Goal: Task Accomplishment & Management: Use online tool/utility

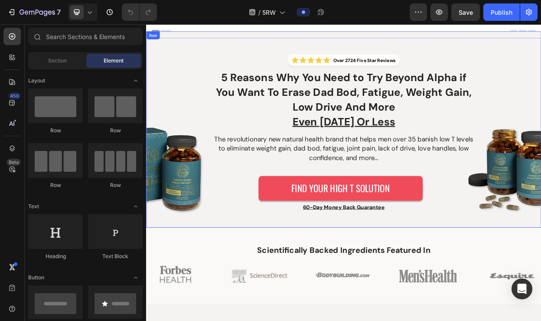
click at [184, 207] on div "Image Row" at bounding box center [189, 178] width 87 height 228
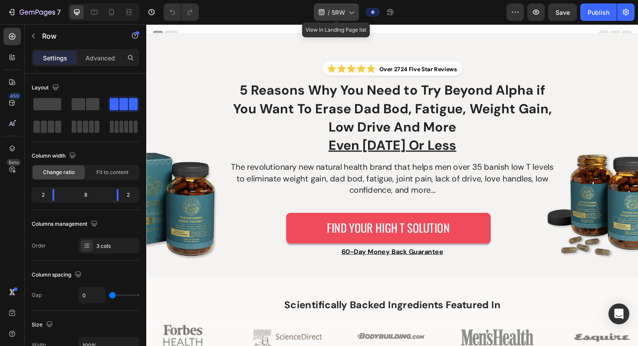
click at [351, 14] on icon at bounding box center [351, 12] width 9 height 9
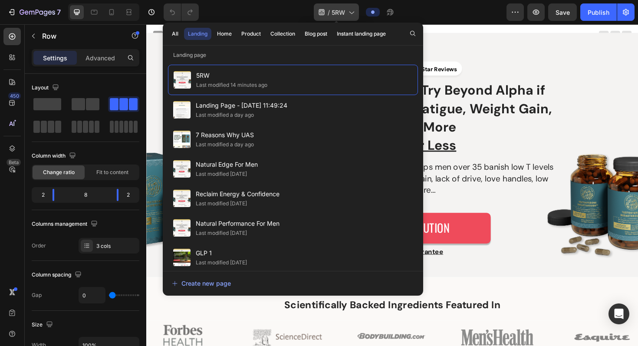
click at [351, 14] on icon at bounding box center [351, 12] width 9 height 9
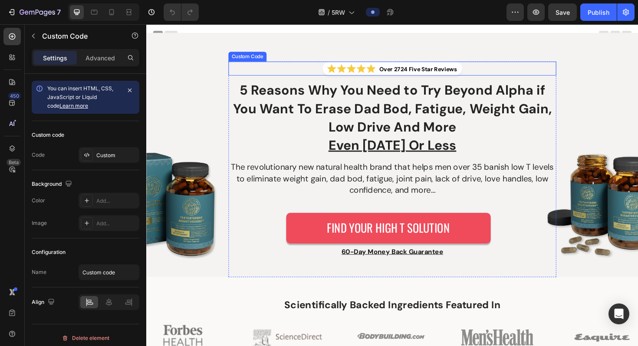
click at [249, 70] on div "Over 2724 Five Star Reviews" at bounding box center [406, 71] width 347 height 15
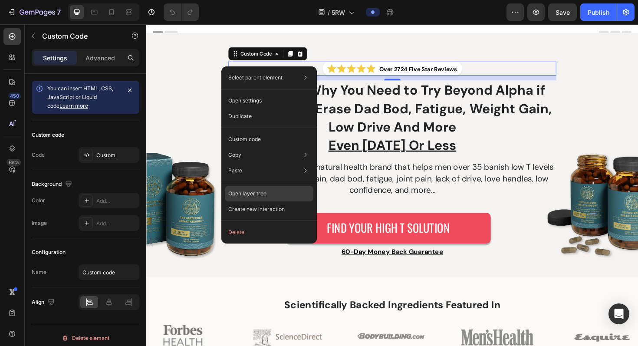
click at [282, 192] on div "Open layer tree" at bounding box center [269, 194] width 89 height 16
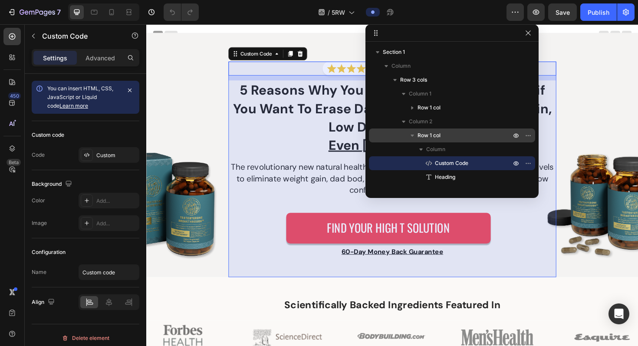
click at [437, 134] on span "Row 1 col" at bounding box center [428, 135] width 23 height 9
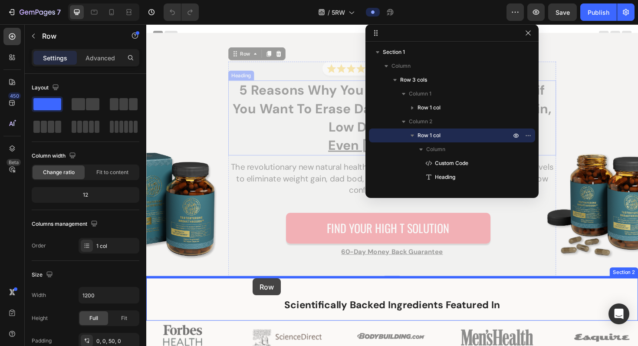
drag, startPoint x: 242, startPoint y: 56, endPoint x: 259, endPoint y: 293, distance: 238.3
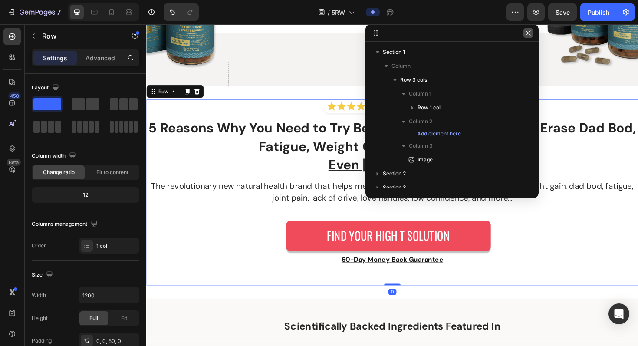
click at [526, 34] on icon "button" at bounding box center [527, 33] width 7 height 7
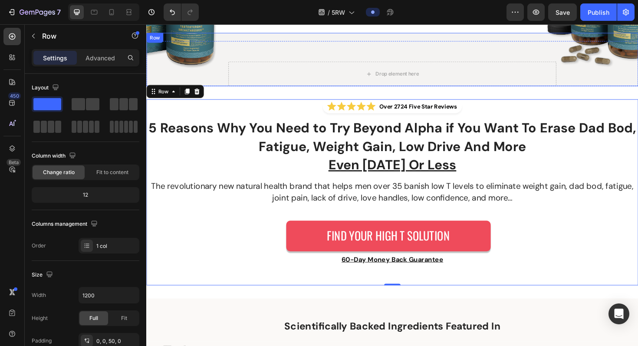
click at [437, 39] on div "Image Row Drop element here Image Row" at bounding box center [406, 61] width 521 height 56
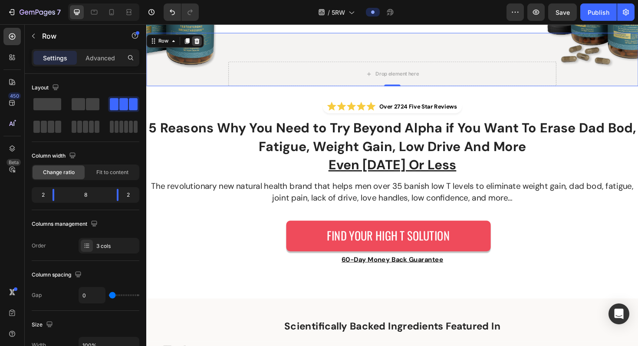
click at [200, 43] on icon at bounding box center [199, 42] width 7 height 7
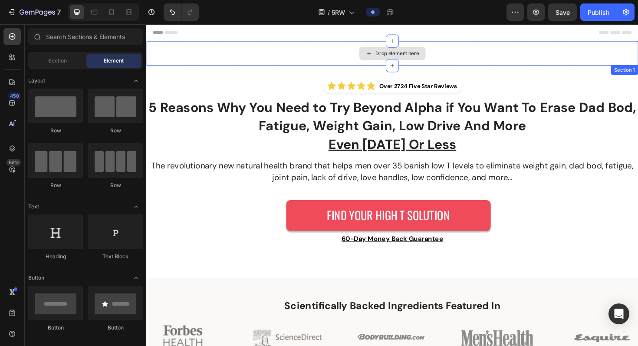
click at [207, 46] on div "Drop element here" at bounding box center [406, 55] width 521 height 26
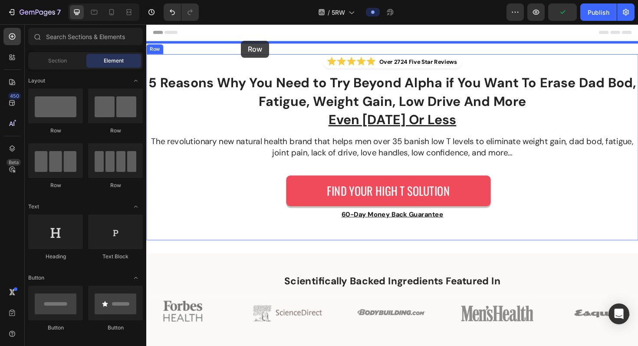
drag, startPoint x: 197, startPoint y: 138, endPoint x: 247, endPoint y: 44, distance: 107.0
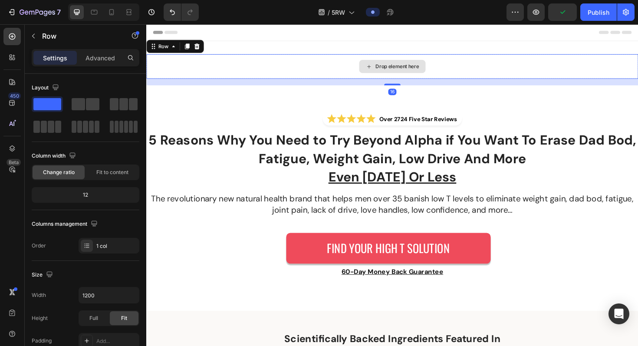
click at [243, 67] on div "Drop element here" at bounding box center [406, 69] width 521 height 26
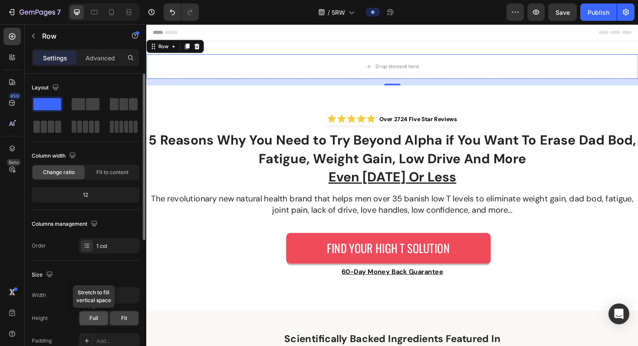
click at [89, 321] on div "Full" at bounding box center [93, 318] width 29 height 14
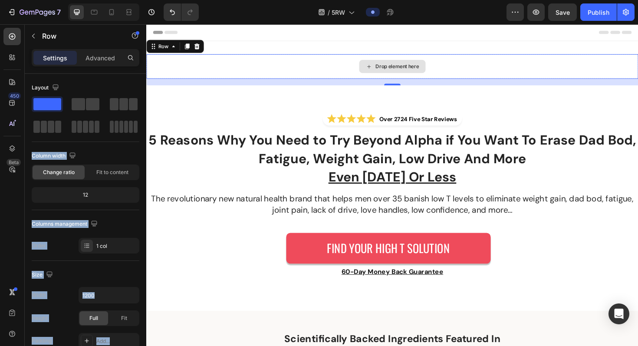
drag, startPoint x: 223, startPoint y: 128, endPoint x: 237, endPoint y: 62, distance: 67.4
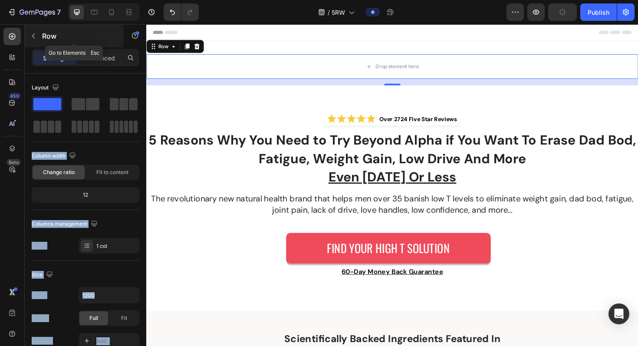
click at [29, 32] on button "button" at bounding box center [33, 36] width 14 height 14
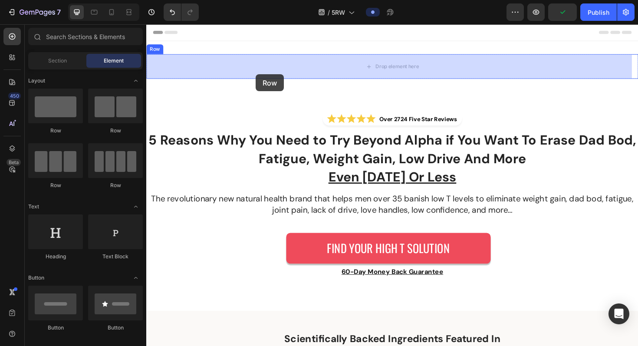
drag, startPoint x: 253, startPoint y: 142, endPoint x: 279, endPoint y: 70, distance: 76.3
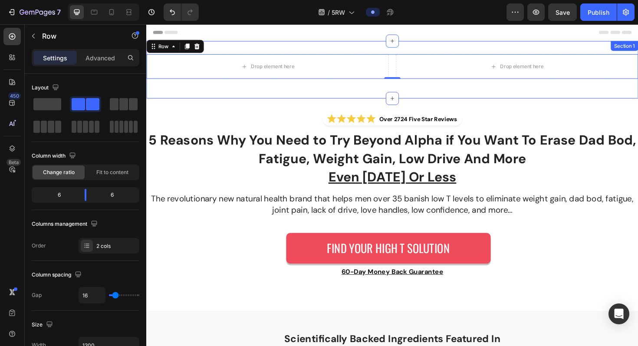
click at [180, 95] on div "Drop element here Drop element here Row 0 Row Section 1" at bounding box center [406, 72] width 521 height 61
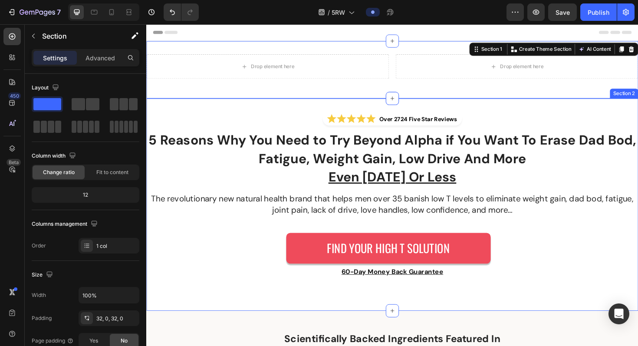
click at [184, 115] on div "Over 2724 Five Star Reviews Custom Code 5 Reasons Why You Need to Try Beyond Al…" at bounding box center [406, 215] width 521 height 225
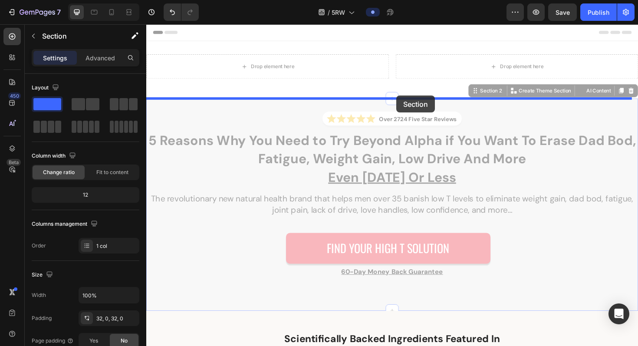
drag, startPoint x: 419, startPoint y: 113, endPoint x: 411, endPoint y: 100, distance: 15.4
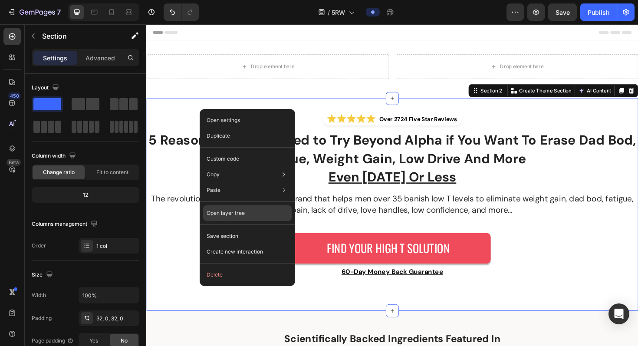
click at [223, 210] on p "Open layer tree" at bounding box center [226, 213] width 38 height 8
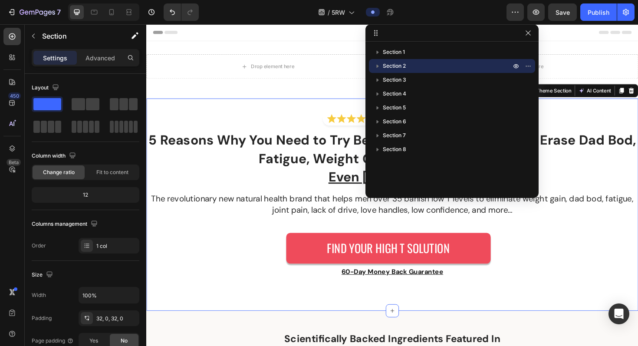
click at [377, 68] on icon "button" at bounding box center [377, 66] width 9 height 9
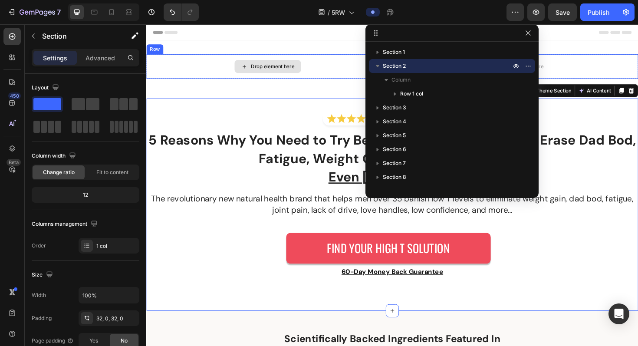
drag, startPoint x: 557, startPoint y: 117, endPoint x: 300, endPoint y: 73, distance: 261.0
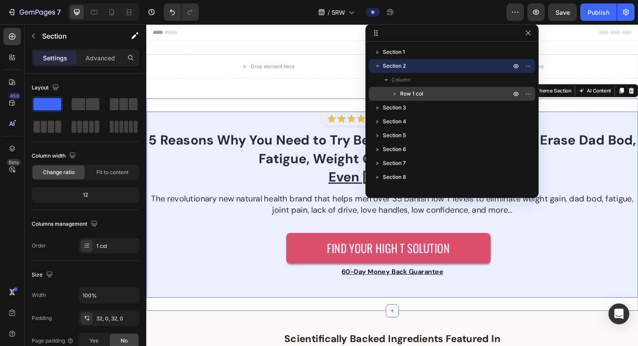
click at [417, 94] on span "Row 1 col" at bounding box center [411, 93] width 23 height 9
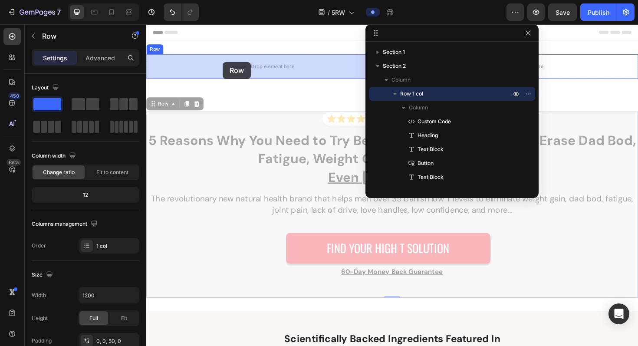
drag, startPoint x: 155, startPoint y: 110, endPoint x: 216, endPoint y: 71, distance: 72.3
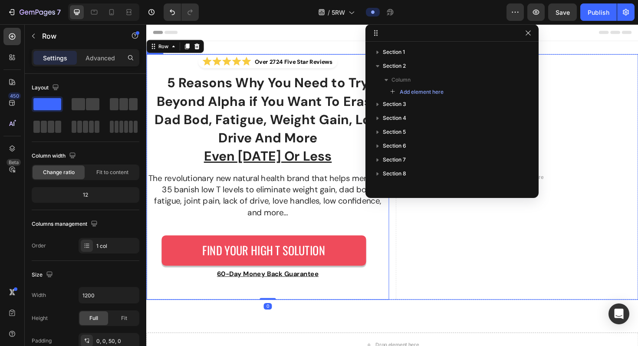
click at [402, 235] on div "Over 2724 Five Star Reviews Custom Code 5 Reasons Why You Need to Try Beyond Al…" at bounding box center [406, 186] width 521 height 260
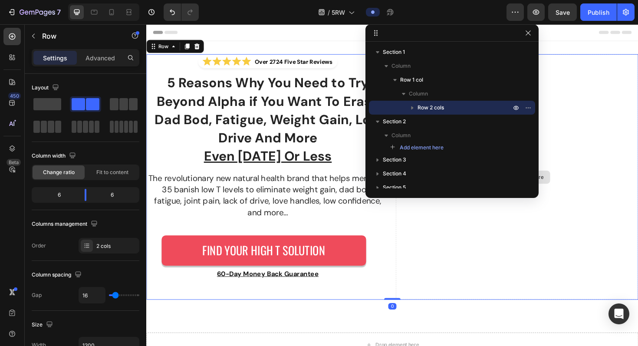
click at [423, 239] on div "Drop element here" at bounding box center [538, 186] width 257 height 260
click at [93, 93] on div "Layout" at bounding box center [86, 88] width 108 height 14
click at [29, 32] on button "button" at bounding box center [33, 36] width 14 height 14
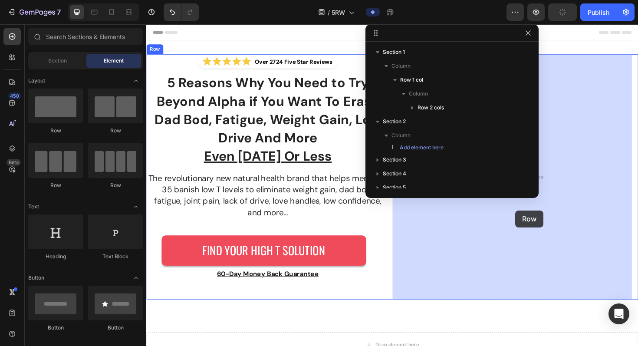
drag, startPoint x: 267, startPoint y: 133, endPoint x: 544, endPoint y: 230, distance: 292.9
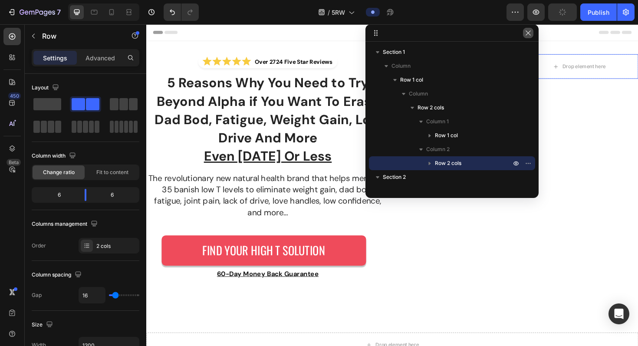
click at [528, 33] on icon "button" at bounding box center [527, 32] width 5 height 5
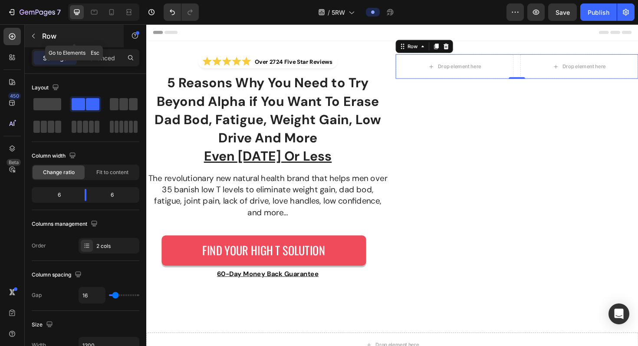
click at [37, 33] on button "button" at bounding box center [33, 36] width 14 height 14
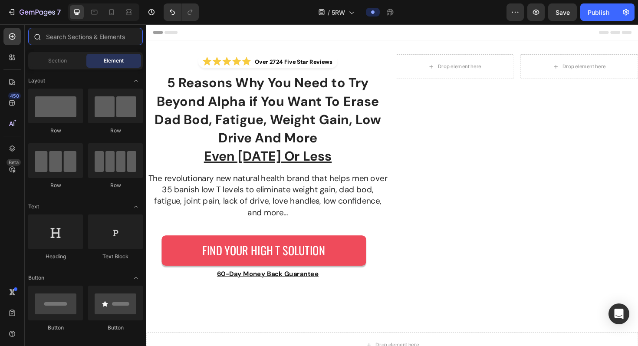
click at [76, 37] on input "text" at bounding box center [85, 36] width 115 height 17
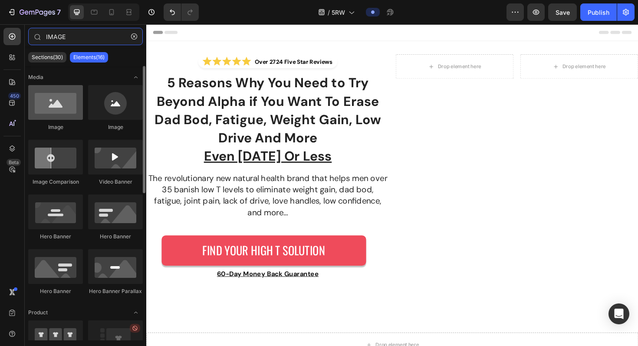
type input "IMAGE"
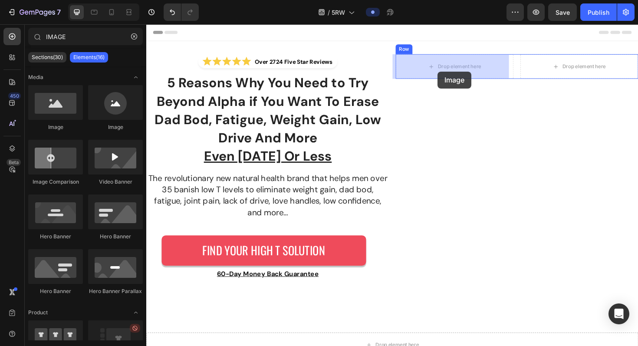
drag, startPoint x: 210, startPoint y: 128, endPoint x: 455, endPoint y: 71, distance: 251.5
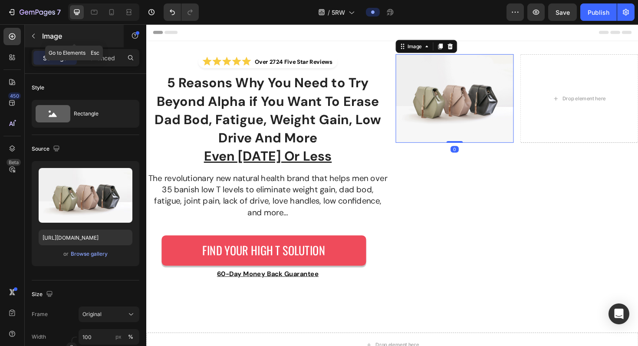
click at [31, 37] on icon "button" at bounding box center [33, 36] width 7 height 7
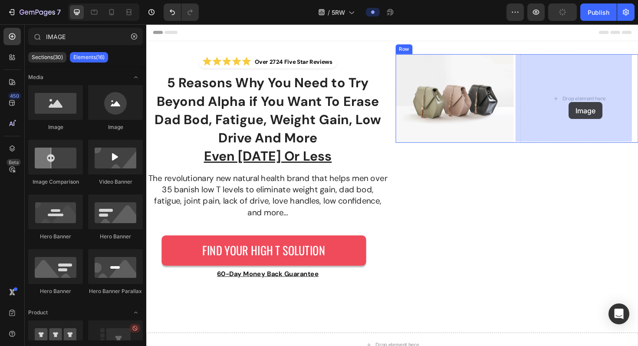
drag, startPoint x: 200, startPoint y: 133, endPoint x: 592, endPoint y: 105, distance: 393.2
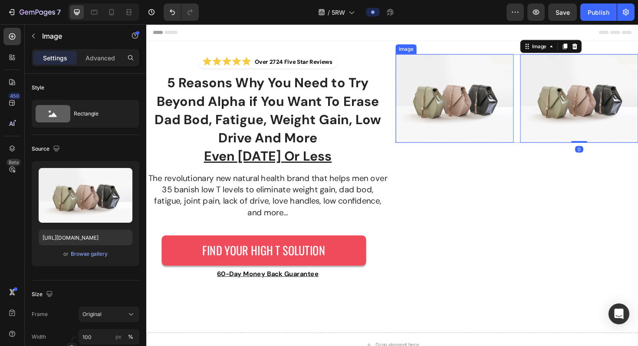
click at [479, 98] on img at bounding box center [472, 103] width 125 height 94
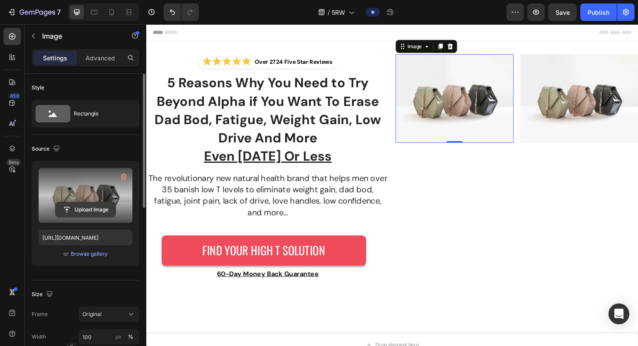
click at [90, 204] on input "file" at bounding box center [86, 209] width 60 height 15
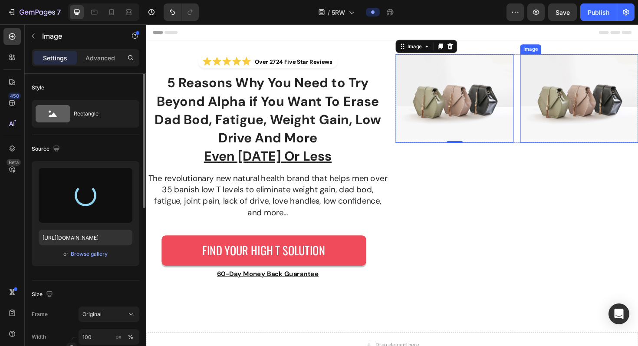
type input "[URL][DOMAIN_NAME]"
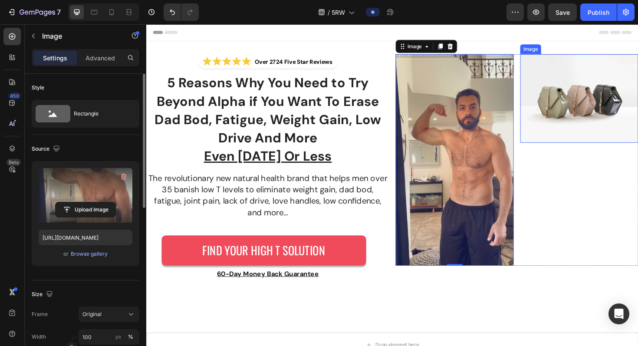
click at [541, 83] on img at bounding box center [604, 103] width 125 height 94
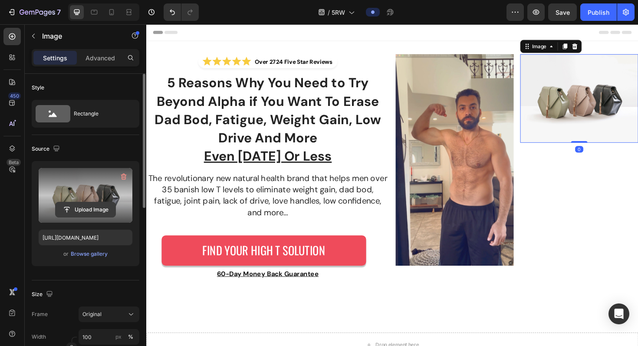
click at [96, 215] on input "file" at bounding box center [86, 209] width 60 height 15
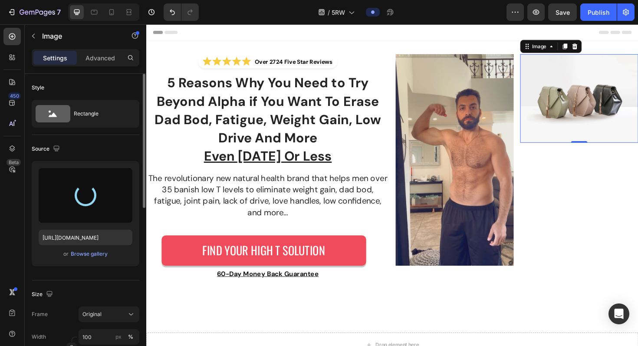
type input "[URL][DOMAIN_NAME]"
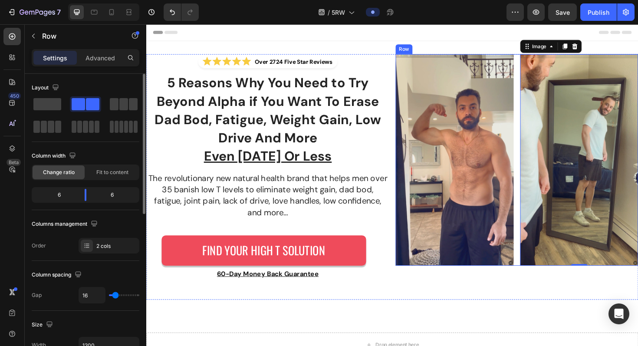
click at [534, 112] on div "Image Image 0 Row" at bounding box center [538, 168] width 257 height 224
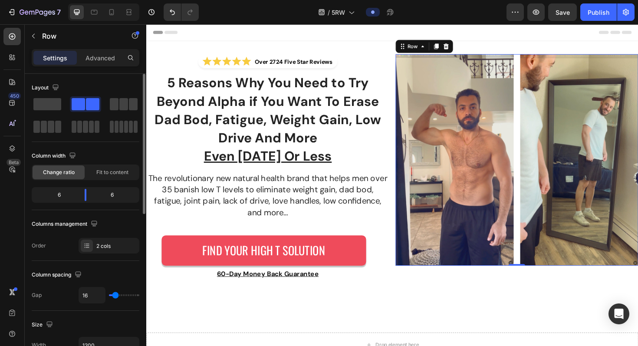
type input "6"
type input "5"
type input "0"
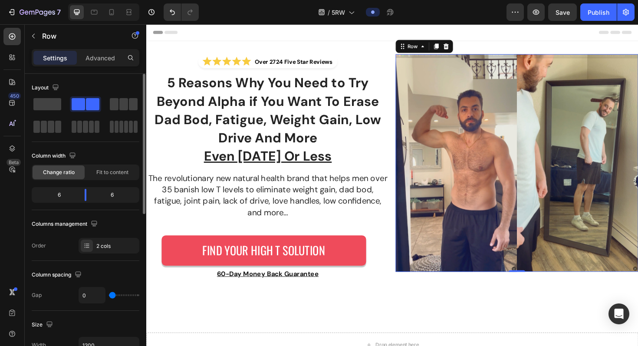
drag, startPoint x: 113, startPoint y: 296, endPoint x: 106, endPoint y: 297, distance: 7.5
type input "0"
click at [109, 296] on input "range" at bounding box center [124, 295] width 30 height 2
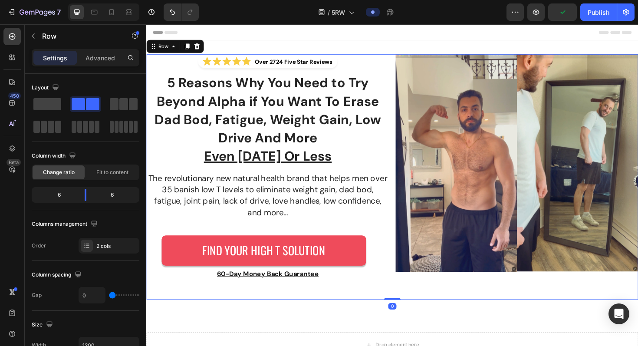
click at [402, 279] on div "Over 2724 Five Star Reviews Custom Code 5 Reasons Why You Need to Try Beyond Al…" at bounding box center [406, 186] width 521 height 260
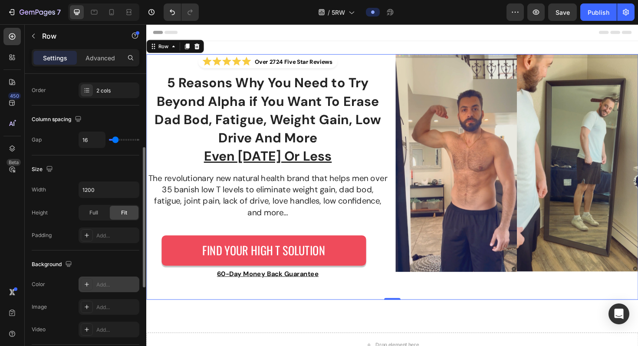
click at [104, 283] on div "Add..." at bounding box center [116, 285] width 41 height 8
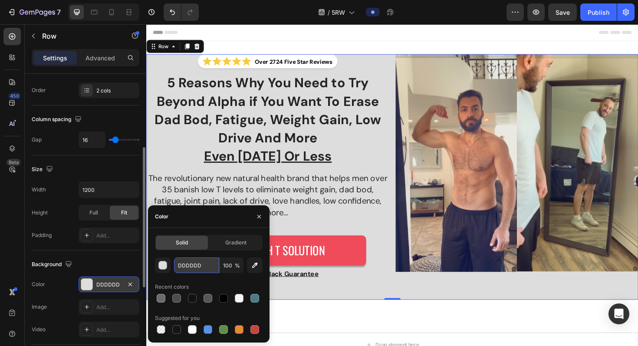
click at [190, 268] on input "DDDDDD" at bounding box center [196, 265] width 45 height 16
paste input "#111111"
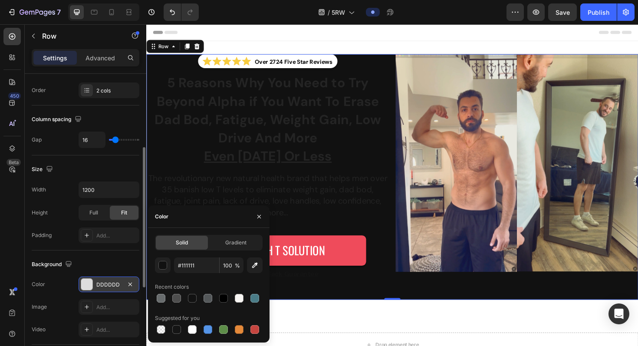
click at [209, 256] on div "Solid Gradient #111111 100 % Recent colors Suggested for you" at bounding box center [209, 285] width 108 height 101
type input "111111"
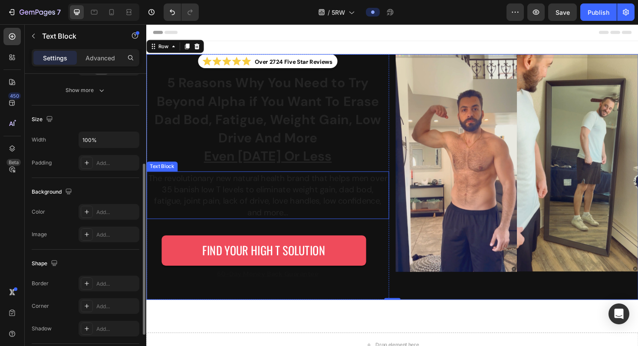
click at [377, 205] on p "The revolutionary new natural health brand that helps men over 35 banish low T …" at bounding box center [274, 205] width 255 height 49
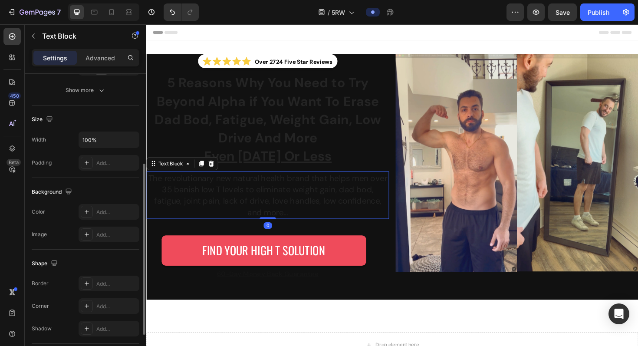
scroll to position [0, 0]
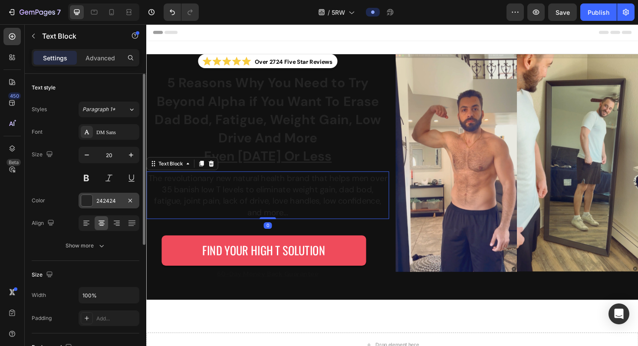
click at [85, 204] on div at bounding box center [86, 200] width 11 height 11
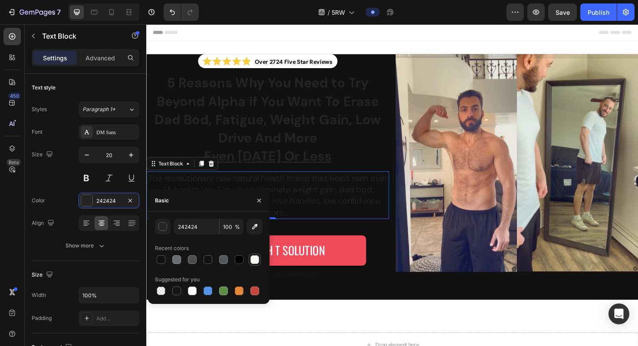
click at [253, 260] on div at bounding box center [254, 259] width 9 height 9
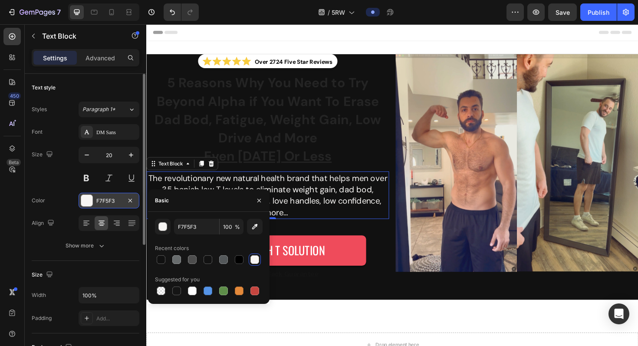
click at [89, 202] on div at bounding box center [86, 200] width 11 height 11
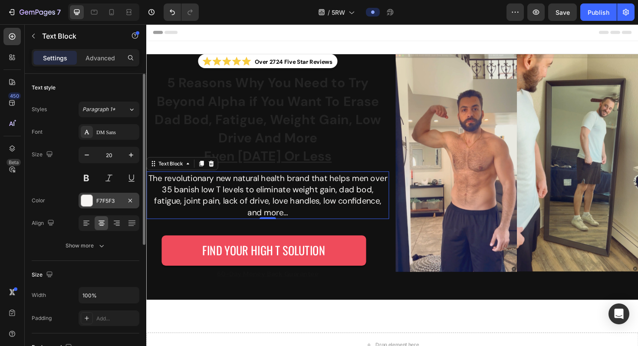
click at [90, 199] on div at bounding box center [86, 200] width 11 height 11
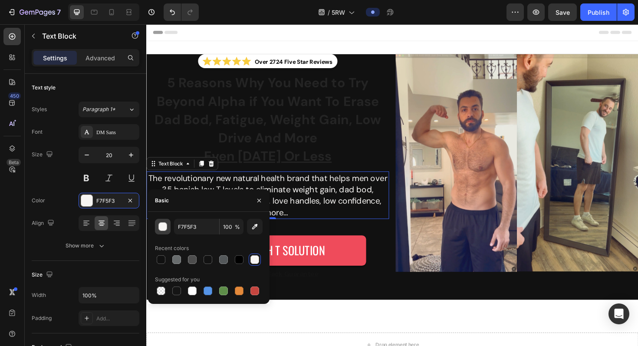
click at [165, 229] on div "button" at bounding box center [163, 227] width 9 height 9
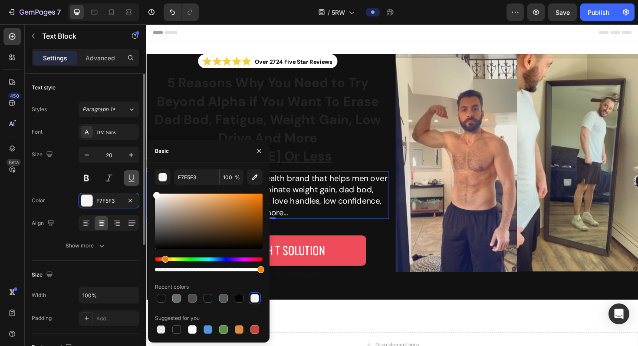
drag, startPoint x: 167, startPoint y: 207, endPoint x: 138, endPoint y: 183, distance: 37.9
click at [139, 183] on div "450 Beta IMAGE Sections(30) Elements(16) Media Image Image Image Comparison Vid…" at bounding box center [73, 184] width 146 height 321
type input "FFFFFF"
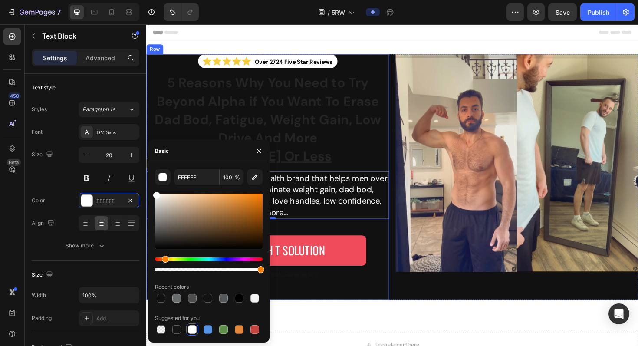
click at [340, 160] on u "Even [DATE] Or Less" at bounding box center [274, 164] width 135 height 18
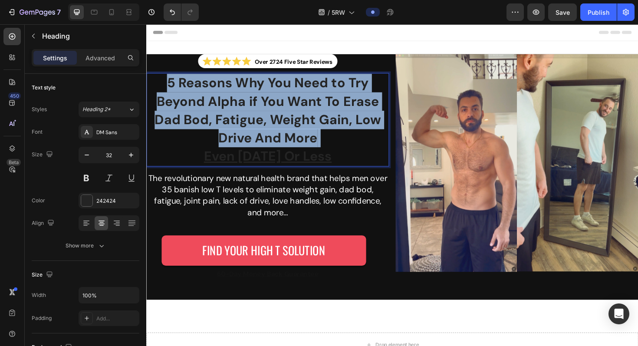
click at [316, 134] on strong "5 Reasons Why You Need to Try Beyond Alpha if You Want To Erase Dad Bod, Fatigu…" at bounding box center [274, 115] width 239 height 76
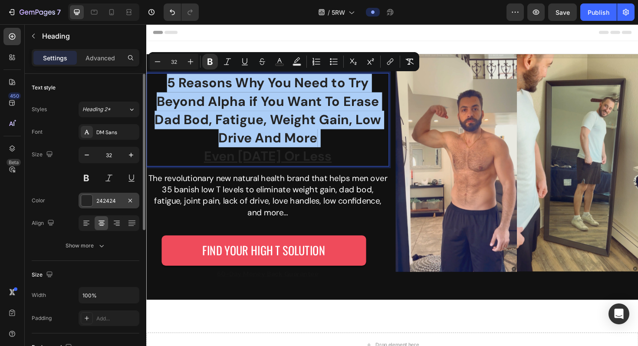
click at [88, 201] on div at bounding box center [86, 200] width 11 height 11
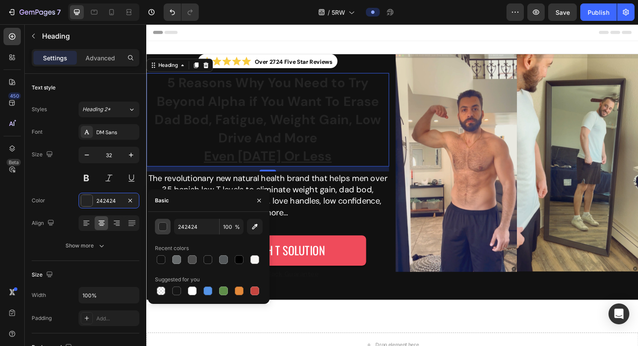
click at [163, 227] on div "button" at bounding box center [163, 227] width 9 height 9
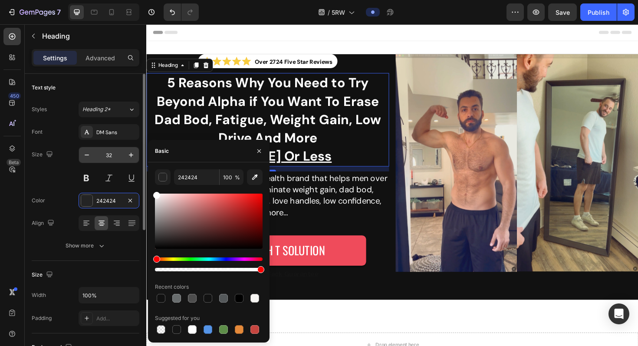
drag, startPoint x: 173, startPoint y: 211, endPoint x: 114, endPoint y: 161, distance: 77.9
click at [113, 161] on div "450 Beta IMAGE Sections(30) Elements(16) Media Image Image Image Comparison Vid…" at bounding box center [73, 184] width 146 height 321
type input "FFFFFF"
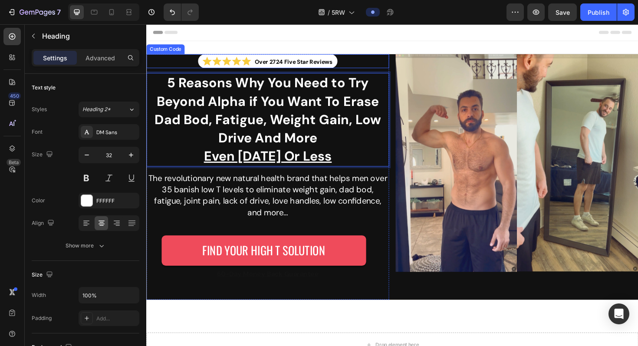
click at [316, 65] on span "Over 2724 Five Star Reviews" at bounding box center [302, 63] width 82 height 9
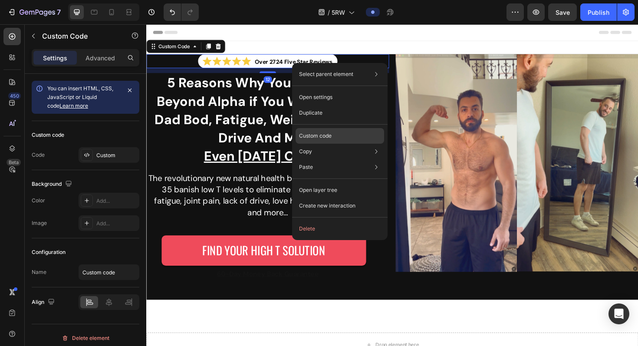
click at [317, 159] on div "Custom code" at bounding box center [339, 167] width 89 height 16
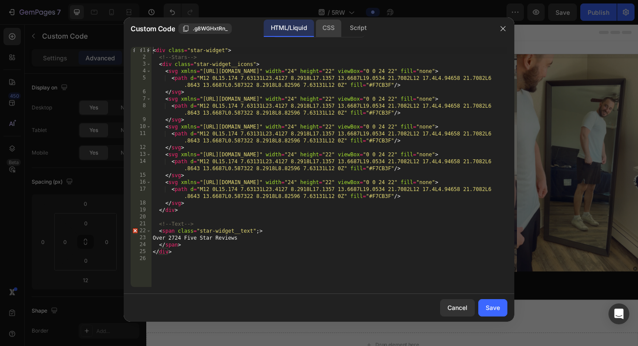
click at [343, 31] on div "CSS" at bounding box center [358, 28] width 30 height 17
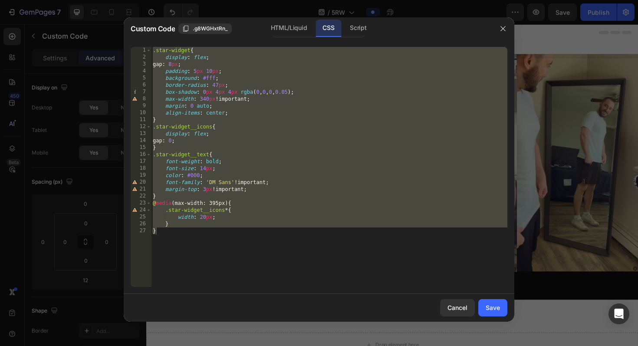
click at [257, 126] on div ".star-widget { display : flex ; gap : 8 px ; padding : 5 px 10 px ; background …" at bounding box center [329, 174] width 356 height 254
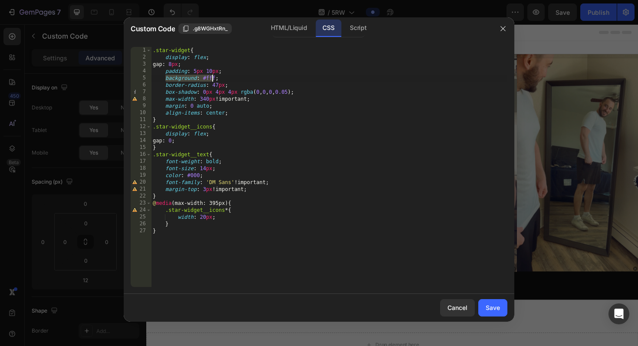
drag, startPoint x: 164, startPoint y: 79, endPoint x: 213, endPoint y: 79, distance: 49.0
click at [213, 79] on div ".star-widget { display : flex ; gap : 8 px ; padding : 5 px 10 px ; background …" at bounding box center [329, 174] width 356 height 254
click at [214, 78] on div ".star-widget { display : flex ; gap : 8 px ; padding : 5 px 10 px ; background …" at bounding box center [329, 174] width 356 height 254
type textarea "background: transparent;"
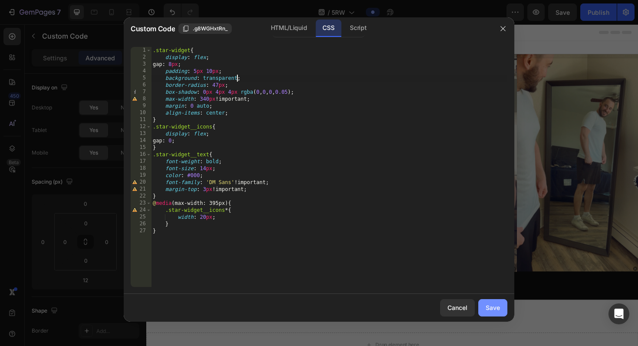
click at [485, 305] on button "Save" at bounding box center [492, 307] width 29 height 17
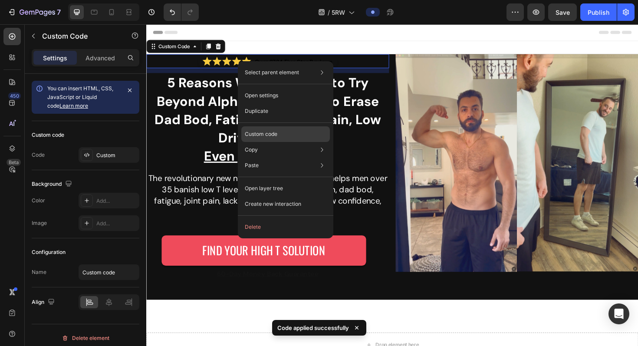
click at [268, 130] on p "Custom code" at bounding box center [261, 134] width 33 height 8
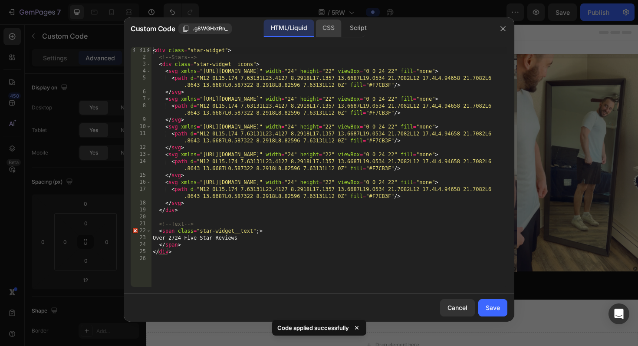
click at [343, 29] on div "CSS" at bounding box center [358, 28] width 30 height 17
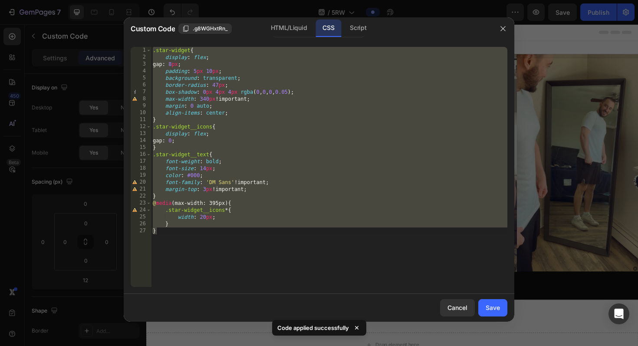
click at [266, 125] on div ".star-widget { display : flex ; gap : 8 px ; padding : 5 px 10 px ; background …" at bounding box center [329, 174] width 356 height 254
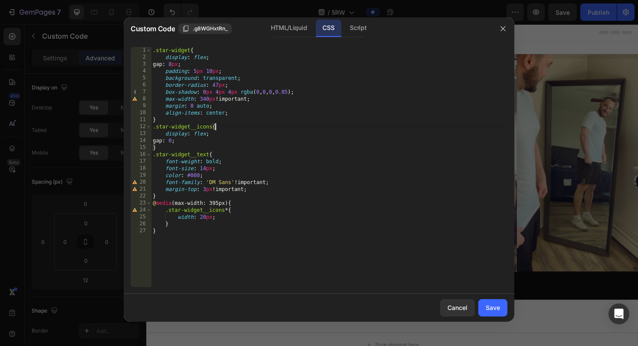
click at [199, 174] on div ".star-widget { display : flex ; gap : 8 px ; padding : 5 px 10 px ; background …" at bounding box center [329, 174] width 356 height 254
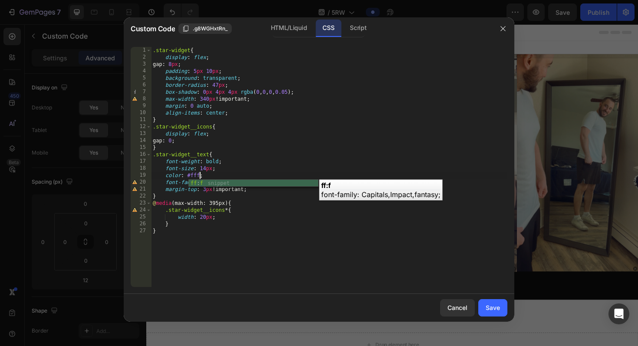
scroll to position [0, 3]
click at [261, 174] on div ".star-widget { display : flex ; gap : 8 px ; padding : 5 px 10 px ; background …" at bounding box center [329, 174] width 356 height 254
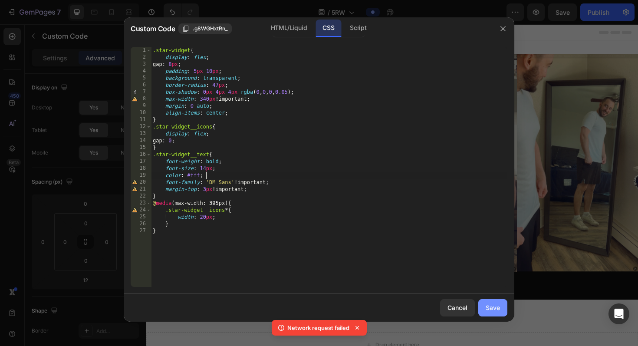
type textarea "color: #fff;"
click at [494, 308] on div "Save" at bounding box center [492, 307] width 14 height 9
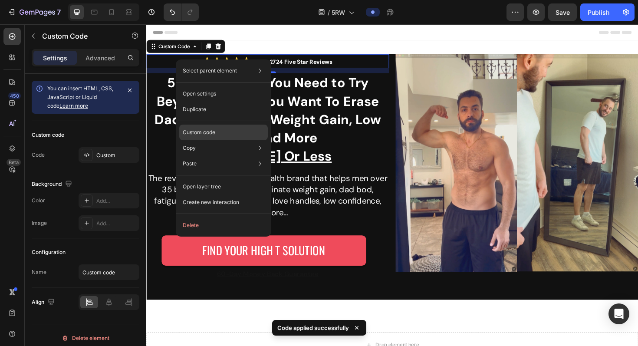
click at [200, 132] on p "Custom code" at bounding box center [199, 132] width 33 height 8
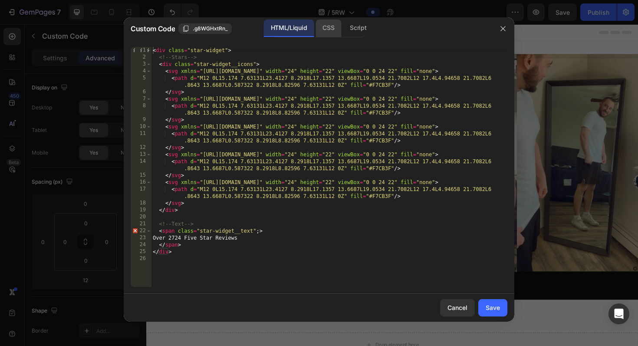
click at [343, 31] on div "CSS" at bounding box center [358, 28] width 30 height 17
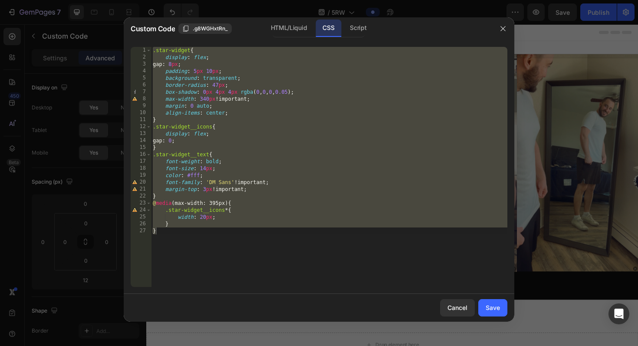
click at [233, 115] on div ".star-widget { display : flex ; gap : 8 px ; padding : 5 px 10 px ; background …" at bounding box center [329, 174] width 356 height 254
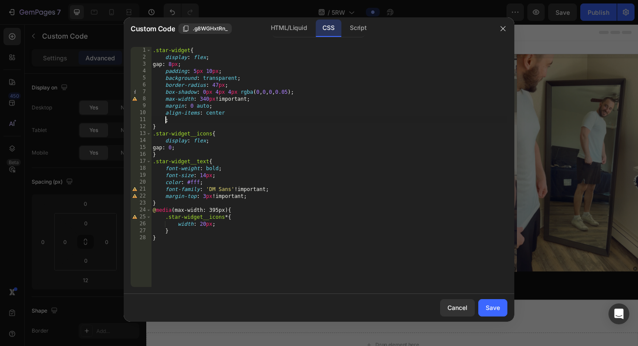
scroll to position [0, 0]
type textarea "align-items: center;"
type textarea "justify-content: flex-start;"
click at [482, 305] on button "Save" at bounding box center [492, 307] width 29 height 17
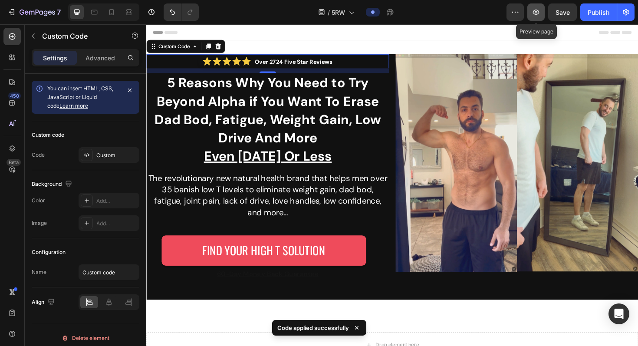
click at [541, 14] on button "button" at bounding box center [535, 11] width 17 height 17
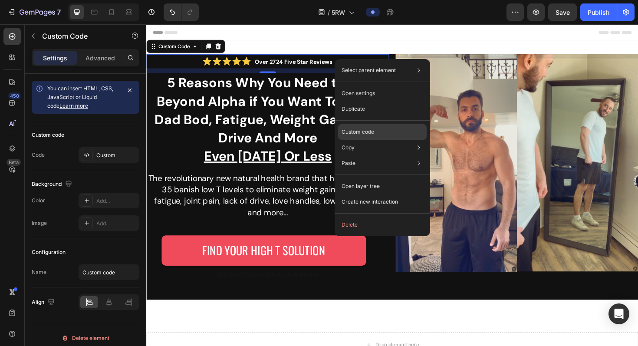
click at [370, 132] on p "Custom code" at bounding box center [357, 132] width 33 height 8
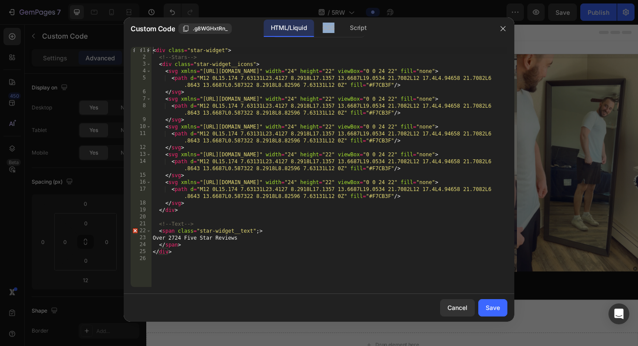
click at [323, 37] on div "Custom Code .g8WGHxtRn_ HTML/Liquid CSS Script" at bounding box center [308, 28] width 368 height 23
click at [343, 34] on div "CSS" at bounding box center [358, 28] width 30 height 17
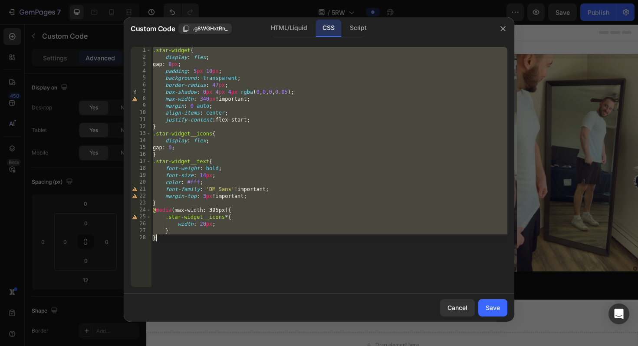
click at [267, 138] on div ".star-widget { display : flex ; gap : 8 px ; padding : 5 px 10 px ; background …" at bounding box center [329, 174] width 356 height 254
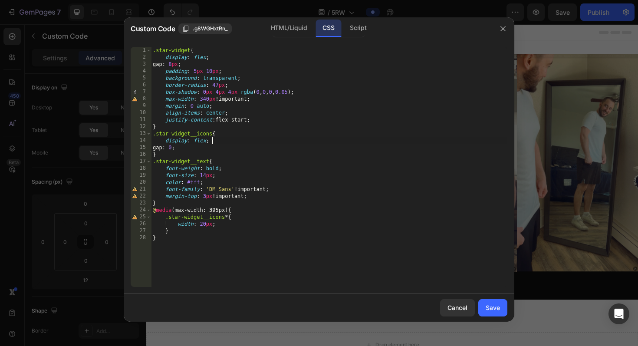
click at [208, 106] on div ".star-widget { display : flex ; gap : 8 px ; padding : 5 px 10 px ; background …" at bounding box center [329, 174] width 356 height 254
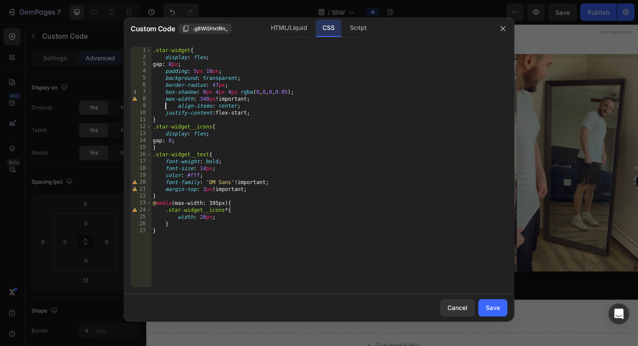
type textarea "align-items: center;"
click at [497, 308] on div "Save" at bounding box center [492, 307] width 14 height 9
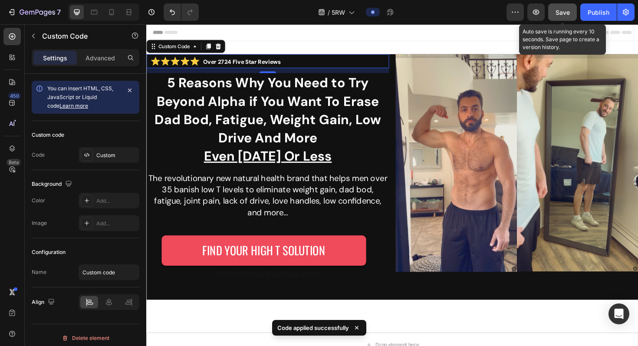
click at [541, 15] on span "Save" at bounding box center [562, 12] width 14 height 7
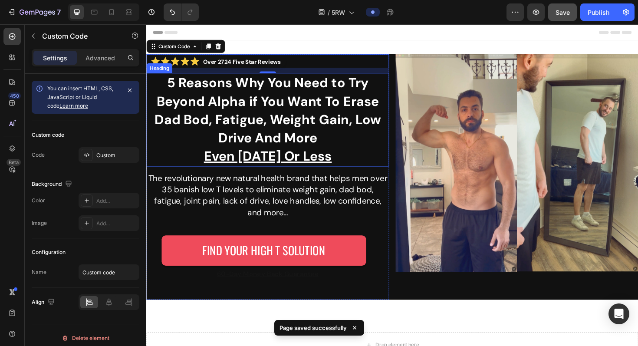
click at [249, 100] on strong "5 Reasons Why You Need to Try Beyond Alpha if You Want To Erase Dad Bod, Fatigu…" at bounding box center [274, 115] width 239 height 76
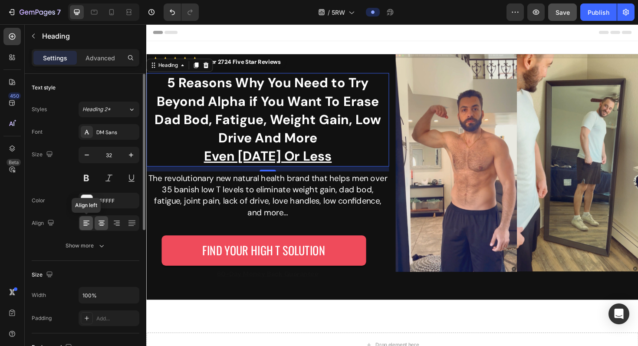
click at [81, 224] on div at bounding box center [85, 223] width 13 height 14
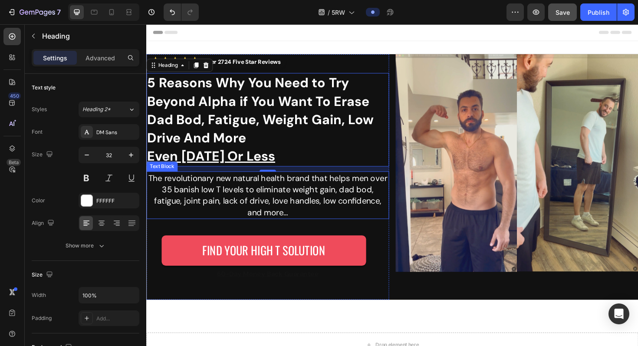
click at [205, 204] on p "The revolutionary new natural health brand that helps men over 35 banish low T …" at bounding box center [274, 205] width 255 height 49
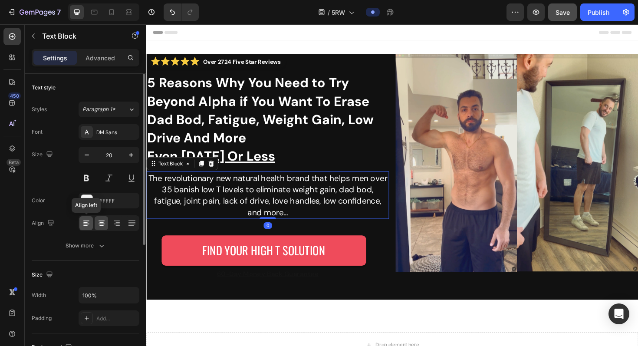
click at [80, 220] on div at bounding box center [85, 223] width 13 height 14
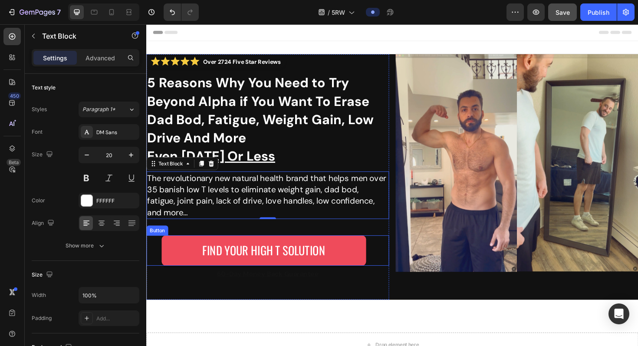
click at [381, 258] on div "FIND YOUR HIGH T SOLUTION Button" at bounding box center [274, 264] width 257 height 32
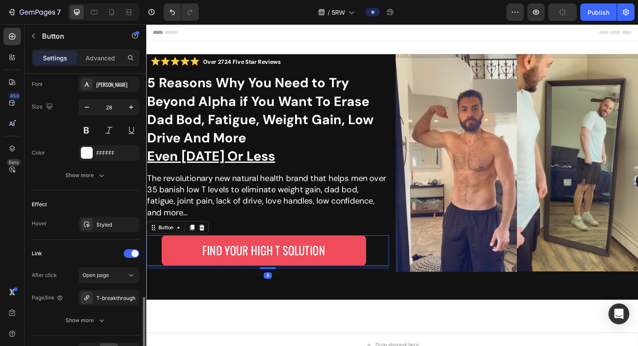
scroll to position [393, 0]
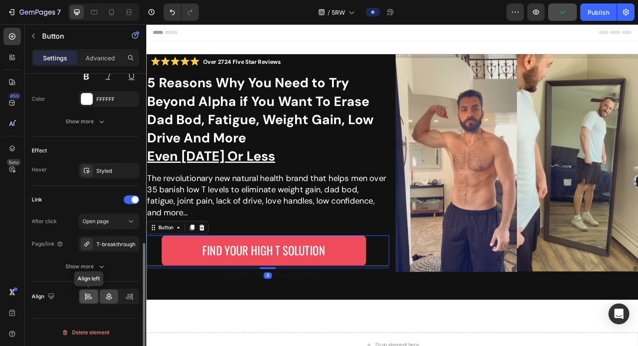
click at [86, 295] on icon at bounding box center [88, 296] width 9 height 9
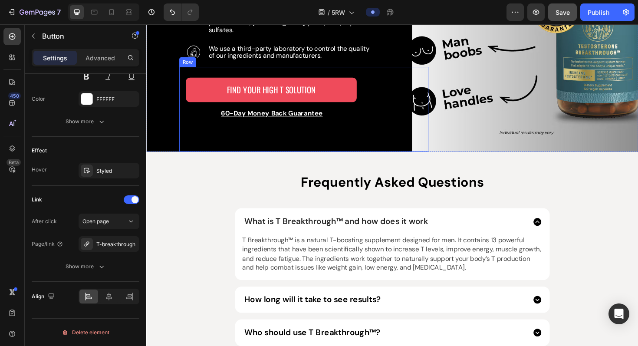
scroll to position [2446, 0]
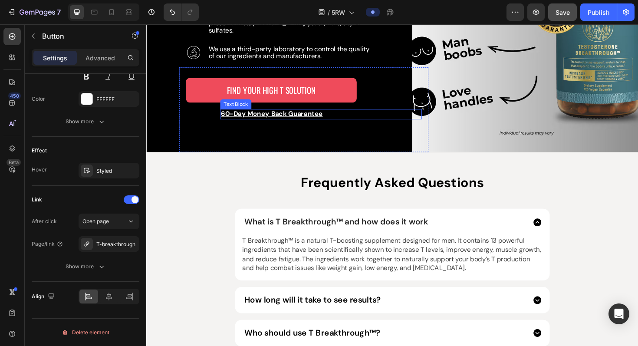
click at [297, 121] on u "60-Day Money Back Guarantee" at bounding box center [279, 119] width 108 height 9
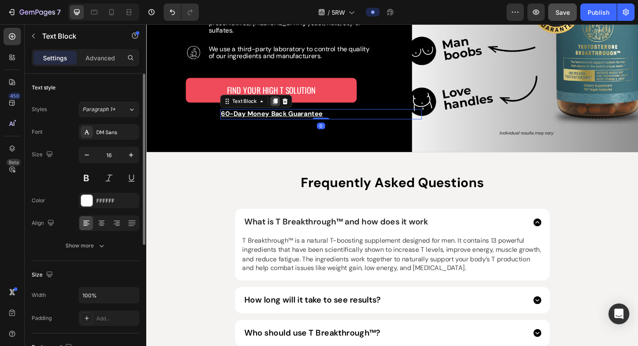
click at [282, 108] on icon at bounding box center [282, 106] width 5 height 6
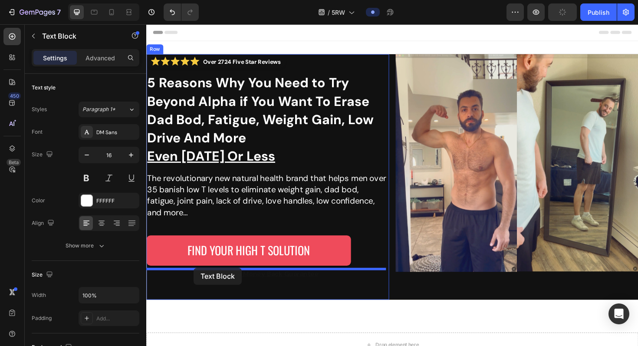
drag, startPoint x: 230, startPoint y: 121, endPoint x: 196, endPoint y: 282, distance: 164.5
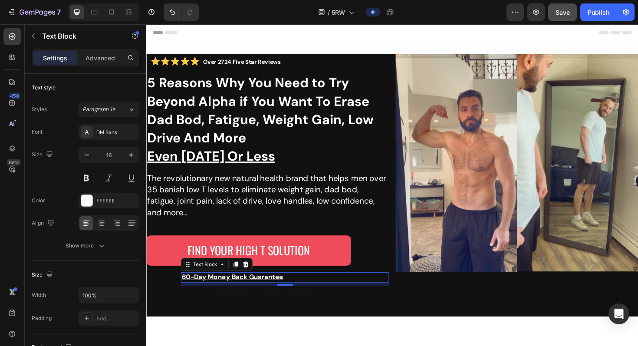
click at [322, 295] on p "60-Day Money Back Guarantee" at bounding box center [293, 292] width 219 height 9
click at [108, 56] on p "Advanced" at bounding box center [100, 57] width 30 height 9
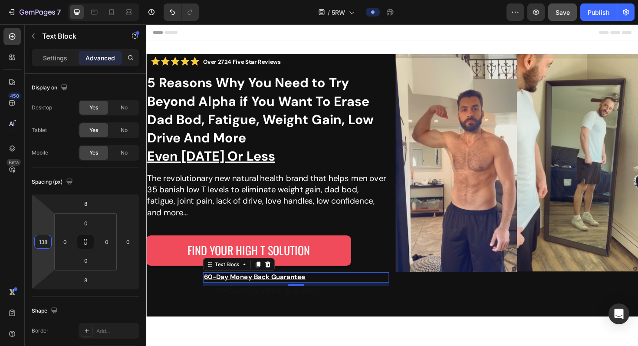
type input "140"
drag, startPoint x: 40, startPoint y: 259, endPoint x: 40, endPoint y: 247, distance: 12.1
click at [40, 0] on html "7 Version history / 5RW Preview Save Publish 450 Beta IMAGE Sections(30) Elemen…" at bounding box center [319, 0] width 638 height 0
click at [391, 256] on div "FIND YOUR HIGH T SOLUTION Button" at bounding box center [274, 264] width 257 height 32
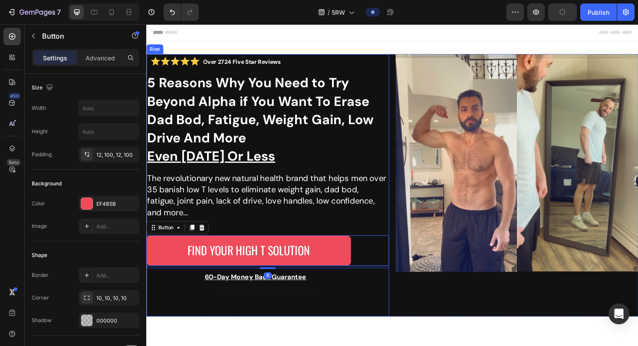
click at [363, 236] on div "FIND YOUR HIGH T SOLUTION Button 8" at bounding box center [274, 256] width 257 height 53
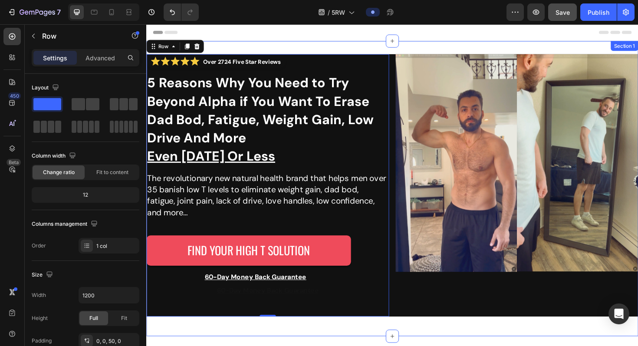
click at [423, 321] on div "Over 2724 Five Star Reviews Custom Code 5 Reasons Why You Need to Try Beyond Al…" at bounding box center [406, 198] width 521 height 285
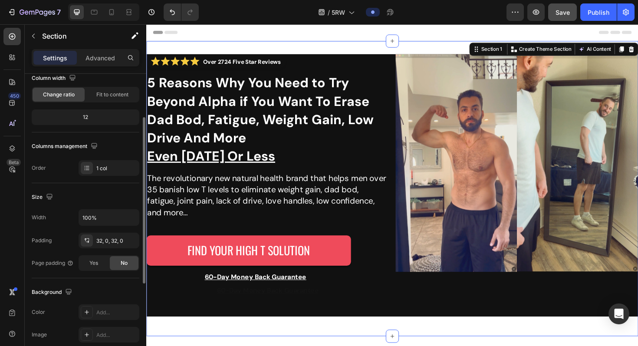
scroll to position [233, 0]
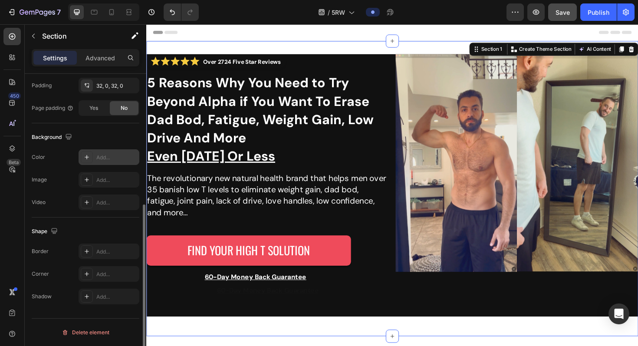
click at [102, 159] on div "Add..." at bounding box center [116, 158] width 41 height 8
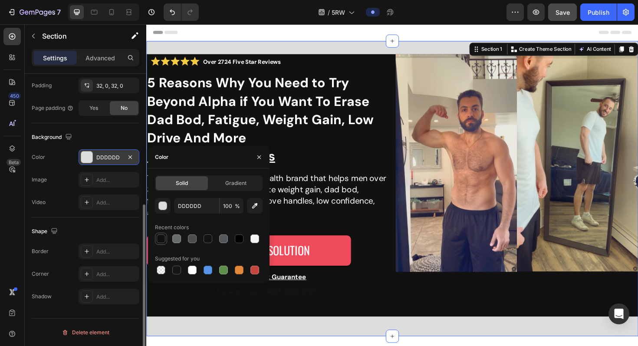
click at [157, 240] on div at bounding box center [161, 238] width 9 height 9
type input "111111"
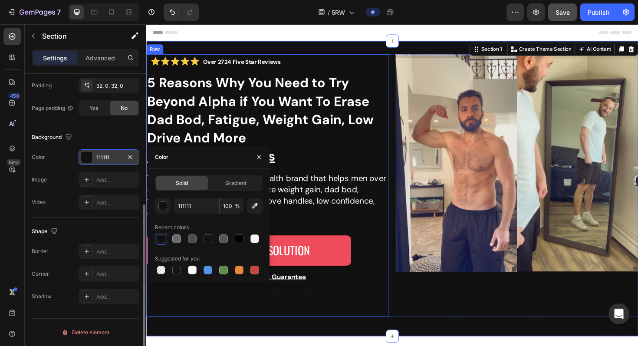
click at [354, 319] on div "Over 2724 Five Star Reviews Custom Code 5 Reasons Why You Need to Try Beyond Al…" at bounding box center [274, 195] width 257 height 278
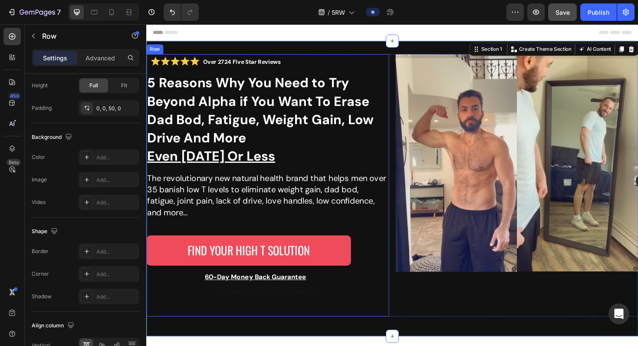
scroll to position [0, 0]
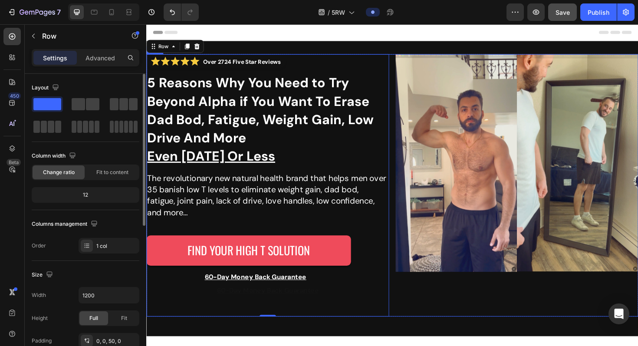
click at [431, 306] on div "Image Image Row" at bounding box center [538, 195] width 257 height 278
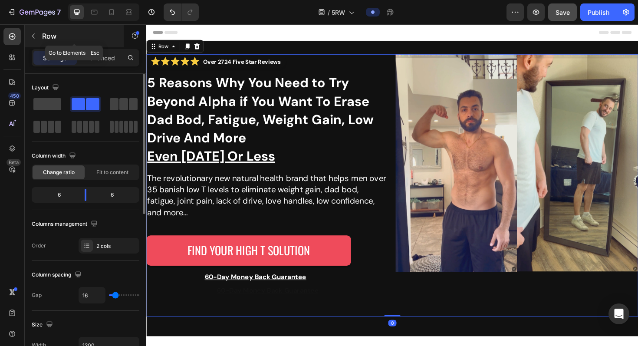
click at [36, 33] on icon "button" at bounding box center [33, 36] width 7 height 7
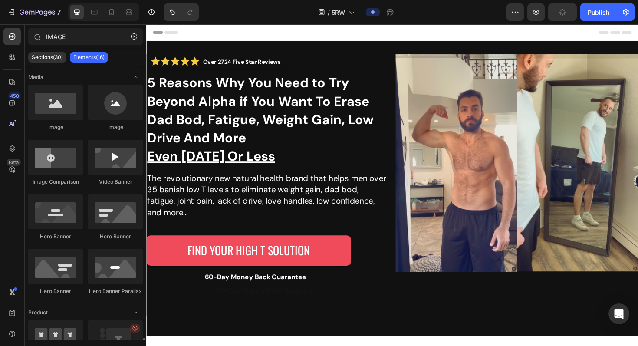
scroll to position [186, 0]
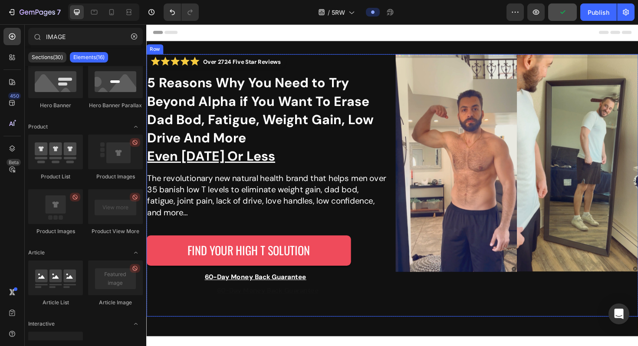
click at [417, 306] on div "Image Image Row" at bounding box center [538, 195] width 257 height 278
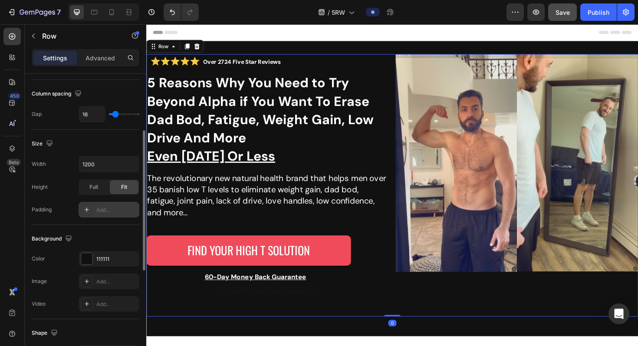
scroll to position [161, 0]
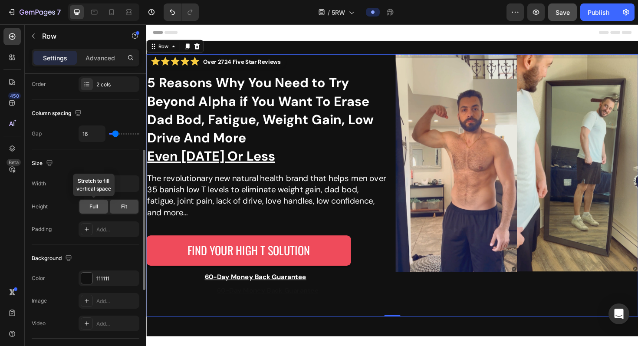
click at [95, 209] on span "Full" at bounding box center [93, 207] width 9 height 8
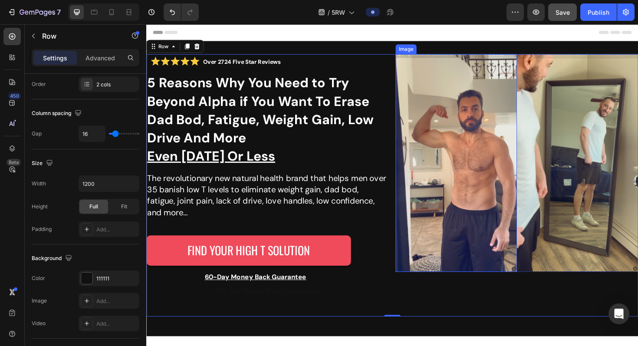
click at [418, 265] on img at bounding box center [474, 171] width 128 height 230
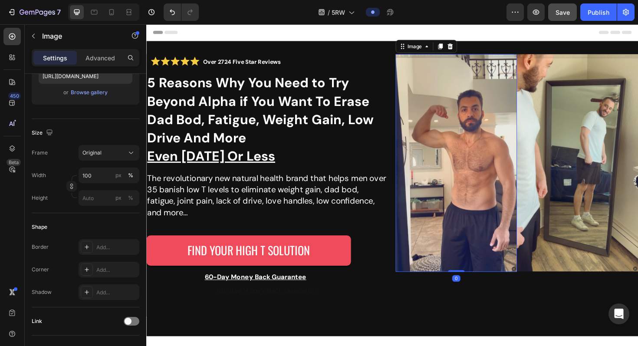
scroll to position [0, 0]
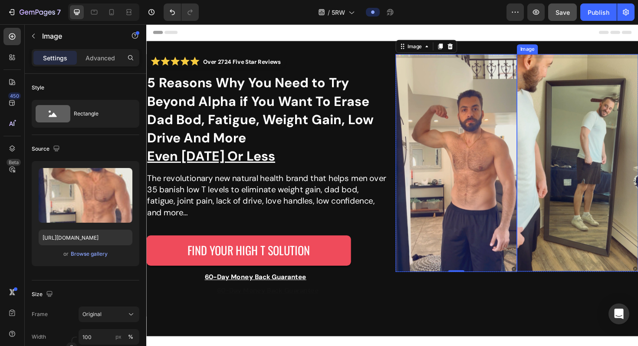
click at [538, 276] on img at bounding box center [602, 171] width 128 height 230
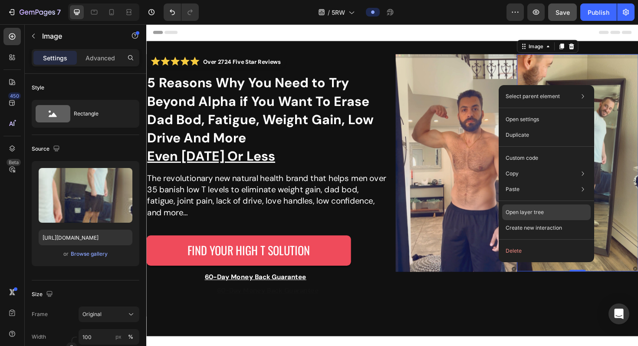
click at [528, 210] on p "Open layer tree" at bounding box center [524, 212] width 38 height 8
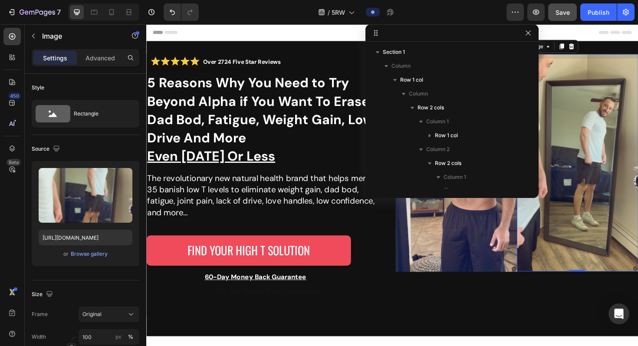
scroll to position [108, 0]
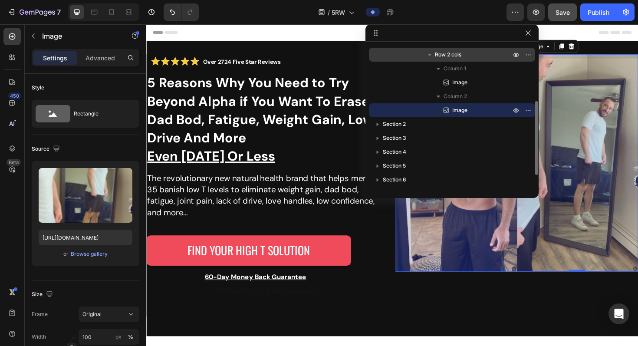
click at [470, 59] on div "Row 2 cols" at bounding box center [451, 55] width 159 height 14
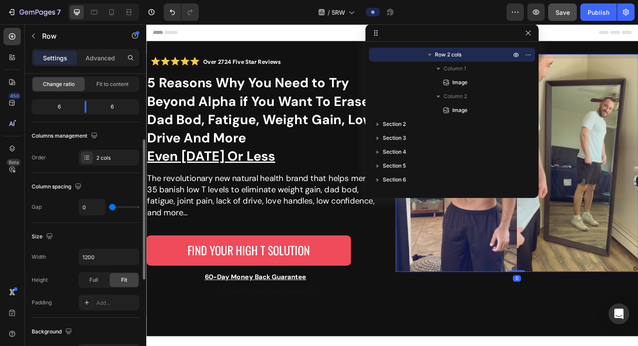
scroll to position [105, 0]
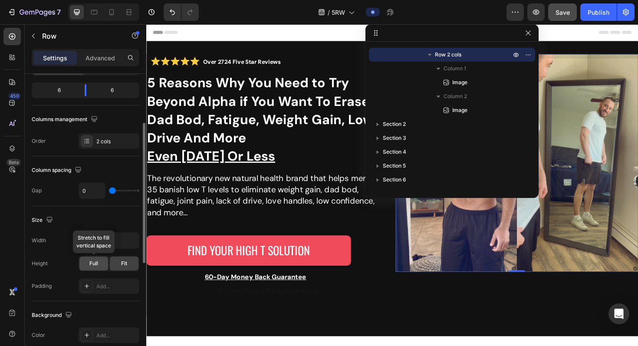
click at [98, 266] on div "Full" at bounding box center [93, 263] width 29 height 14
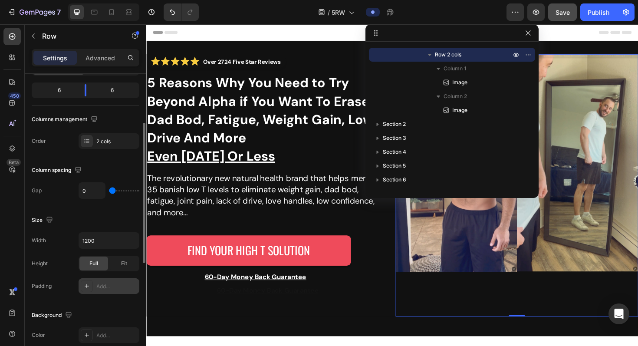
scroll to position [181, 0]
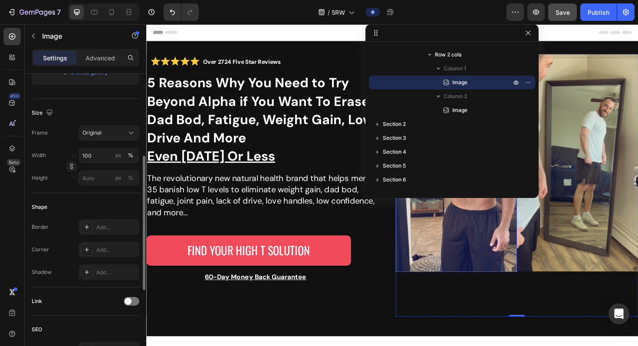
click at [441, 253] on img at bounding box center [474, 171] width 128 height 230
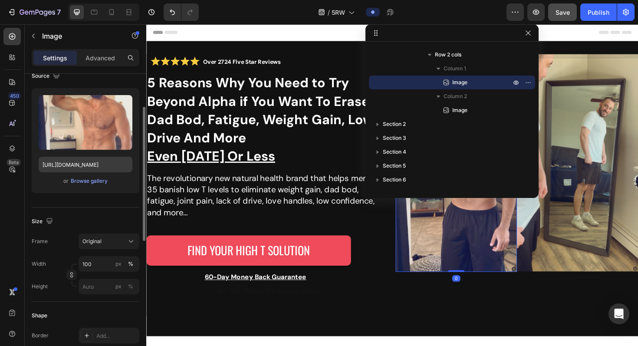
scroll to position [138, 0]
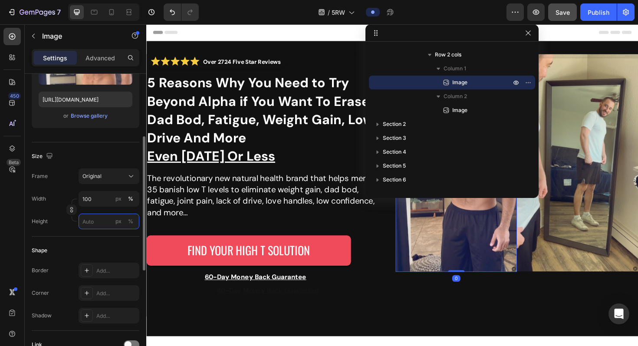
click at [101, 227] on input "px %" at bounding box center [109, 221] width 61 height 16
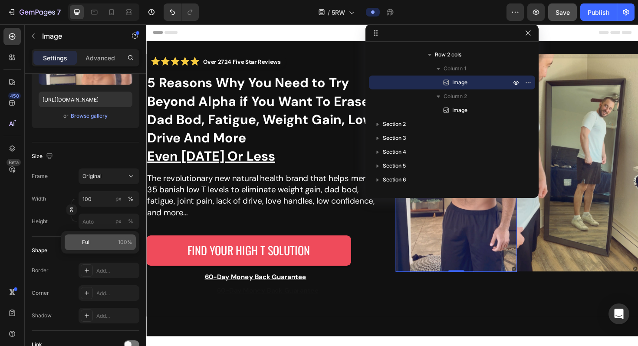
click at [105, 241] on p "Full 100%" at bounding box center [107, 242] width 50 height 8
type input "100"
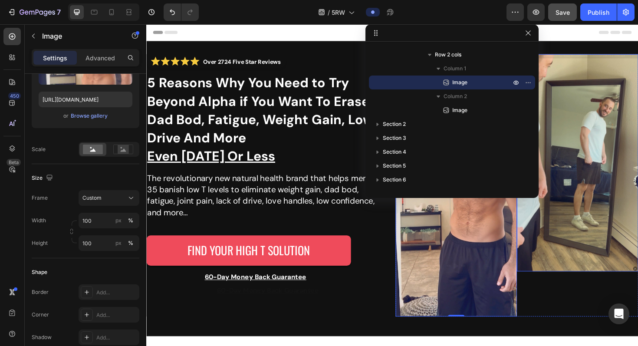
click at [541, 244] on img at bounding box center [602, 171] width 128 height 230
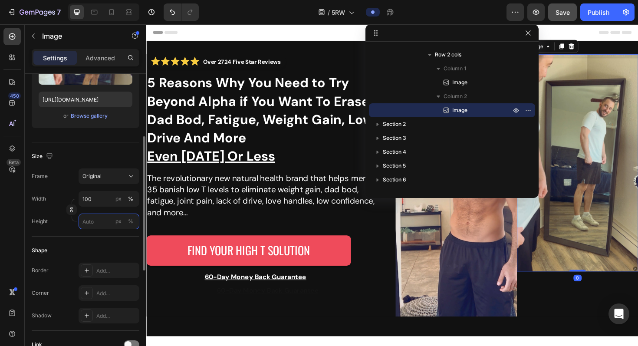
click at [100, 221] on input "px %" at bounding box center [109, 221] width 61 height 16
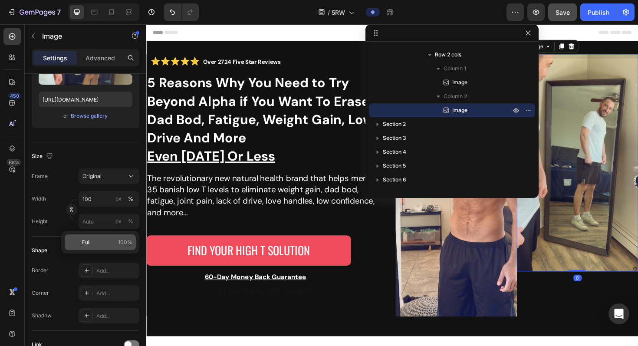
click at [106, 240] on p "Full 100%" at bounding box center [107, 242] width 50 height 8
type input "100"
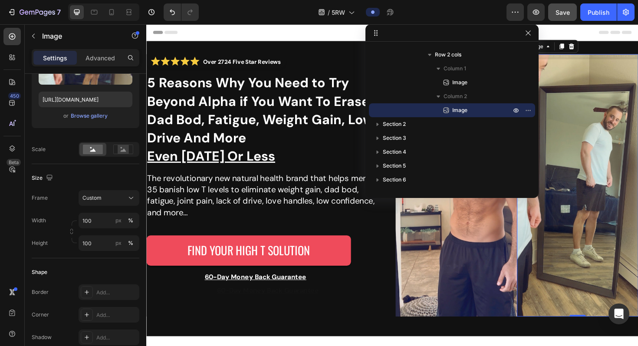
click at [541, 269] on img at bounding box center [602, 195] width 128 height 278
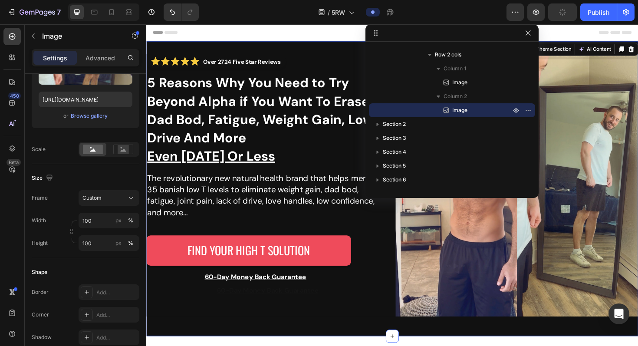
click at [499, 321] on div "Over 2724 Five Star Reviews Custom Code 5 Reasons Why You Need to Try Beyond Al…" at bounding box center [406, 198] width 521 height 312
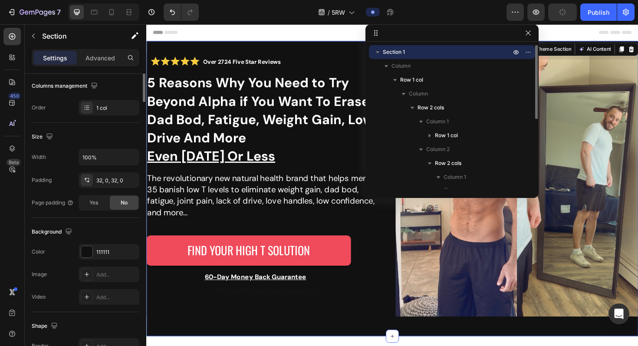
scroll to position [0, 0]
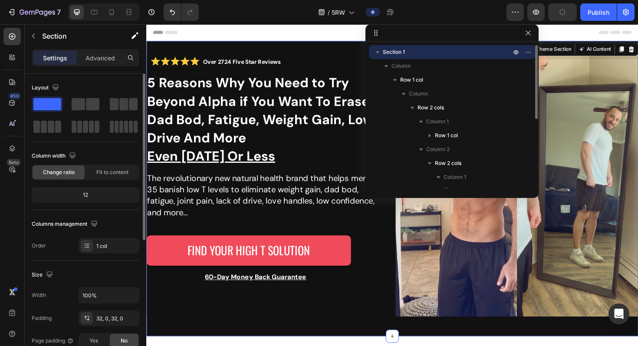
click at [92, 70] on div "Settings Advanced" at bounding box center [85, 61] width 121 height 25
click at [92, 61] on p "Advanced" at bounding box center [100, 57] width 30 height 9
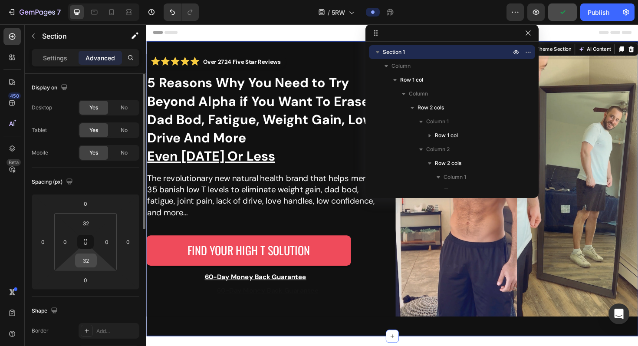
click at [91, 256] on input "32" at bounding box center [85, 260] width 17 height 13
type input "0"
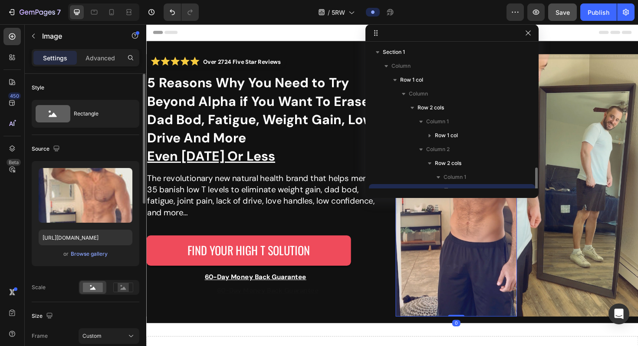
click at [439, 321] on img at bounding box center [474, 195] width 128 height 278
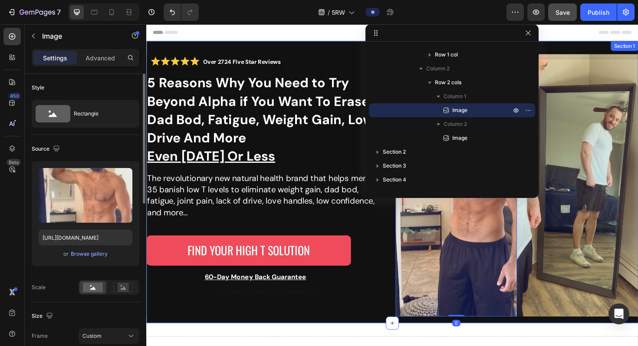
click at [439, 321] on div "Over 2724 Five Star Reviews Custom Code 5 Reasons Why You Need to Try Beyond Al…" at bounding box center [406, 198] width 521 height 285
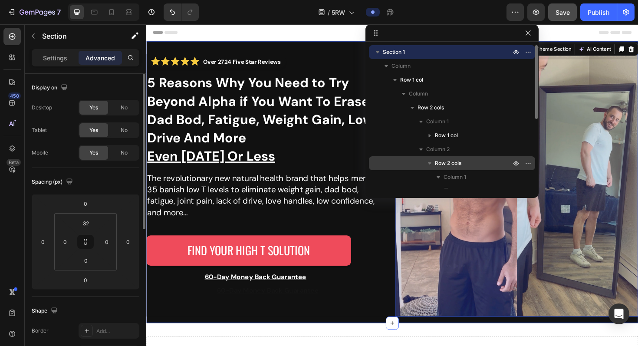
click at [448, 159] on span "Row 2 cols" at bounding box center [448, 163] width 26 height 9
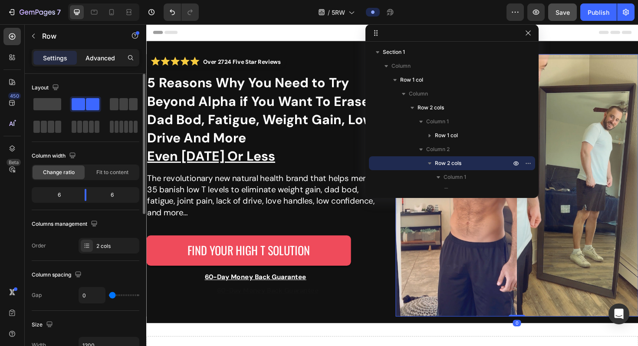
click at [101, 60] on p "Advanced" at bounding box center [100, 57] width 30 height 9
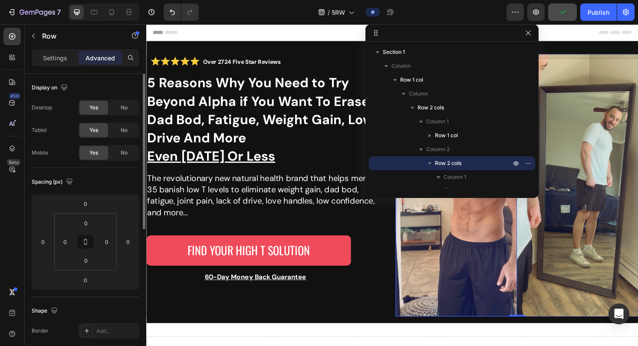
click at [452, 262] on img at bounding box center [474, 195] width 128 height 278
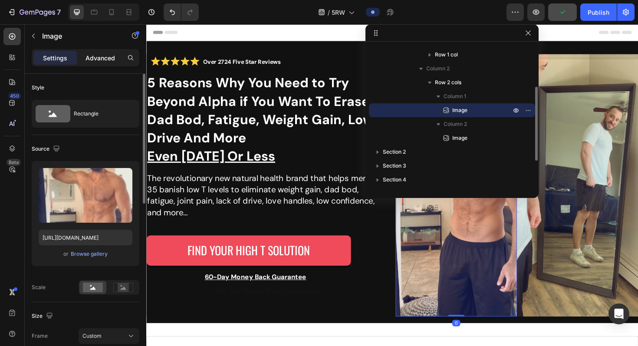
click at [105, 61] on p "Advanced" at bounding box center [100, 57] width 30 height 9
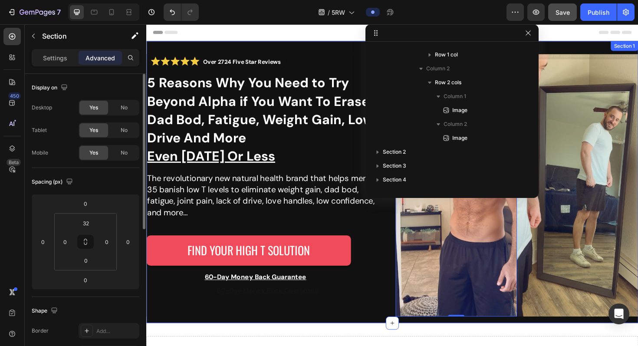
click at [463, 321] on div "Over 2724 Five Star Reviews Custom Code 5 Reasons Why You Need to Try Beyond Al…" at bounding box center [406, 198] width 521 height 285
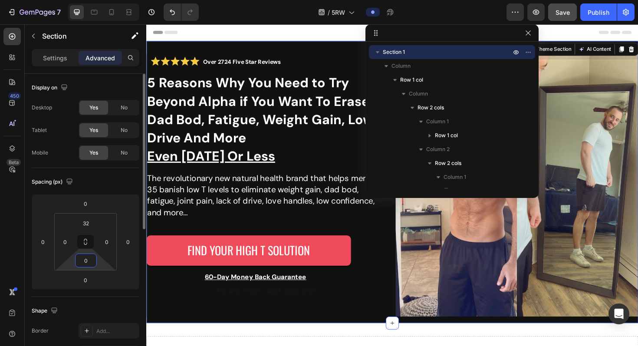
click at [93, 261] on input "0" at bounding box center [85, 260] width 17 height 13
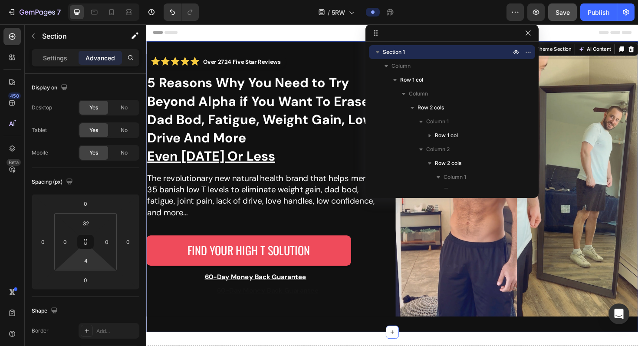
type input "0"
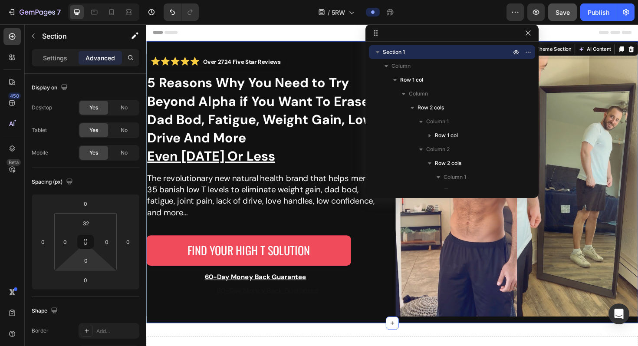
drag, startPoint x: 100, startPoint y: 263, endPoint x: 100, endPoint y: 276, distance: 13.0
click at [100, 0] on html "7 Version history / 5RW Preview Save Publish 450 Beta IMAGE Sections(30) Elemen…" at bounding box center [319, 0] width 638 height 0
drag, startPoint x: 107, startPoint y: 278, endPoint x: 108, endPoint y: 285, distance: 7.5
click at [108, 0] on html "7 Version history / 5RW Preview Save Publish 450 Beta IMAGE Sections(30) Elemen…" at bounding box center [319, 0] width 638 height 0
type input "0"
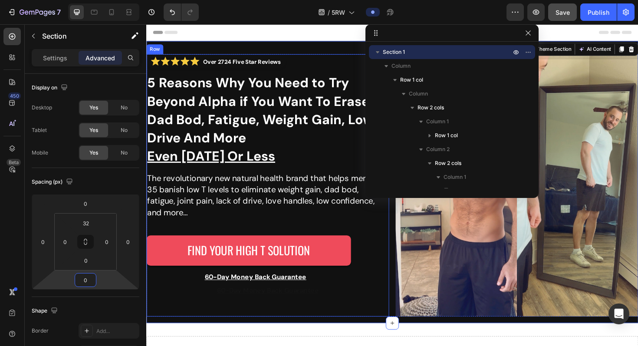
click at [392, 321] on div "Over 2724 Five Star Reviews Custom Code 5 Reasons Why You Need to Try Beyond Al…" at bounding box center [274, 195] width 257 height 278
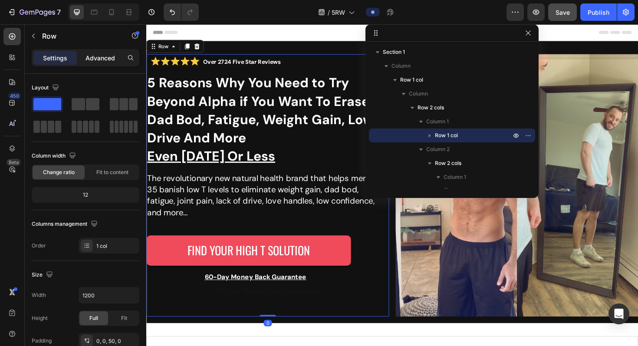
click at [104, 57] on p "Advanced" at bounding box center [100, 57] width 30 height 9
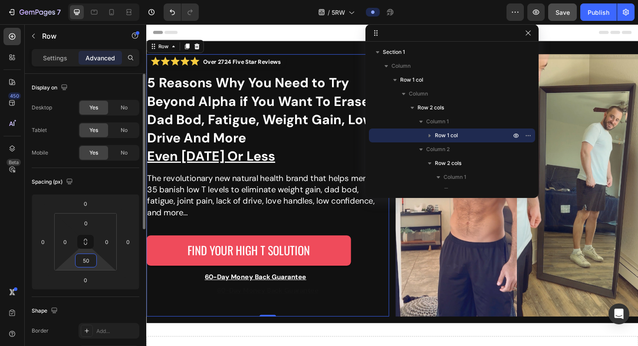
click at [92, 260] on input "50" at bounding box center [85, 260] width 17 height 13
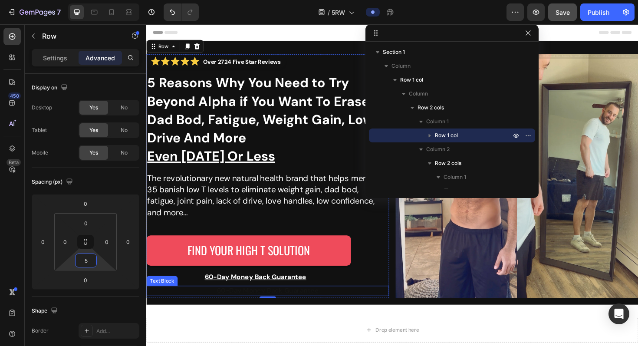
type input "50"
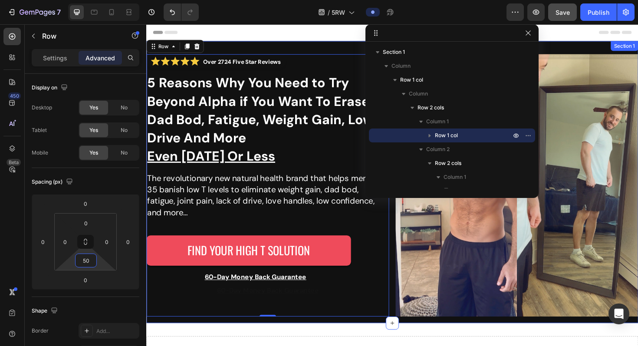
click at [353, 321] on div "Over 2724 Five Star Reviews Custom Code 5 Reasons Why You Need to Try Beyond Al…" at bounding box center [406, 198] width 521 height 285
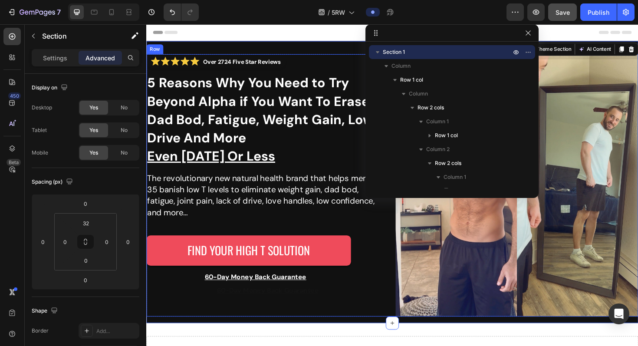
click at [400, 321] on div "Over 2724 Five Star Reviews Custom Code 5 Reasons Why You Need to Try Beyond Al…" at bounding box center [406, 195] width 521 height 278
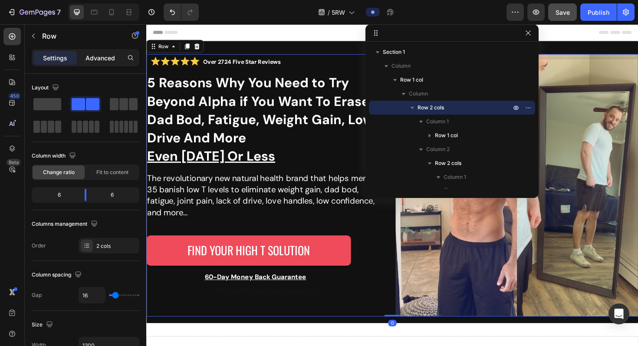
click at [106, 60] on p "Advanced" at bounding box center [100, 57] width 30 height 9
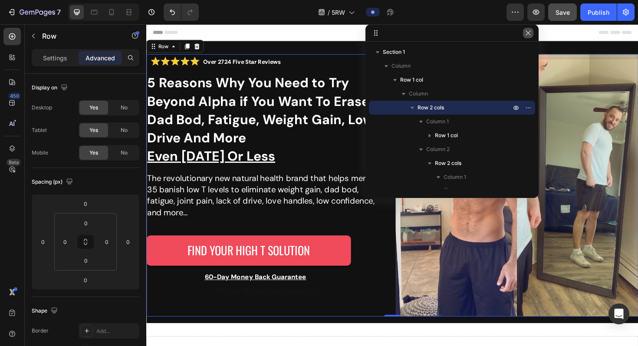
click at [526, 31] on icon "button" at bounding box center [527, 33] width 7 height 7
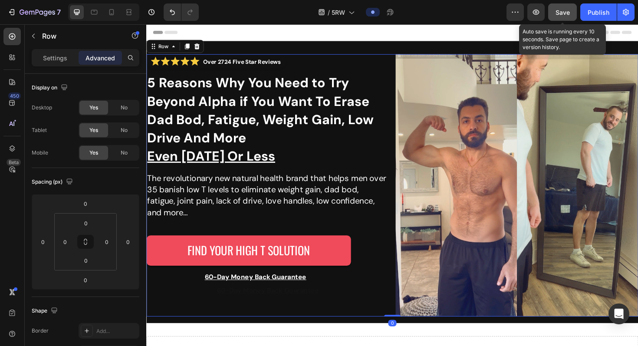
click at [541, 11] on span "Save" at bounding box center [562, 12] width 14 height 7
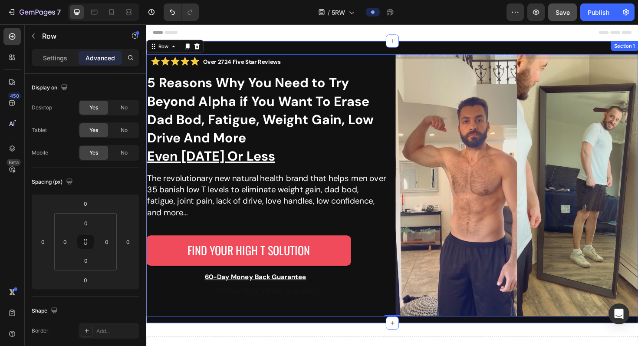
click at [291, 52] on div "Over 2724 Five Star Reviews Custom Code 5 Reasons Why You Need to Try Beyond Al…" at bounding box center [406, 191] width 521 height 298
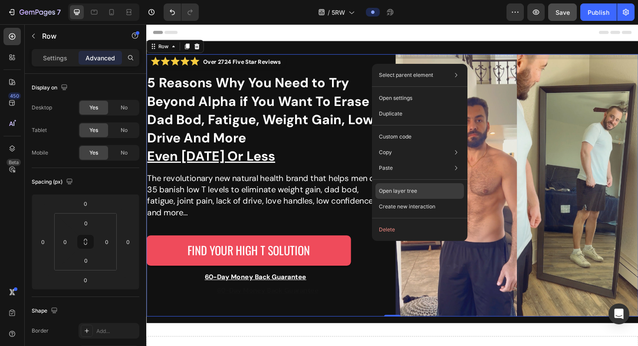
click at [422, 185] on div "Open layer tree" at bounding box center [419, 191] width 89 height 16
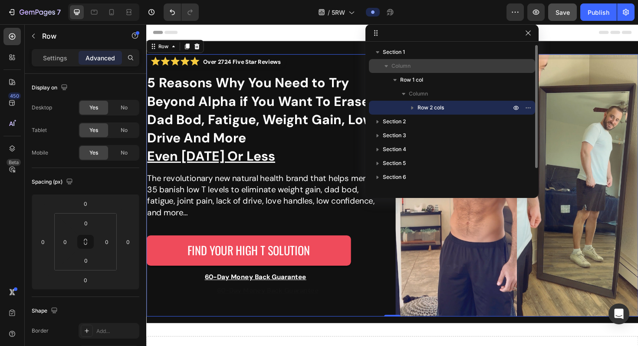
click at [427, 63] on p "Column" at bounding box center [451, 66] width 121 height 9
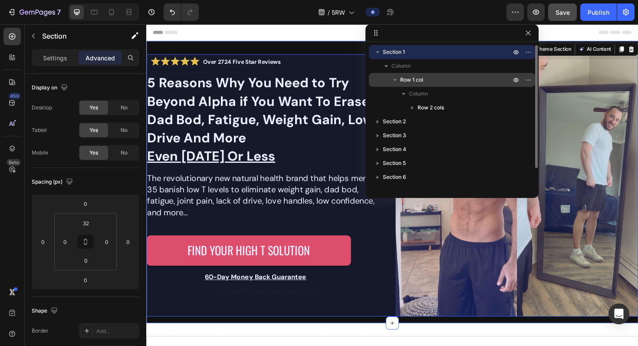
click at [427, 78] on p "Row 1 col" at bounding box center [456, 79] width 112 height 9
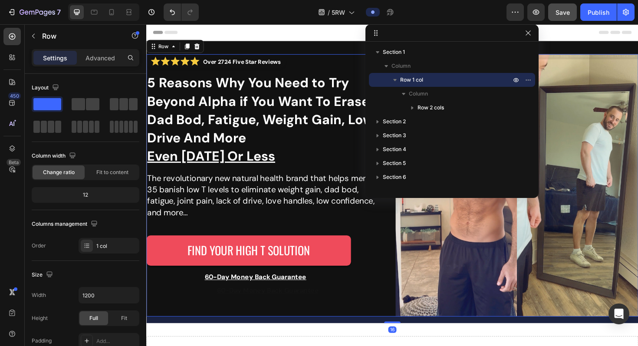
click at [98, 49] on div "Settings Advanced" at bounding box center [86, 57] width 108 height 17
click at [100, 59] on p "Advanced" at bounding box center [100, 57] width 30 height 9
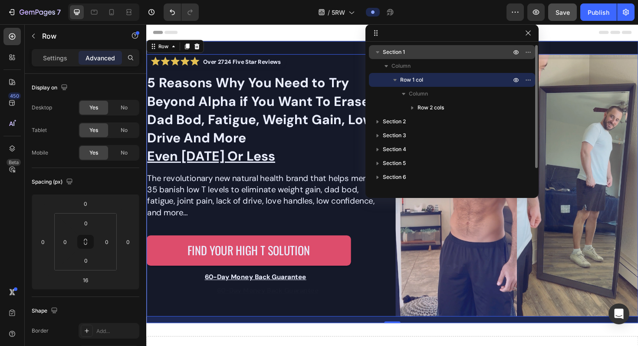
click at [421, 47] on div "Section 1" at bounding box center [451, 52] width 159 height 14
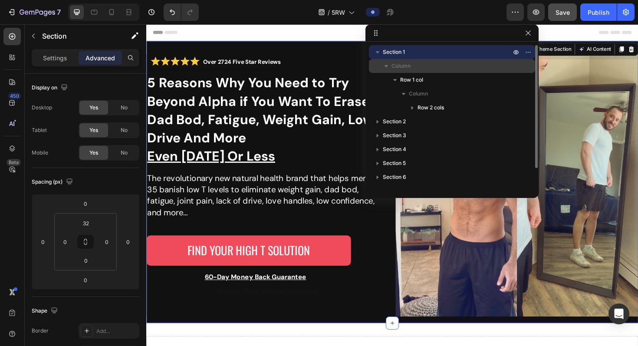
click at [427, 64] on p "Column" at bounding box center [451, 66] width 121 height 9
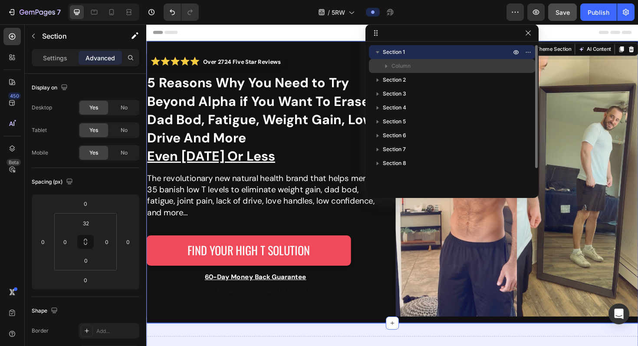
click at [427, 68] on p "Column" at bounding box center [451, 66] width 121 height 9
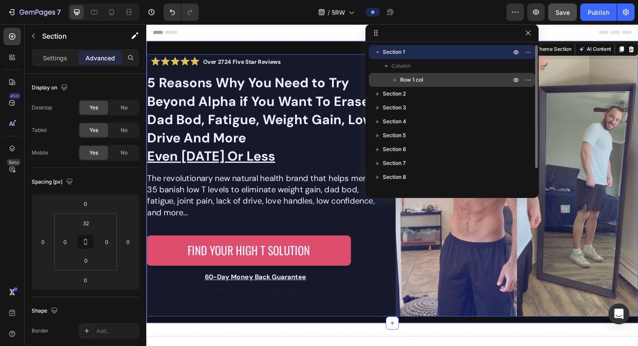
click at [428, 78] on p "Row 1 col" at bounding box center [456, 79] width 112 height 9
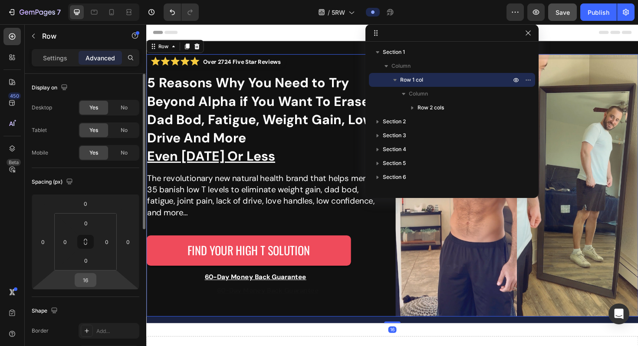
click at [83, 276] on input "16" at bounding box center [85, 279] width 17 height 13
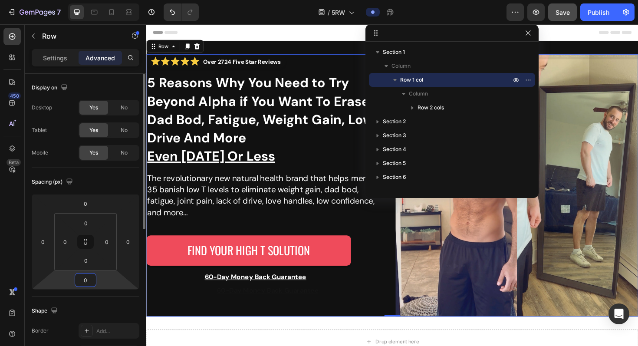
type input "0"
click at [96, 178] on div "Spacing (px)" at bounding box center [86, 182] width 108 height 14
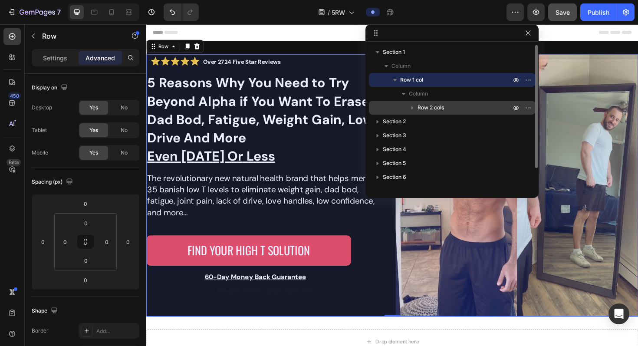
click at [439, 105] on span "Row 2 cols" at bounding box center [430, 107] width 26 height 9
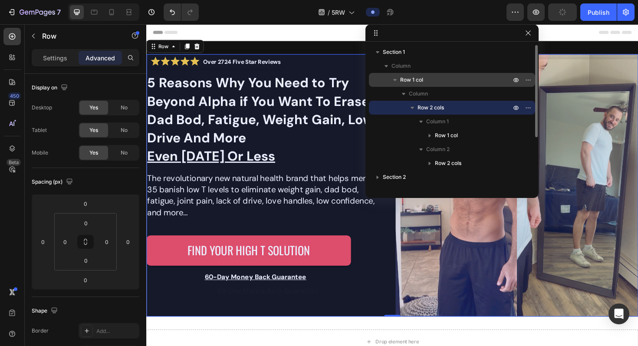
click at [405, 79] on span "Row 1 col" at bounding box center [411, 79] width 23 height 9
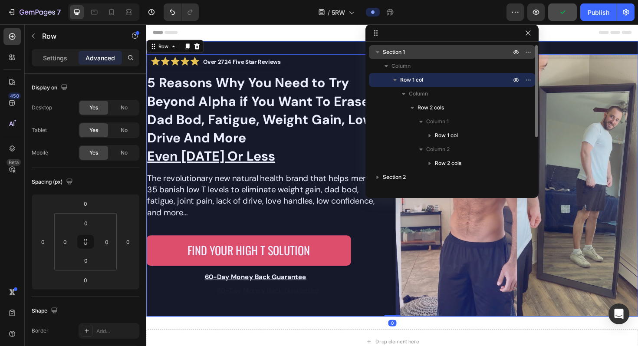
click at [404, 46] on div "Section 1" at bounding box center [451, 52] width 159 height 14
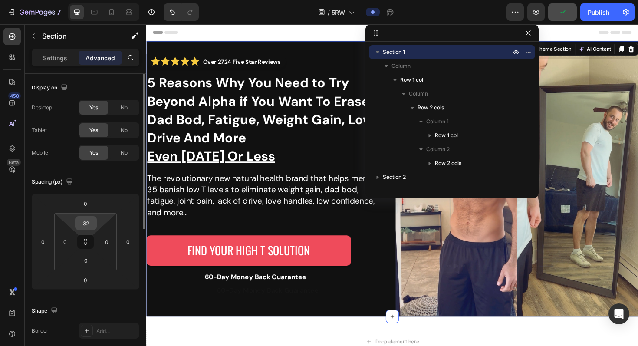
click at [92, 223] on input "32" at bounding box center [85, 222] width 17 height 13
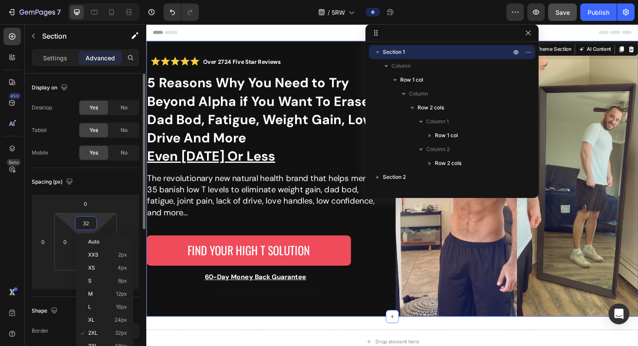
type input "0"
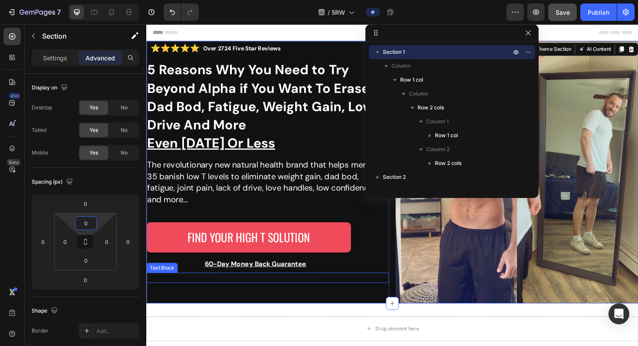
click at [400, 286] on div "Over 2724 Five Star Reviews Custom Code 5 Reasons Why You Need to Try Beyond Al…" at bounding box center [406, 181] width 521 height 278
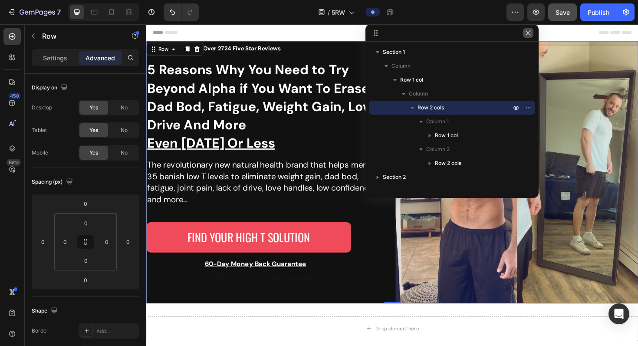
drag, startPoint x: 531, startPoint y: 31, endPoint x: 409, endPoint y: 30, distance: 121.5
click at [531, 31] on icon "button" at bounding box center [527, 33] width 7 height 7
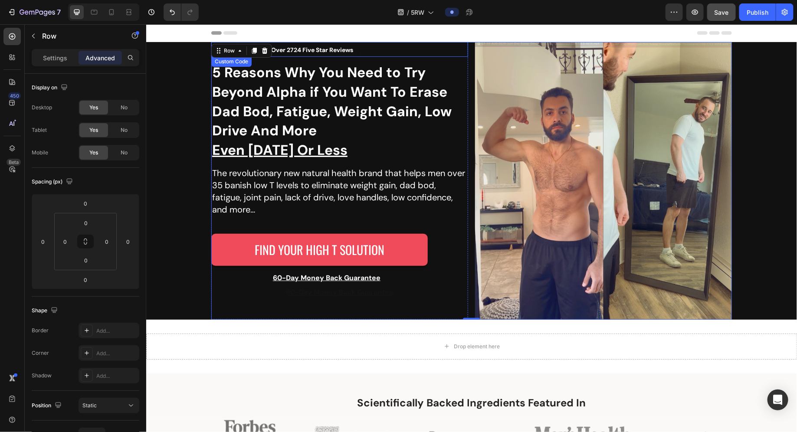
click at [452, 54] on div "Over 2724 Five Star Reviews" at bounding box center [339, 49] width 257 height 15
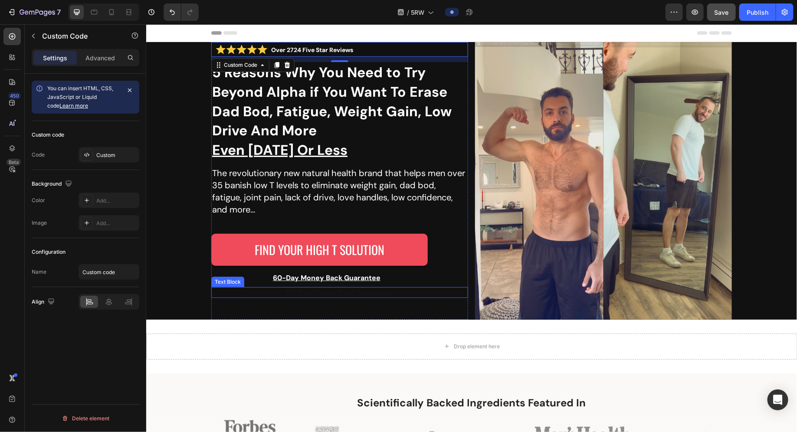
click at [440, 292] on p "60-Day Money Back Guarantee" at bounding box center [339, 292] width 255 height 9
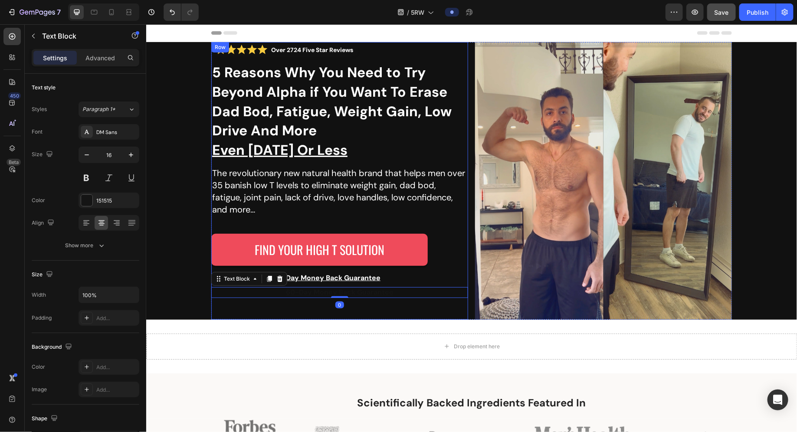
click at [439, 306] on div "Over 2724 Five Star Reviews Custom Code 5 Reasons Why You Need to Try Beyond Al…" at bounding box center [339, 181] width 257 height 278
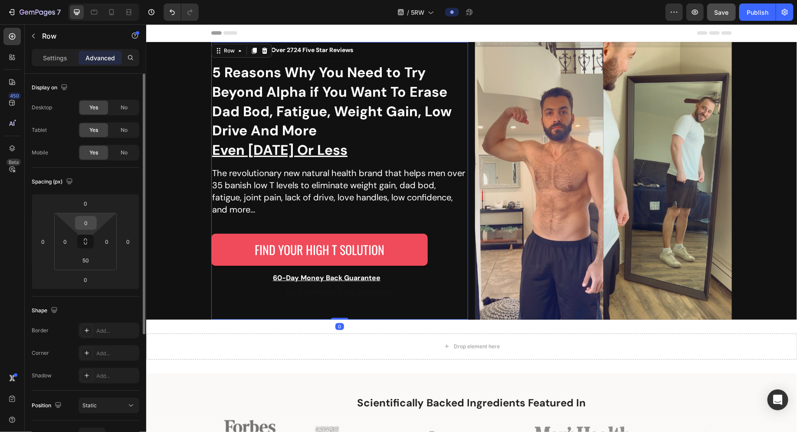
click at [87, 220] on input "0" at bounding box center [85, 222] width 17 height 13
type input "74"
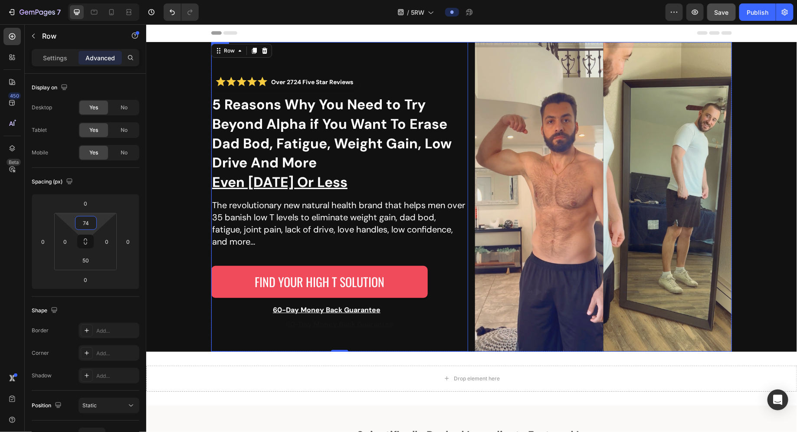
click at [465, 192] on div "Over 2724 Five Star Reviews Custom Code 5 Reasons Why You Need to Try Beyond Al…" at bounding box center [471, 197] width 521 height 310
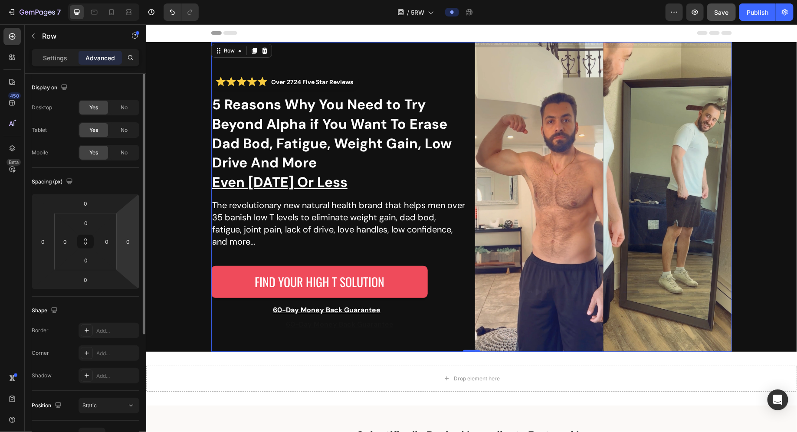
scroll to position [180, 0]
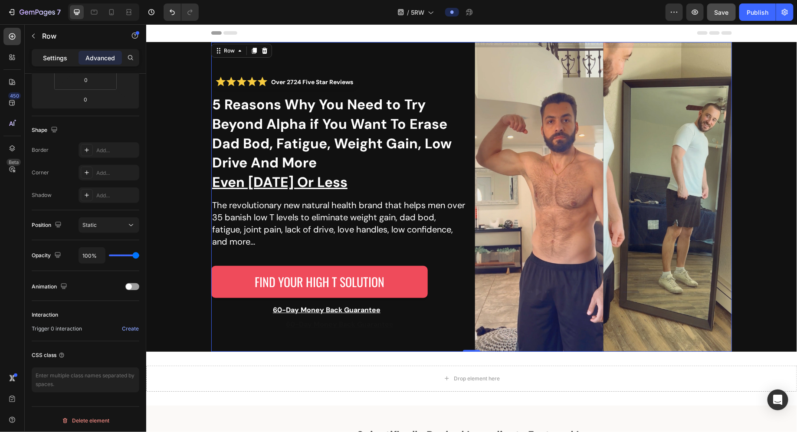
click at [58, 58] on p "Settings" at bounding box center [55, 57] width 24 height 9
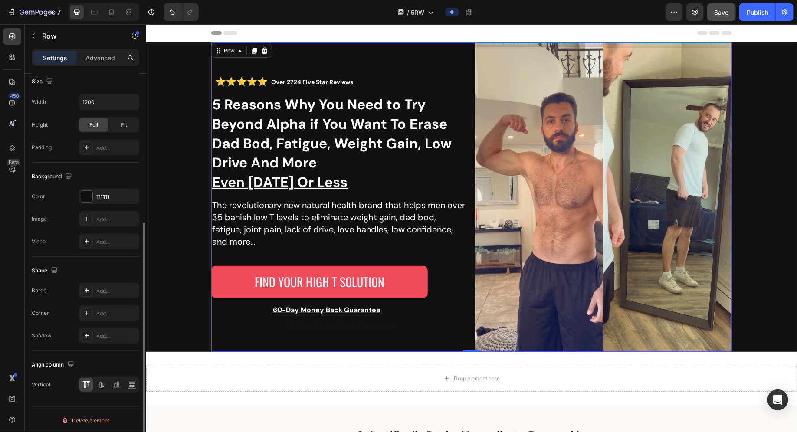
scroll to position [0, 0]
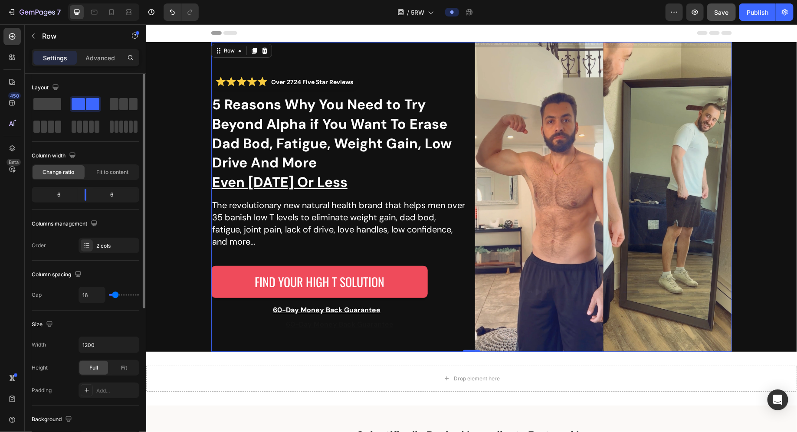
type input "19"
type input "6"
type input "0"
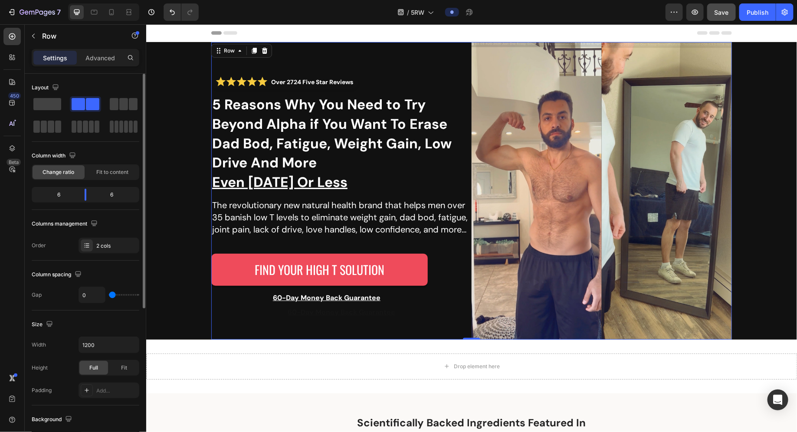
drag, startPoint x: 116, startPoint y: 296, endPoint x: 108, endPoint y: 297, distance: 8.7
type input "0"
click at [109, 296] on input "range" at bounding box center [124, 295] width 30 height 2
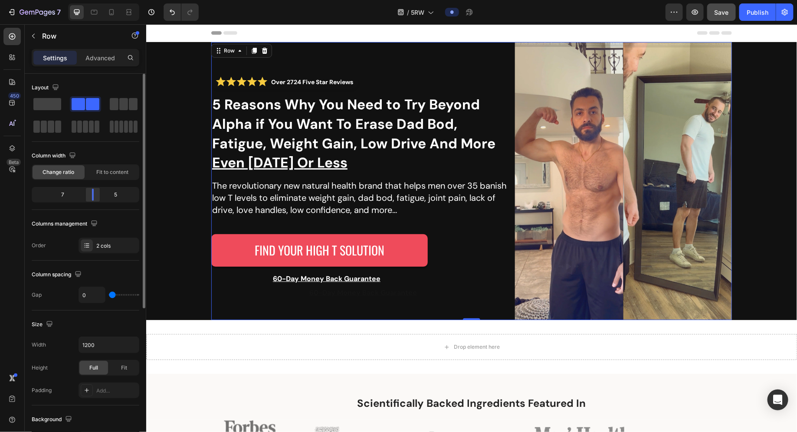
drag, startPoint x: 88, startPoint y: 192, endPoint x: 99, endPoint y: 195, distance: 11.7
click at [99, 195] on div at bounding box center [93, 195] width 16 height 12
click at [91, 321] on div "Width 1200 Height Full Fit Padding Add..." at bounding box center [86, 368] width 108 height 62
click at [91, 321] on input "1200" at bounding box center [109, 345] width 60 height 16
click at [134, 321] on button "button" at bounding box center [131, 345] width 16 height 16
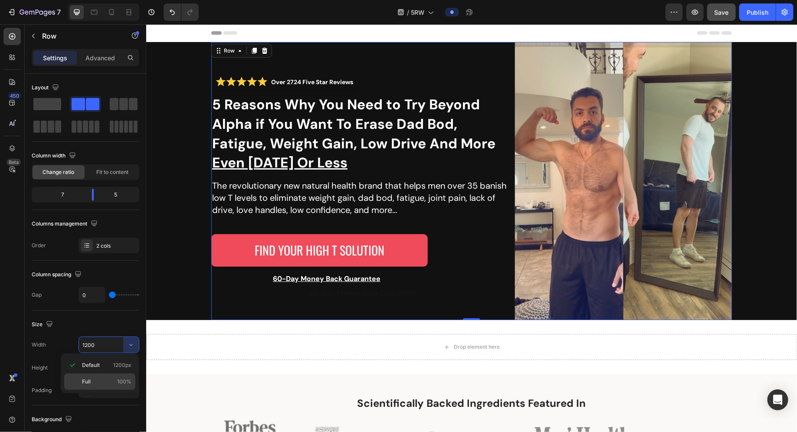
click at [109, 321] on div "Full 100%" at bounding box center [99, 382] width 71 height 16
type input "100%"
click at [112, 321] on div "Size" at bounding box center [86, 325] width 108 height 14
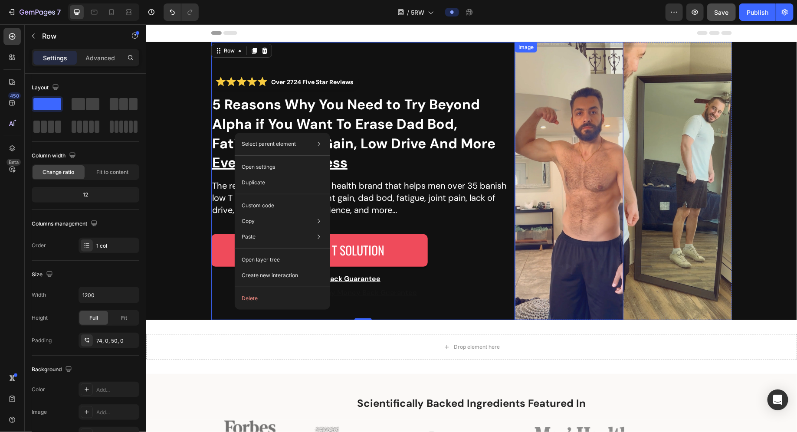
click at [541, 200] on img at bounding box center [569, 181] width 108 height 278
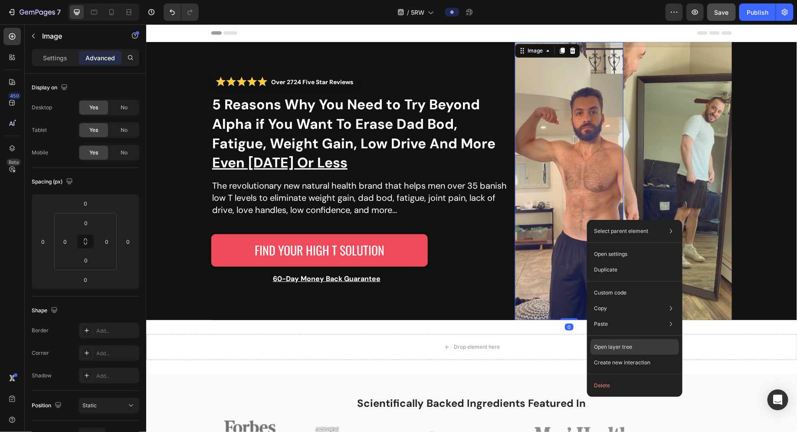
click at [541, 321] on div "Open layer tree" at bounding box center [634, 347] width 89 height 16
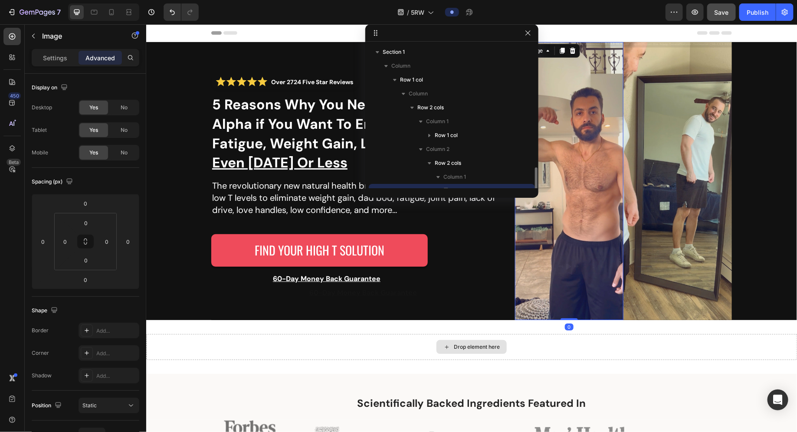
scroll to position [81, 0]
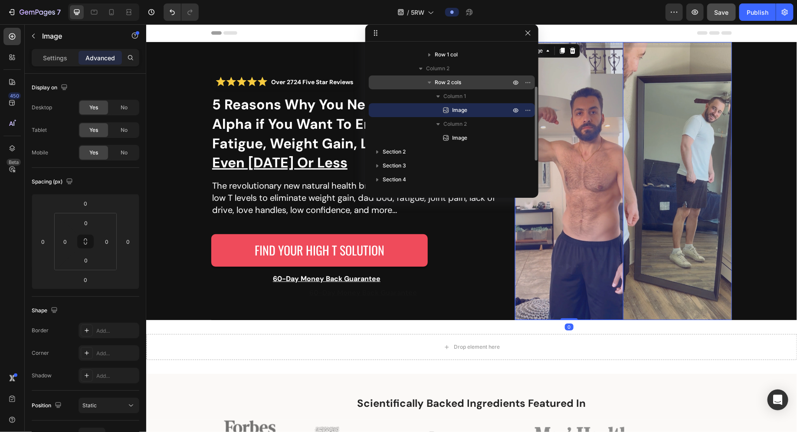
click at [469, 79] on p "Row 2 cols" at bounding box center [474, 82] width 78 height 9
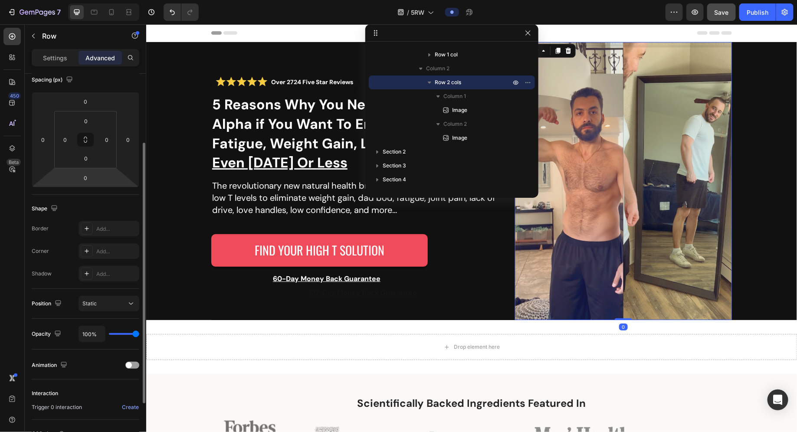
scroll to position [0, 0]
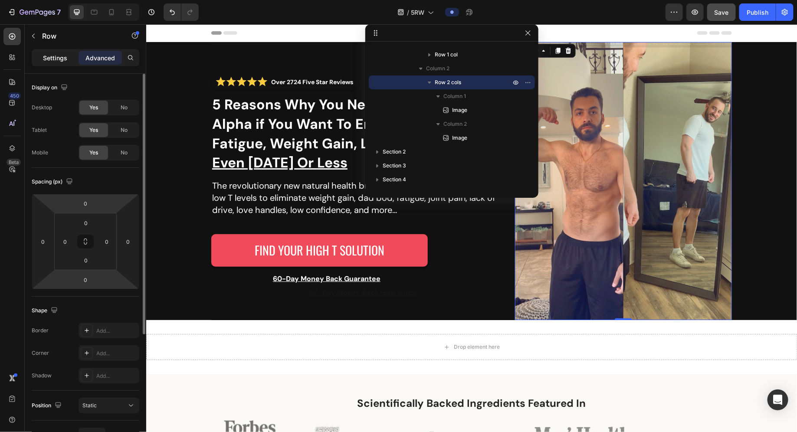
click at [46, 58] on p "Settings" at bounding box center [55, 57] width 24 height 9
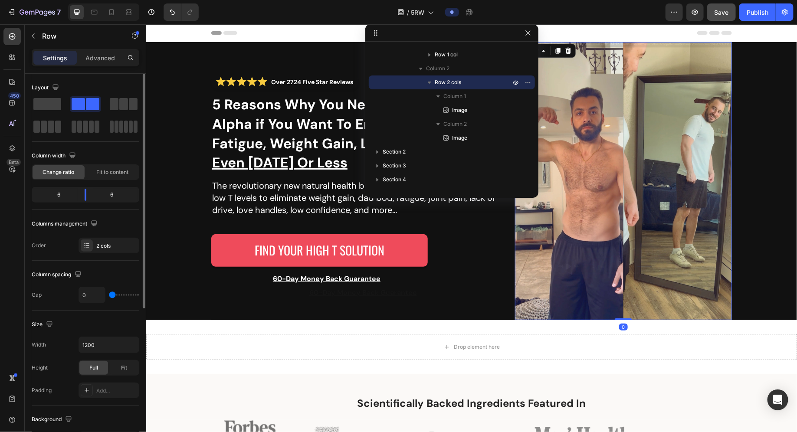
scroll to position [84, 0]
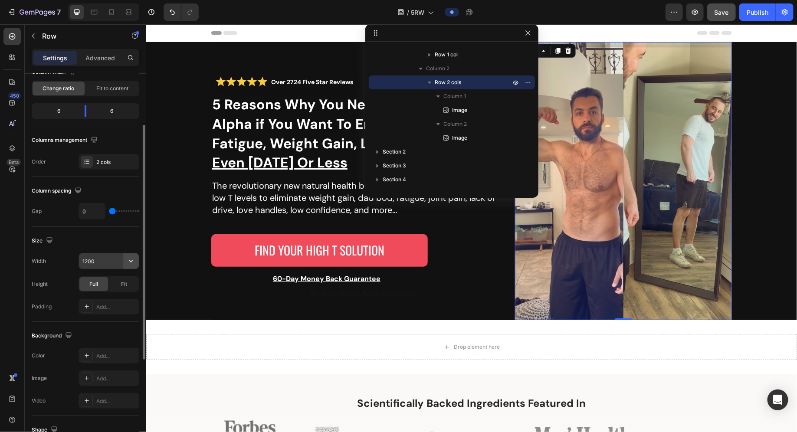
click at [128, 264] on icon "button" at bounding box center [131, 261] width 9 height 9
click at [119, 292] on div "Full 100%" at bounding box center [99, 298] width 71 height 16
type input "100%"
click at [118, 284] on div "Fit" at bounding box center [124, 284] width 29 height 14
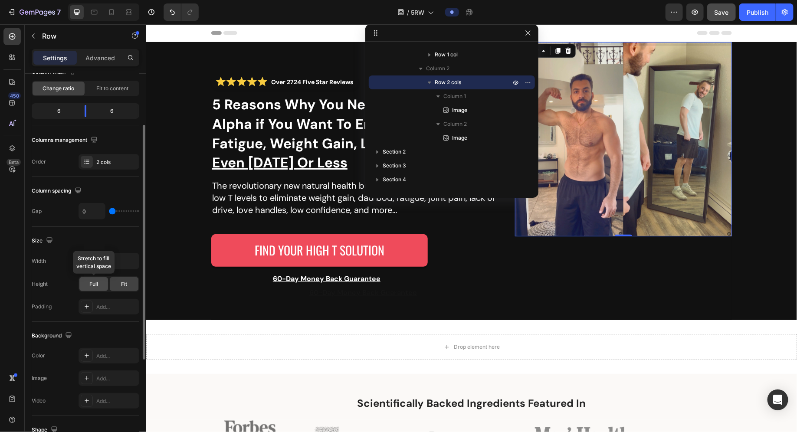
click at [101, 286] on div "Full" at bounding box center [93, 284] width 29 height 14
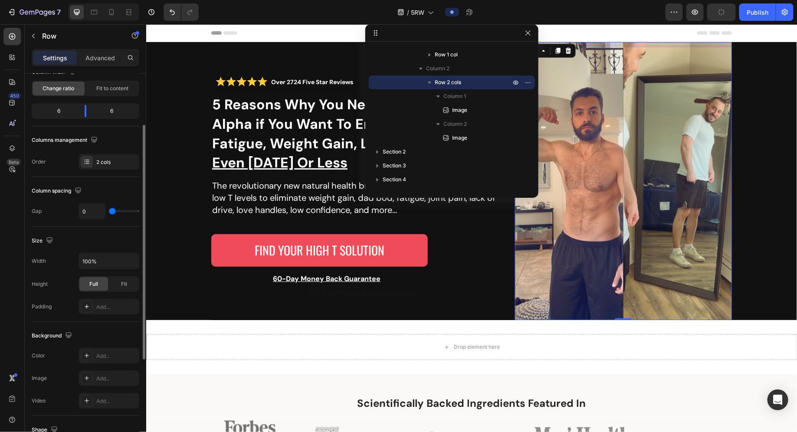
click at [116, 243] on div "Size" at bounding box center [86, 241] width 108 height 14
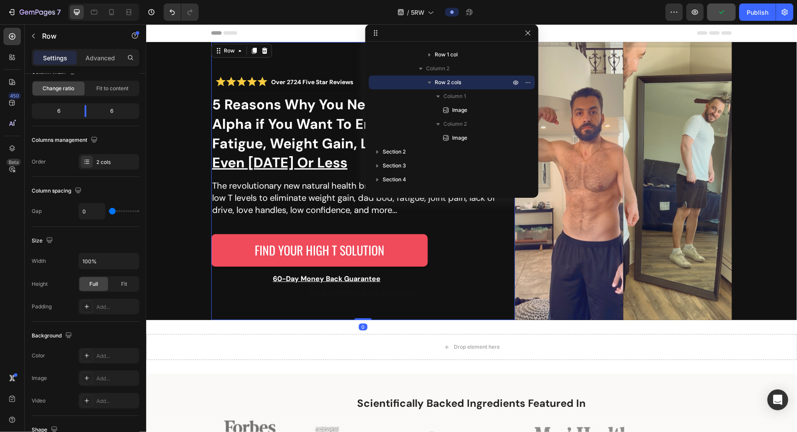
click at [224, 225] on div "FIND YOUR HIGH T SOLUTION Button" at bounding box center [363, 242] width 304 height 53
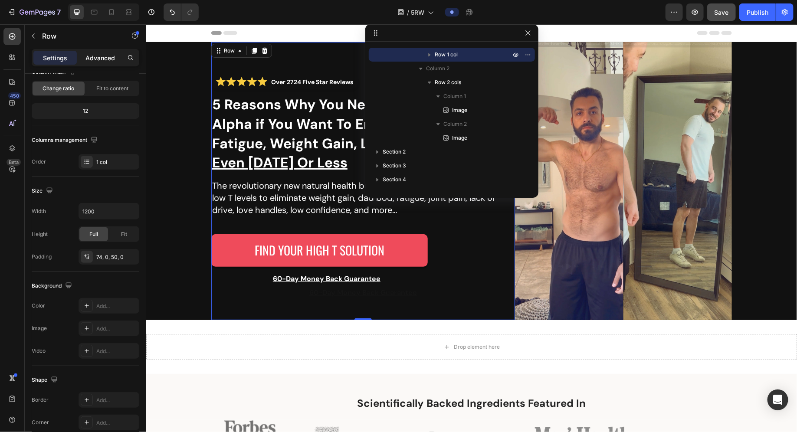
click at [115, 59] on p "Advanced" at bounding box center [100, 57] width 30 height 9
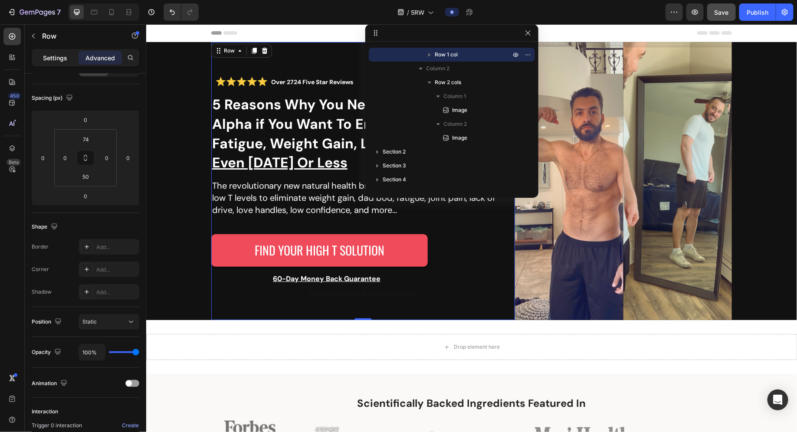
click at [46, 63] on div "Settings" at bounding box center [54, 58] width 43 height 14
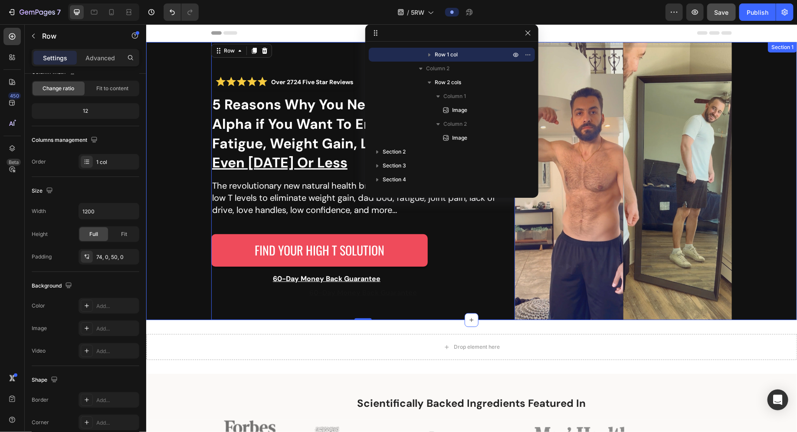
click at [176, 261] on div "Over 2724 Five Star Reviews Custom Code 5 Reasons Why You Need to Try Beyond Al…" at bounding box center [471, 181] width 651 height 278
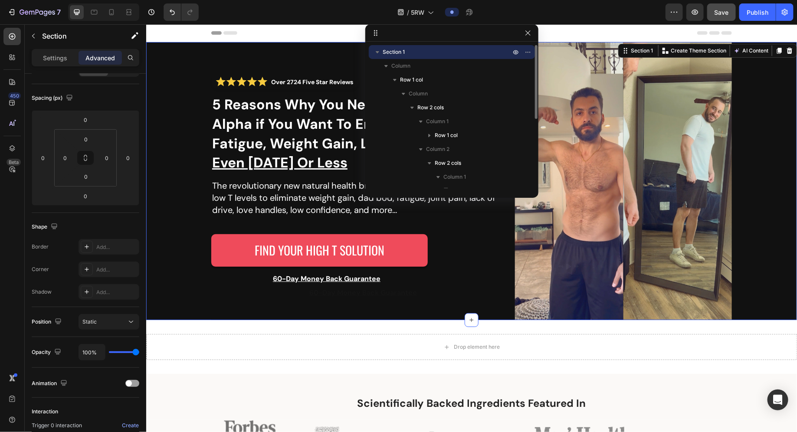
scroll to position [0, 0]
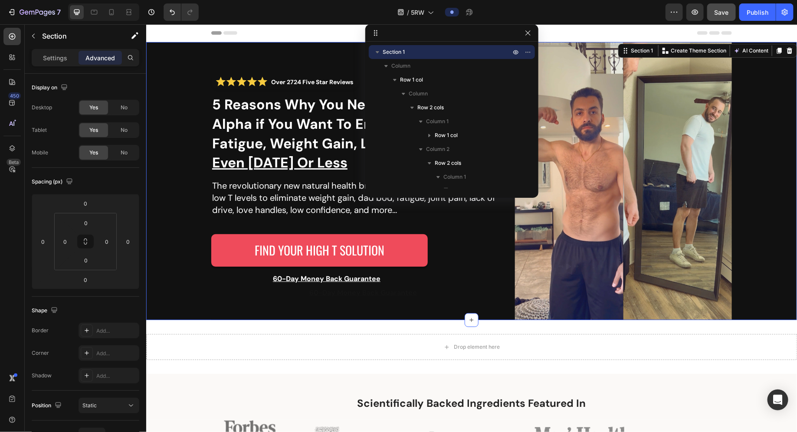
click at [199, 269] on div "Over 2724 Five Star Reviews Custom Code 5 Reasons Why You Need to Try Beyond Al…" at bounding box center [471, 181] width 651 height 278
click at [506, 302] on div "Over 2724 Five Star Reviews Custom Code 5 Reasons Why You Need to Try Beyond Al…" at bounding box center [363, 181] width 304 height 278
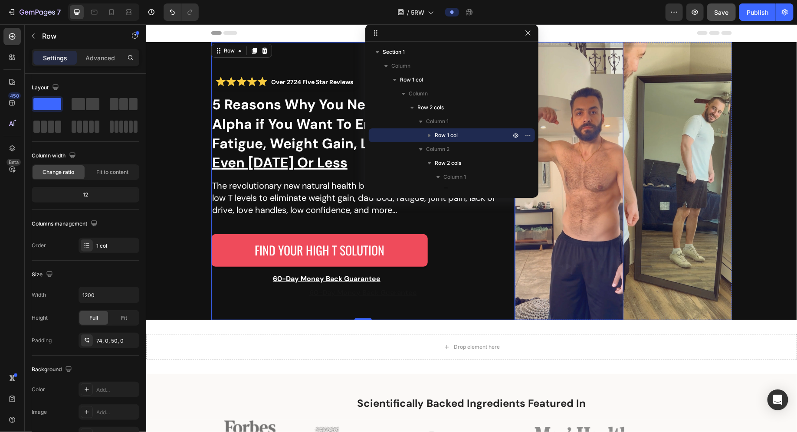
click at [541, 198] on img at bounding box center [569, 181] width 108 height 278
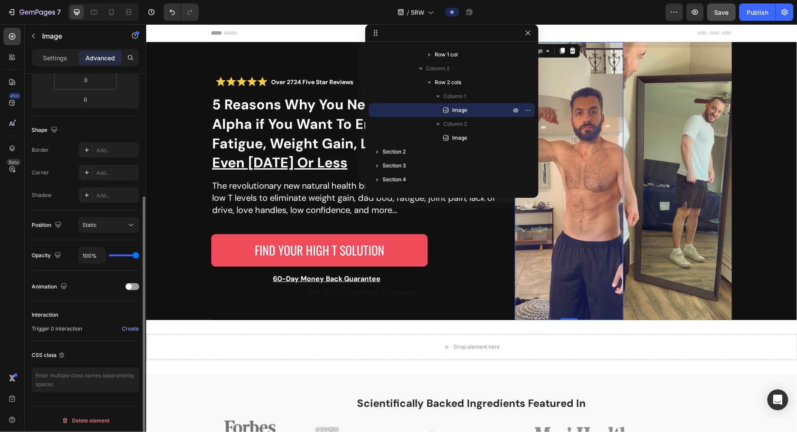
scroll to position [83, 0]
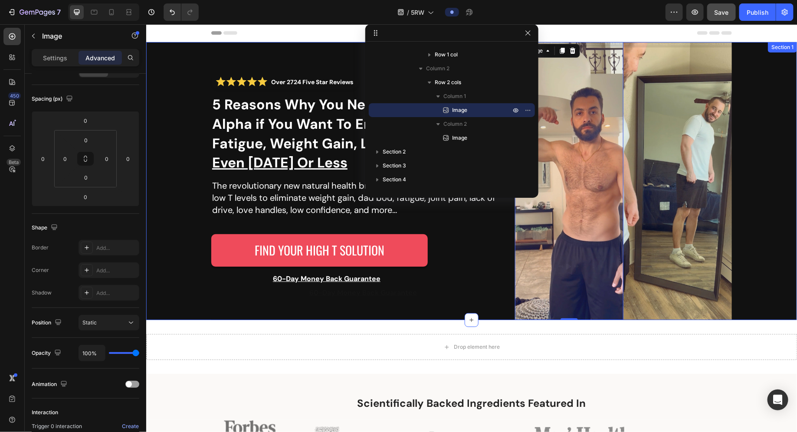
click at [541, 195] on div "Over 2724 Five Star Reviews Custom Code 5 Reasons Why You Need to Try Beyond Al…" at bounding box center [471, 181] width 651 height 278
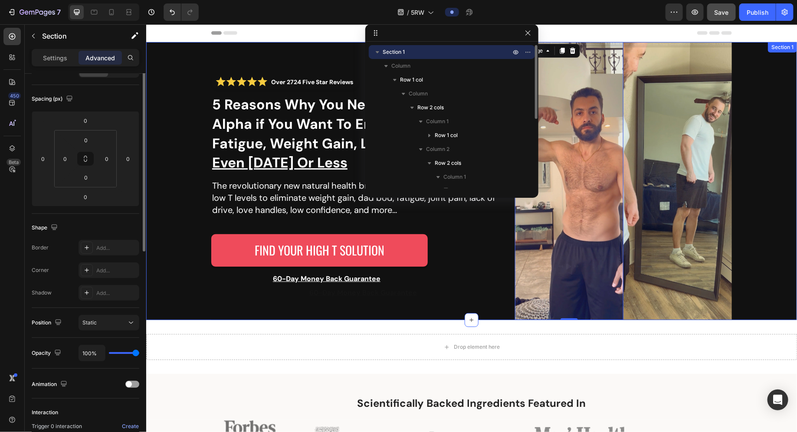
scroll to position [0, 0]
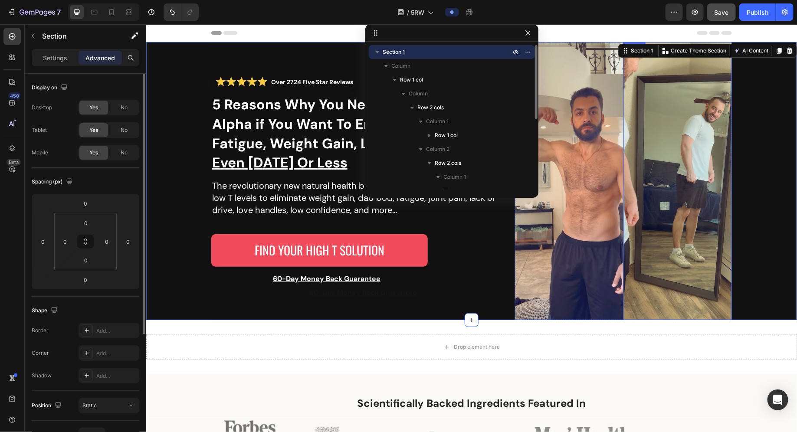
click at [541, 187] on img at bounding box center [677, 181] width 108 height 278
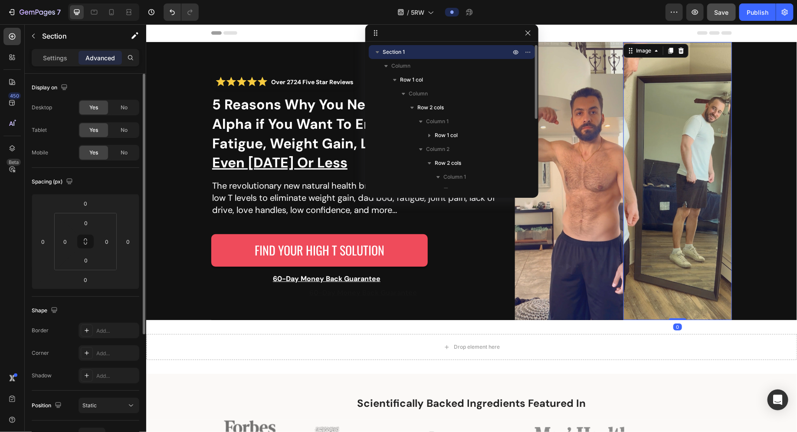
scroll to position [108, 0]
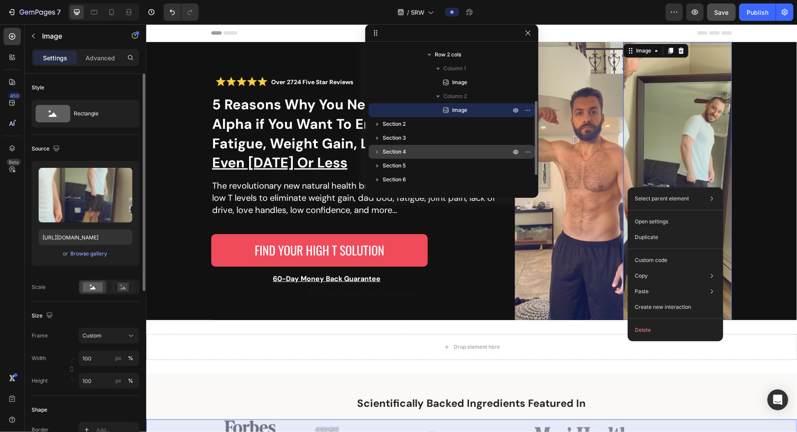
click at [480, 149] on p "Section 4" at bounding box center [448, 152] width 130 height 9
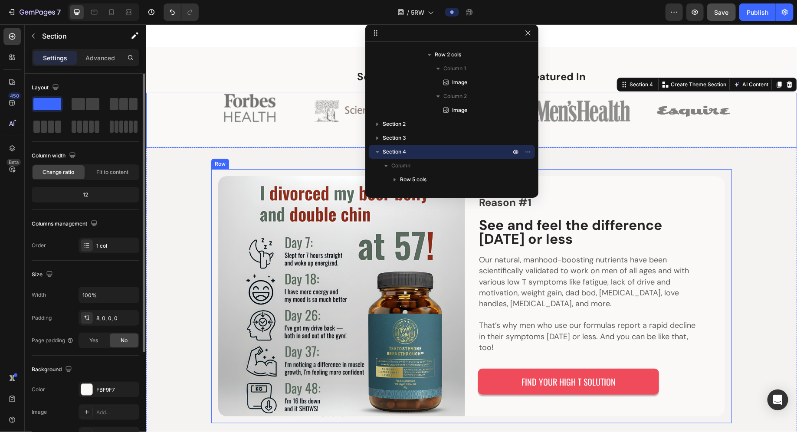
scroll to position [0, 0]
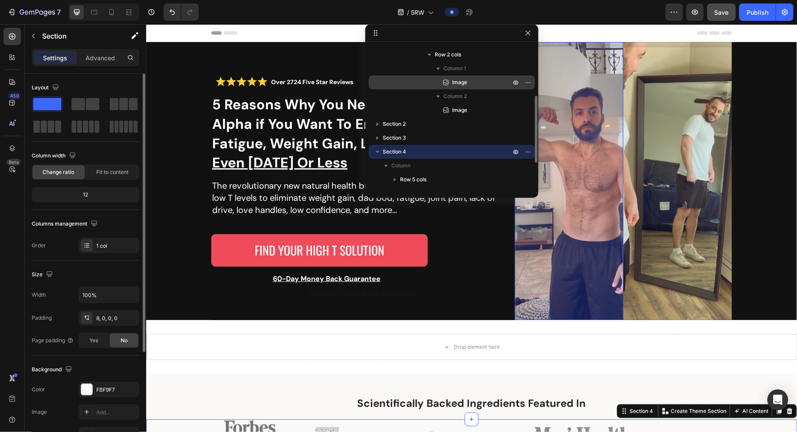
click at [476, 83] on p "Image" at bounding box center [472, 82] width 60 height 9
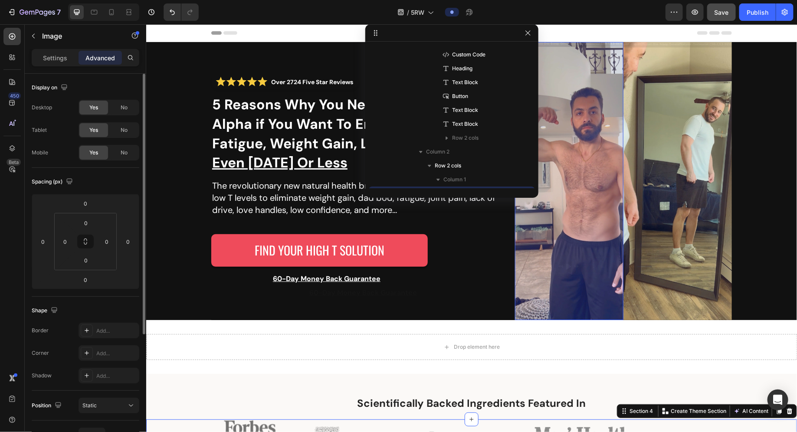
scroll to position [192, 0]
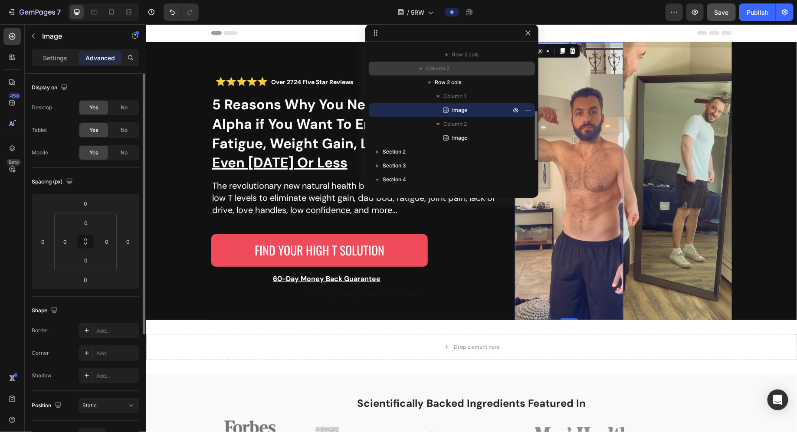
click at [472, 73] on div "Column 2" at bounding box center [451, 69] width 159 height 14
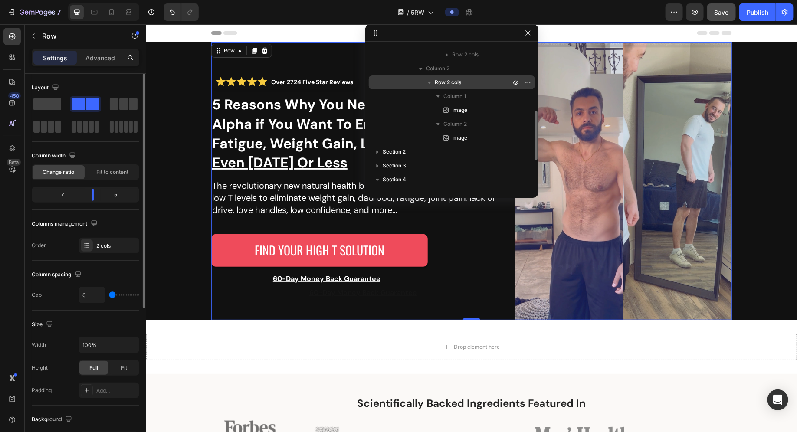
click at [472, 84] on p "Row 2 cols" at bounding box center [474, 82] width 78 height 9
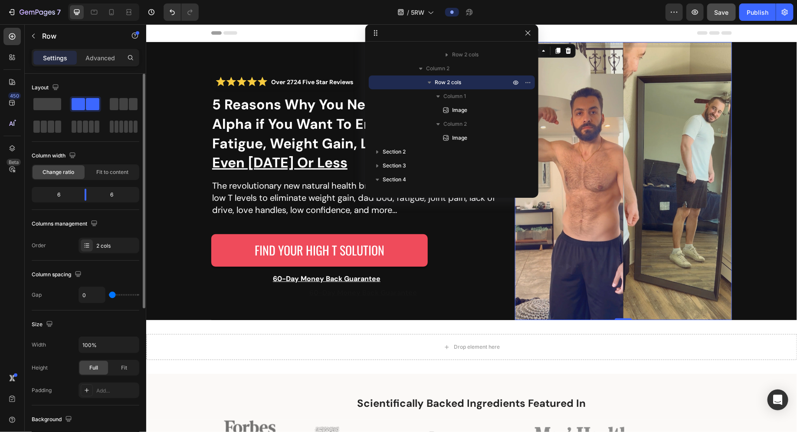
type input "3"
type input "13"
type input "24"
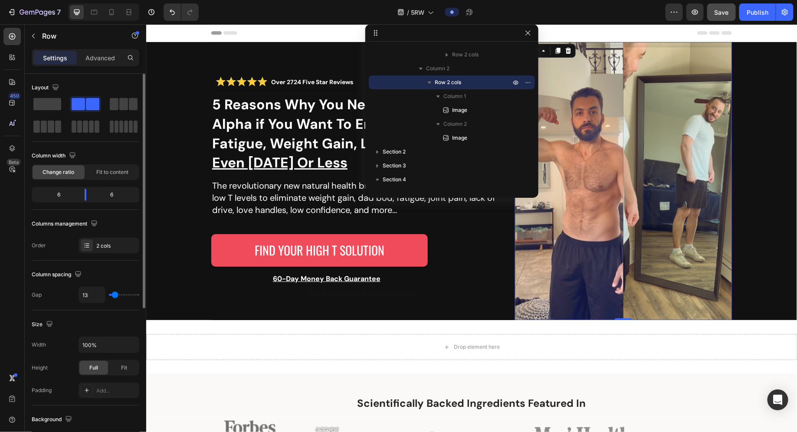
type input "24"
type input "26"
type input "27"
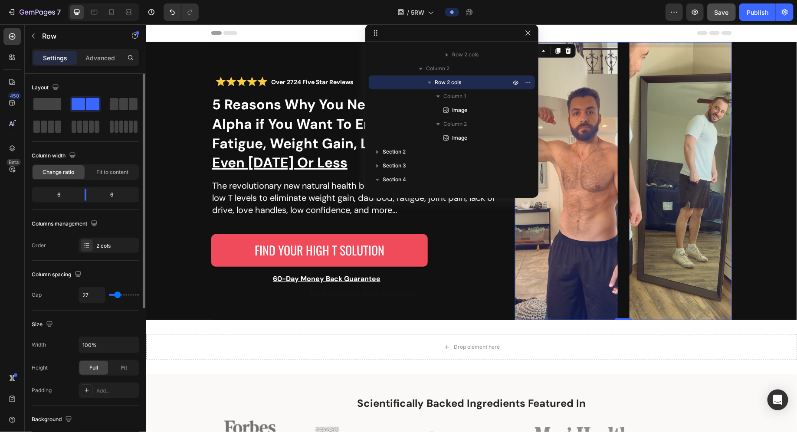
type input "25"
type input "0"
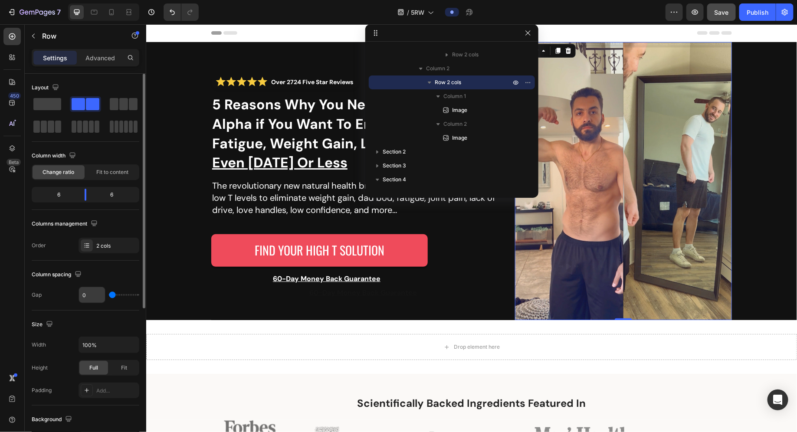
drag, startPoint x: 110, startPoint y: 293, endPoint x: 105, endPoint y: 295, distance: 5.6
click at [109, 295] on input "range" at bounding box center [124, 295] width 30 height 2
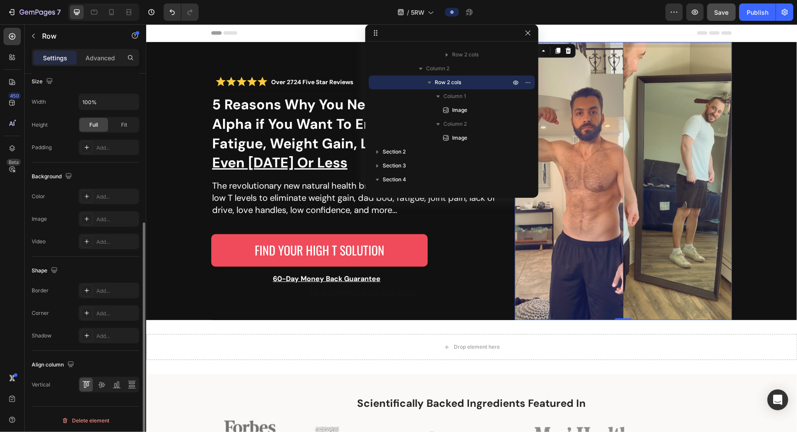
scroll to position [0, 0]
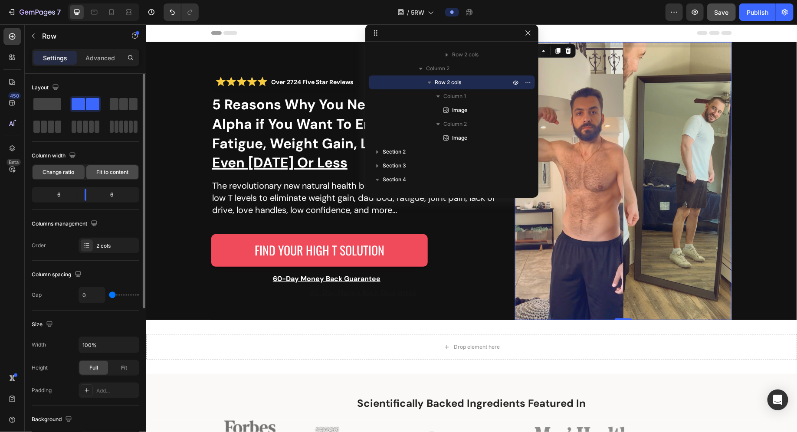
click at [98, 173] on span "Fit to content" at bounding box center [112, 172] width 32 height 8
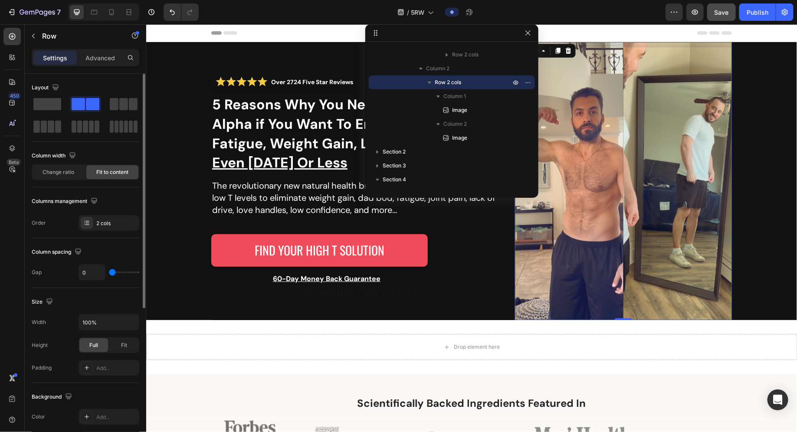
scroll to position [18, 0]
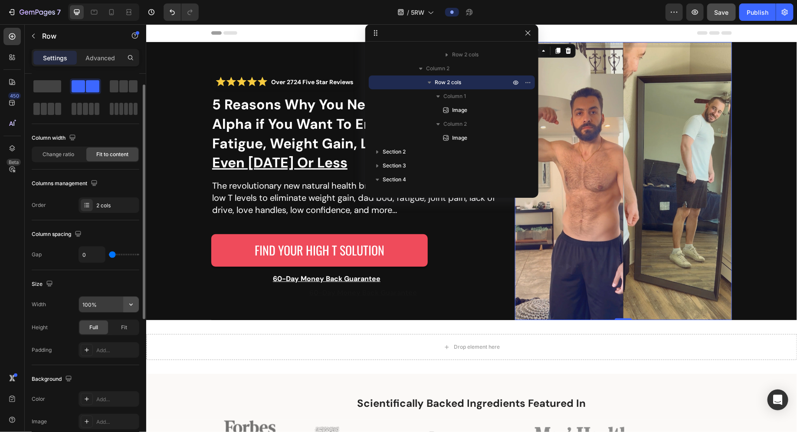
click at [128, 306] on icon "button" at bounding box center [131, 304] width 9 height 9
click at [56, 153] on span "Change ratio" at bounding box center [59, 155] width 32 height 8
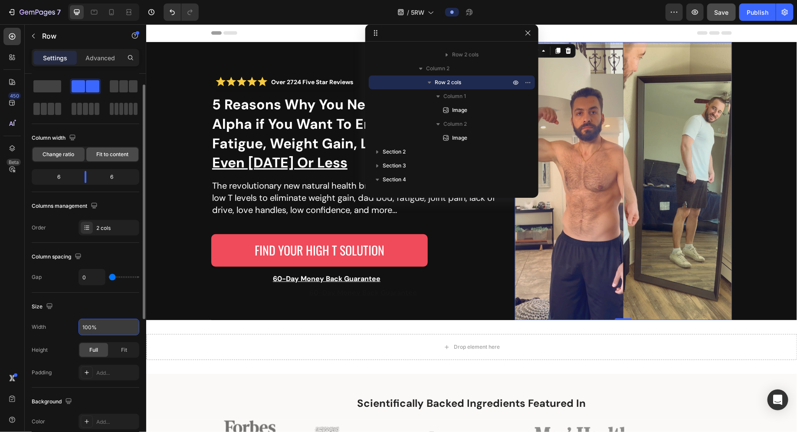
click at [98, 157] on span "Fit to content" at bounding box center [112, 155] width 32 height 8
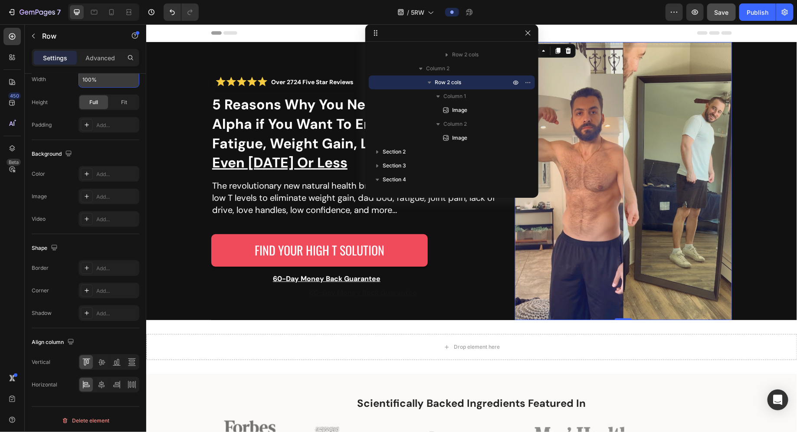
scroll to position [0, 0]
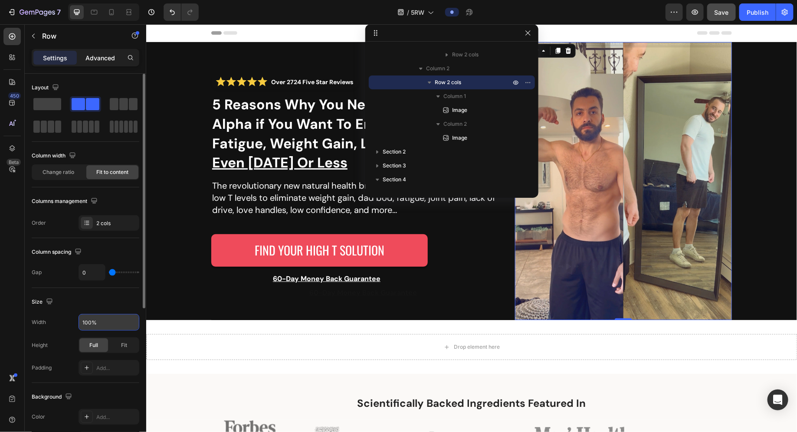
click at [104, 59] on p "Advanced" at bounding box center [100, 57] width 30 height 9
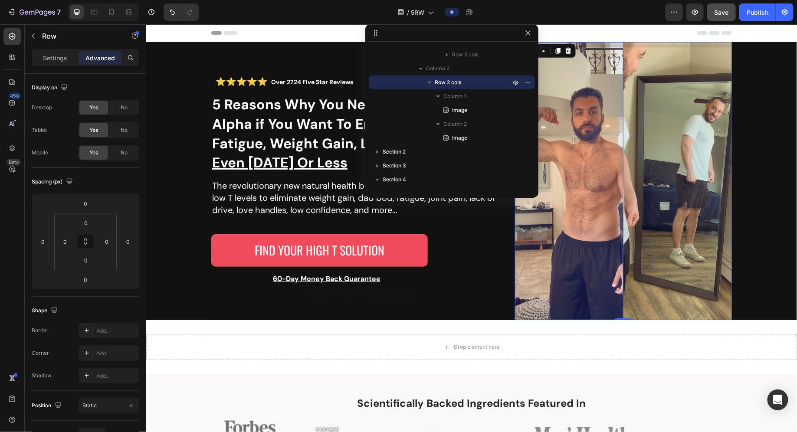
click at [535, 237] on img at bounding box center [569, 181] width 108 height 278
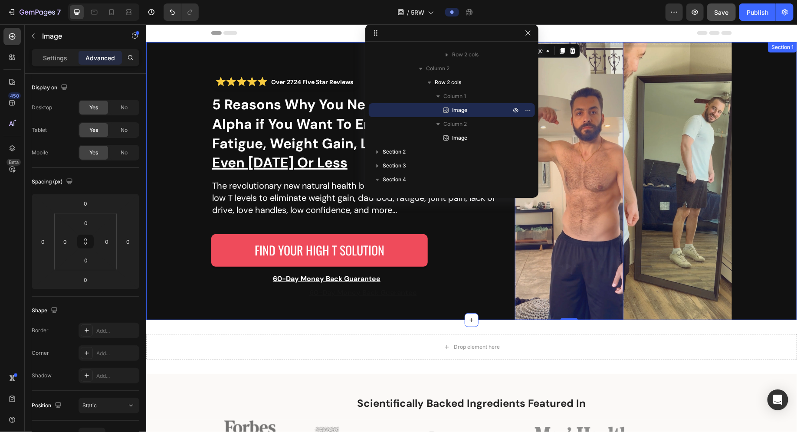
click at [541, 223] on div "Over 2724 Five Star Reviews Custom Code 5 Reasons Why You Need to Try Beyond Al…" at bounding box center [471, 181] width 651 height 278
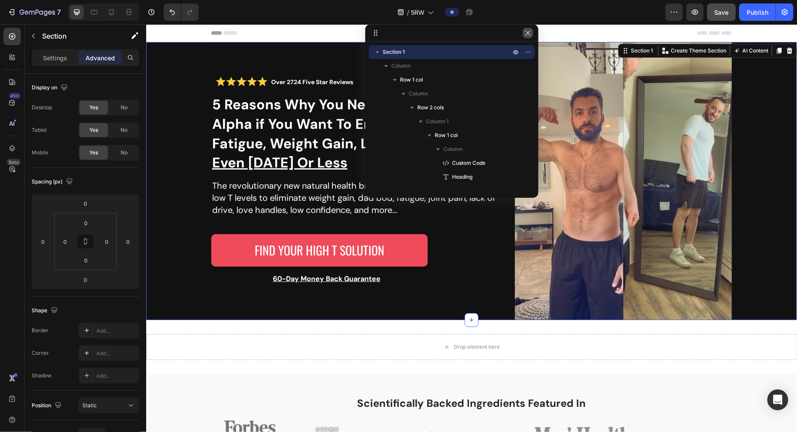
click at [526, 37] on button "button" at bounding box center [528, 33] width 10 height 10
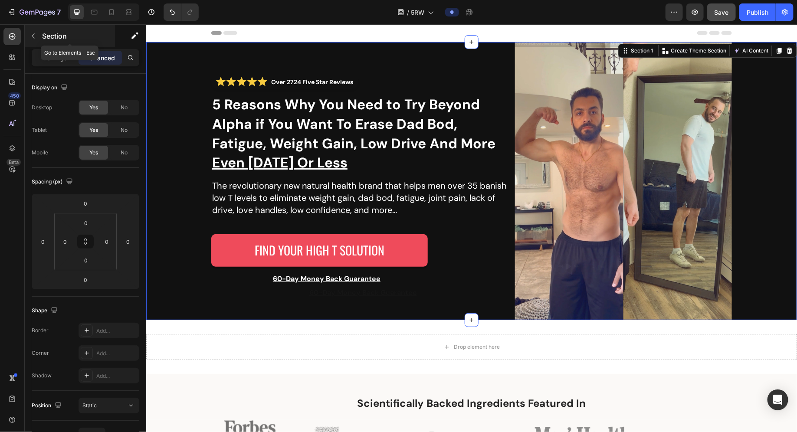
click at [31, 42] on button "button" at bounding box center [33, 36] width 14 height 14
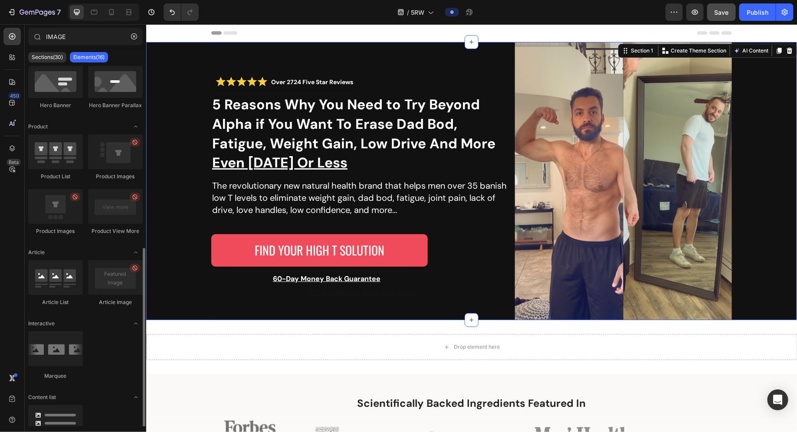
scroll to position [228, 0]
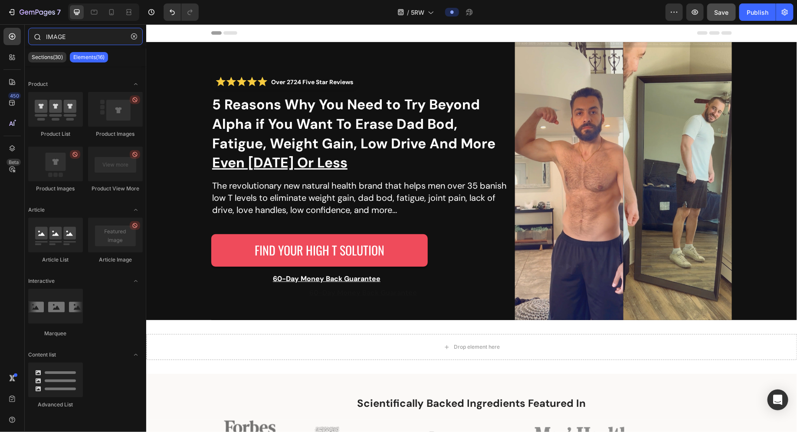
click at [61, 41] on input "IMAGE" at bounding box center [85, 36] width 115 height 17
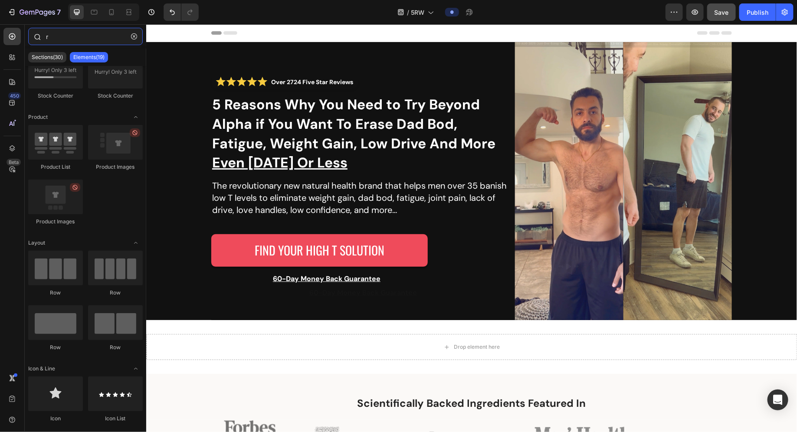
scroll to position [0, 0]
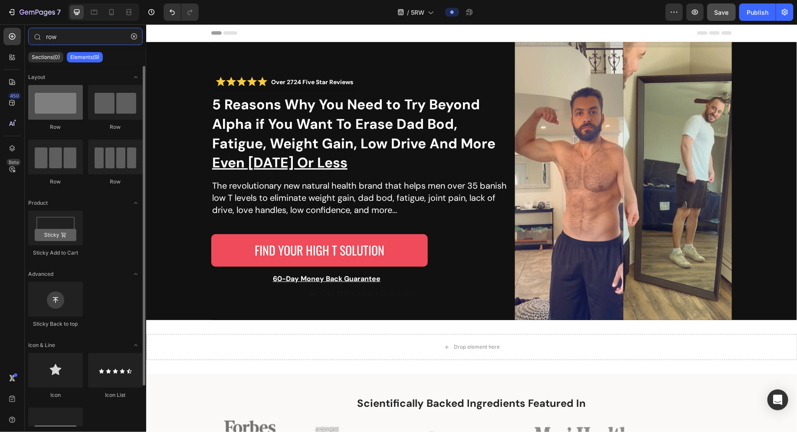
type input "row"
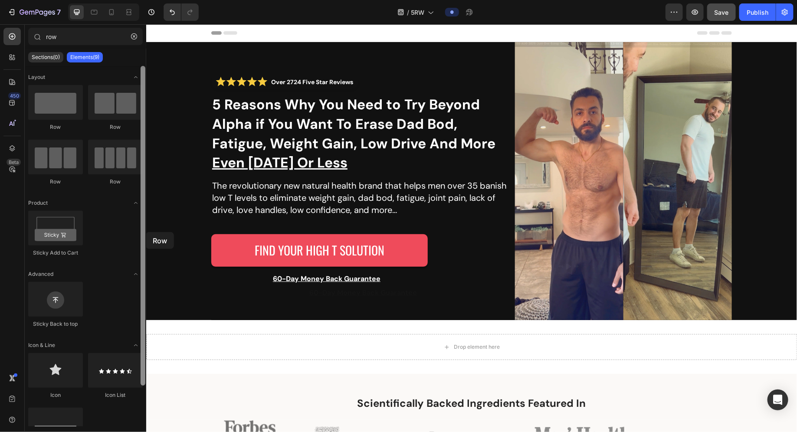
drag, startPoint x: 48, startPoint y: 111, endPoint x: 146, endPoint y: 232, distance: 155.8
click at [146, 232] on div "Layout Row Row Row Row Product Sticky Add to Cart Advanced Sticky Back to top I…" at bounding box center [85, 246] width 121 height 361
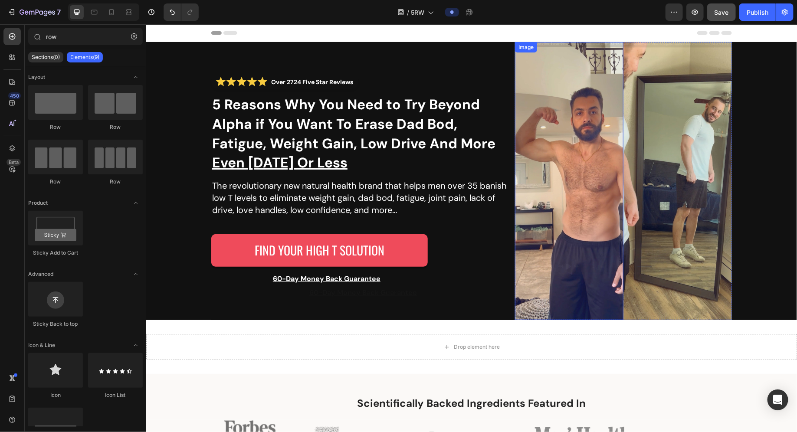
click at [531, 56] on div "Image" at bounding box center [569, 181] width 108 height 278
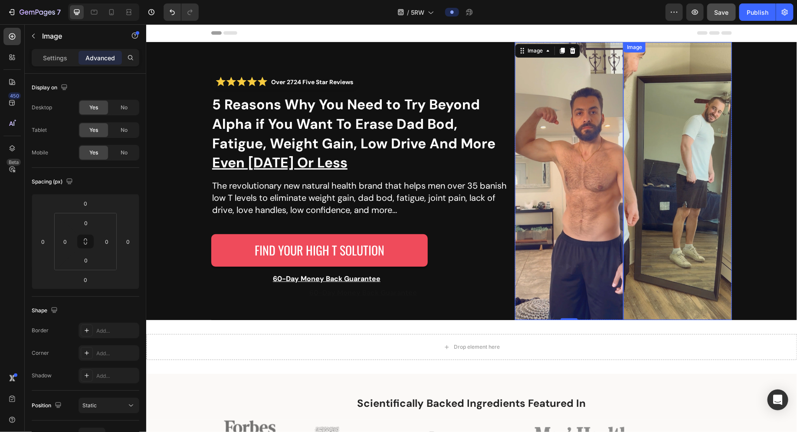
click at [541, 79] on img at bounding box center [677, 181] width 108 height 278
click at [541, 92] on img at bounding box center [569, 181] width 108 height 278
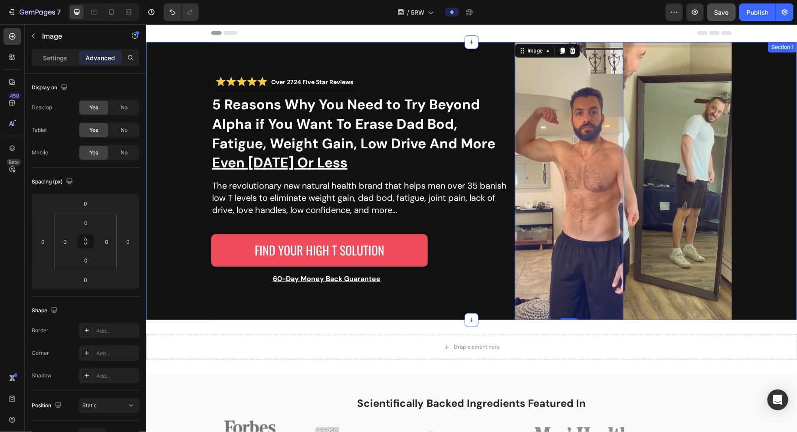
click at [176, 128] on div "Over 2724 Five Star Reviews Custom Code 5 Reasons Why You Need to Try Beyond Al…" at bounding box center [471, 181] width 651 height 278
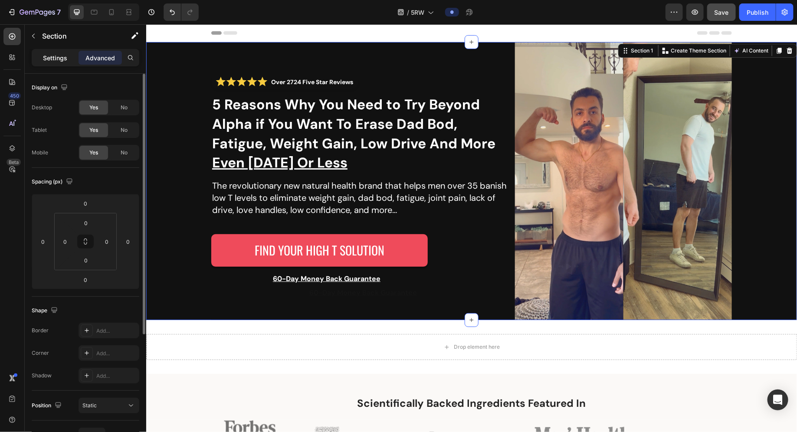
click at [55, 62] on div "Settings" at bounding box center [54, 58] width 43 height 14
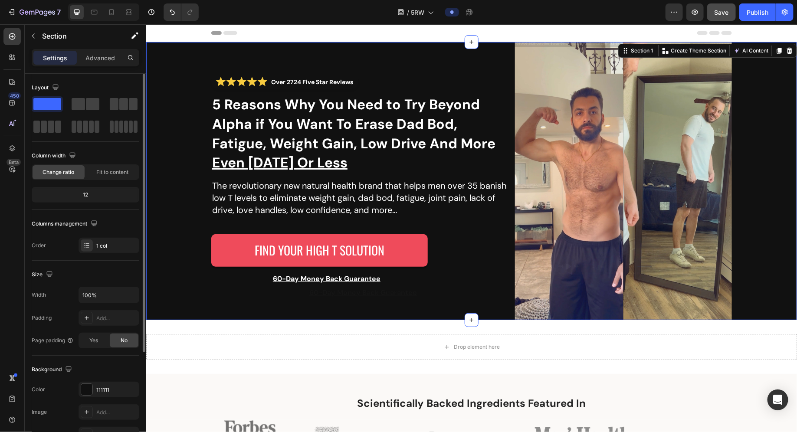
scroll to position [107, 0]
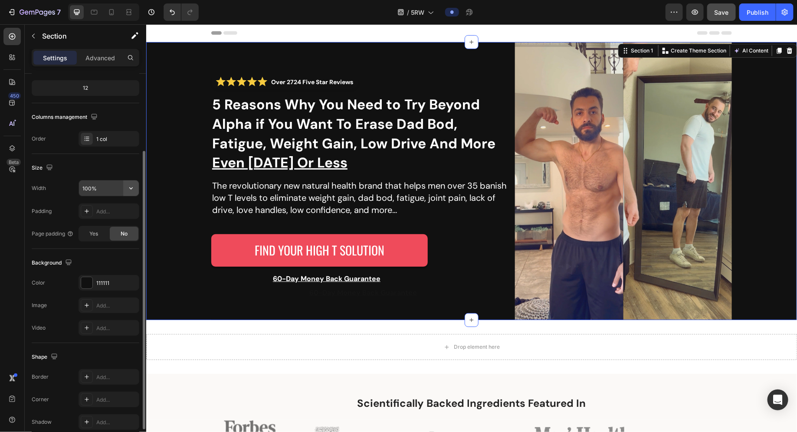
click at [133, 189] on icon "button" at bounding box center [131, 188] width 9 height 9
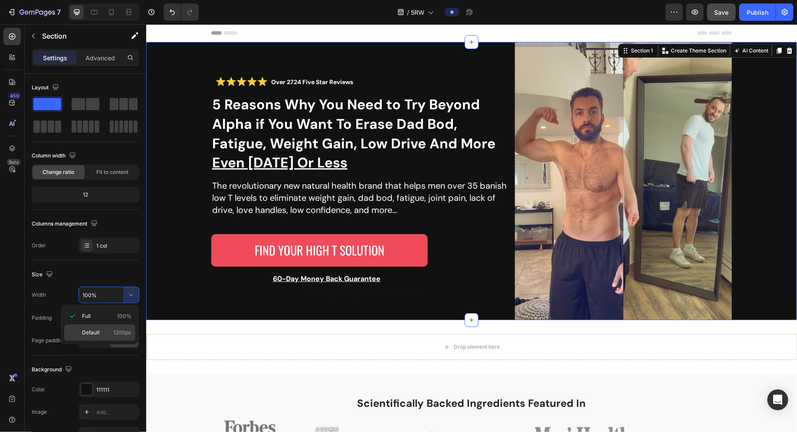
click at [120, 321] on span "1200px" at bounding box center [122, 333] width 18 height 8
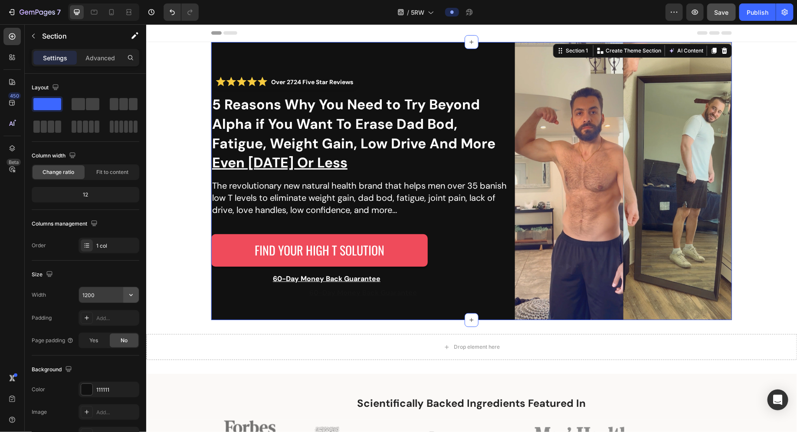
click at [129, 294] on icon "button" at bounding box center [131, 295] width 9 height 9
click at [115, 311] on div "Full 100%" at bounding box center [99, 316] width 71 height 16
type input "100%"
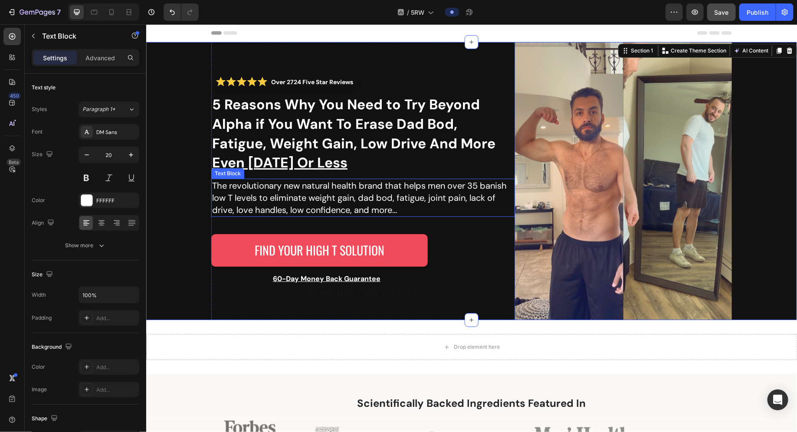
click at [212, 208] on p "The revolutionary new natural health brand that helps men over 35 banish low T …" at bounding box center [363, 197] width 302 height 36
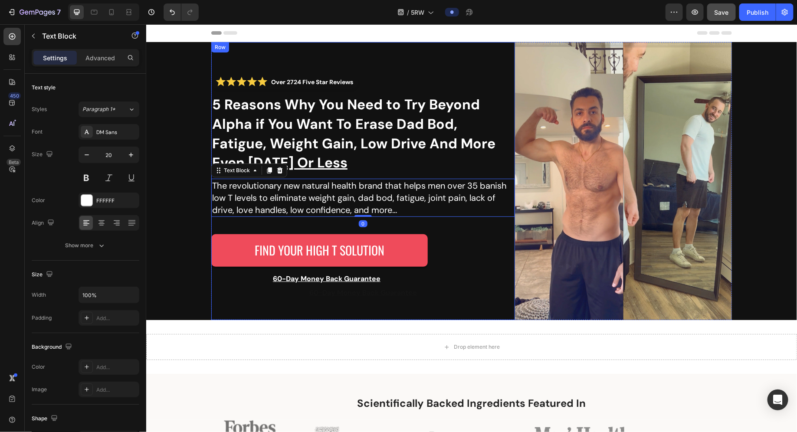
click at [214, 303] on div "Over 2724 Five Star Reviews Custom Code 5 Reasons Why You Need to Try Beyond Al…" at bounding box center [363, 181] width 304 height 278
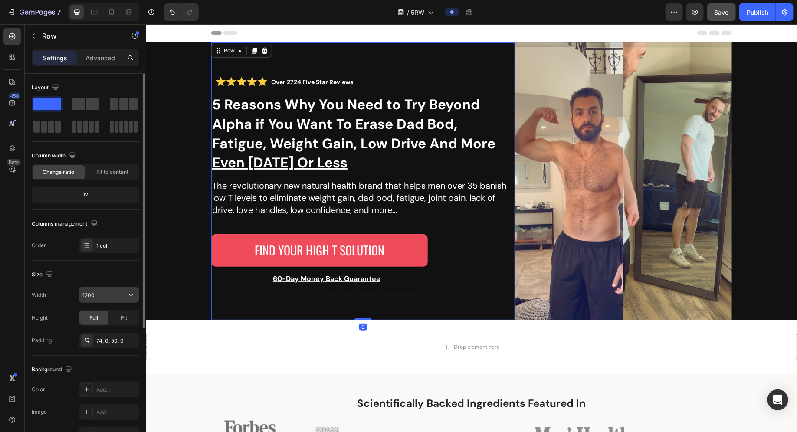
click at [89, 288] on input "1200" at bounding box center [109, 295] width 60 height 16
click at [120, 295] on input "1200" at bounding box center [109, 295] width 60 height 16
click at [128, 292] on icon "button" at bounding box center [131, 295] width 9 height 9
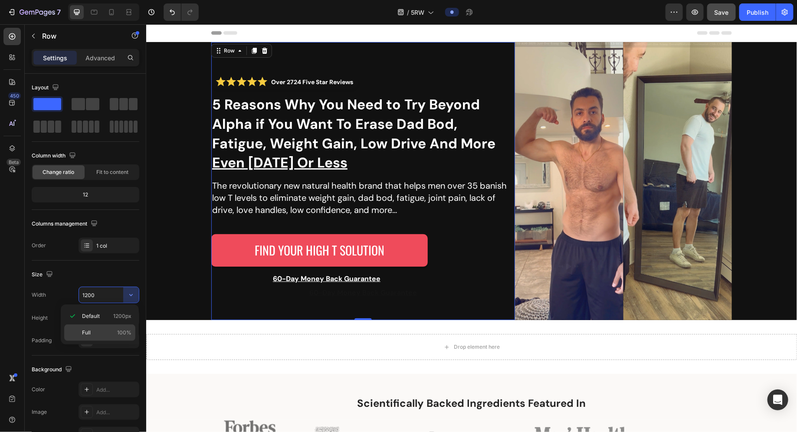
click at [121, 321] on span "100%" at bounding box center [124, 333] width 14 height 8
type input "100%"
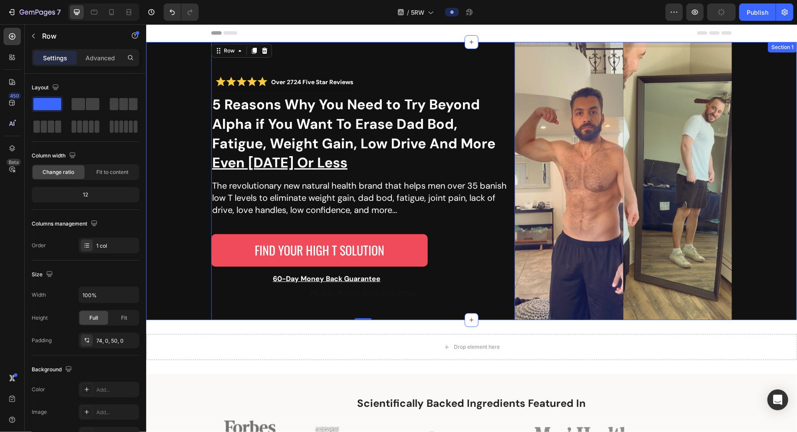
click at [193, 293] on div "Over 2724 Five Star Reviews Custom Code 5 Reasons Why You Need to Try Beyond Al…" at bounding box center [471, 181] width 651 height 278
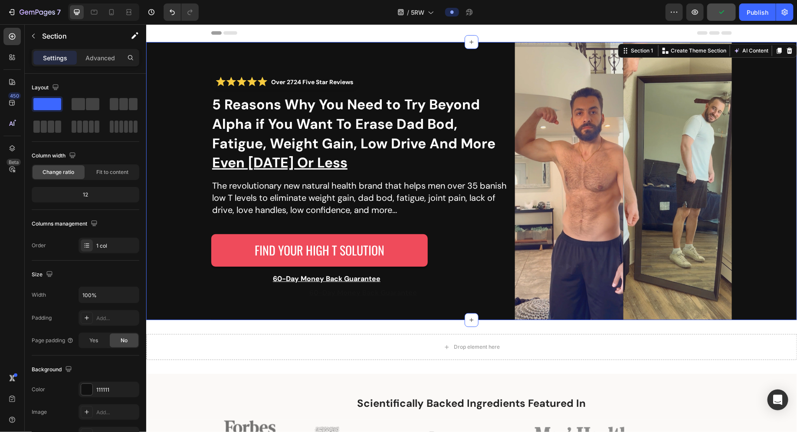
click at [183, 284] on div "Over 2724 Five Star Reviews Custom Code 5 Reasons Why You Need to Try Beyond Al…" at bounding box center [471, 181] width 651 height 278
click at [201, 282] on div "Over 2724 Five Star Reviews Custom Code 5 Reasons Why You Need to Try Beyond Al…" at bounding box center [471, 181] width 651 height 278
click at [211, 279] on div "Over 2724 Five Star Reviews Custom Code 5 Reasons Why You Need to Try Beyond Al…" at bounding box center [363, 186] width 304 height 224
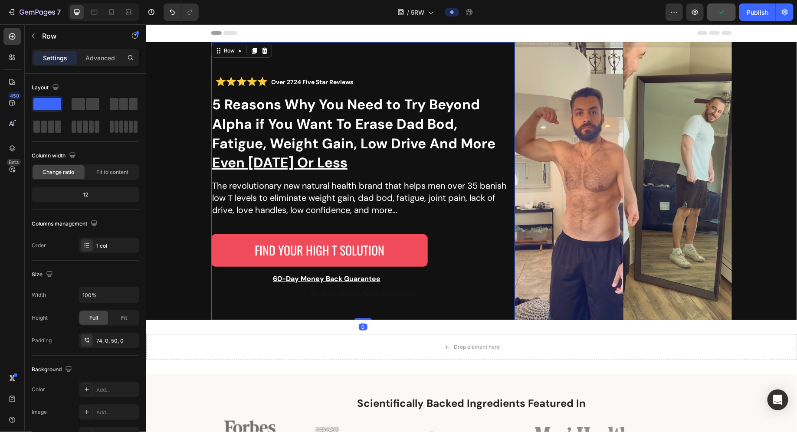
click at [211, 280] on div "Over 2724 Five Star Reviews Custom Code 5 Reasons Why You Need to Try Beyond Al…" at bounding box center [363, 186] width 304 height 224
click at [117, 315] on div "Fit" at bounding box center [124, 318] width 29 height 14
click at [92, 317] on span "Full" at bounding box center [93, 318] width 9 height 8
click at [100, 321] on div "74, 0, 50, 0" at bounding box center [108, 341] width 25 height 8
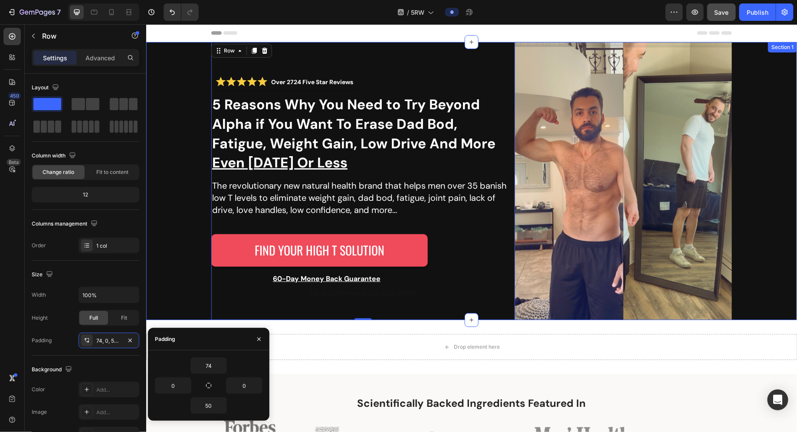
click at [541, 236] on div "Over 2724 Five Star Reviews Custom Code 5 Reasons Why You Need to Try Beyond Al…" at bounding box center [471, 181] width 651 height 278
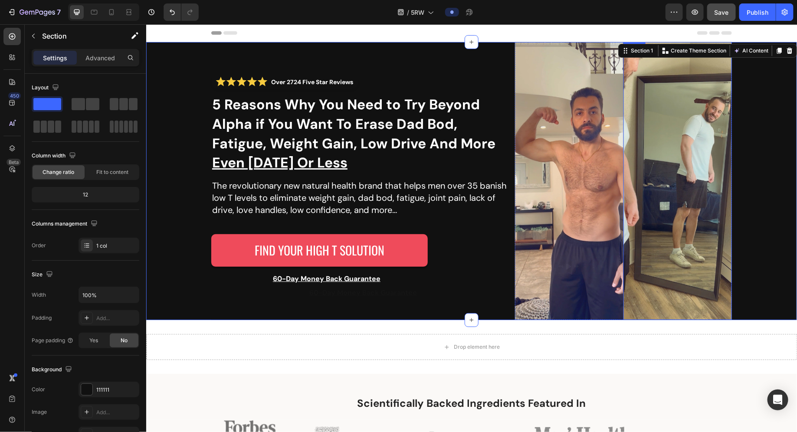
click at [541, 236] on img at bounding box center [677, 181] width 108 height 278
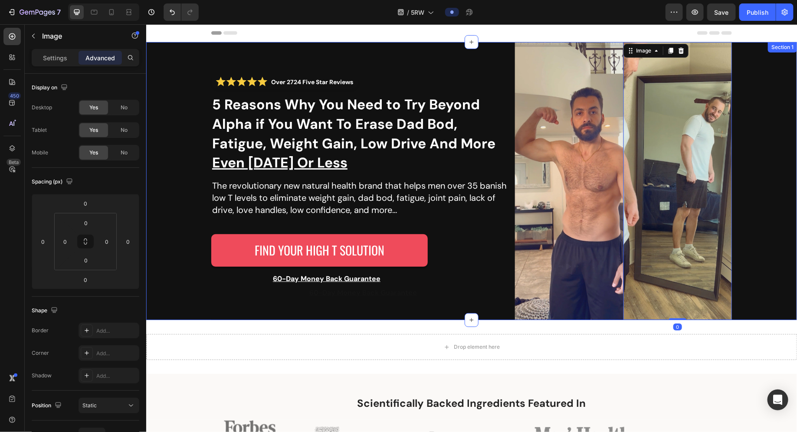
click at [756, 217] on div "Over 2724 Five Star Reviews Custom Code 5 Reasons Why You Need to Try Beyond Al…" at bounding box center [471, 181] width 651 height 278
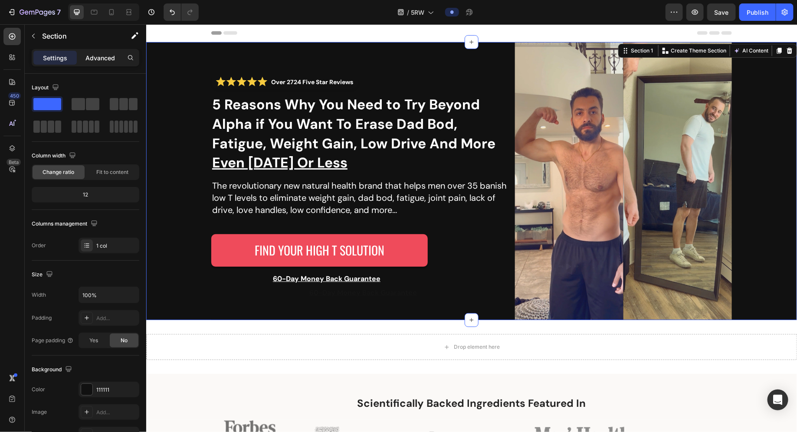
click at [108, 59] on p "Advanced" at bounding box center [100, 57] width 30 height 9
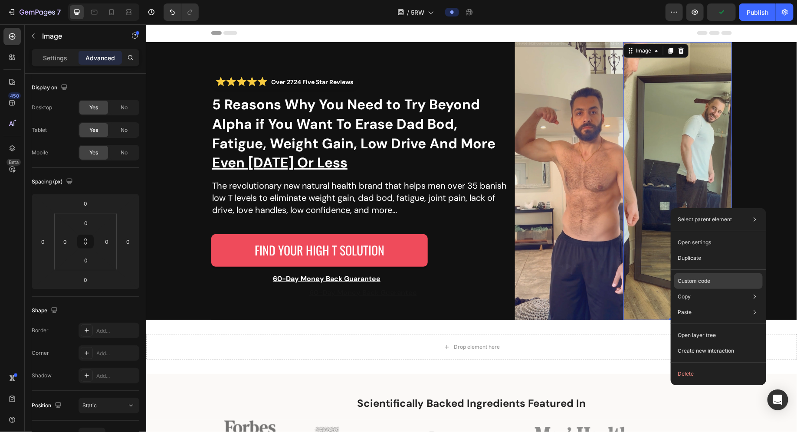
click at [712, 305] on div "Custom code" at bounding box center [718, 313] width 89 height 16
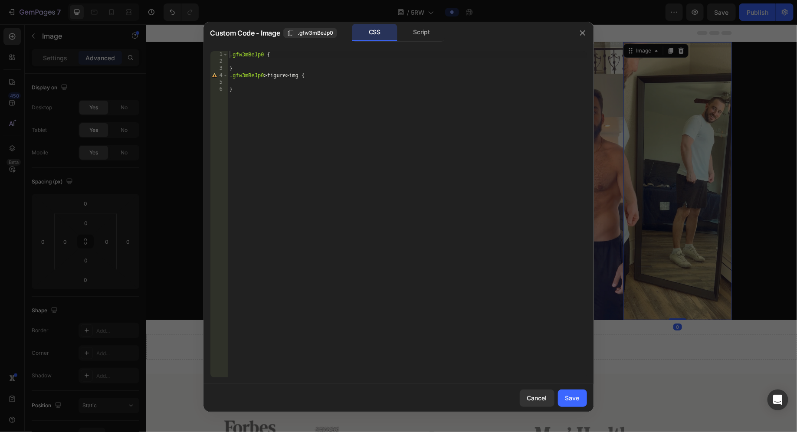
click at [574, 37] on div at bounding box center [582, 33] width 23 height 23
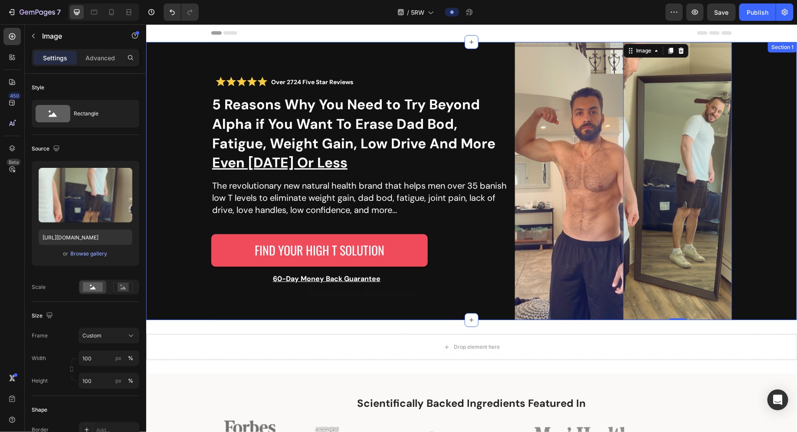
click at [178, 65] on div "Over 2724 Five Star Reviews Custom Code 5 Reasons Why You Need to Try Beyond Al…" at bounding box center [471, 181] width 651 height 278
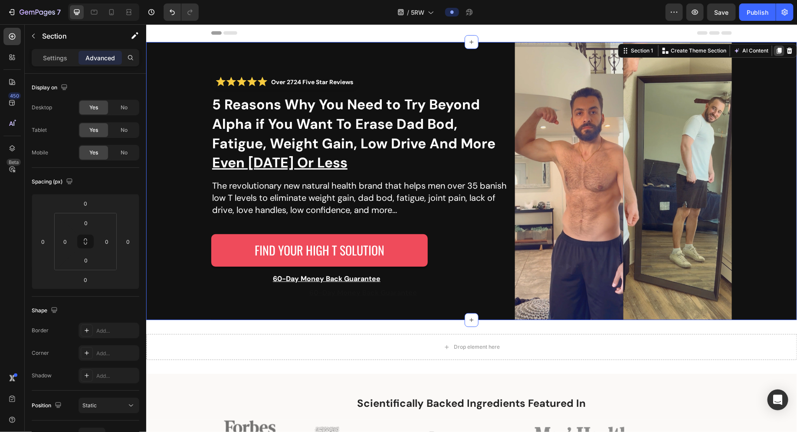
click at [777, 52] on icon at bounding box center [779, 50] width 5 height 6
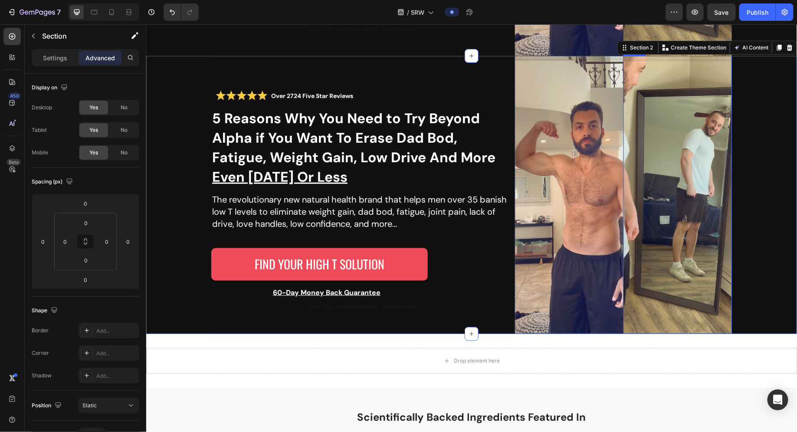
scroll to position [265, 0]
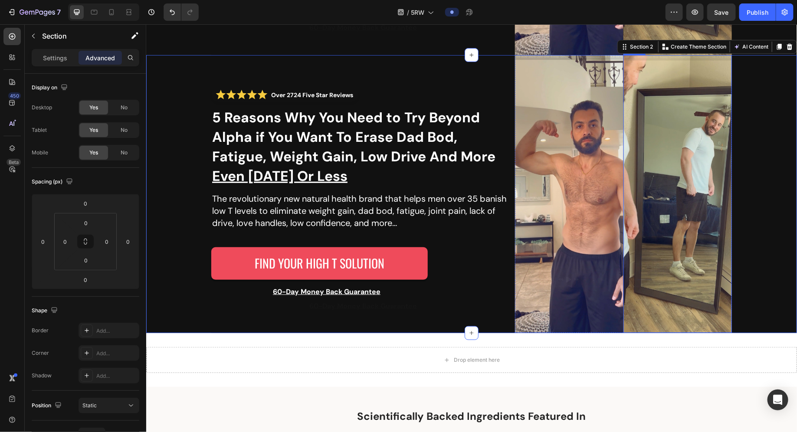
click at [682, 165] on img at bounding box center [677, 194] width 108 height 278
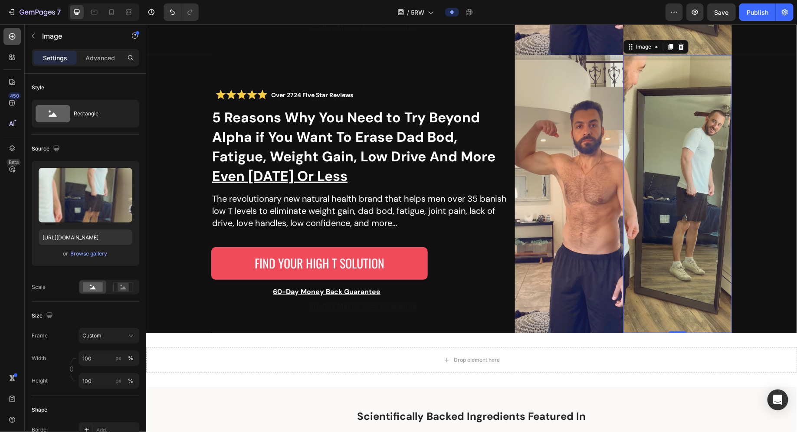
click at [19, 34] on div at bounding box center [11, 36] width 17 height 17
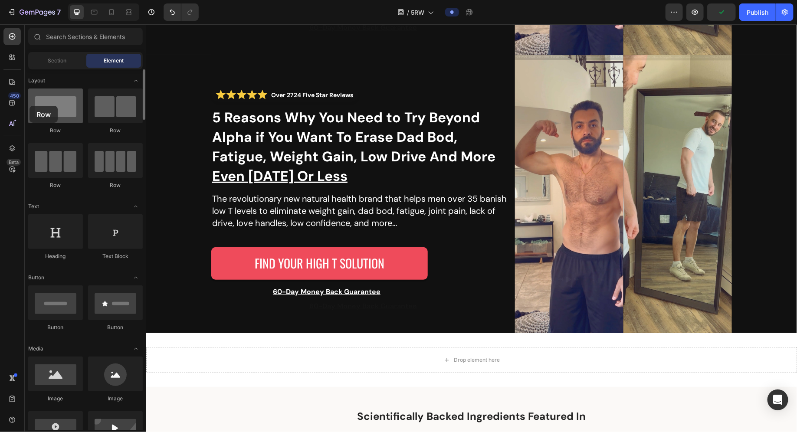
drag, startPoint x: 64, startPoint y: 117, endPoint x: 52, endPoint y: 108, distance: 15.5
click at [52, 108] on div at bounding box center [55, 106] width 55 height 35
click at [611, 139] on img at bounding box center [569, 194] width 108 height 278
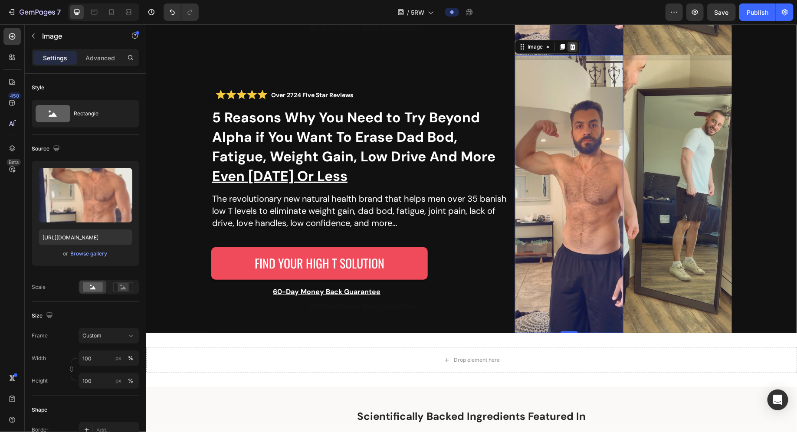
click at [570, 48] on icon at bounding box center [573, 46] width 6 height 6
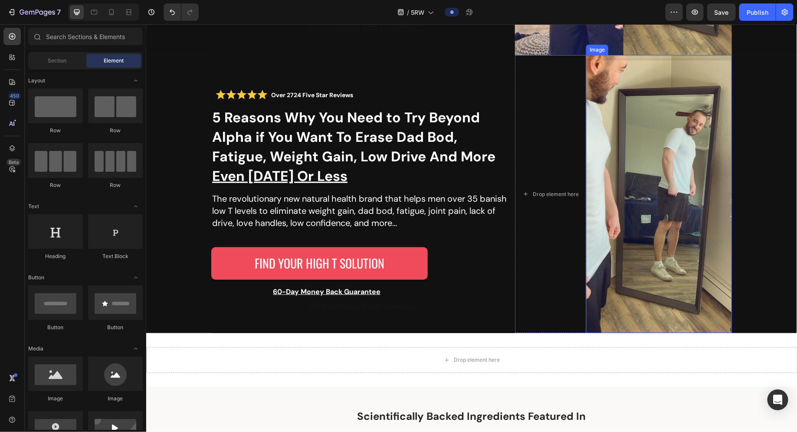
click at [619, 119] on img at bounding box center [659, 194] width 146 height 278
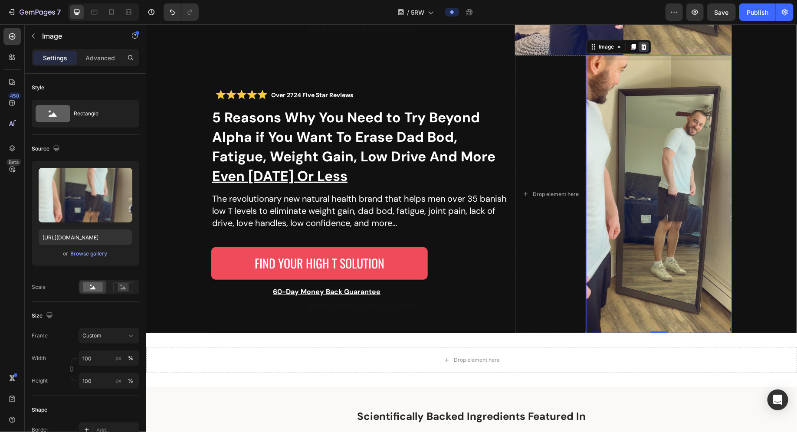
click at [640, 46] on icon at bounding box center [643, 46] width 7 height 7
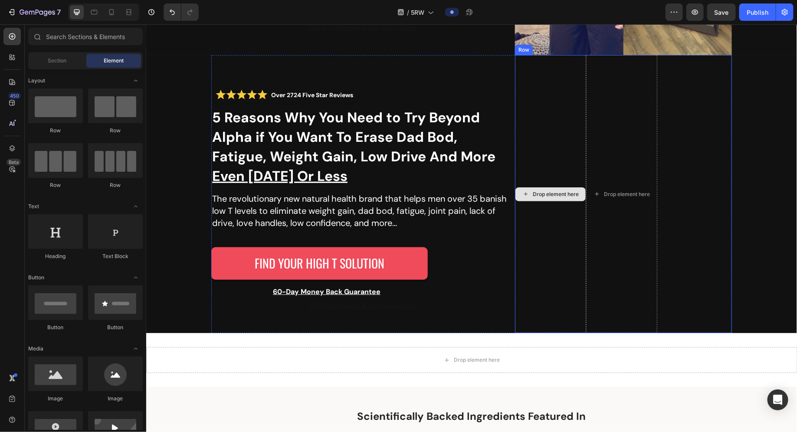
click at [574, 149] on div "Drop element here" at bounding box center [550, 194] width 71 height 278
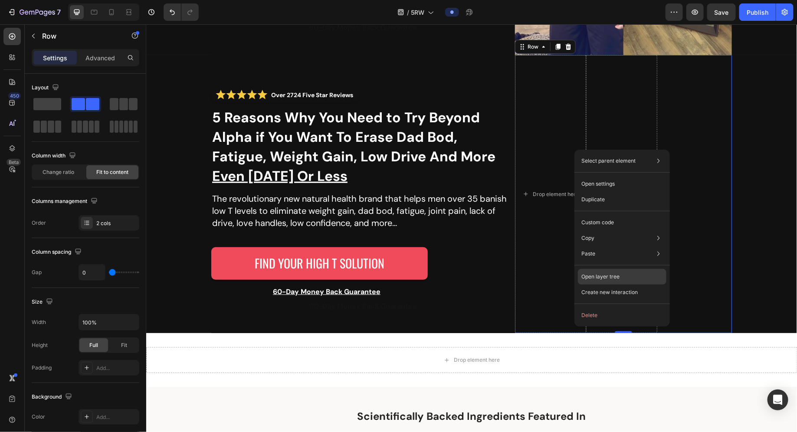
click at [613, 281] on div "Open layer tree" at bounding box center [622, 277] width 89 height 16
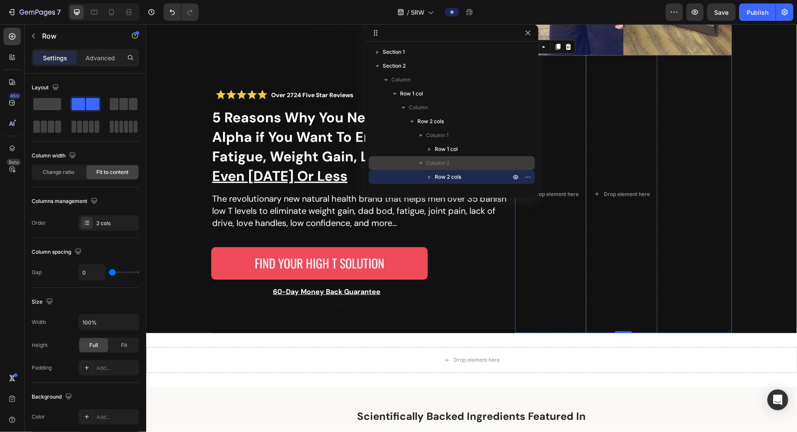
click at [452, 162] on p "Column 2" at bounding box center [469, 163] width 86 height 9
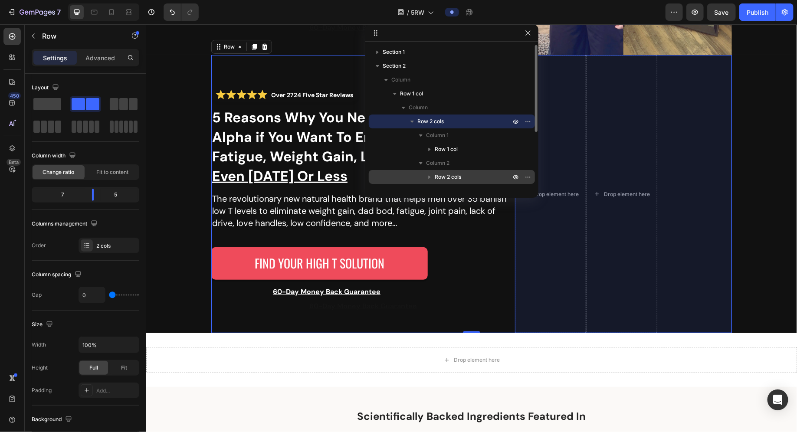
click at [459, 178] on span "Row 2 cols" at bounding box center [448, 177] width 26 height 9
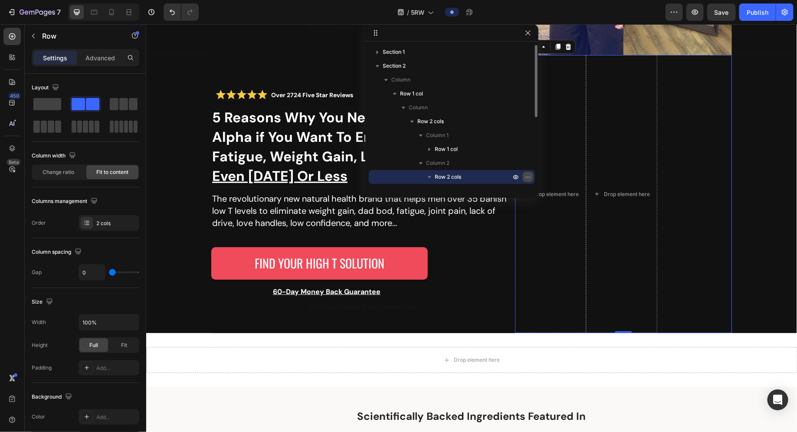
click at [529, 177] on icon "button" at bounding box center [529, 177] width 1 height 1
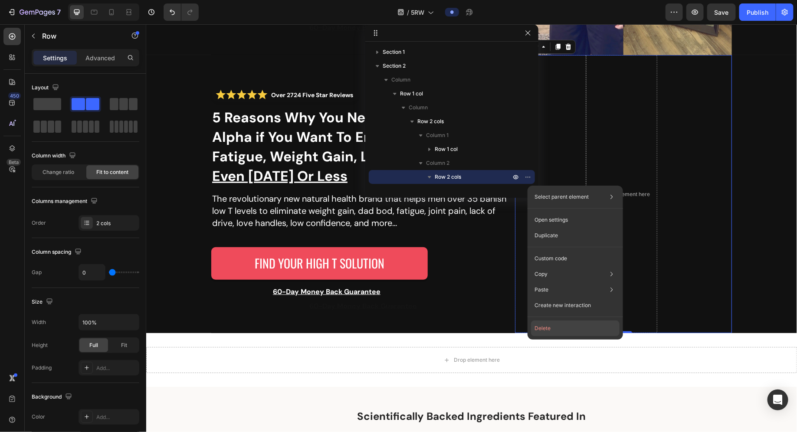
click at [567, 324] on button "Delete" at bounding box center [575, 329] width 89 height 16
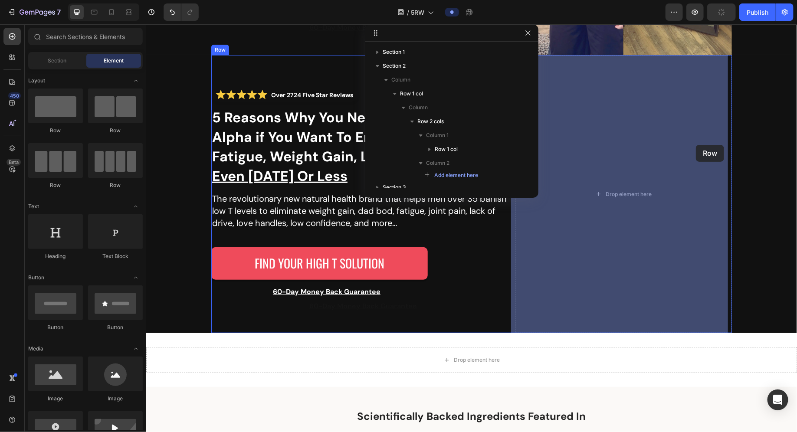
drag, startPoint x: 199, startPoint y: 137, endPoint x: 599, endPoint y: 124, distance: 400.2
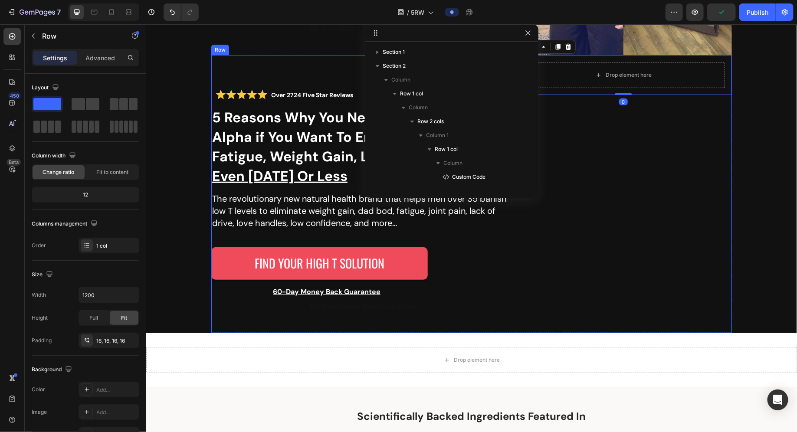
scroll to position [178, 0]
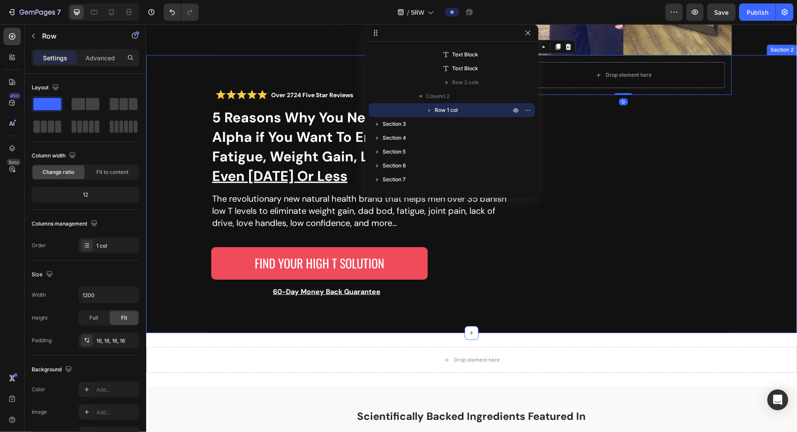
drag, startPoint x: 237, startPoint y: 132, endPoint x: 172, endPoint y: 102, distance: 71.2
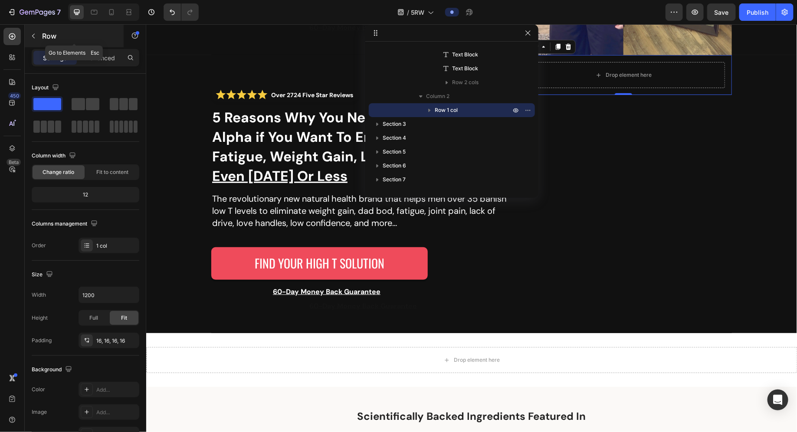
click at [33, 34] on icon "button" at bounding box center [33, 36] width 7 height 7
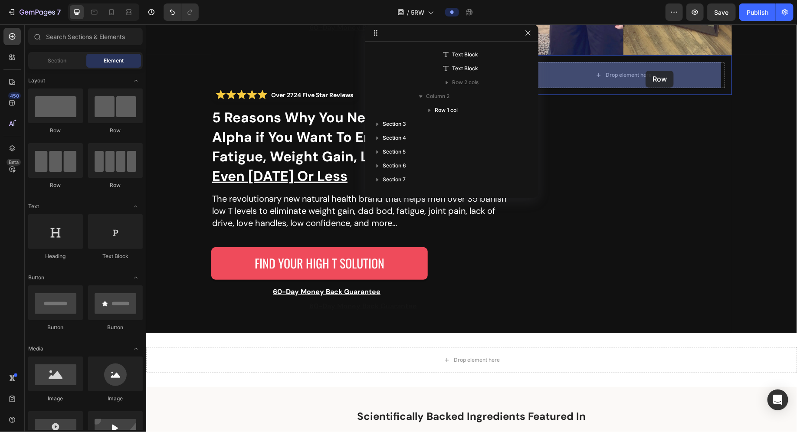
drag, startPoint x: 250, startPoint y: 132, endPoint x: 645, endPoint y: 70, distance: 399.2
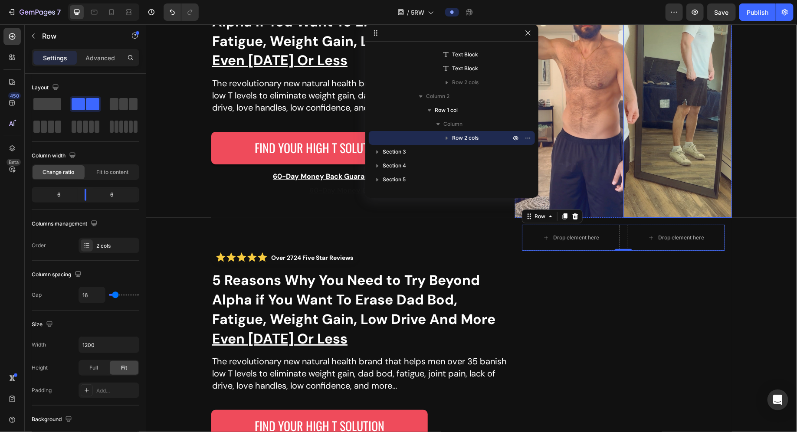
scroll to position [31, 0]
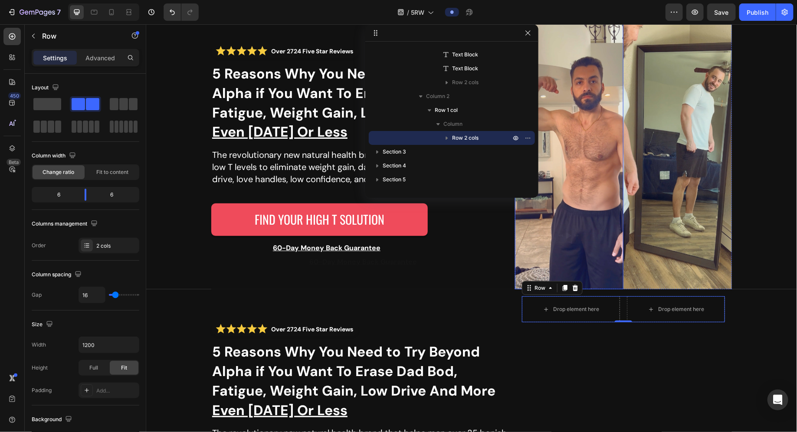
click at [597, 129] on img at bounding box center [569, 150] width 108 height 278
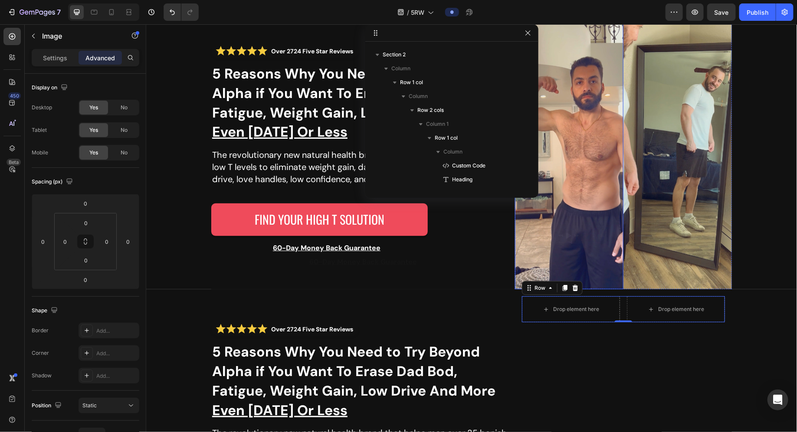
scroll to position [81, 0]
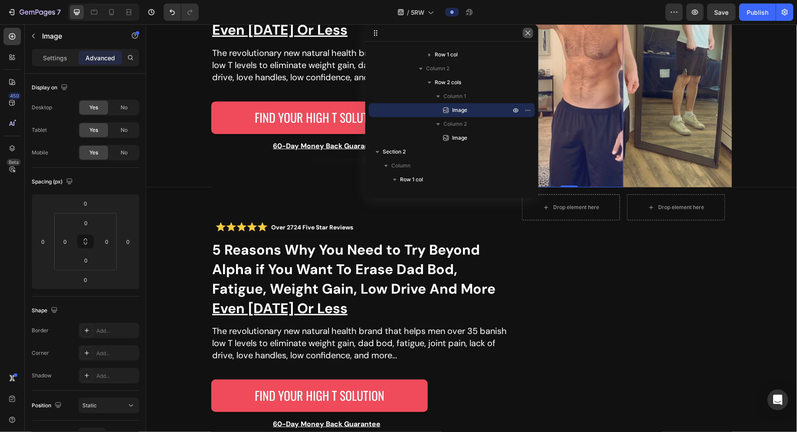
click at [524, 32] on button "button" at bounding box center [528, 33] width 10 height 10
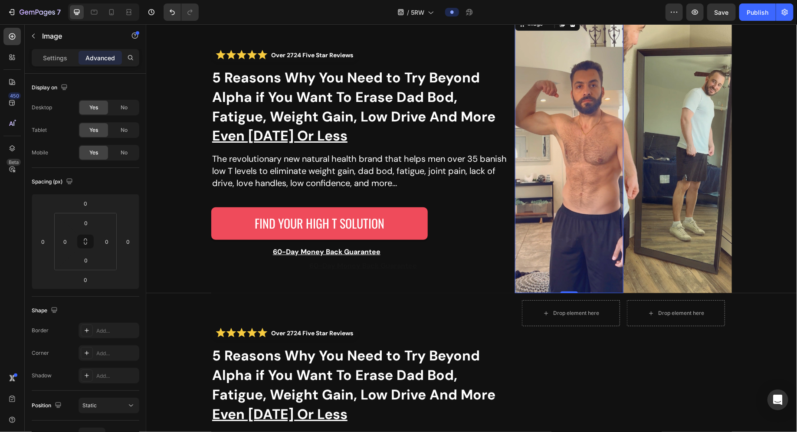
scroll to position [0, 0]
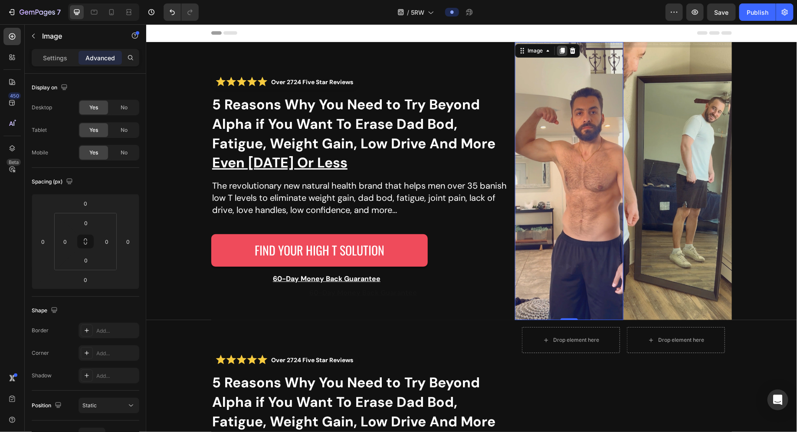
click at [560, 51] on icon at bounding box center [562, 50] width 5 height 6
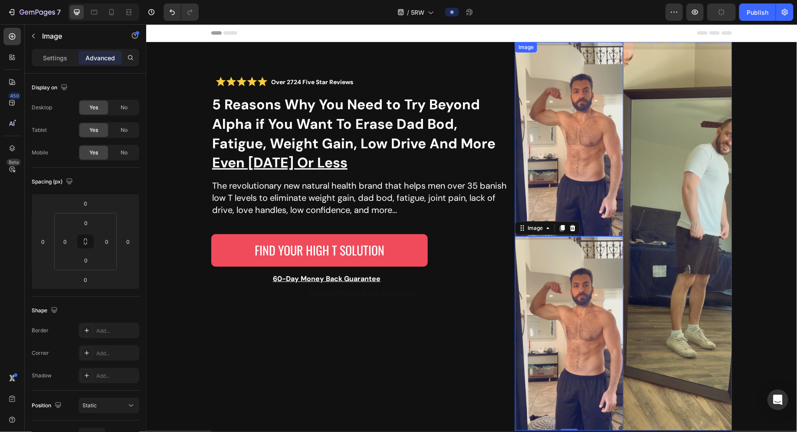
scroll to position [98, 0]
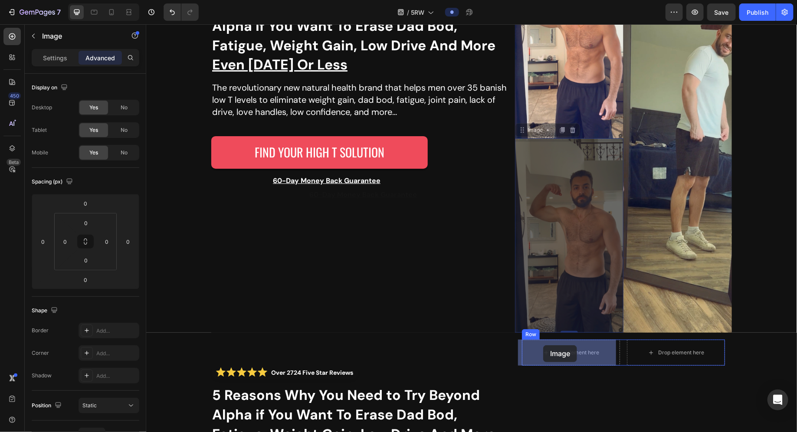
drag, startPoint x: 514, startPoint y: 131, endPoint x: 543, endPoint y: 345, distance: 216.3
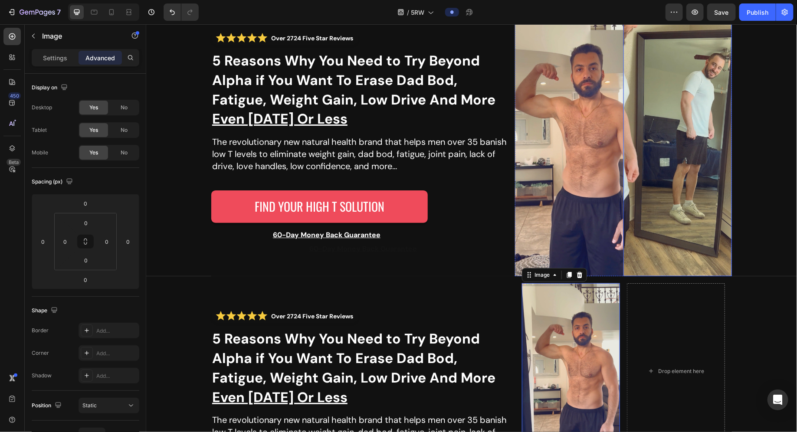
scroll to position [0, 0]
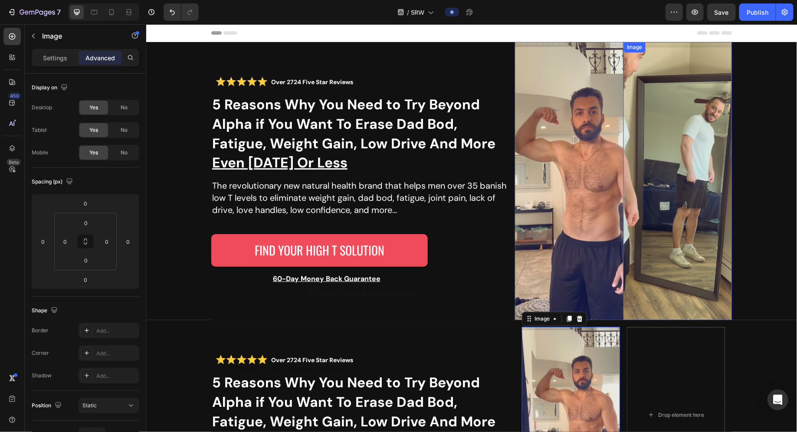
click at [672, 118] on img at bounding box center [677, 181] width 108 height 278
click at [668, 51] on icon at bounding box center [670, 50] width 5 height 6
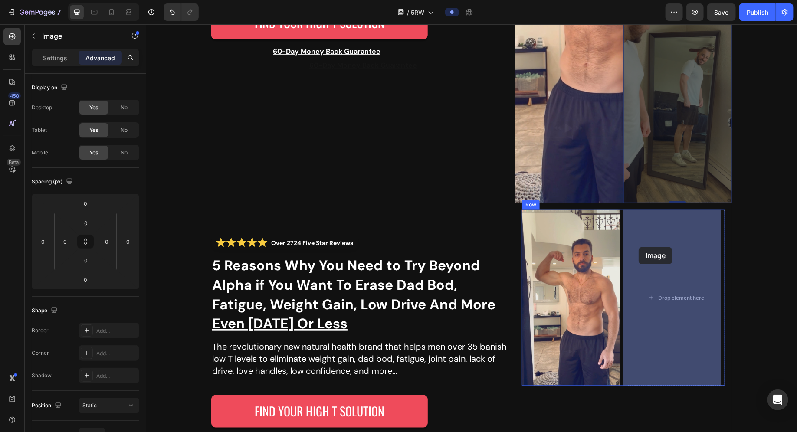
scroll to position [236, 0]
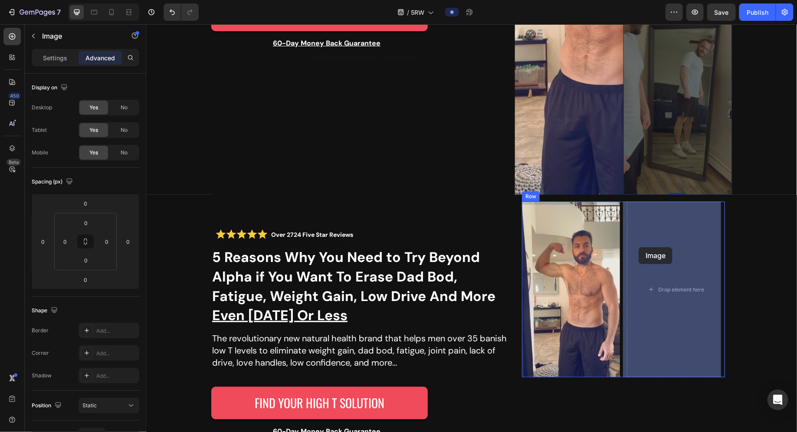
drag, startPoint x: 629, startPoint y: 229, endPoint x: 638, endPoint y: 247, distance: 19.6
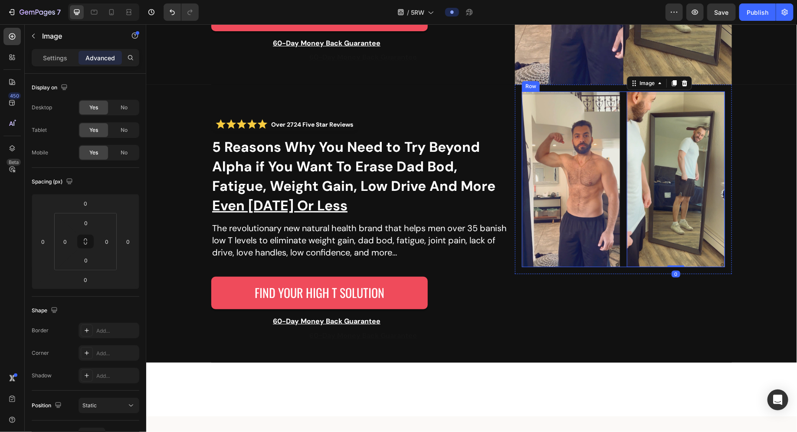
click at [620, 214] on div "Image Image 0 Row" at bounding box center [622, 179] width 203 height 176
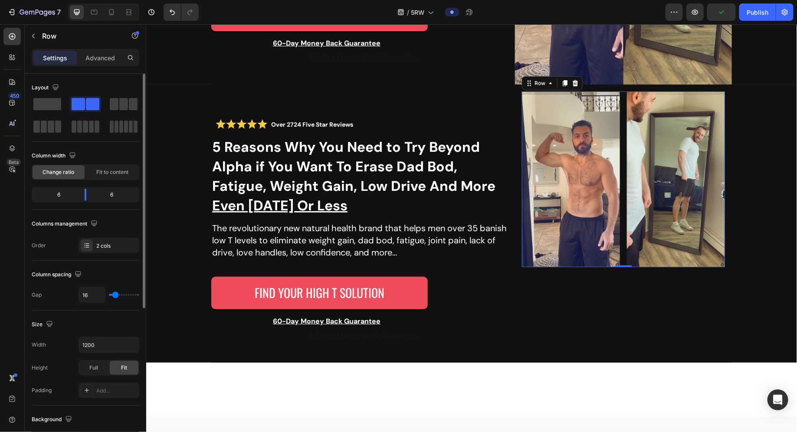
scroll to position [2, 0]
type input "21"
type input "0"
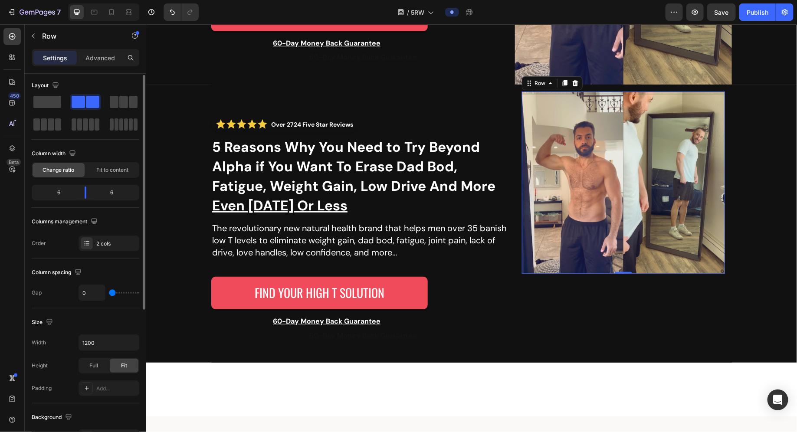
drag, startPoint x: 116, startPoint y: 292, endPoint x: 102, endPoint y: 293, distance: 13.9
type input "0"
click at [109, 293] on input "range" at bounding box center [124, 293] width 30 height 2
click at [102, 355] on div "Width 1200 Height Full Fit Padding Add..." at bounding box center [86, 365] width 108 height 62
click at [100, 359] on div "Full" at bounding box center [93, 366] width 29 height 14
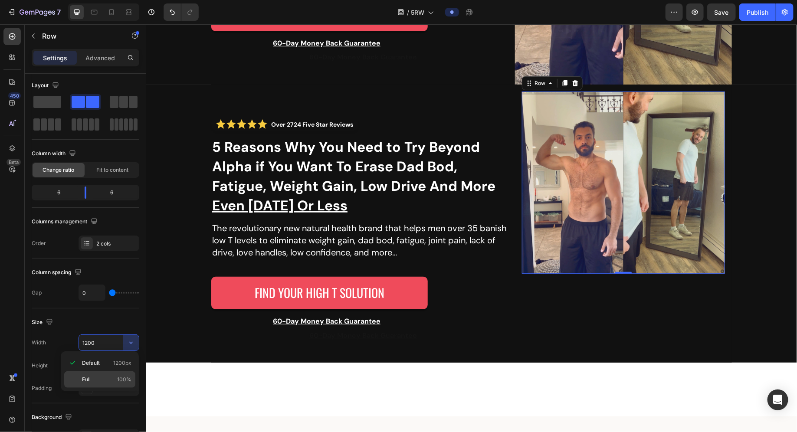
click at [121, 378] on span "100%" at bounding box center [124, 380] width 14 height 8
type input "100%"
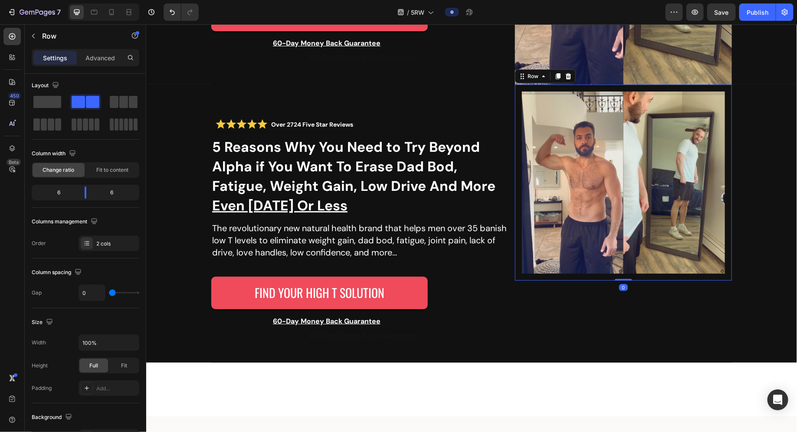
click at [640, 279] on div "Image Image Row Row 0" at bounding box center [623, 182] width 217 height 196
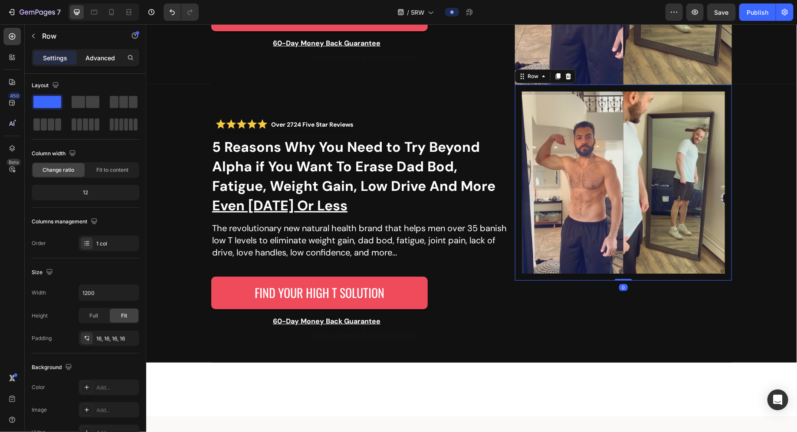
click at [105, 61] on p "Advanced" at bounding box center [100, 57] width 30 height 9
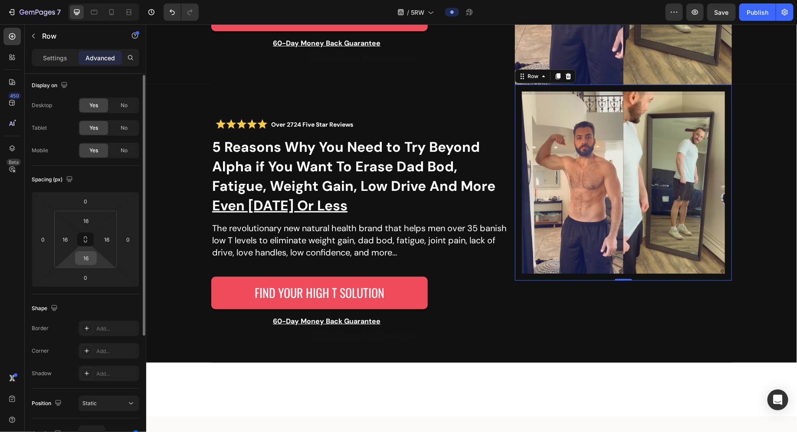
click at [84, 259] on input "16" at bounding box center [85, 258] width 17 height 13
type input "0"
click at [103, 243] on input "16" at bounding box center [106, 239] width 13 height 13
type input "0"
click at [80, 222] on input "16" at bounding box center [85, 220] width 17 height 13
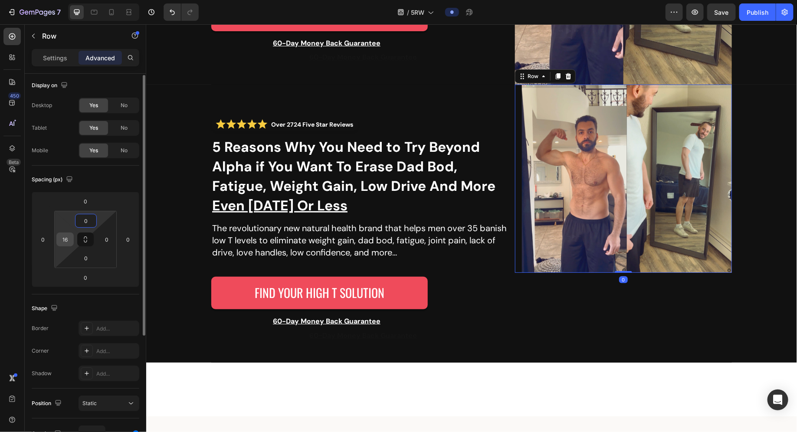
type input "0"
click at [67, 239] on input "16" at bounding box center [65, 239] width 13 height 13
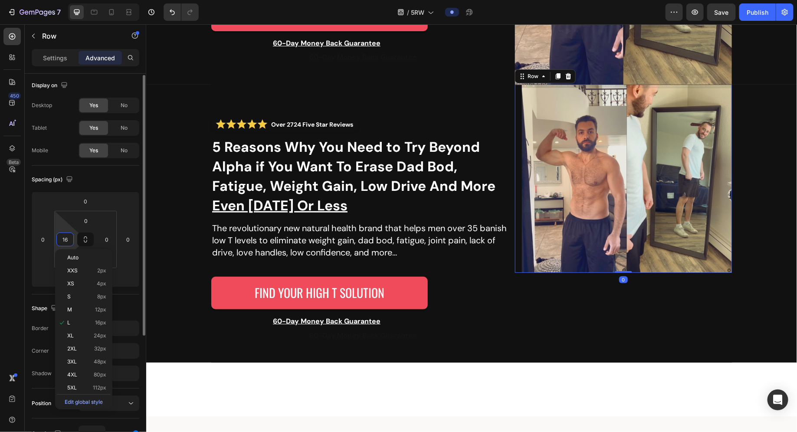
type input "0"
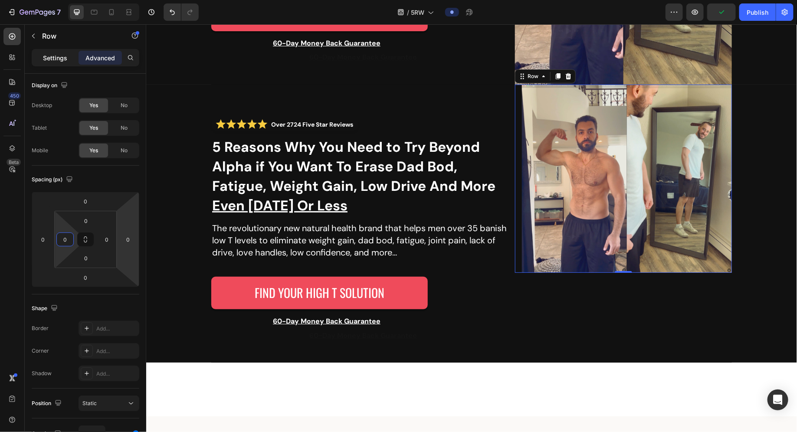
click at [62, 59] on p "Settings" at bounding box center [55, 57] width 24 height 9
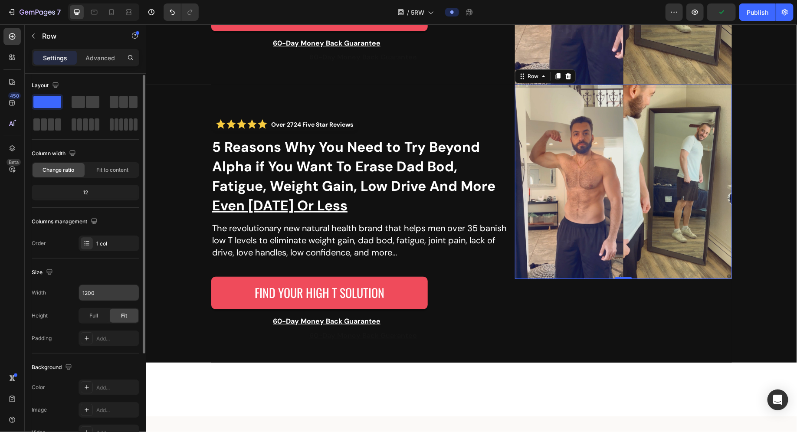
scroll to position [24, 0]
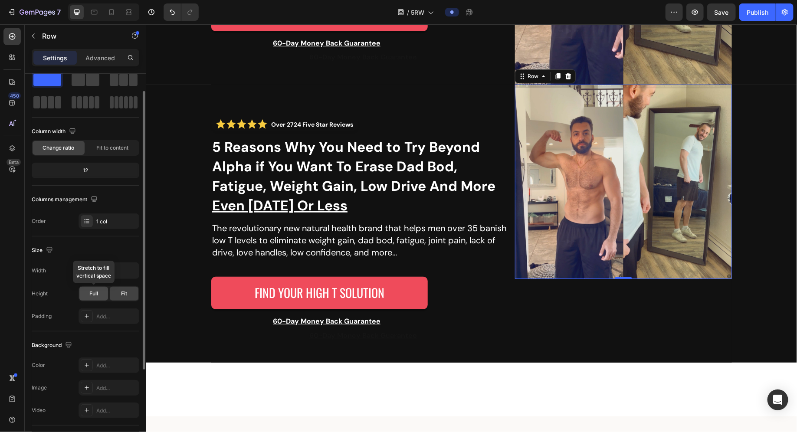
click at [98, 292] on div "Full" at bounding box center [93, 294] width 29 height 14
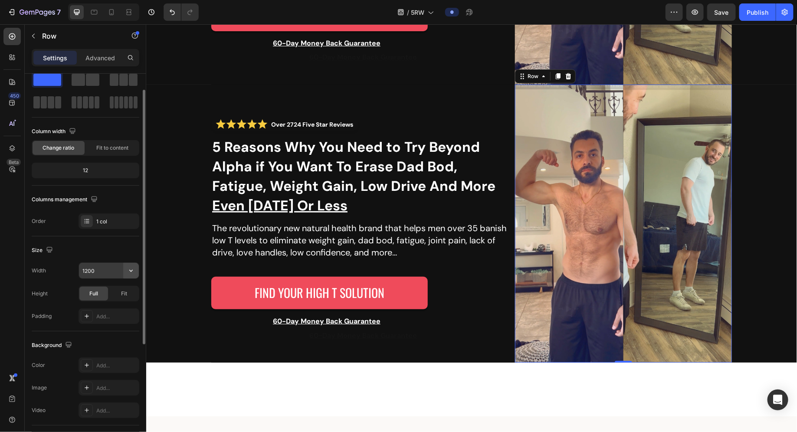
click at [138, 270] on button "button" at bounding box center [131, 271] width 16 height 16
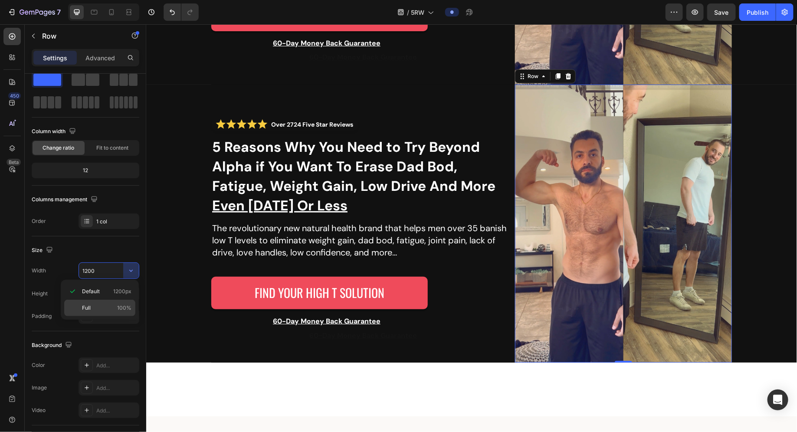
click at [113, 305] on p "Full 100%" at bounding box center [106, 308] width 49 height 8
type input "100%"
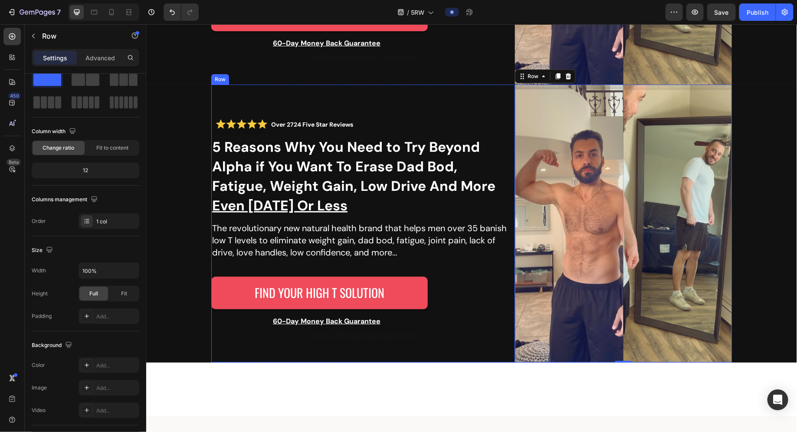
click at [450, 343] on div "Over 2724 Five Star Reviews Custom Code 5 Reasons Why You Need to Try Beyond Al…" at bounding box center [363, 223] width 304 height 278
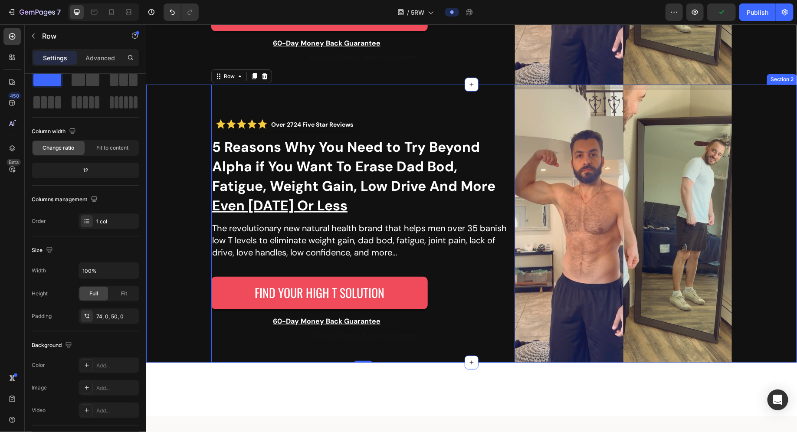
click at [197, 108] on div "Over 2724 Five Star Reviews Custom Code 5 Reasons Why You Need to Try Beyond Al…" at bounding box center [471, 223] width 651 height 278
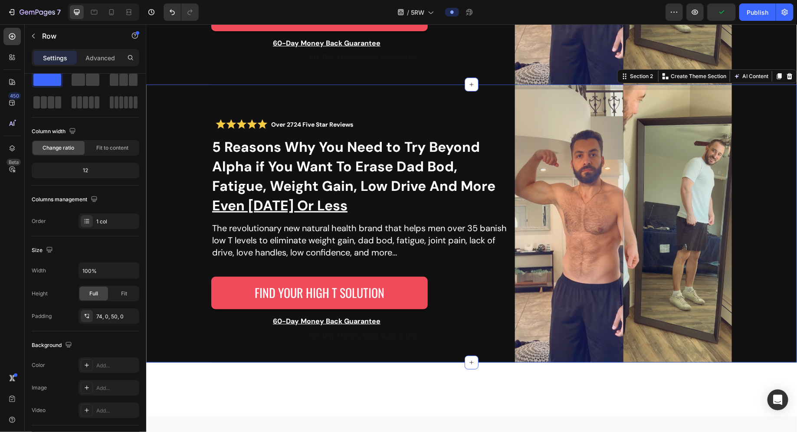
scroll to position [0, 0]
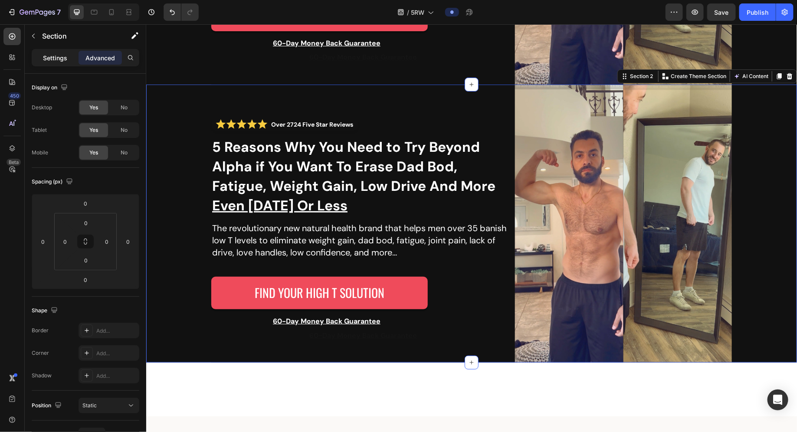
click at [49, 60] on p "Settings" at bounding box center [55, 57] width 24 height 9
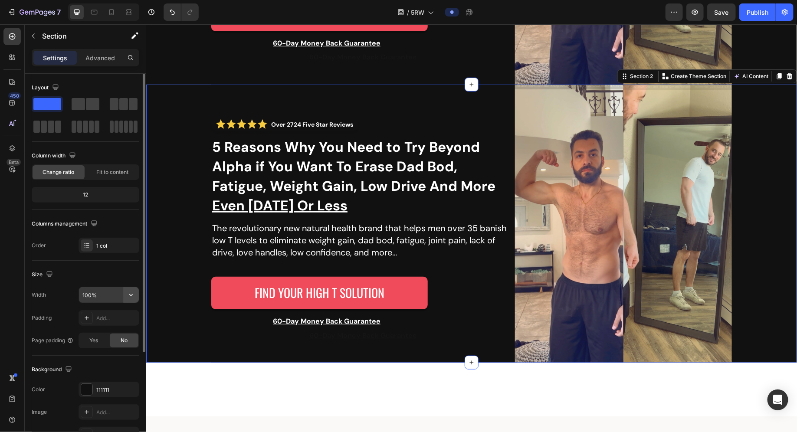
click at [128, 297] on icon "button" at bounding box center [131, 295] width 9 height 9
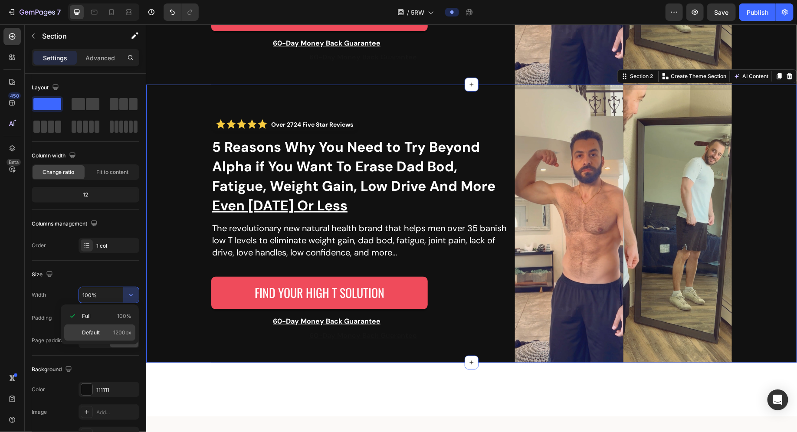
click at [111, 329] on p "Default 1200px" at bounding box center [106, 333] width 49 height 8
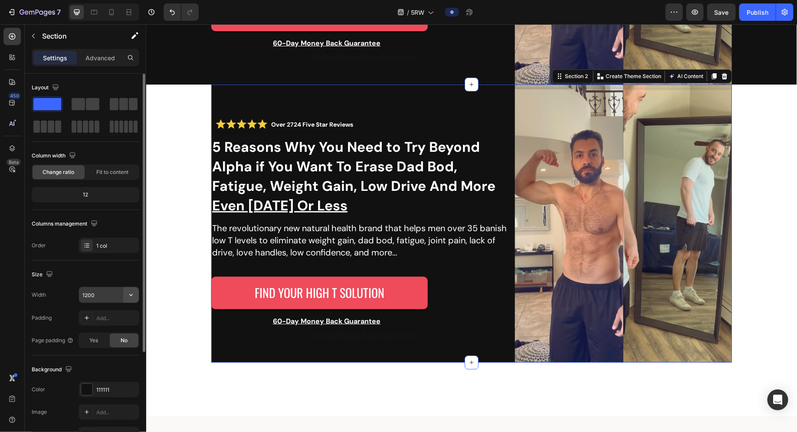
click at [128, 298] on icon "button" at bounding box center [131, 295] width 9 height 9
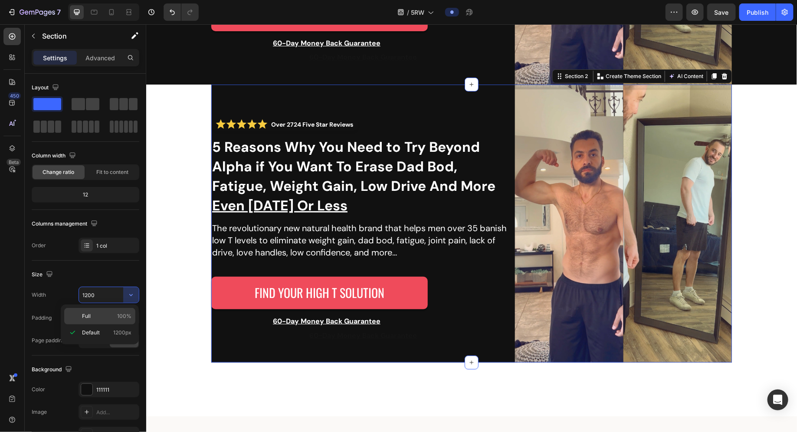
click at [123, 322] on div "Full 100%" at bounding box center [99, 316] width 71 height 16
type input "100%"
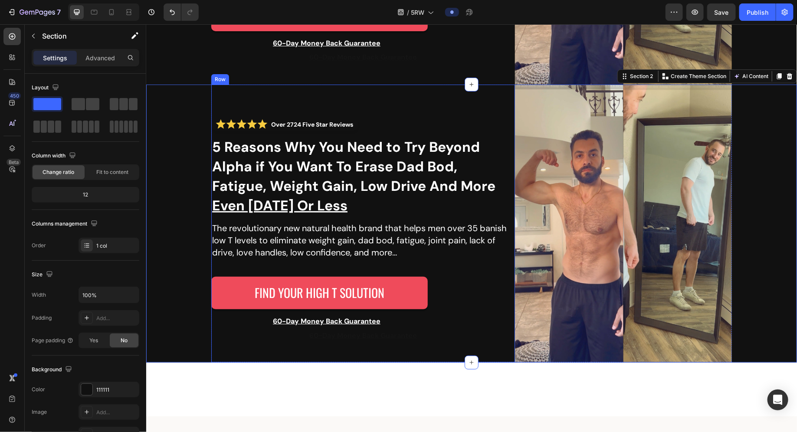
click at [213, 356] on div "Over 2724 Five Star Reviews Custom Code 5 Reasons Why You Need to Try Beyond Al…" at bounding box center [363, 223] width 304 height 278
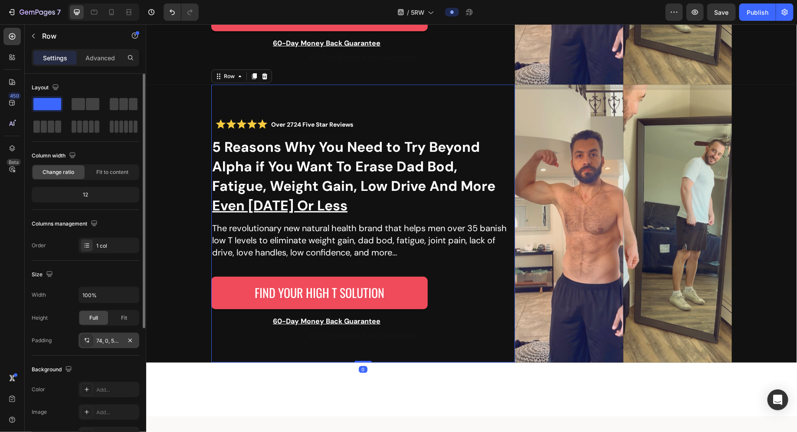
click at [106, 341] on div "74, 0, 50, 0" at bounding box center [108, 341] width 25 height 8
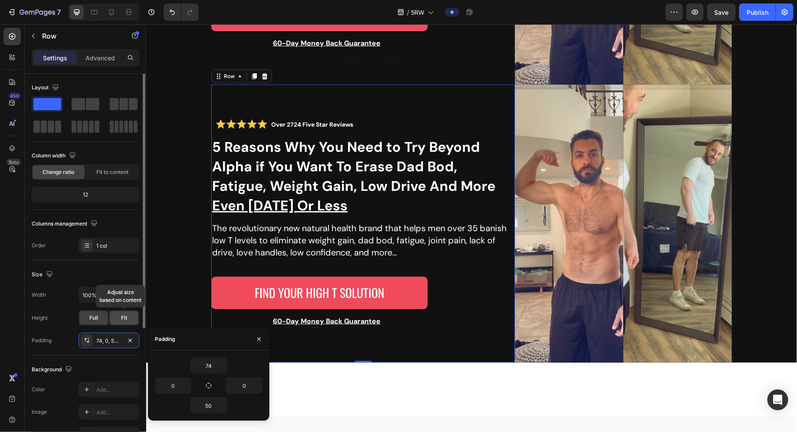
click at [123, 321] on span "Fit" at bounding box center [124, 318] width 6 height 8
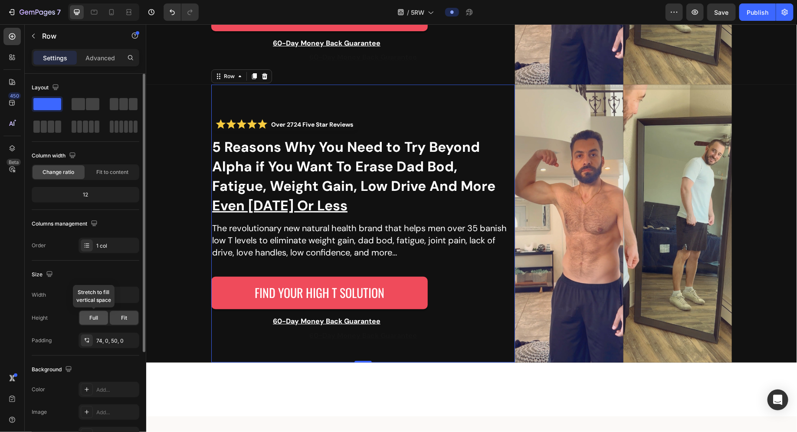
click at [102, 320] on div "Full" at bounding box center [93, 318] width 29 height 14
click at [112, 177] on div "Fit to content" at bounding box center [112, 172] width 52 height 14
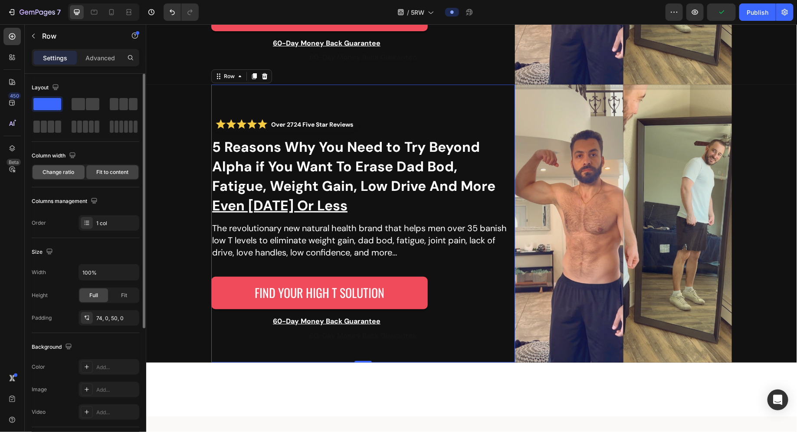
click at [46, 177] on div "Change ratio" at bounding box center [59, 172] width 52 height 14
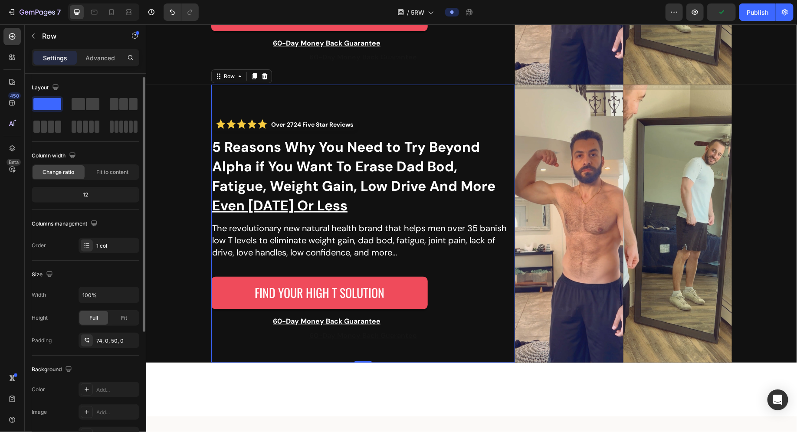
scroll to position [93, 0]
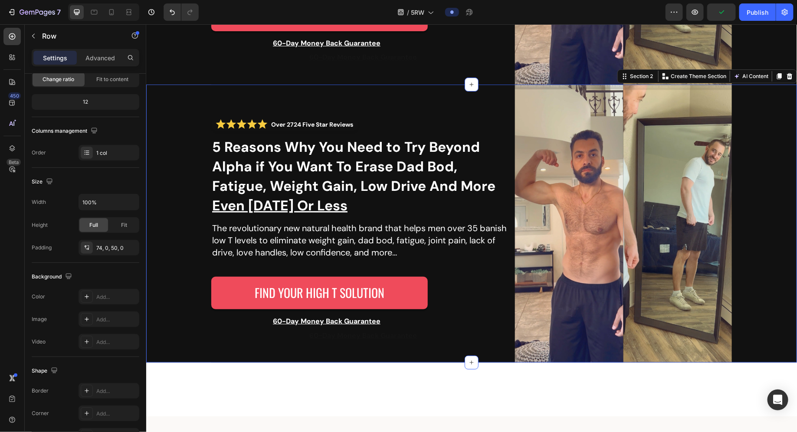
click at [189, 161] on div "Over 2724 Five Star Reviews Custom Code 5 Reasons Why You Need to Try Beyond Al…" at bounding box center [471, 223] width 651 height 278
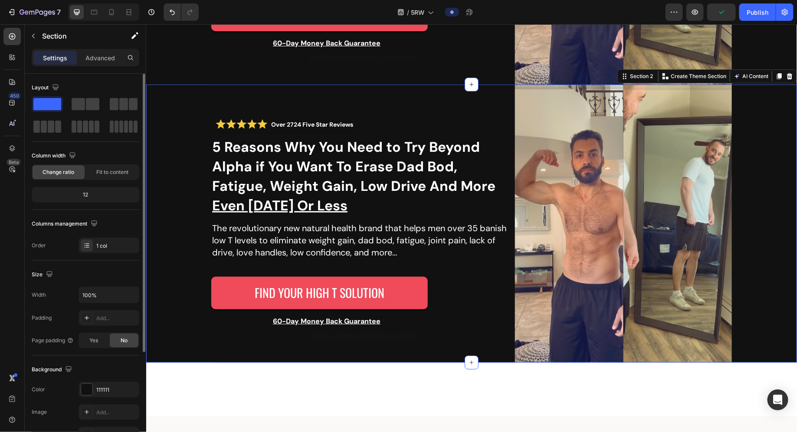
click at [104, 68] on div "Settings Advanced" at bounding box center [85, 61] width 121 height 25
click at [99, 62] on div "Advanced" at bounding box center [100, 58] width 43 height 14
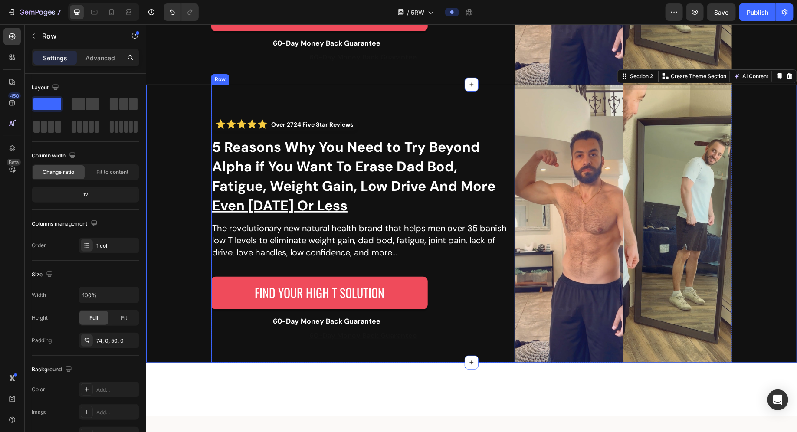
click at [216, 102] on div "Over 2724 Five Star Reviews Custom Code 5 Reasons Why You Need to Try Beyond Al…" at bounding box center [363, 223] width 304 height 278
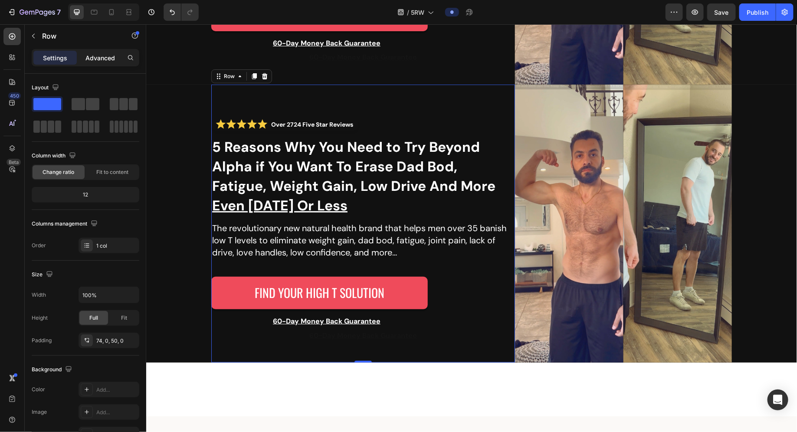
click at [89, 62] on div "Advanced" at bounding box center [100, 58] width 43 height 14
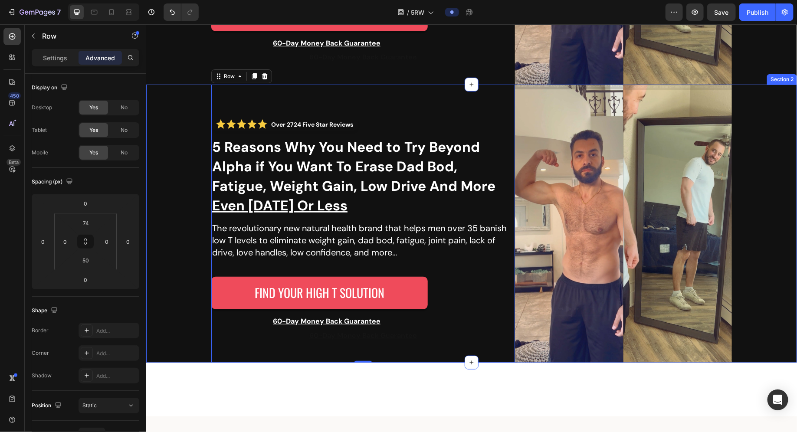
click at [194, 110] on div "Over 2724 Five Star Reviews Custom Code 5 Reasons Why You Need to Try Beyond Al…" at bounding box center [471, 223] width 651 height 278
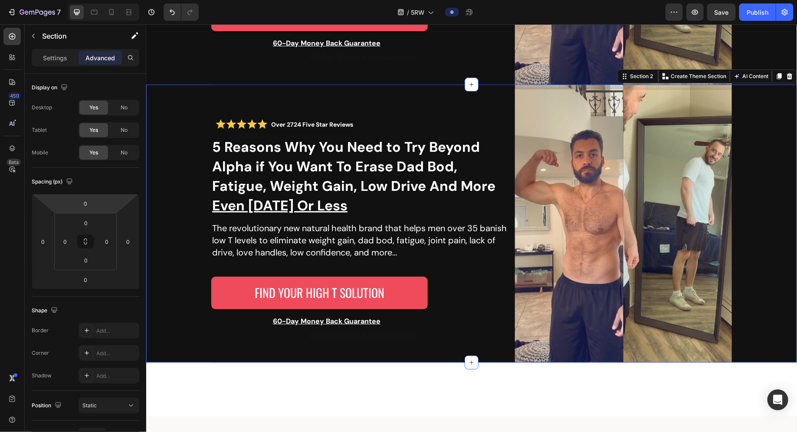
click at [57, 66] on div "Settings Advanced" at bounding box center [85, 61] width 121 height 25
click at [57, 63] on div "Settings" at bounding box center [54, 58] width 43 height 14
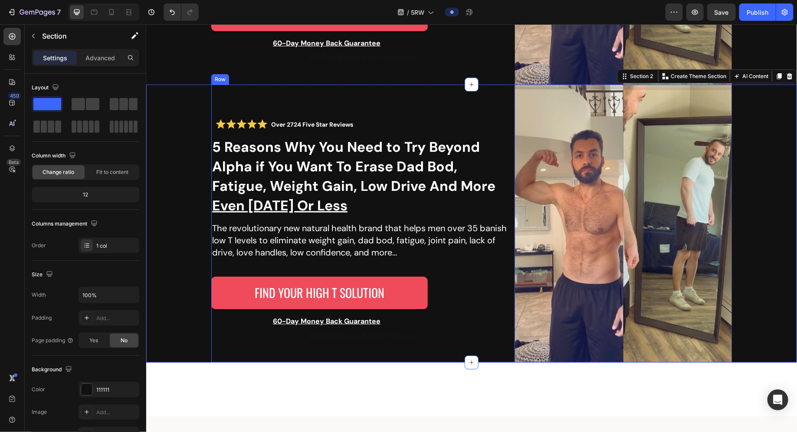
click at [268, 103] on div "Over 2724 Five Star Reviews Custom Code 5 Reasons Why You Need to Try Beyond Al…" at bounding box center [363, 223] width 304 height 278
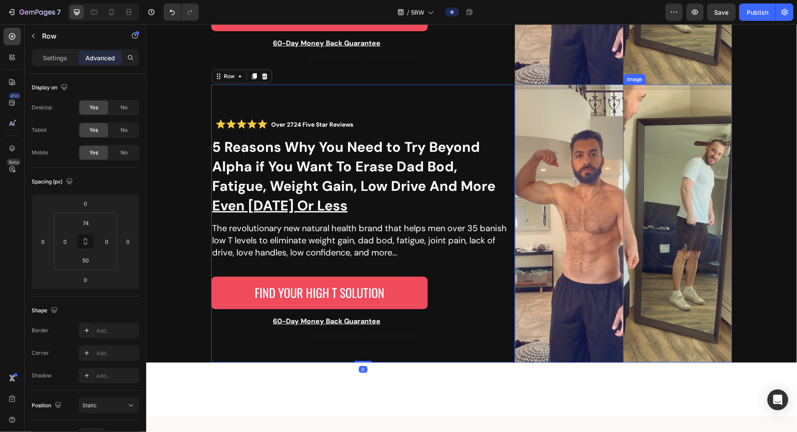
click at [727, 198] on img at bounding box center [677, 223] width 108 height 278
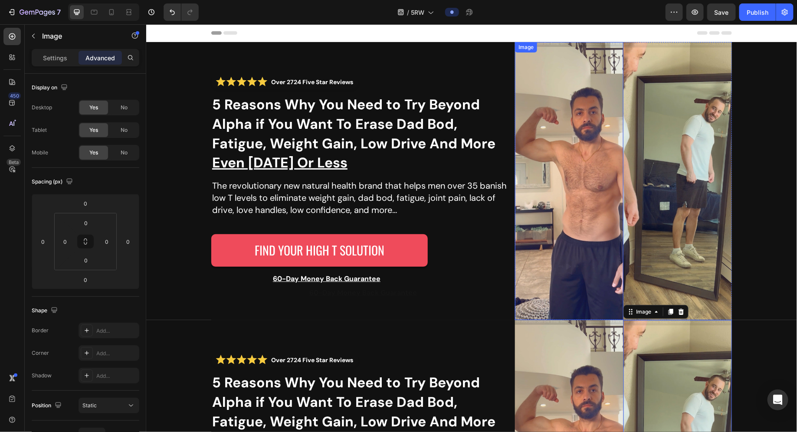
click at [604, 125] on img at bounding box center [569, 181] width 108 height 278
click at [707, 132] on img at bounding box center [677, 181] width 108 height 278
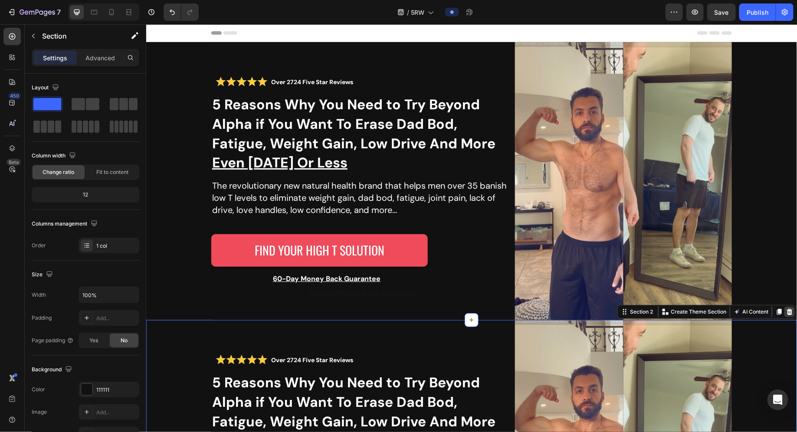
click at [787, 311] on icon at bounding box center [790, 311] width 6 height 6
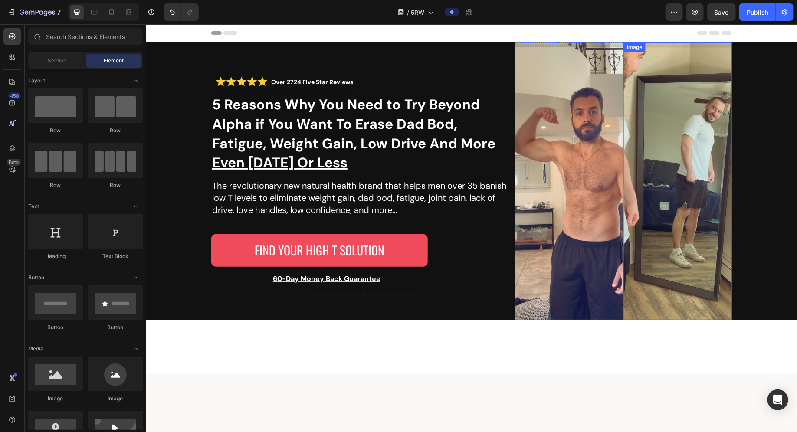
click at [720, 177] on img at bounding box center [677, 181] width 108 height 278
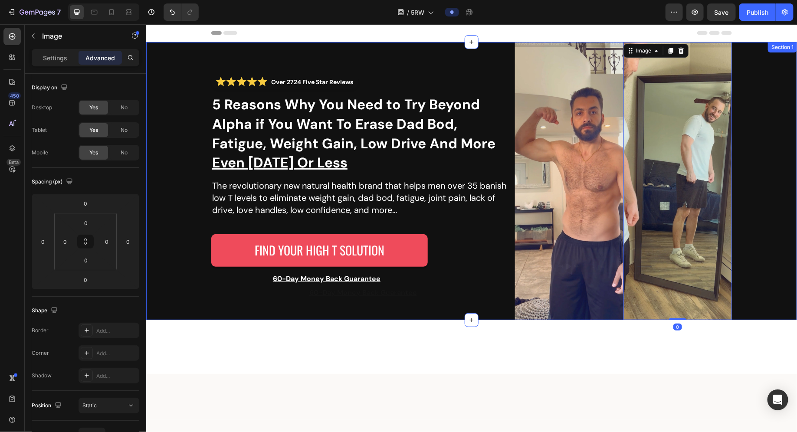
click at [734, 170] on div "Over 2724 Five Star Reviews Custom Code 5 Reasons Why You Need to Try Beyond Al…" at bounding box center [471, 181] width 651 height 278
click at [688, 164] on img at bounding box center [677, 181] width 108 height 278
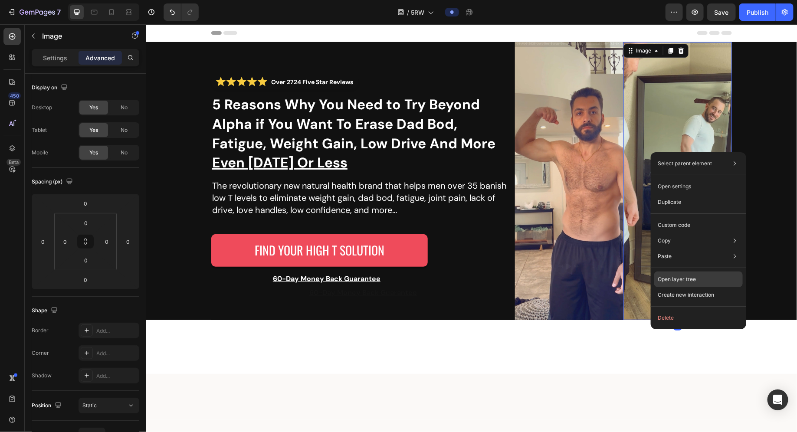
click at [698, 278] on div "Open layer tree" at bounding box center [698, 280] width 89 height 16
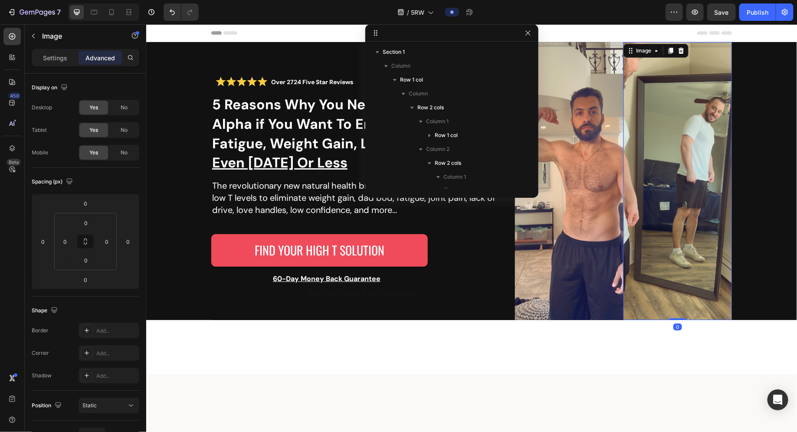
scroll to position [108, 0]
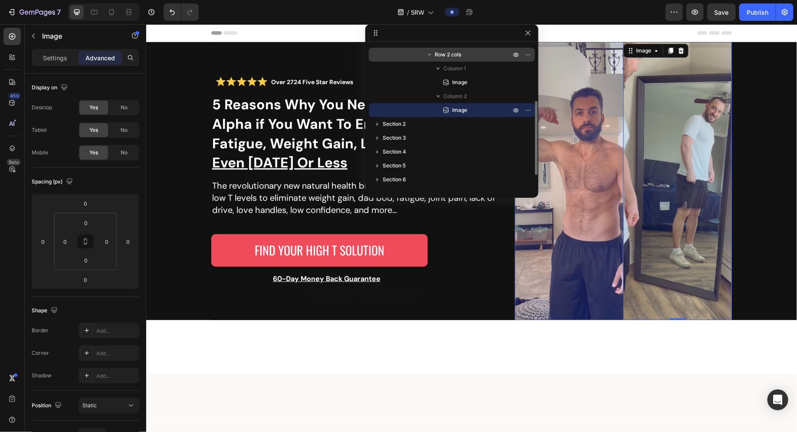
click at [454, 54] on span "Row 2 cols" at bounding box center [448, 54] width 26 height 9
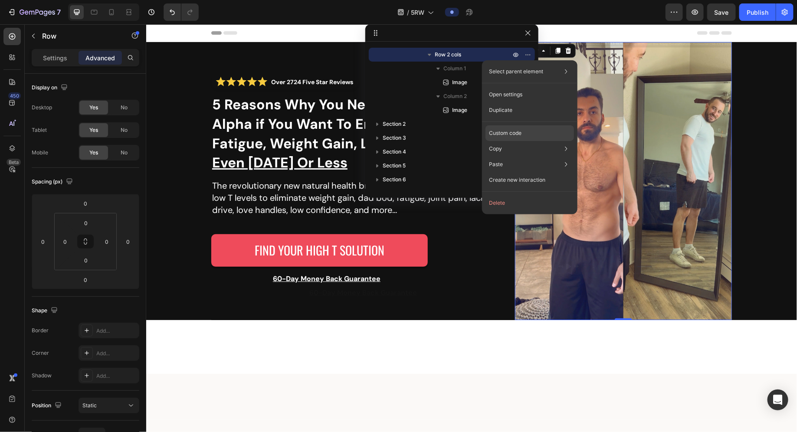
click at [529, 157] on div "Custom code" at bounding box center [529, 165] width 89 height 16
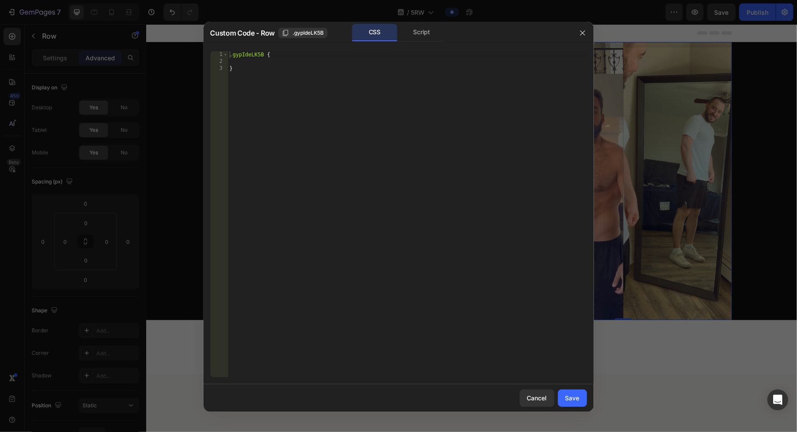
type textarea "}"
click at [277, 66] on div ".gypIdeLK5B { }" at bounding box center [407, 221] width 359 height 340
click at [278, 62] on div ".gypIdeLK5B { }" at bounding box center [407, 221] width 359 height 340
paste textarea "width: calc(100% + (100vw - 100%) / 2) !important; /* extend to the right only …"
click at [232, 62] on div ".gypIdeLK5B { max-width : none !important ; width : calc( 100 % + ( 100 vw - 10…" at bounding box center [407, 221] width 359 height 340
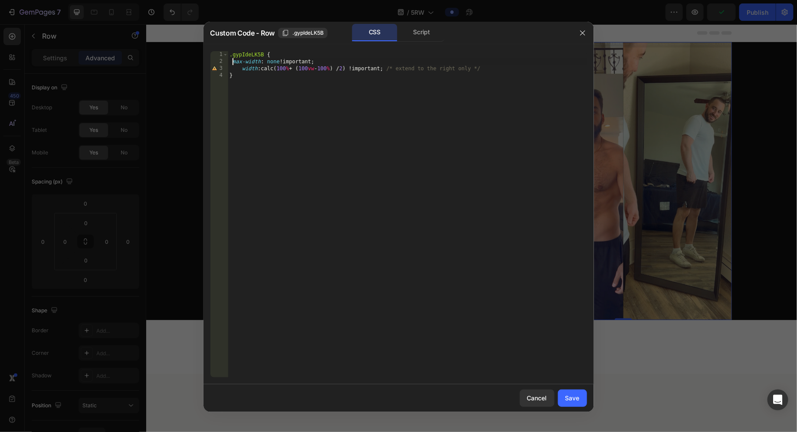
type textarea "max-width: none !important;"
click at [585, 399] on button "Save" at bounding box center [572, 398] width 29 height 17
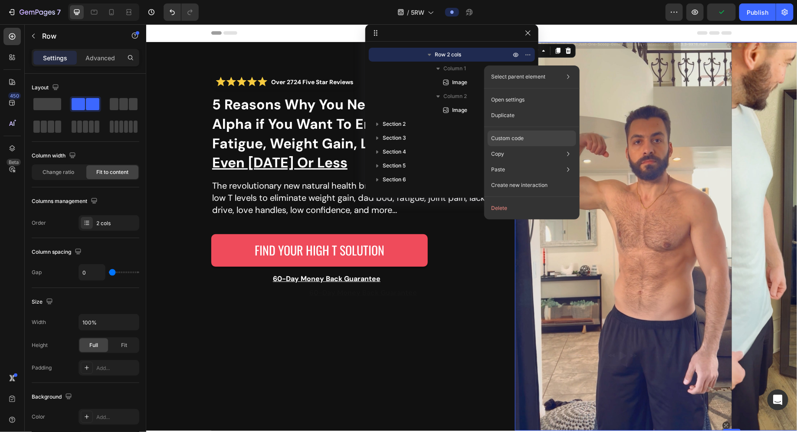
click at [519, 136] on p "Custom code" at bounding box center [507, 138] width 33 height 8
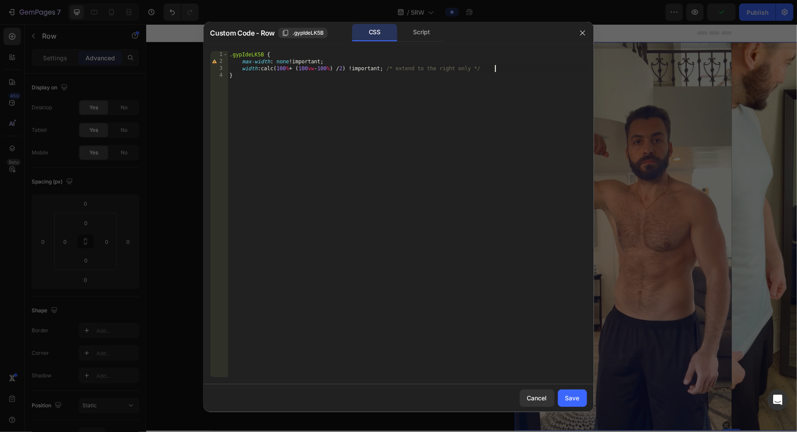
type textarea "width: calc(100% + (100vw - 100%) / 2) !important; /* extend to the right only …"
click at [520, 70] on div ".gypIdeLK5B { max-width : none !important ; width : calc( 100 % + ( 100 vw - 10…" at bounding box center [407, 221] width 359 height 340
type textarea "max-height: 524px;"
click at [581, 396] on button "Save" at bounding box center [572, 398] width 29 height 17
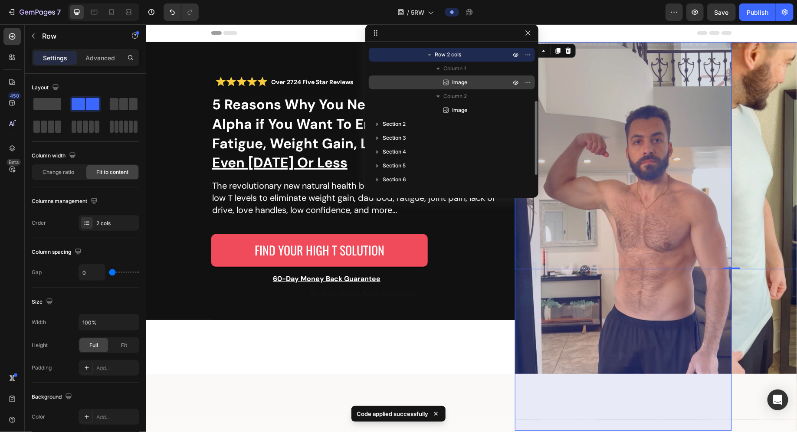
click at [470, 82] on p "Image" at bounding box center [472, 82] width 60 height 9
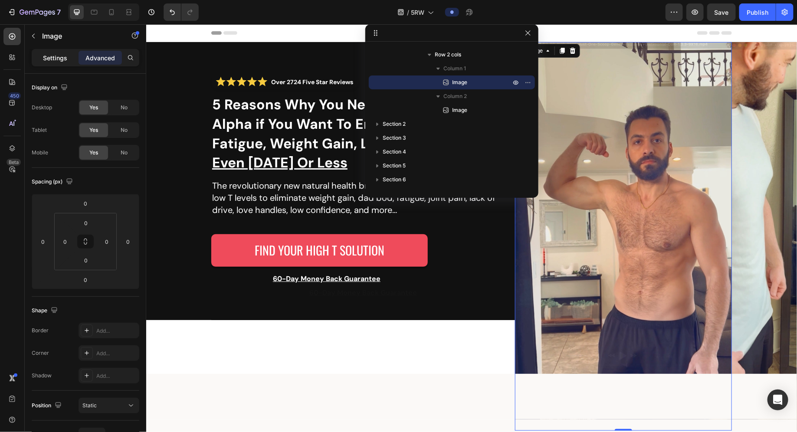
click at [62, 62] on div "Settings" at bounding box center [54, 58] width 43 height 14
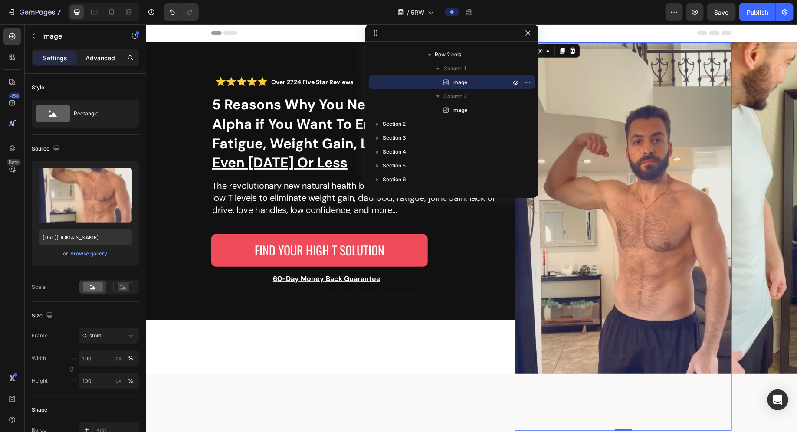
click at [91, 59] on p "Advanced" at bounding box center [100, 57] width 30 height 9
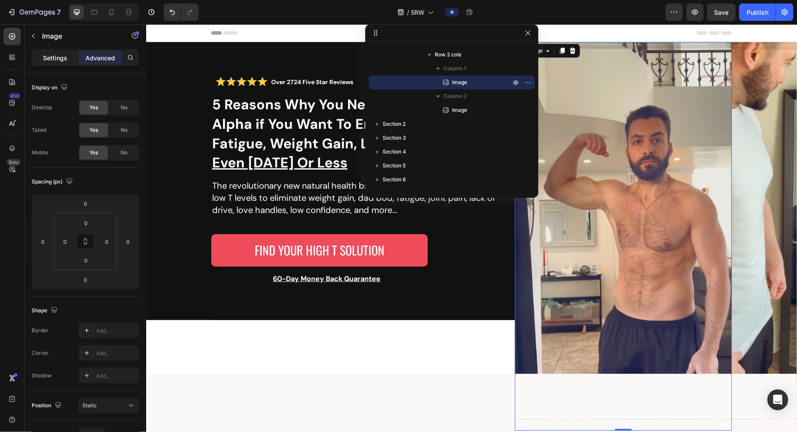
click at [45, 54] on p "Settings" at bounding box center [55, 57] width 24 height 9
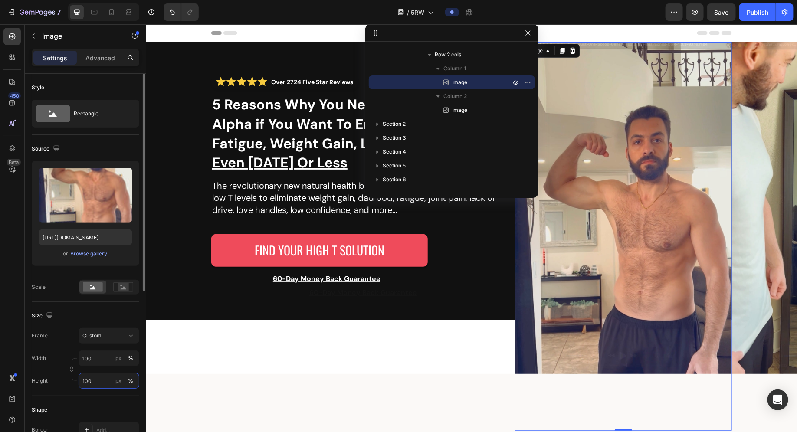
click at [91, 377] on input "100" at bounding box center [109, 381] width 61 height 16
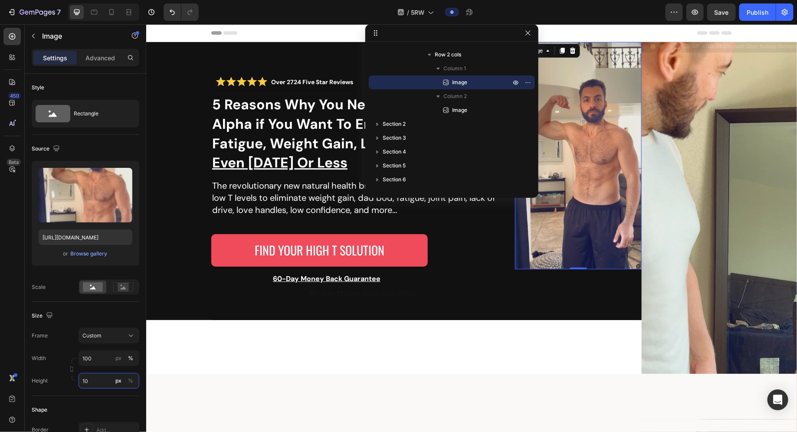
type input "100"
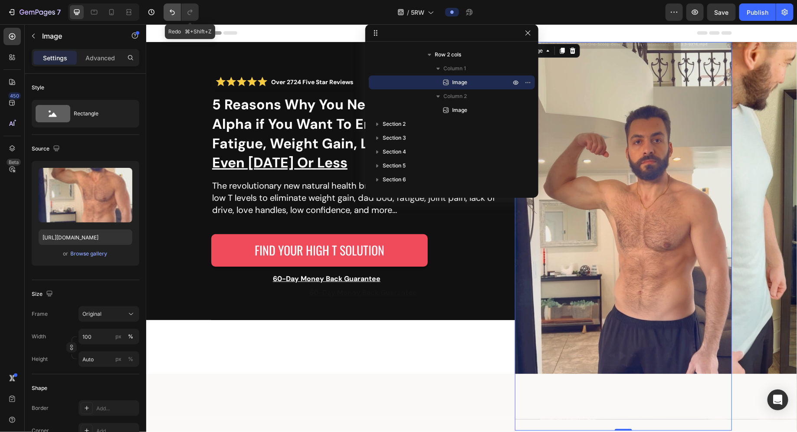
click at [170, 13] on icon "Undo/Redo" at bounding box center [172, 12] width 9 height 9
click at [172, 15] on icon "Undo/Redo" at bounding box center [172, 12] width 9 height 9
type input "100"
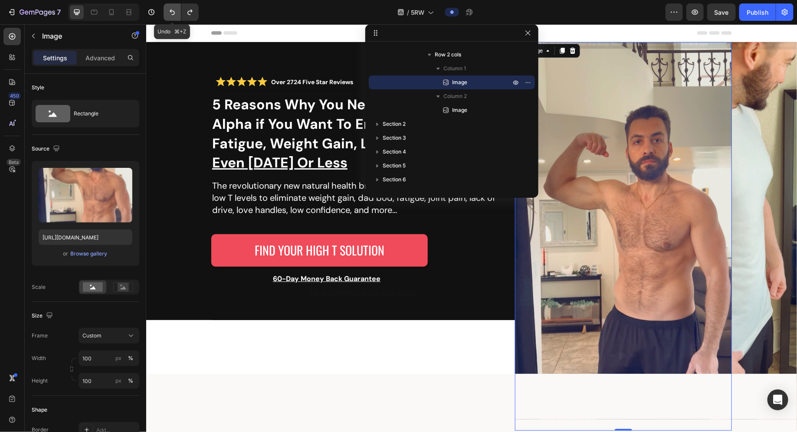
click at [172, 15] on icon "Undo/Redo" at bounding box center [172, 12] width 9 height 9
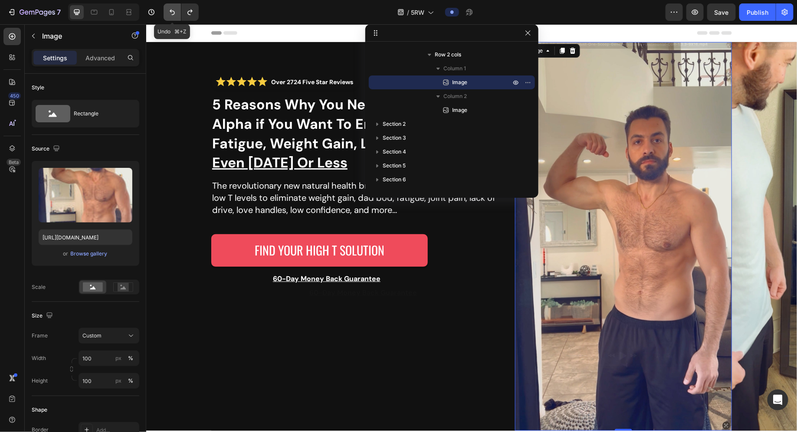
click at [170, 10] on icon "Undo/Redo" at bounding box center [172, 12] width 9 height 9
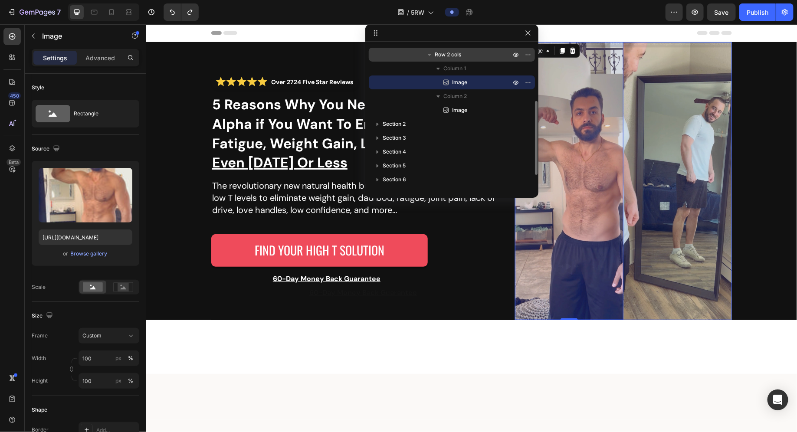
click at [449, 56] on span "Row 2 cols" at bounding box center [448, 54] width 26 height 9
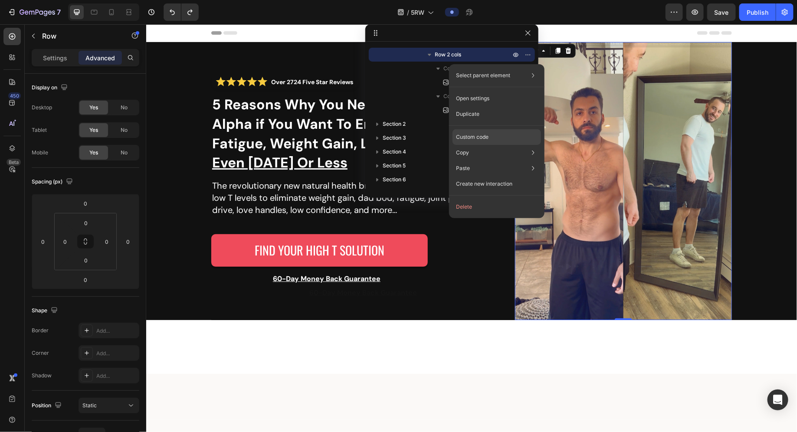
click at [484, 136] on p "Custom code" at bounding box center [472, 137] width 33 height 8
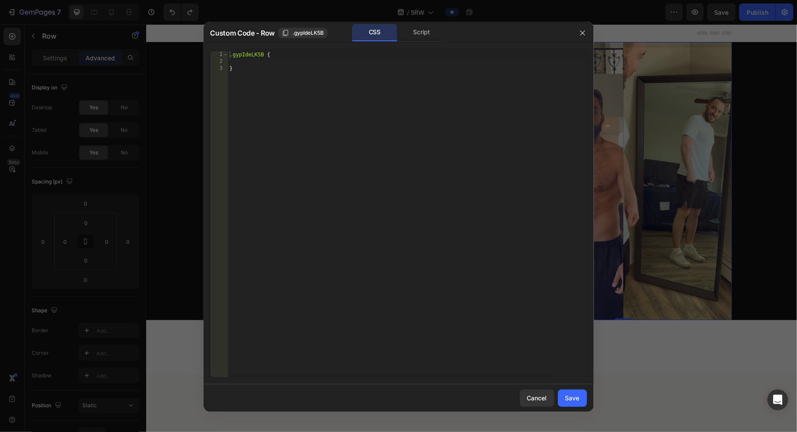
click at [307, 66] on div ".gypIdeLK5B { }" at bounding box center [407, 221] width 359 height 340
paste textarea "width: calc(100% + (100vw - 100%) / 2) !important; /* extend to the right only …"
type textarea "}"
click at [297, 58] on div ".gypIdeLK5B { }" at bounding box center [407, 221] width 359 height 340
paste textarea "width: calc(100% + (100vw - 100%) / 2) !important; /* extend to the right only …"
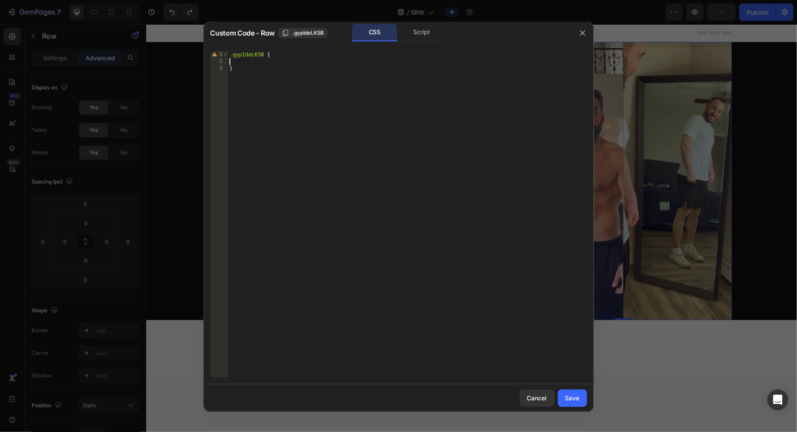
type textarea "width: calc(100% + (100vw - 100%) / 2) !important; /* extend to the right only …"
click at [570, 399] on div "Save" at bounding box center [572, 397] width 14 height 9
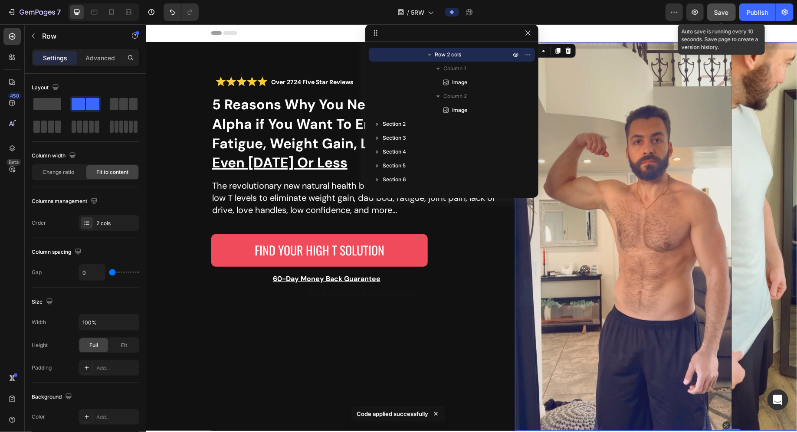
click at [725, 16] on span "Save" at bounding box center [722, 12] width 14 height 7
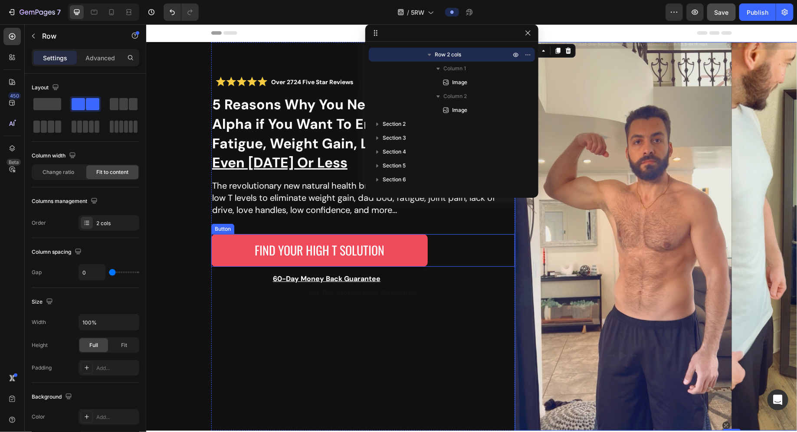
click at [492, 263] on div "FIND YOUR HIGH T SOLUTION Button" at bounding box center [363, 250] width 304 height 32
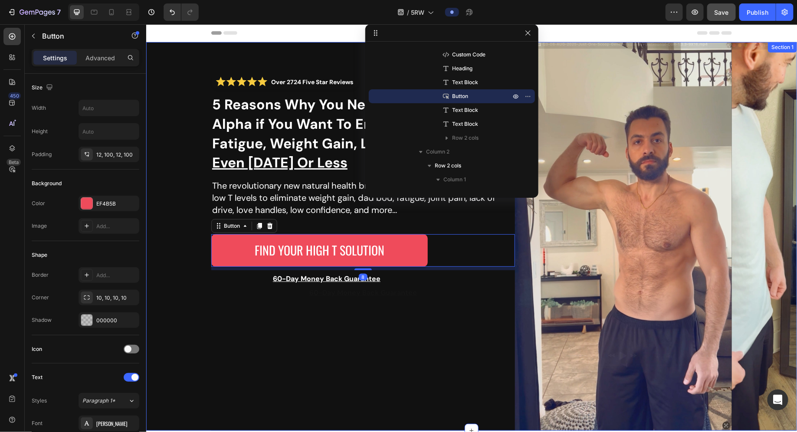
click at [175, 302] on div "Over 2724 Five Star Reviews Custom Code 5 Reasons Why You Need to Try Beyond Al…" at bounding box center [471, 236] width 651 height 389
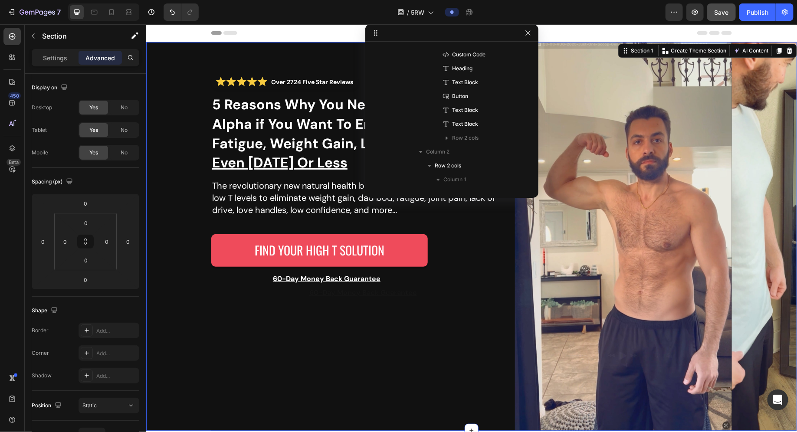
scroll to position [0, 0]
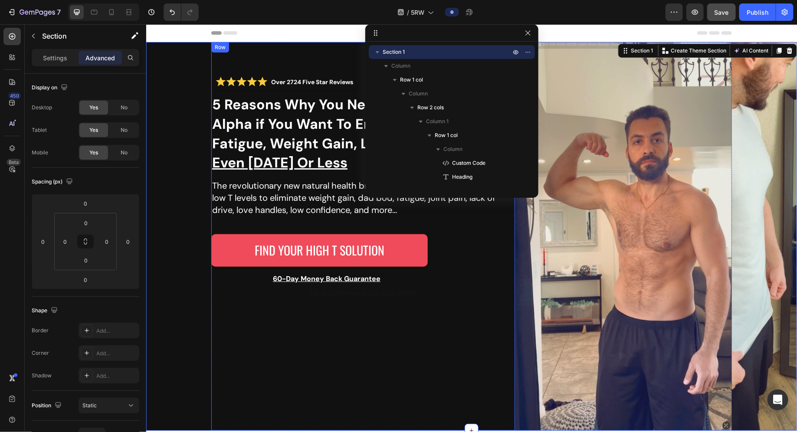
click at [247, 59] on div "Over 2724 Five Star Reviews Custom Code 5 Reasons Why You Need to Try Beyond Al…" at bounding box center [363, 236] width 304 height 389
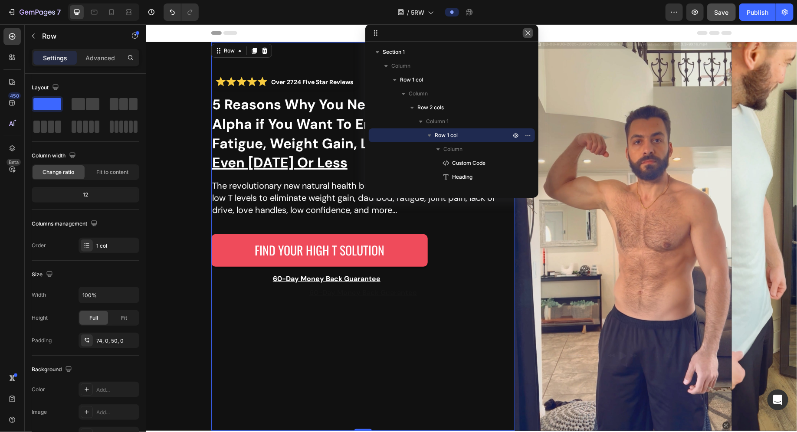
click at [527, 33] on icon "button" at bounding box center [527, 32] width 5 height 5
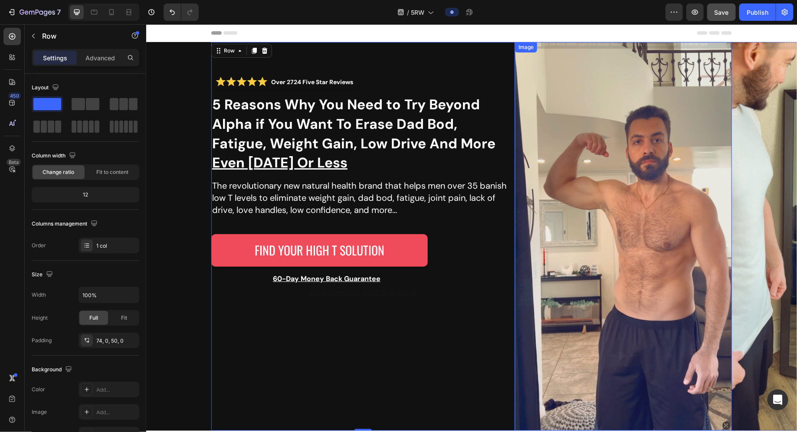
click at [613, 204] on img at bounding box center [623, 236] width 217 height 389
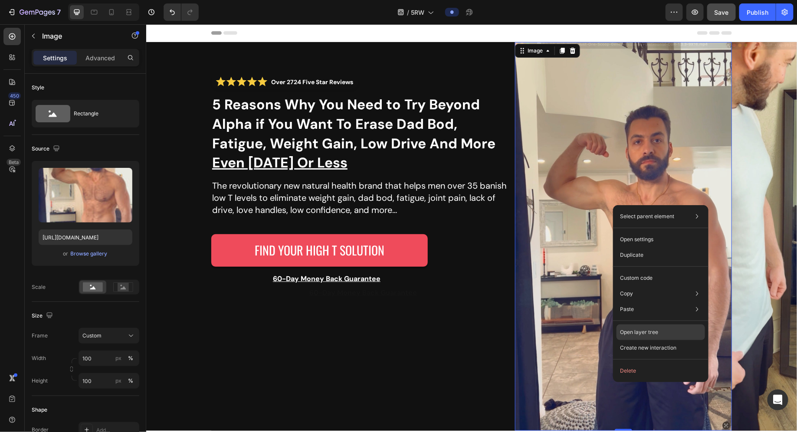
click at [661, 333] on div "Open layer tree" at bounding box center [660, 333] width 89 height 16
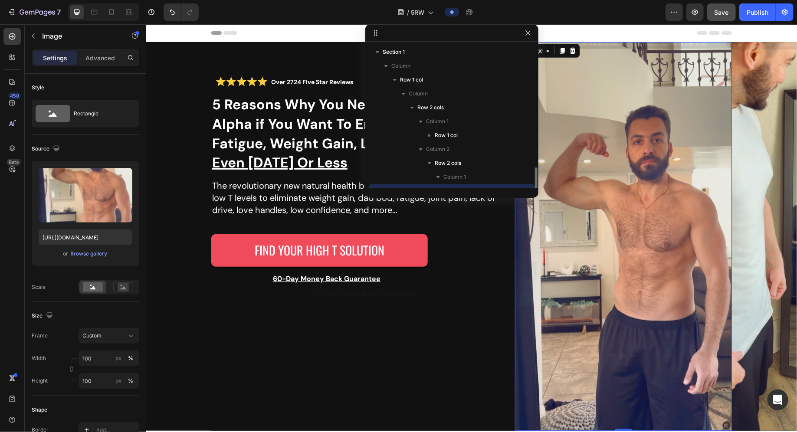
scroll to position [81, 0]
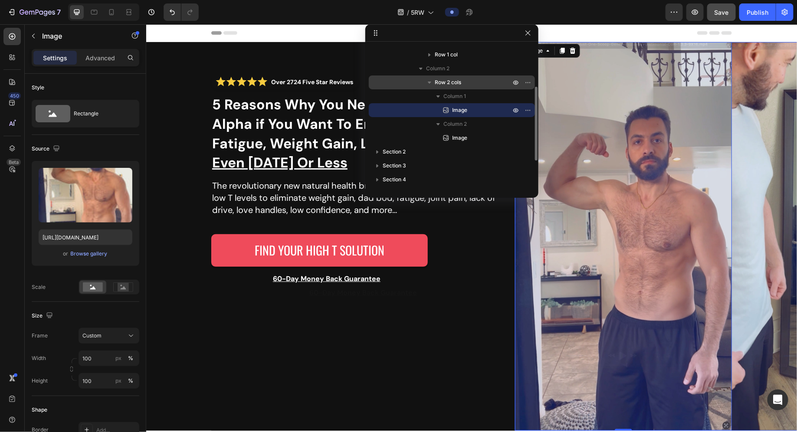
click at [459, 79] on span "Row 2 cols" at bounding box center [448, 82] width 26 height 9
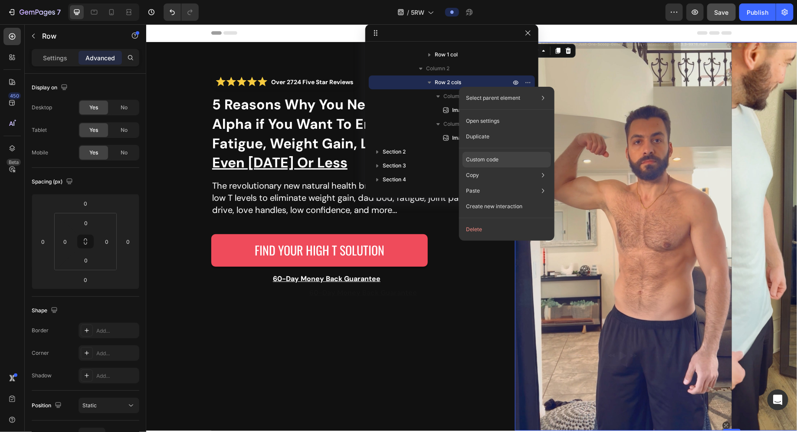
click at [500, 183] on div "Custom code" at bounding box center [506, 191] width 89 height 16
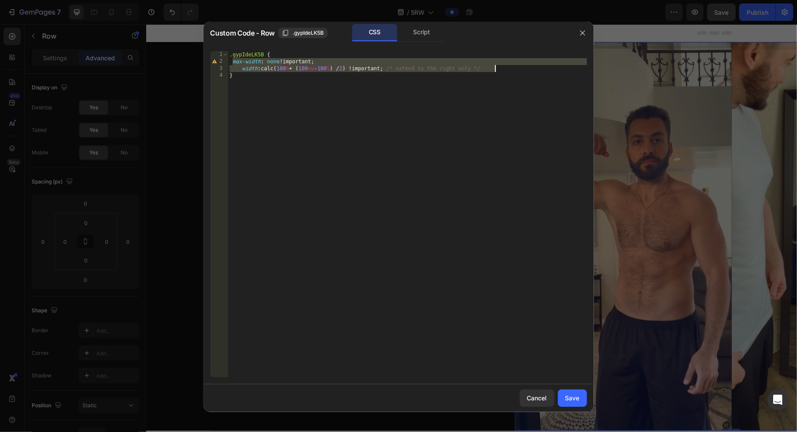
drag, startPoint x: 233, startPoint y: 61, endPoint x: 542, endPoint y: 69, distance: 309.4
click at [542, 69] on div ".gypIdeLK5B { max-width : none !important ; width : calc( 100 % + ( 100 vw - 10…" at bounding box center [407, 221] width 359 height 340
type textarea "max-width: none !important; width: calc(100% + (100vw - 100%) / 2) !important; …"
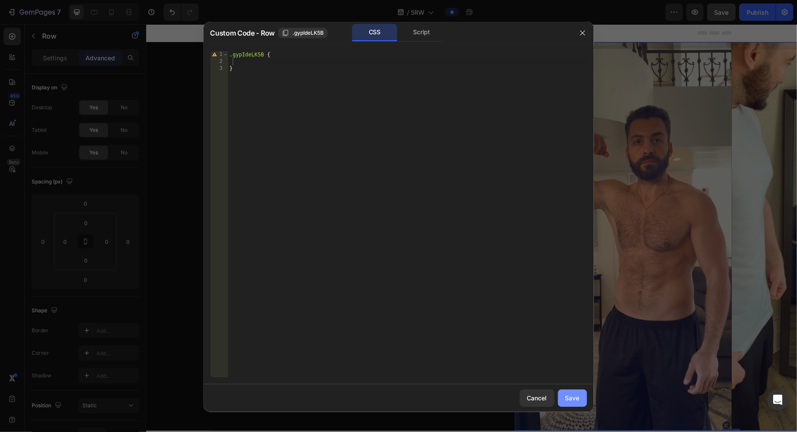
click at [575, 395] on div "Save" at bounding box center [572, 397] width 14 height 9
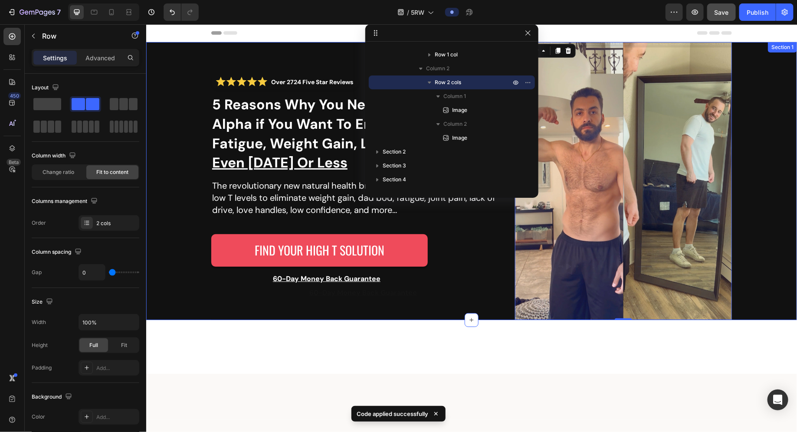
click at [745, 219] on div "Over 2724 Five Star Reviews Custom Code 5 Reasons Why You Need to Try Beyond Al…" at bounding box center [471, 181] width 651 height 278
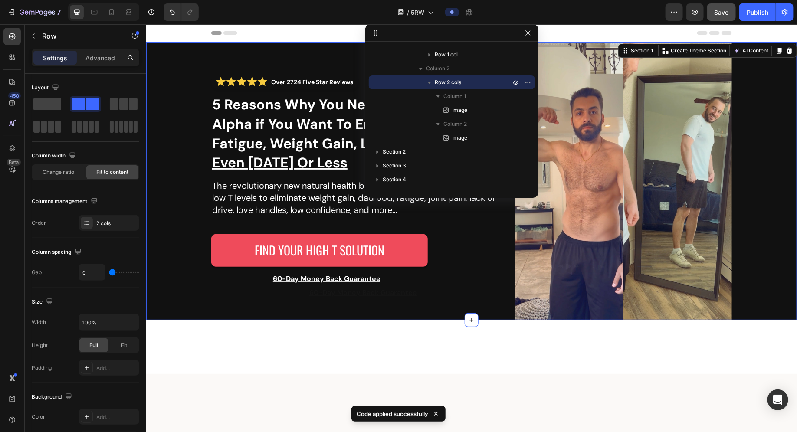
scroll to position [0, 0]
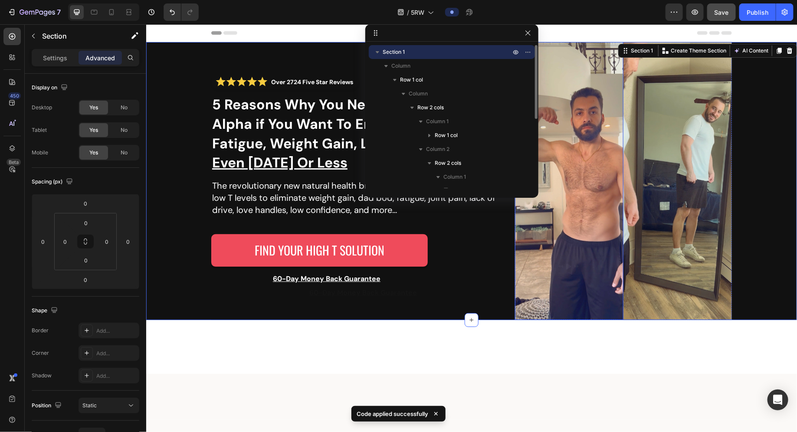
click at [582, 199] on img at bounding box center [569, 181] width 108 height 278
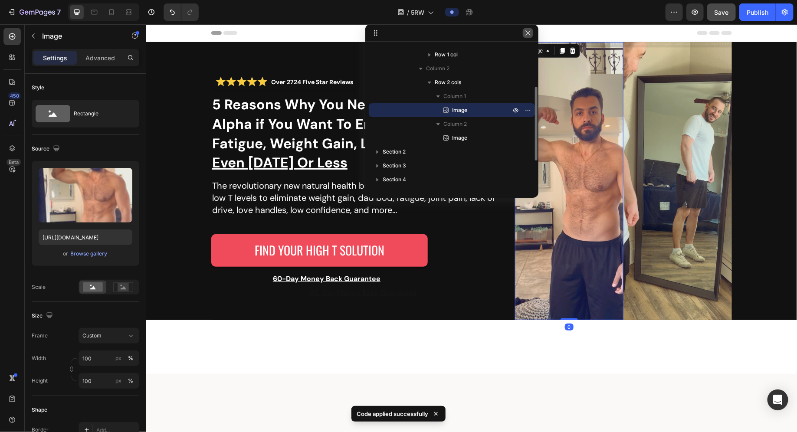
click at [526, 33] on icon "button" at bounding box center [527, 33] width 7 height 7
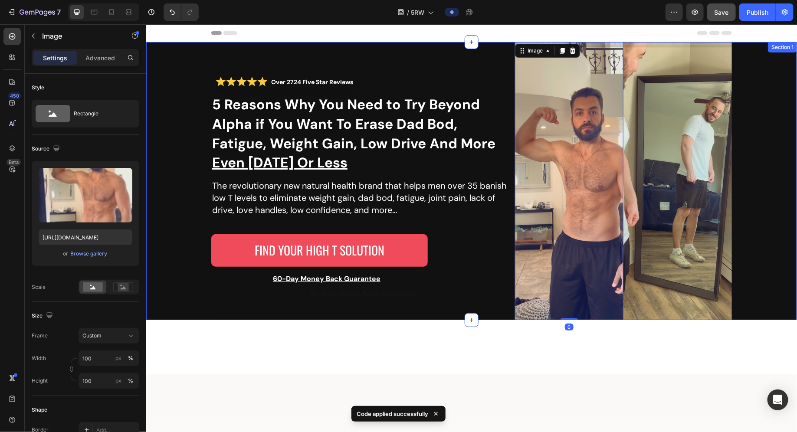
click at [198, 177] on div "Over 2724 Five Star Reviews Custom Code 5 Reasons Why You Need to Try Beyond Al…" at bounding box center [471, 181] width 651 height 278
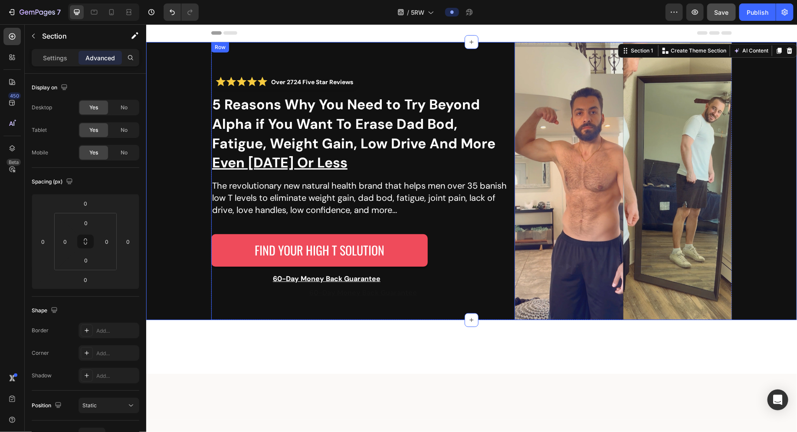
click at [299, 55] on div "Over 2724 Five Star Reviews Custom Code 5 Reasons Why You Need to Try Beyond Al…" at bounding box center [363, 181] width 304 height 278
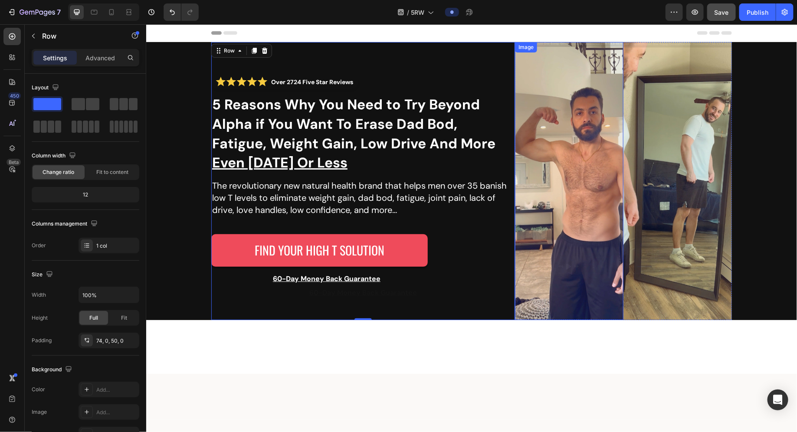
click at [552, 49] on div "Image" at bounding box center [569, 181] width 108 height 278
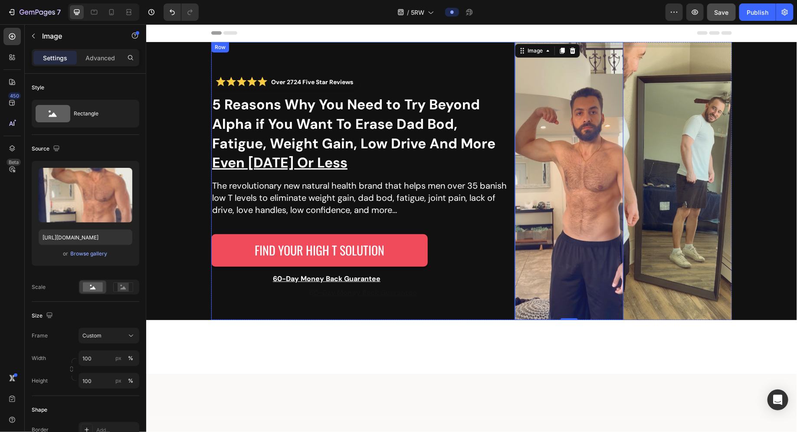
click at [223, 53] on div "Over 2724 Five Star Reviews Custom Code 5 Reasons Why You Need to Try Beyond Al…" at bounding box center [363, 181] width 304 height 278
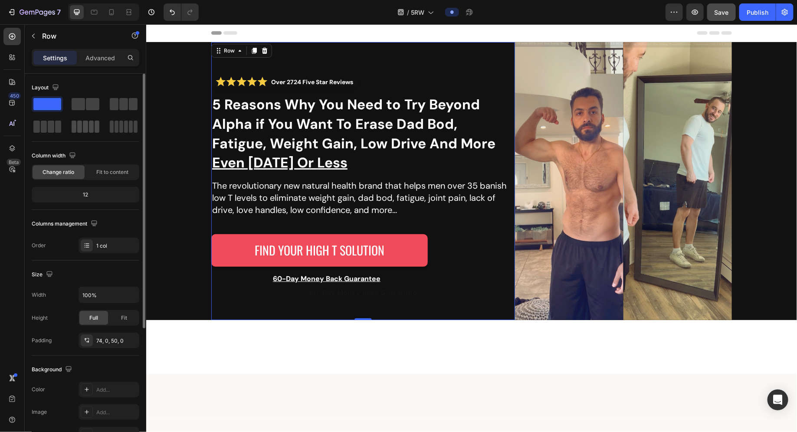
scroll to position [2, 0]
click at [120, 290] on input "100%" at bounding box center [109, 293] width 60 height 16
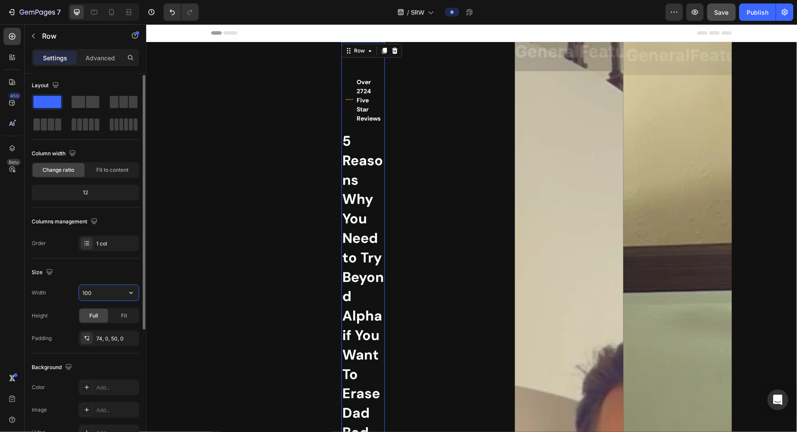
type input "100%"
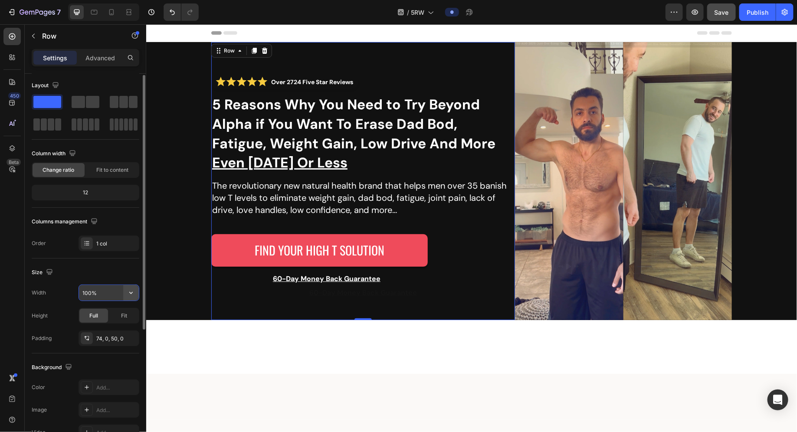
click at [138, 296] on button "button" at bounding box center [131, 293] width 16 height 16
click at [123, 273] on div "Size" at bounding box center [86, 273] width 108 height 14
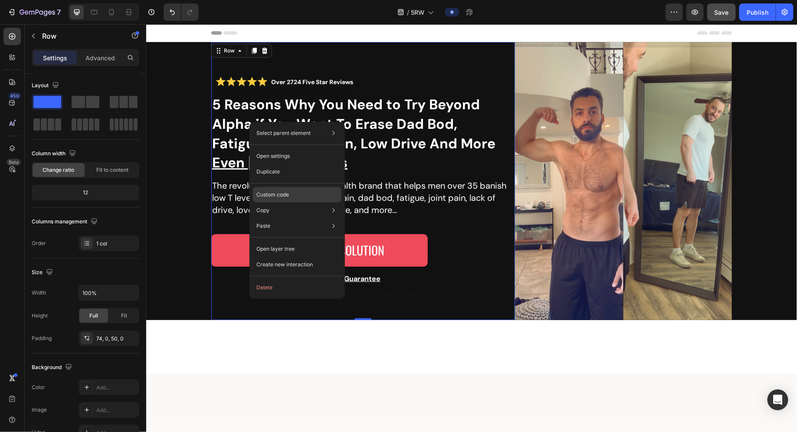
click at [284, 197] on p "Custom code" at bounding box center [272, 195] width 33 height 8
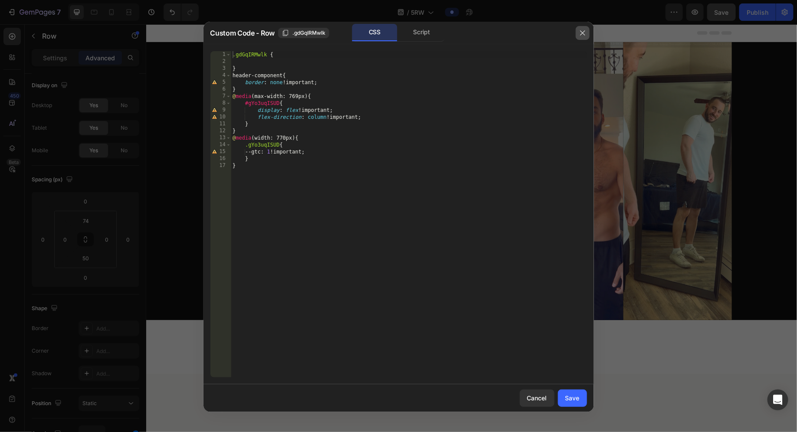
click at [580, 30] on icon "button" at bounding box center [582, 33] width 7 height 7
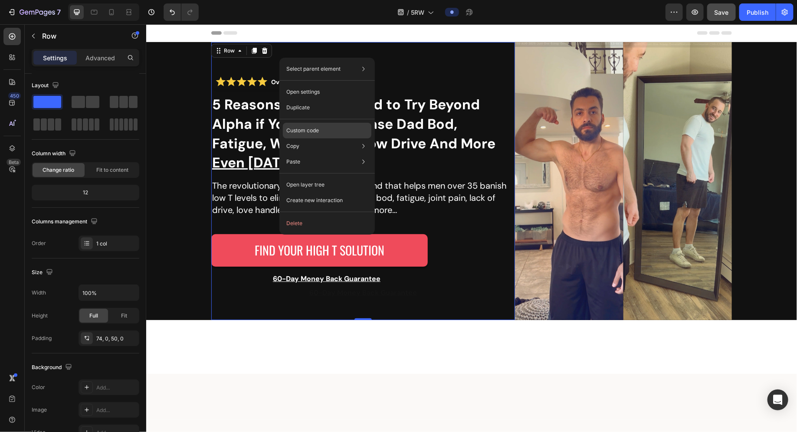
click at [322, 154] on div "Custom code" at bounding box center [327, 162] width 89 height 16
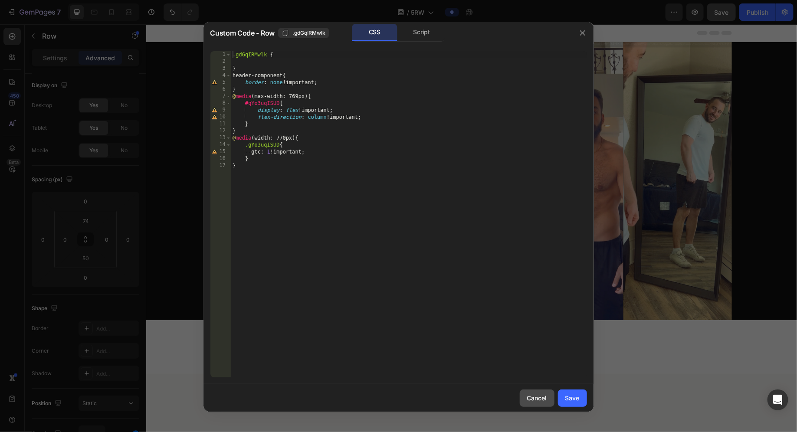
drag, startPoint x: 544, startPoint y: 402, endPoint x: 575, endPoint y: 245, distance: 160.1
click at [544, 402] on div "Cancel" at bounding box center [537, 397] width 20 height 9
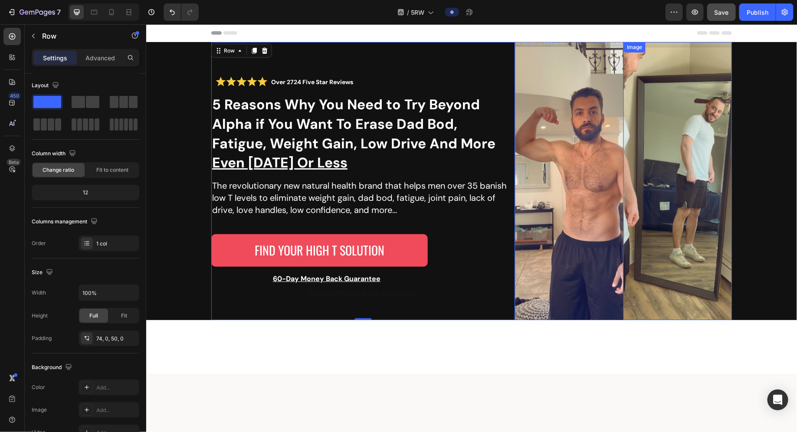
click at [746, 262] on div "Over 2724 Five Star Reviews Custom Code 5 Reasons Why You Need to Try Beyond Al…" at bounding box center [471, 181] width 651 height 278
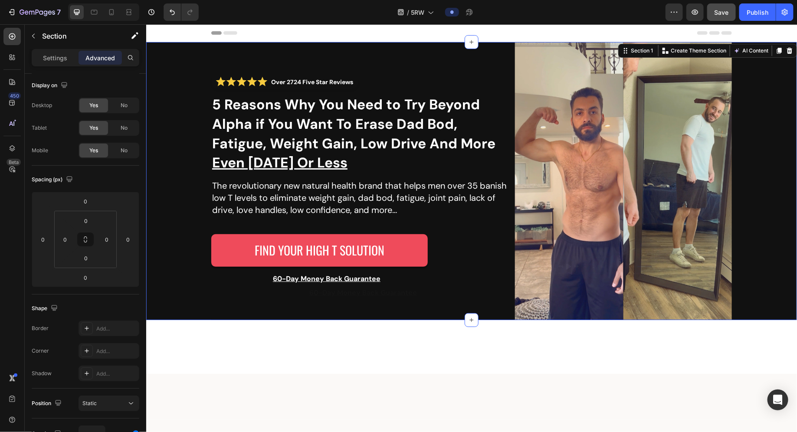
scroll to position [0, 0]
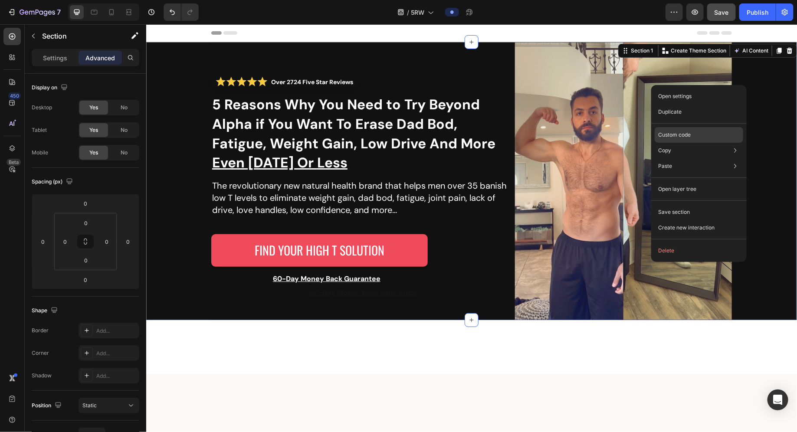
click at [685, 138] on p "Custom code" at bounding box center [674, 135] width 33 height 8
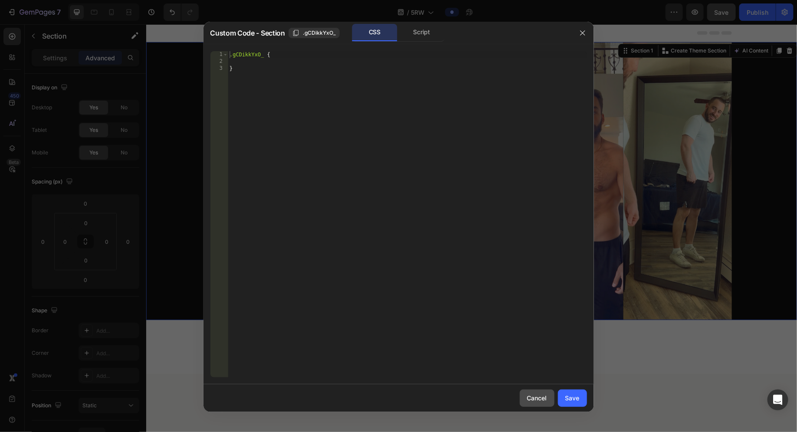
click at [553, 391] on button "Cancel" at bounding box center [537, 398] width 35 height 17
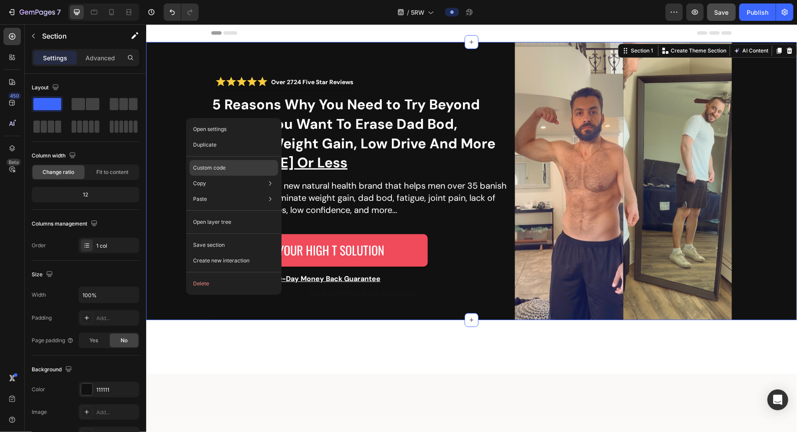
click at [212, 167] on p "Custom code" at bounding box center [209, 168] width 33 height 8
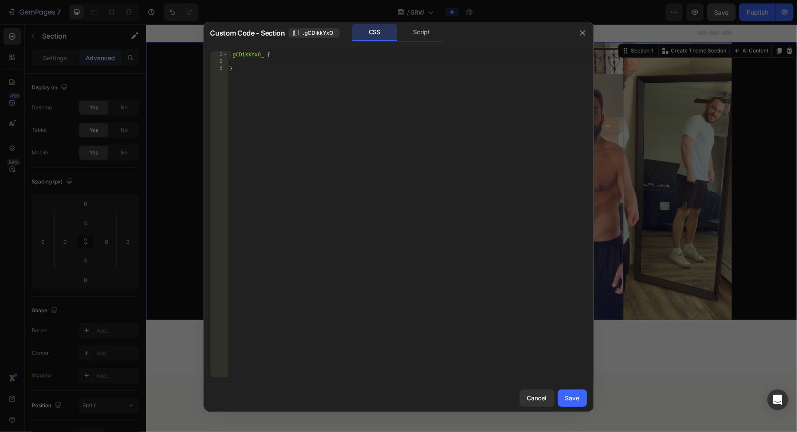
type textarea "}"
click at [293, 86] on div ".gCDikkYxO_ { }" at bounding box center [407, 221] width 359 height 340
paste textarea "gApXzpqBNW"
type textarea "gApXzpqBNW"
click at [526, 394] on button "Cancel" at bounding box center [537, 398] width 35 height 17
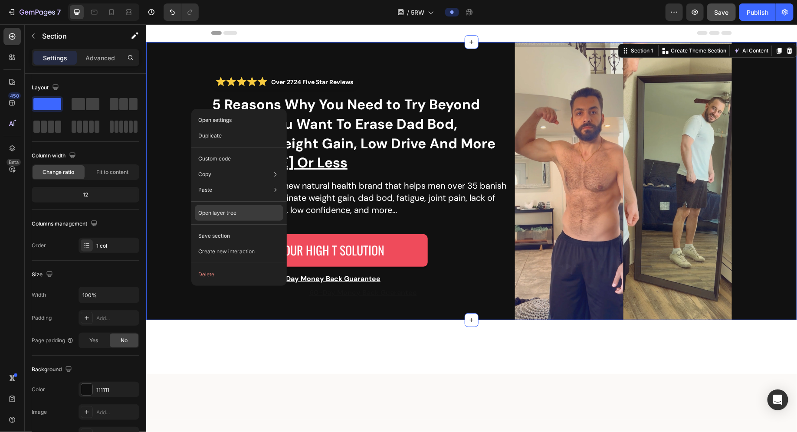
click at [215, 211] on p "Open layer tree" at bounding box center [217, 213] width 38 height 8
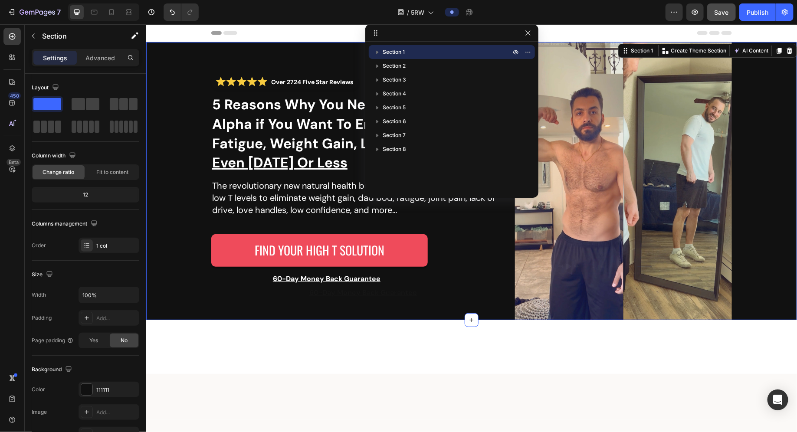
click at [379, 51] on icon "button" at bounding box center [377, 52] width 9 height 9
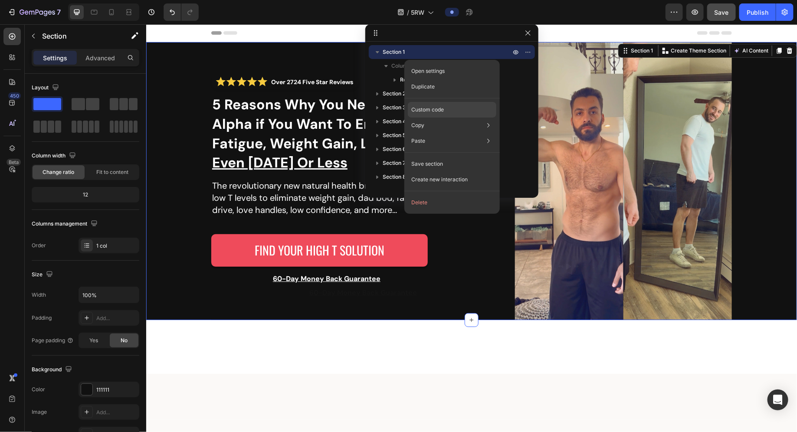
click at [431, 133] on div "Custom code" at bounding box center [452, 141] width 89 height 16
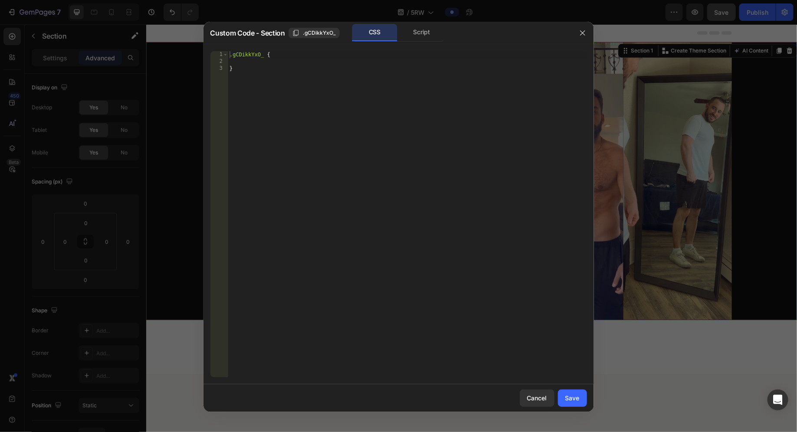
click at [321, 62] on div ".gCDikkYxO_ { }" at bounding box center [407, 221] width 359 height 340
paste textarea "gApXzpqBNW"
type textarea "gApXzpqBNW"
click at [531, 399] on div "Cancel" at bounding box center [537, 397] width 20 height 9
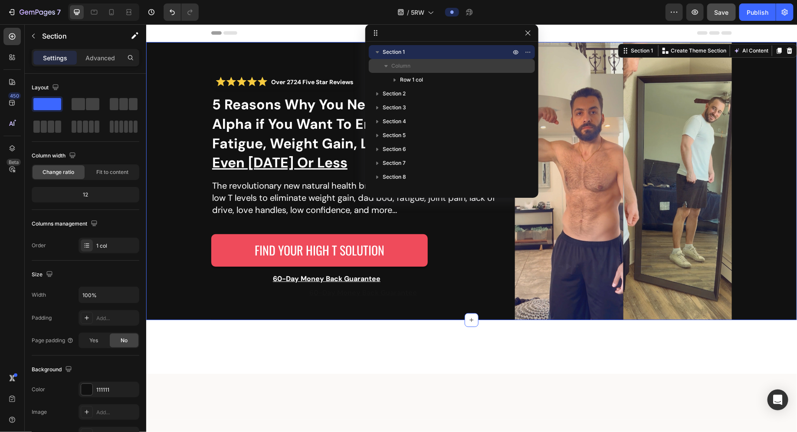
click at [416, 67] on p "Column" at bounding box center [451, 66] width 121 height 9
click at [419, 66] on p "Column" at bounding box center [451, 66] width 121 height 9
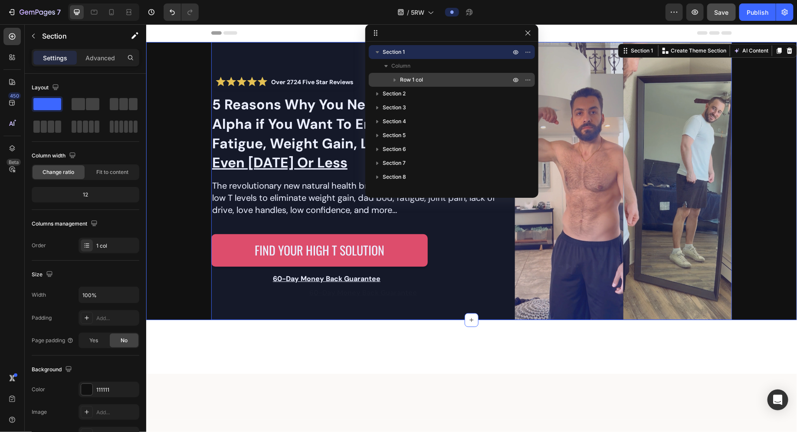
click at [420, 79] on span "Row 1 col" at bounding box center [411, 79] width 23 height 9
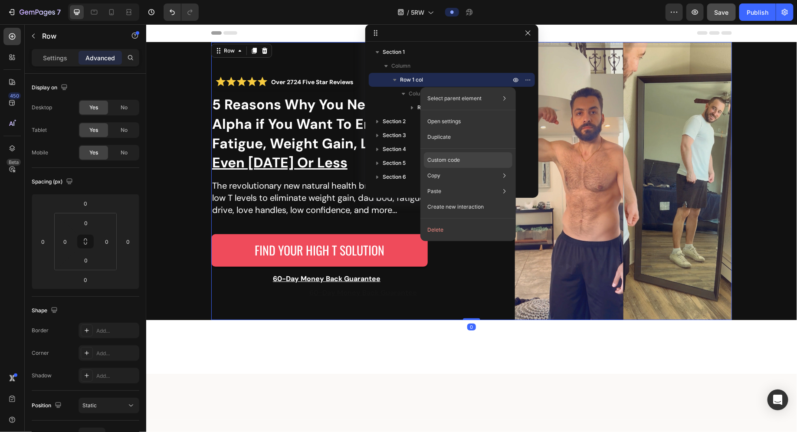
click at [475, 184] on div "Custom code" at bounding box center [468, 192] width 89 height 16
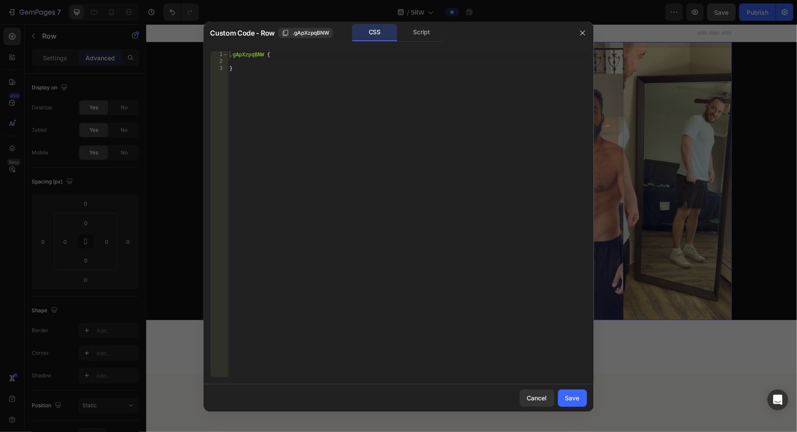
click at [298, 62] on div ".gApXzpqBNW { }" at bounding box center [407, 221] width 359 height 340
type textarea "width: 100% !important;"
type textarea "max-width: unset !important;"
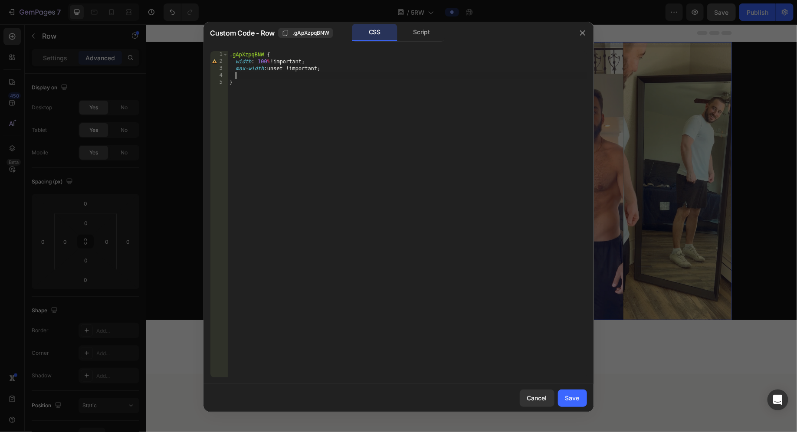
scroll to position [0, 0]
click at [572, 395] on div "Save" at bounding box center [572, 397] width 14 height 9
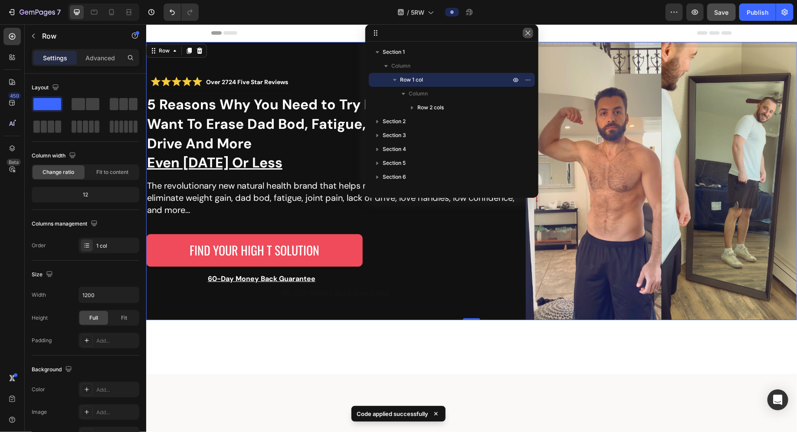
click at [529, 37] on button "button" at bounding box center [528, 33] width 10 height 10
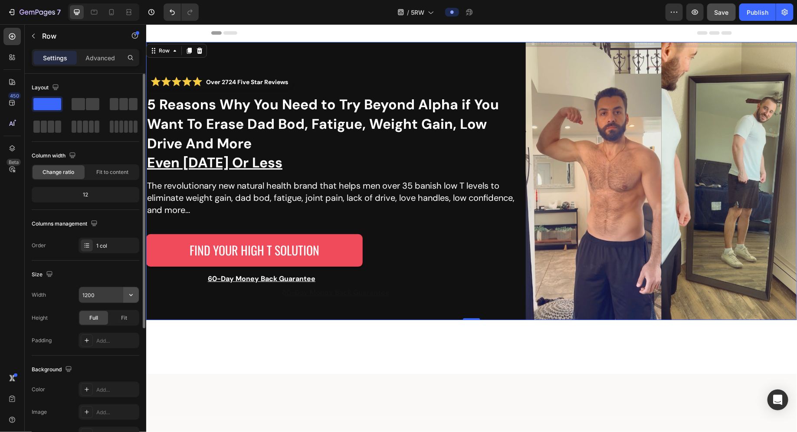
click at [137, 296] on button "button" at bounding box center [131, 295] width 16 height 16
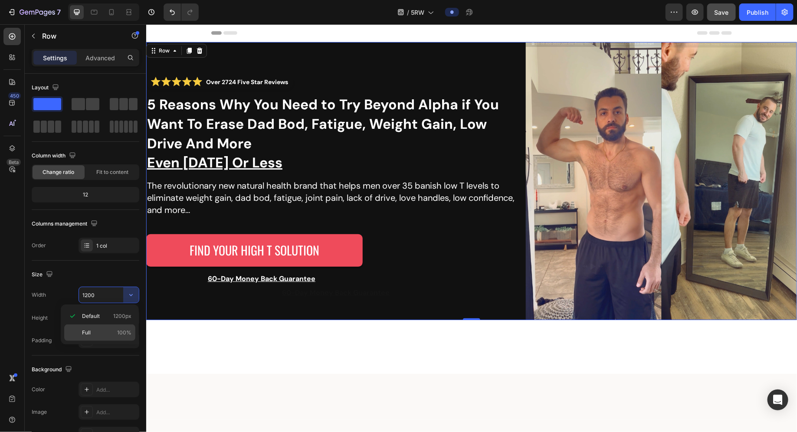
click at [116, 329] on p "Full 100%" at bounding box center [106, 333] width 49 height 8
type input "100%"
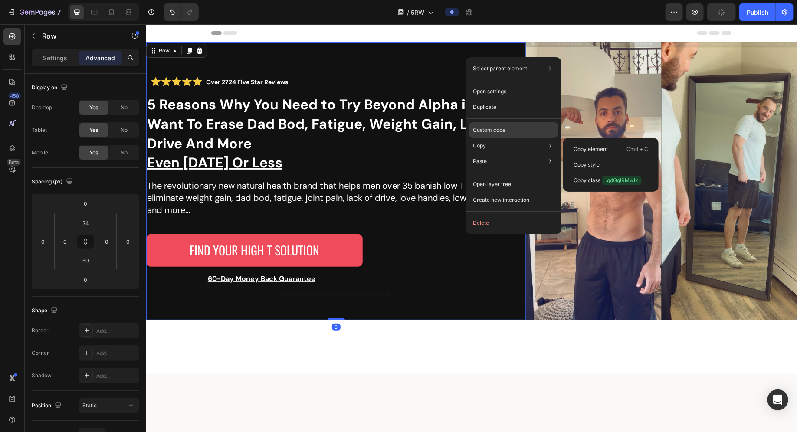
click at [500, 132] on p "Custom code" at bounding box center [489, 130] width 33 height 8
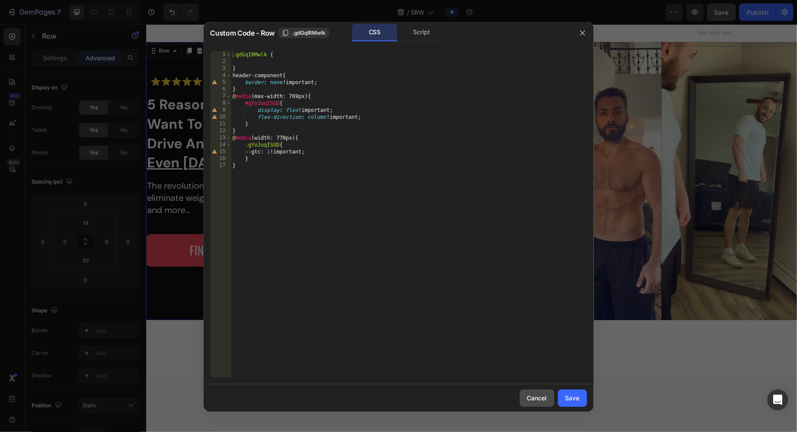
click at [532, 401] on div "Cancel" at bounding box center [537, 397] width 20 height 9
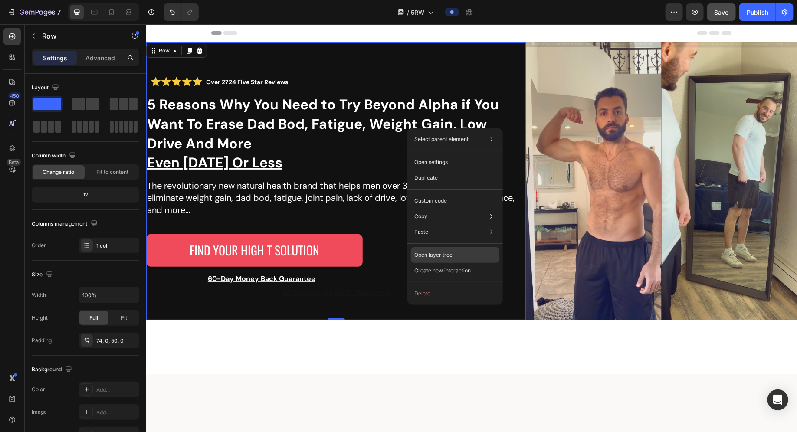
click at [442, 249] on div "Open layer tree" at bounding box center [455, 255] width 89 height 16
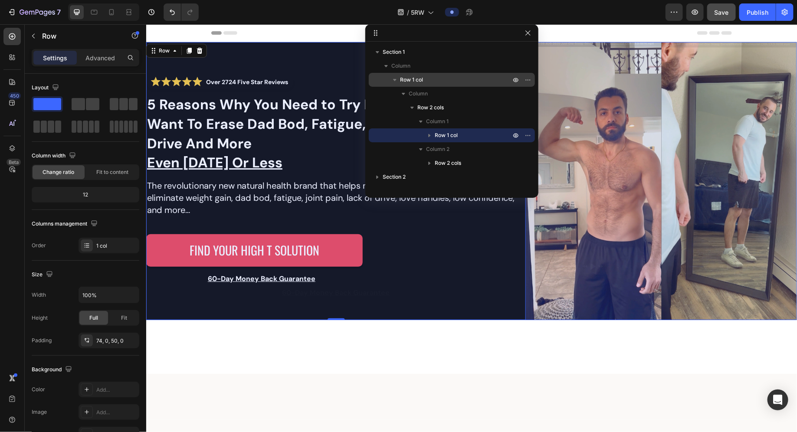
click at [451, 81] on p "Row 1 col" at bounding box center [456, 79] width 112 height 9
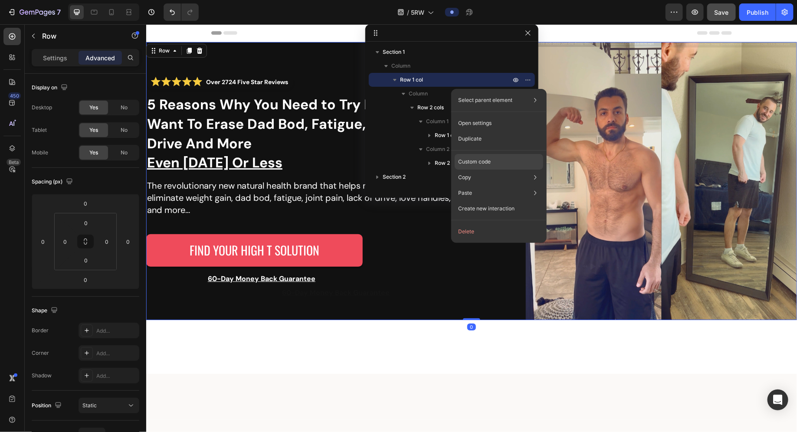
click at [482, 160] on p "Custom code" at bounding box center [474, 162] width 33 height 8
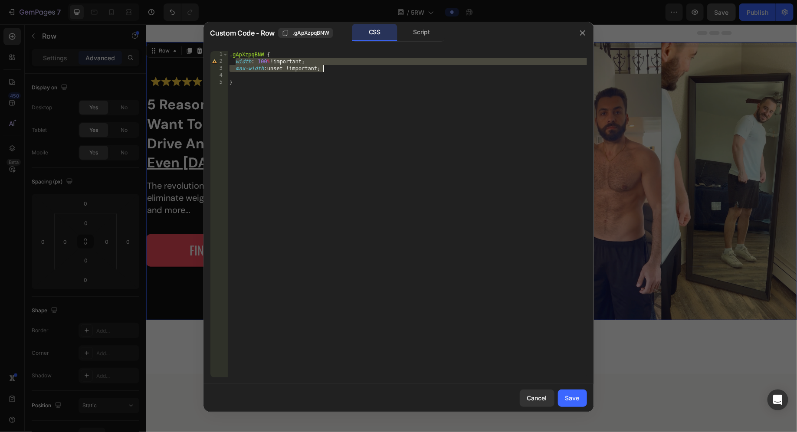
drag, startPoint x: 236, startPoint y: 61, endPoint x: 325, endPoint y: 68, distance: 89.2
click at [325, 68] on div ".gApXzpqBNW { width : 100 % !important ; max-width : unset !important ; }" at bounding box center [407, 221] width 359 height 340
type textarea "width: 100% !important; max-width: unset !important;"
click at [573, 403] on div "Save" at bounding box center [572, 397] width 14 height 9
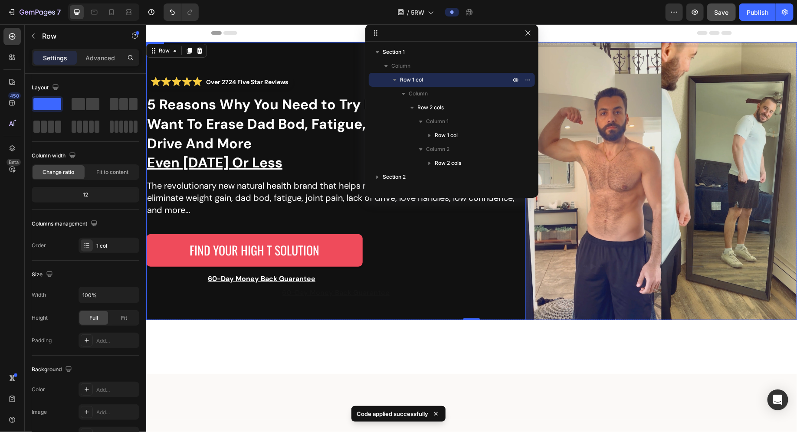
click at [352, 310] on div "Over 2724 Five Star Reviews Custom Code 5 Reasons Why You Need to Try Beyond Al…" at bounding box center [336, 181] width 380 height 278
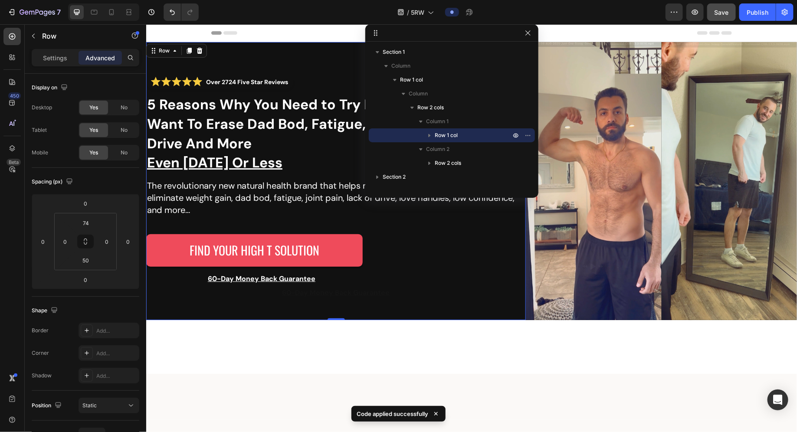
click at [308, 69] on div "Over 2724 Five Star Reviews Custom Code 5 Reasons Why You Need to Try Beyond Al…" at bounding box center [336, 181] width 380 height 278
click at [448, 134] on span "Row 1 col" at bounding box center [446, 135] width 23 height 9
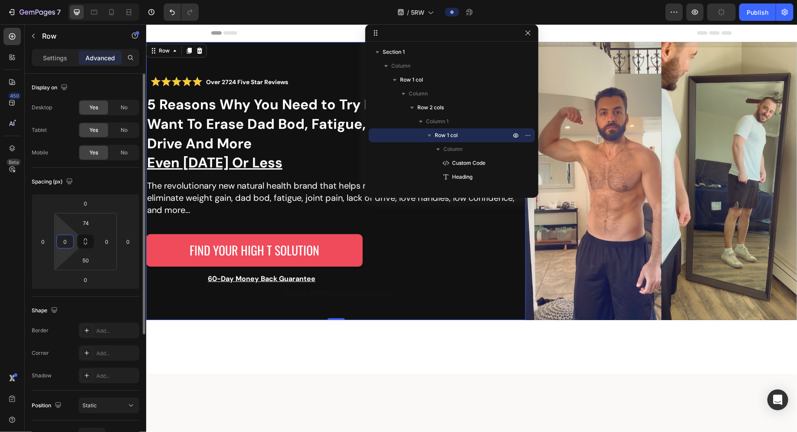
click at [65, 238] on input "0" at bounding box center [65, 241] width 13 height 13
type input "74"
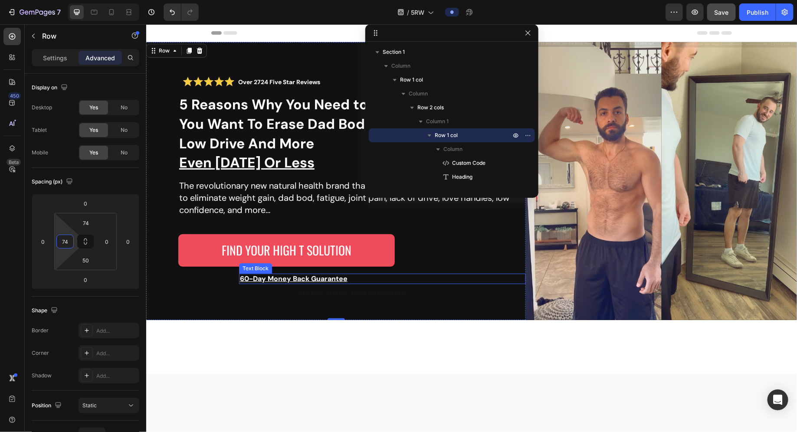
click at [499, 281] on p "60-Day Money Back Guarantee" at bounding box center [381, 278] width 285 height 9
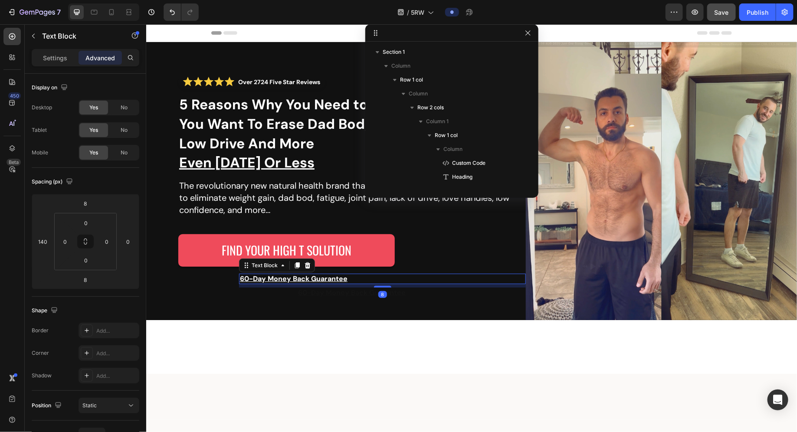
scroll to position [108, 0]
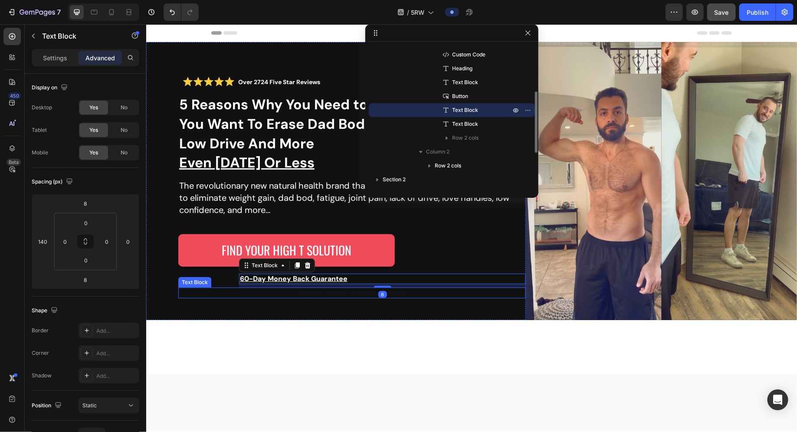
click at [499, 293] on p "60-Day Money Back Guarantee" at bounding box center [352, 292] width 346 height 9
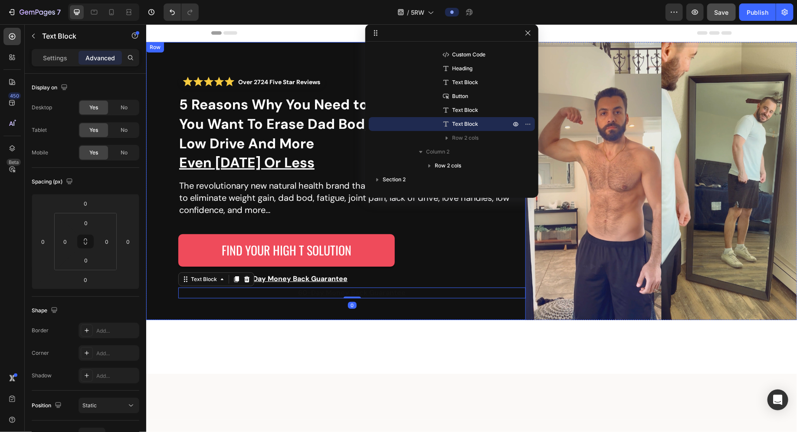
click at [505, 311] on div "Over 2724 Five Star Reviews Custom Code 5 Reasons Why You Need to Try Beyond Al…" at bounding box center [336, 181] width 380 height 278
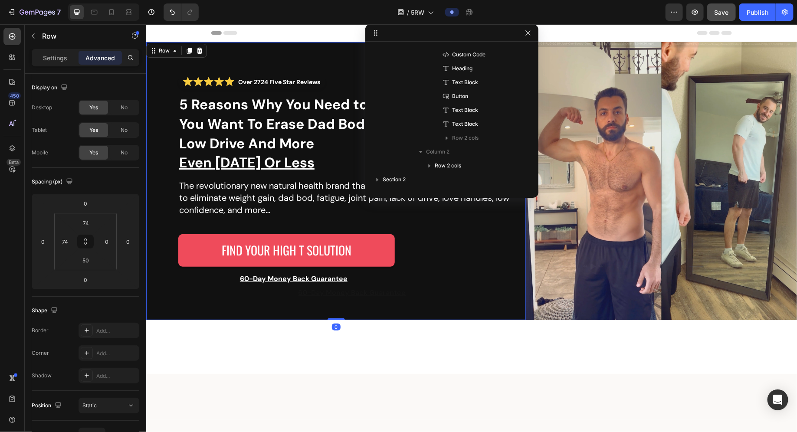
scroll to position [25, 0]
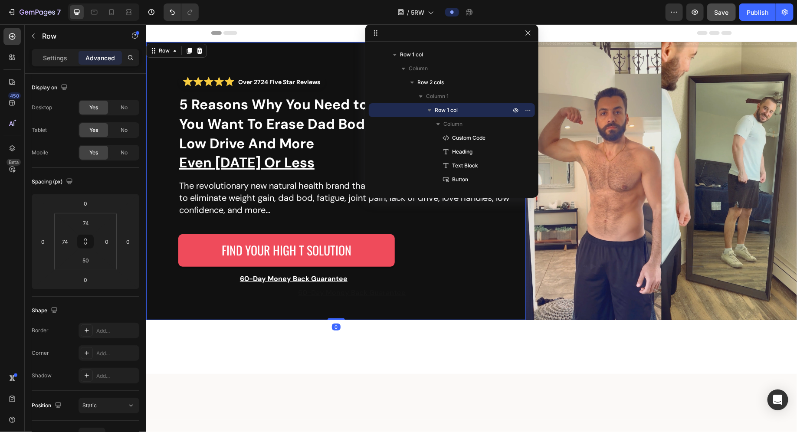
click at [580, 35] on div "Header" at bounding box center [471, 32] width 521 height 17
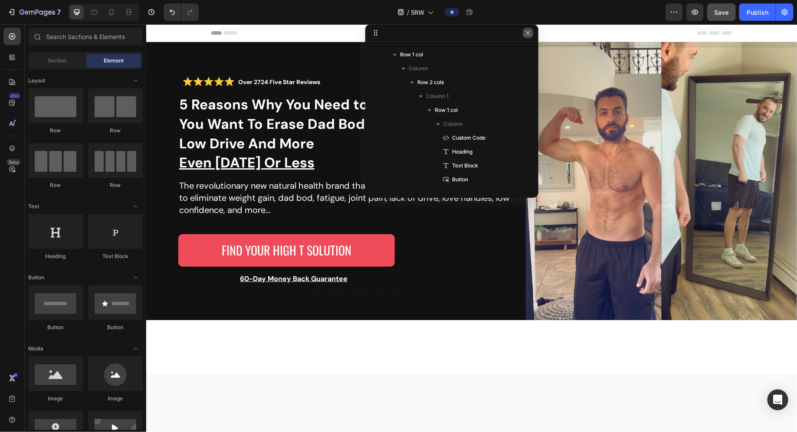
click at [529, 36] on icon "button" at bounding box center [527, 33] width 7 height 7
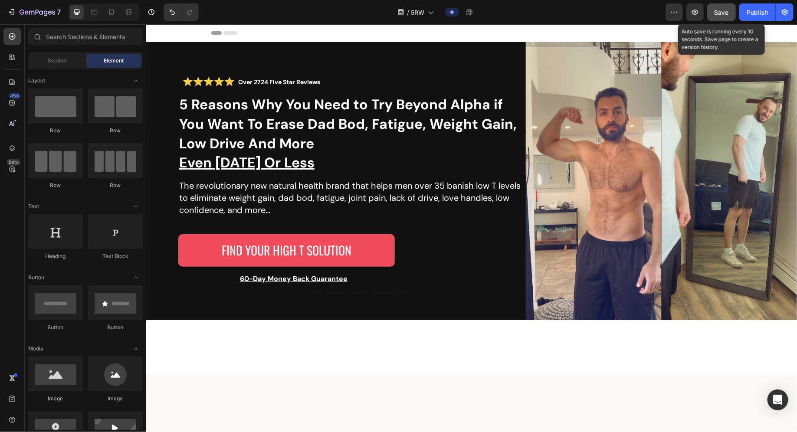
click at [724, 14] on span "Save" at bounding box center [722, 12] width 14 height 7
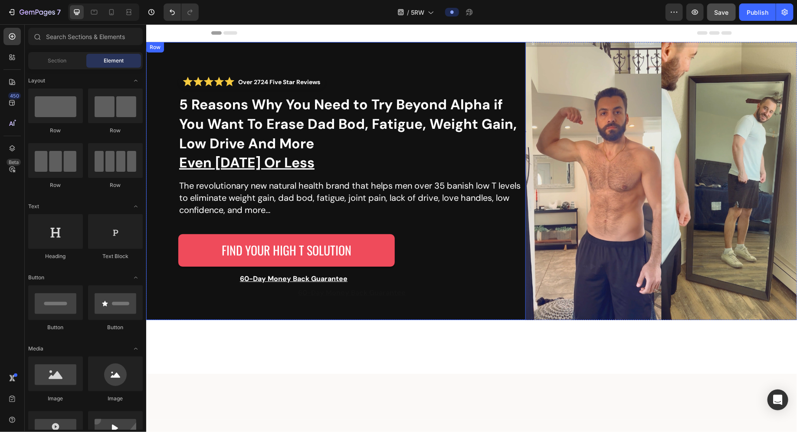
click at [165, 147] on div "Over 2724 Five Star Reviews Custom Code 5 Reasons Why You Need to Try Beyond Al…" at bounding box center [336, 181] width 380 height 278
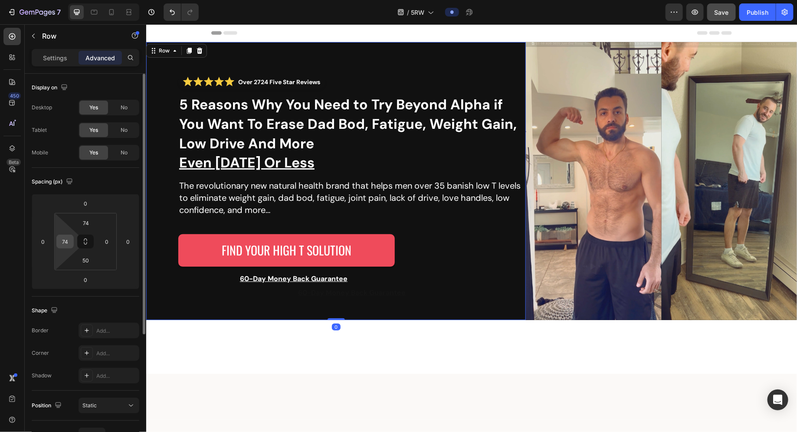
click at [67, 240] on input "74" at bounding box center [65, 241] width 13 height 13
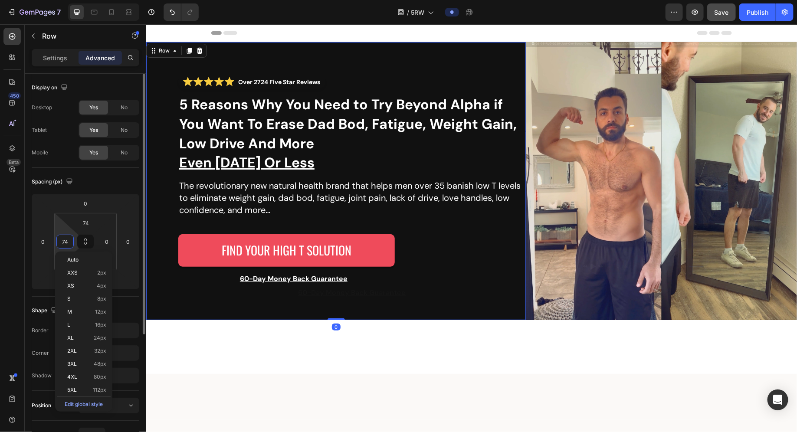
type input "“"
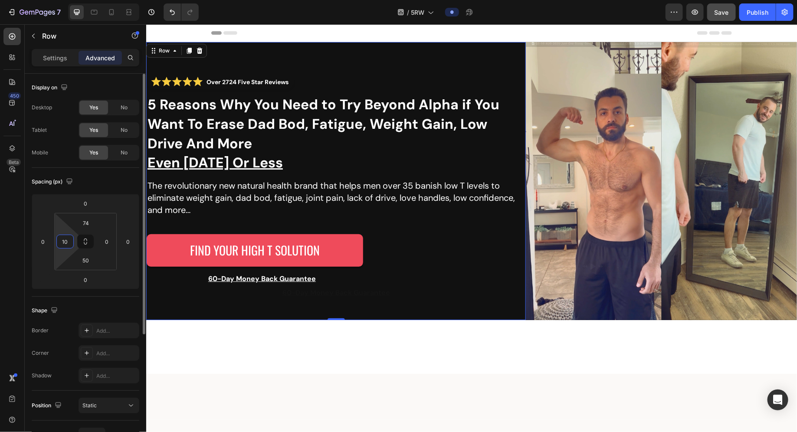
type input "100"
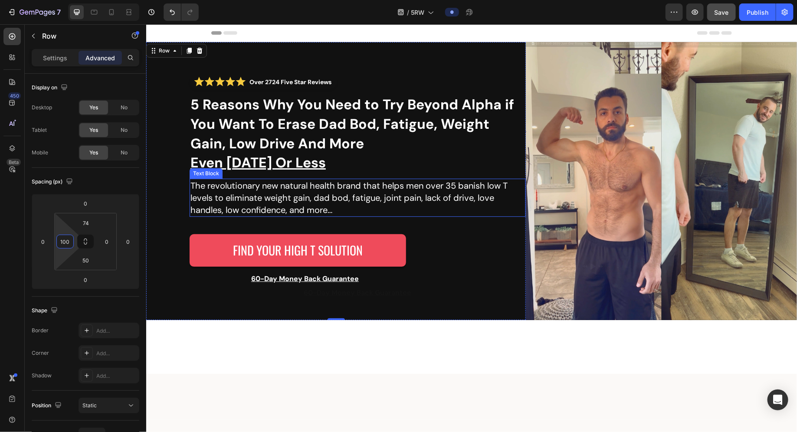
click at [509, 234] on div "FIND YOUR HIGH T SOLUTION Button" at bounding box center [357, 250] width 336 height 32
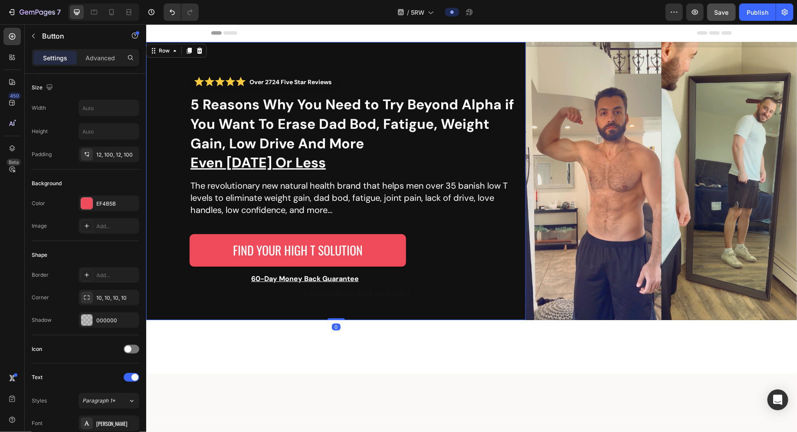
click at [517, 285] on div "Over 2724 Five Star Reviews Custom Code 5 Reasons Why You Need to Try Beyond Al…" at bounding box center [357, 186] width 336 height 224
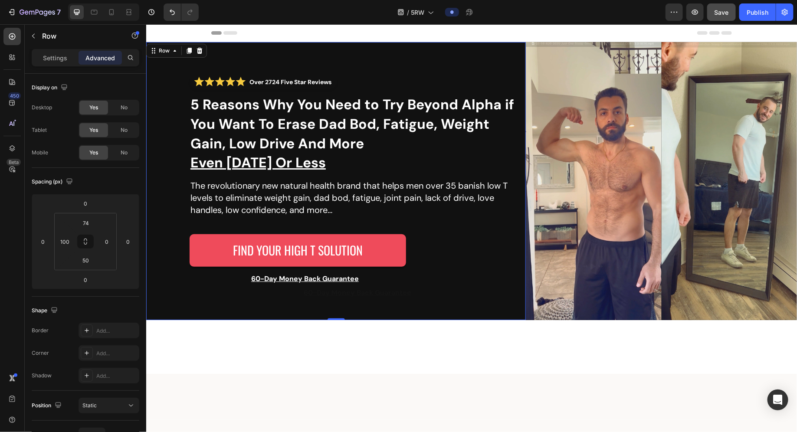
click at [464, 66] on div "Over 2724 Five Star Reviews Custom Code 5 Reasons Why You Need to Try Beyond Al…" at bounding box center [336, 181] width 380 height 278
click at [496, 302] on div "Over 2724 Five Star Reviews Custom Code 5 Reasons Why You Need to Try Beyond Al…" at bounding box center [336, 181] width 380 height 278
click at [351, 120] on strong "5 Reasons Why You Need to Try Beyond Alpha if You Want To Erase Dad Bod, Fatigu…" at bounding box center [352, 123] width 324 height 57
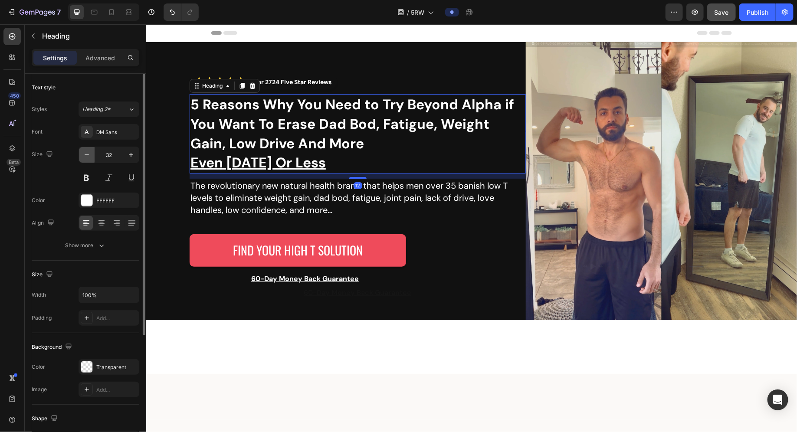
click at [88, 154] on icon "button" at bounding box center [86, 155] width 9 height 9
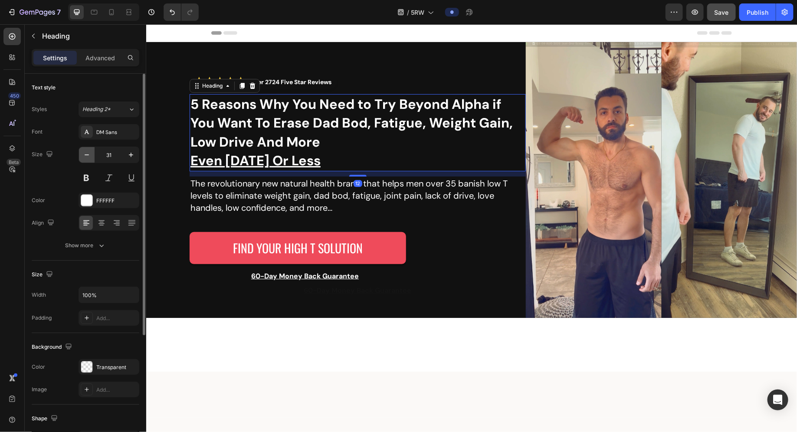
click at [88, 154] on icon "button" at bounding box center [86, 155] width 9 height 9
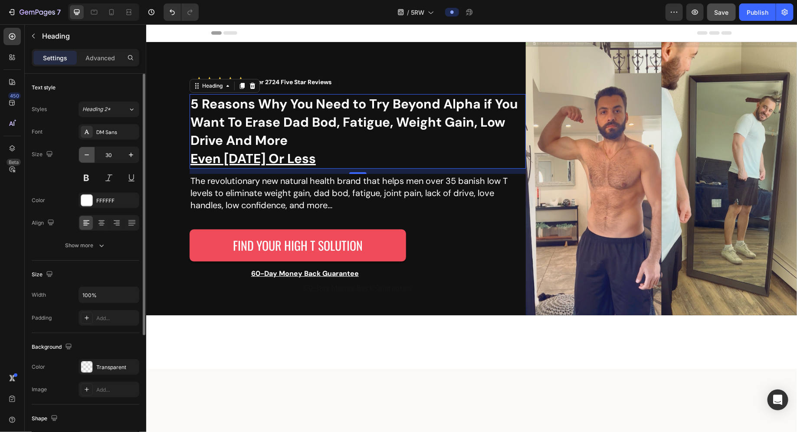
click at [88, 154] on icon "button" at bounding box center [86, 155] width 9 height 9
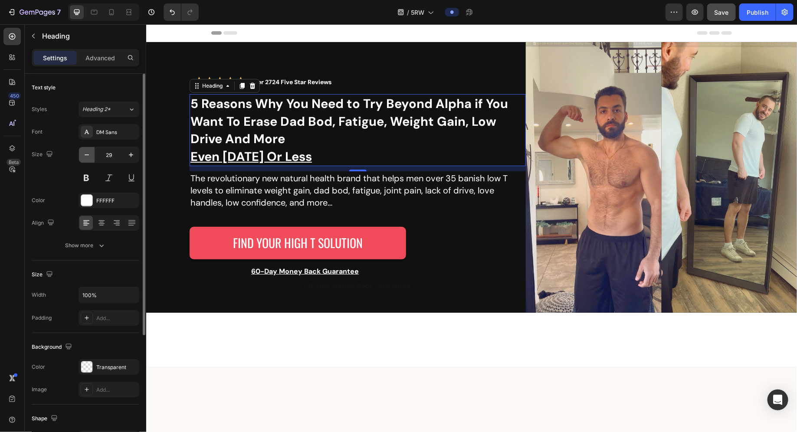
click at [88, 154] on icon "button" at bounding box center [86, 155] width 9 height 9
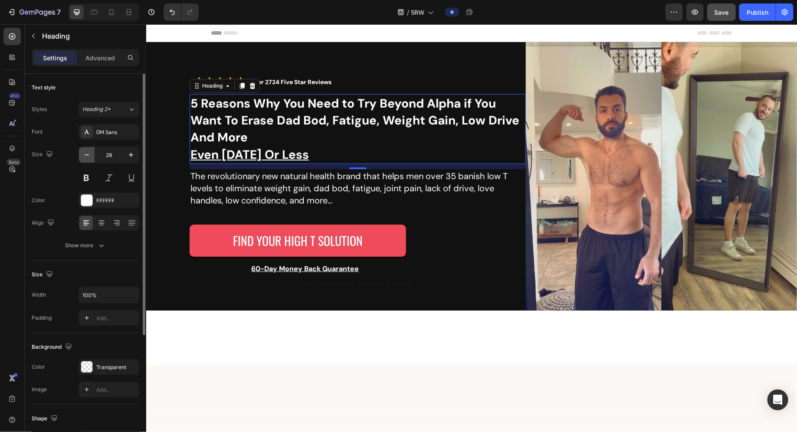
click at [88, 154] on icon "button" at bounding box center [86, 155] width 9 height 9
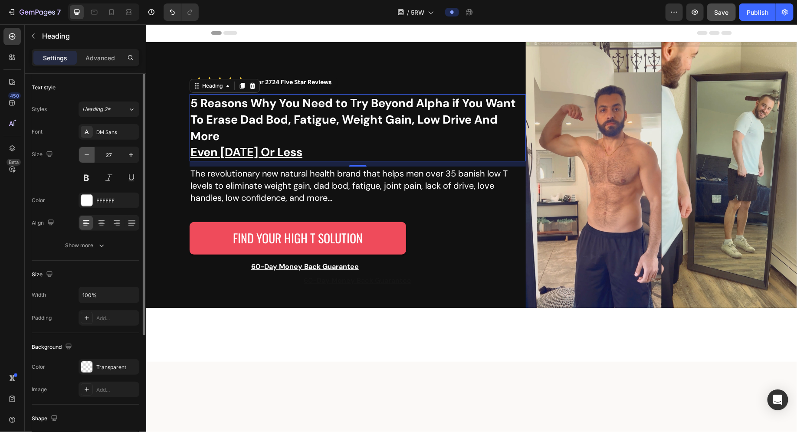
type input "26"
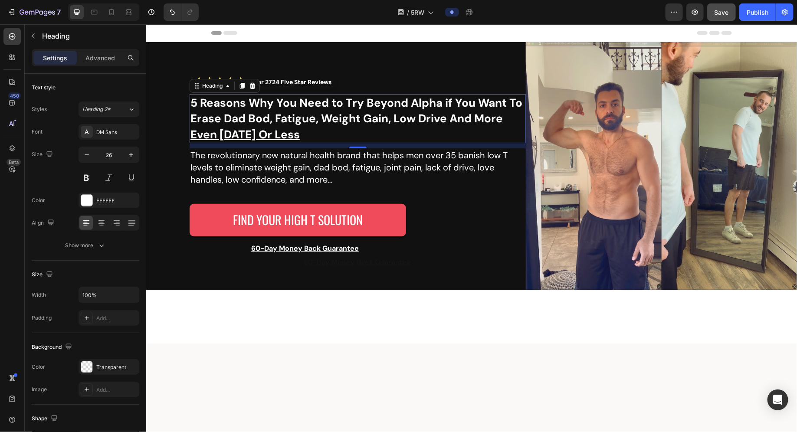
click at [237, 139] on h2 "5 Reasons Why You Need to Try Beyond Alpha if You Want To Erase Dad Bod, Fatigu…" at bounding box center [357, 118] width 336 height 49
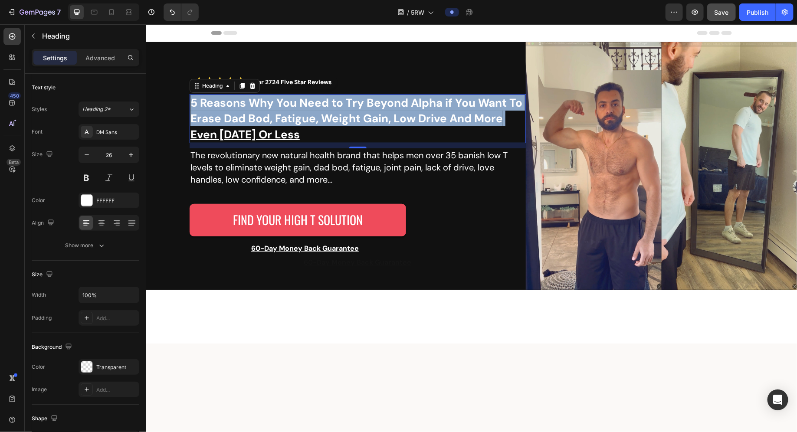
click at [237, 139] on p "5 Reasons Why You Need to Try Beyond Alpha if You Want To Erase Dad Bod, Fatigu…" at bounding box center [357, 118] width 334 height 47
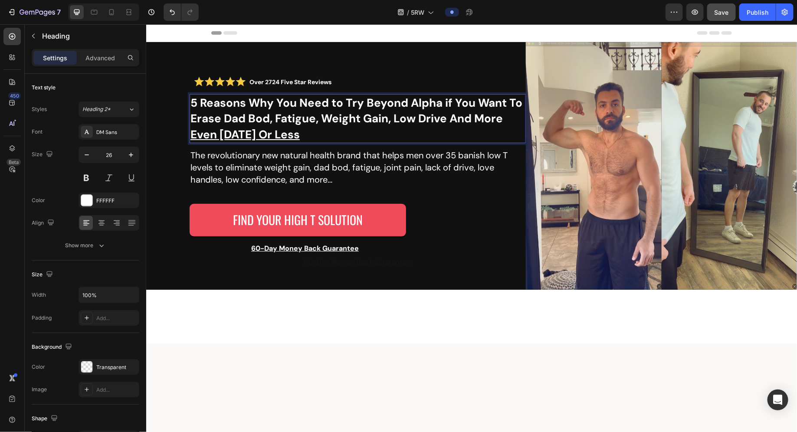
click at [192, 125] on strong "5 Reasons Why You Need to Try Beyond Alpha if You Want To Erase Dad Bod, Fatigu…" at bounding box center [356, 110] width 332 height 30
click at [514, 289] on div "Over 2724 Five Star Reviews Custom Code 5 Reasons Why You Need to Try Beyond Al…" at bounding box center [336, 166] width 380 height 248
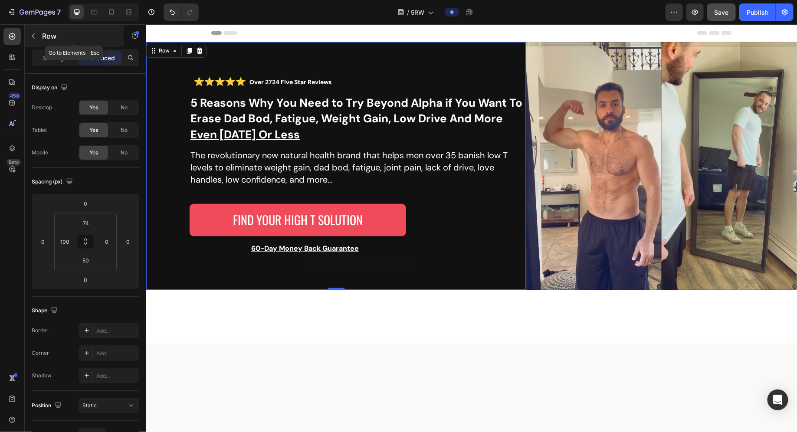
click at [36, 36] on icon "button" at bounding box center [33, 36] width 7 height 7
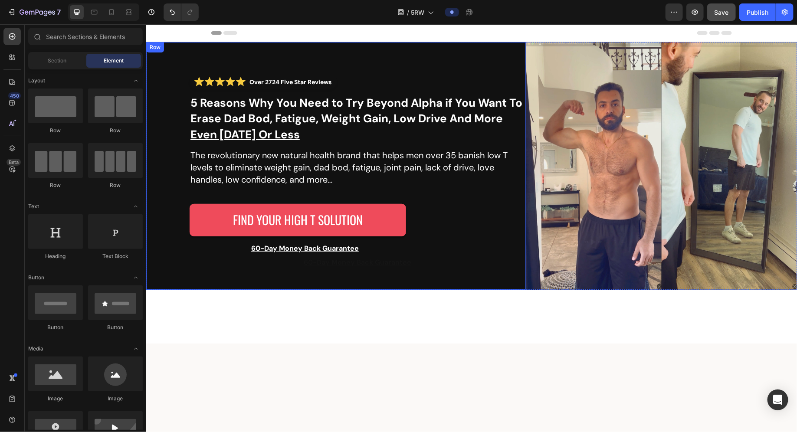
click at [519, 289] on div "Over 2724 Five Star Reviews Custom Code ⁠⁠⁠⁠⁠⁠⁠ 5 Reasons Why You Need to Try B…" at bounding box center [336, 166] width 380 height 248
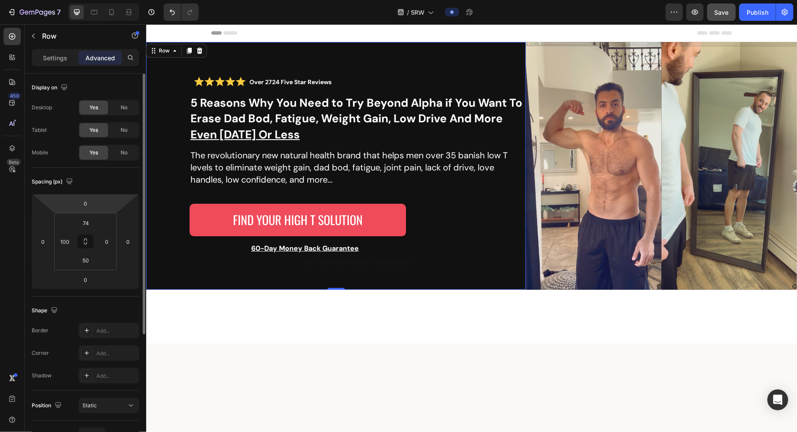
scroll to position [110, 0]
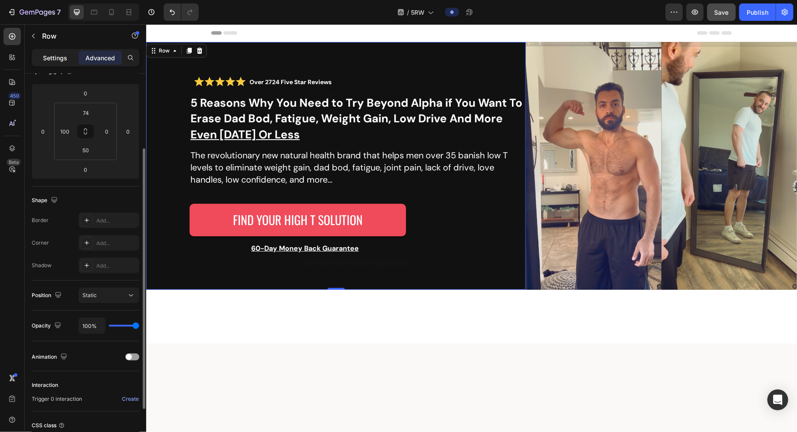
click at [59, 60] on p "Settings" at bounding box center [55, 57] width 24 height 9
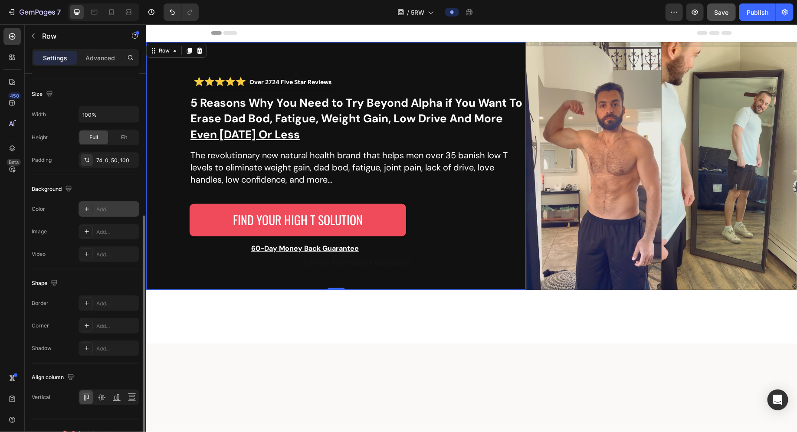
scroll to position [193, 0]
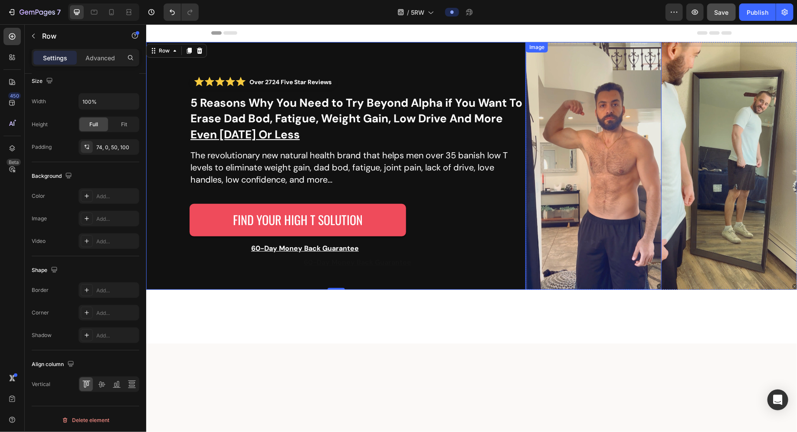
click at [527, 289] on img at bounding box center [593, 166] width 136 height 248
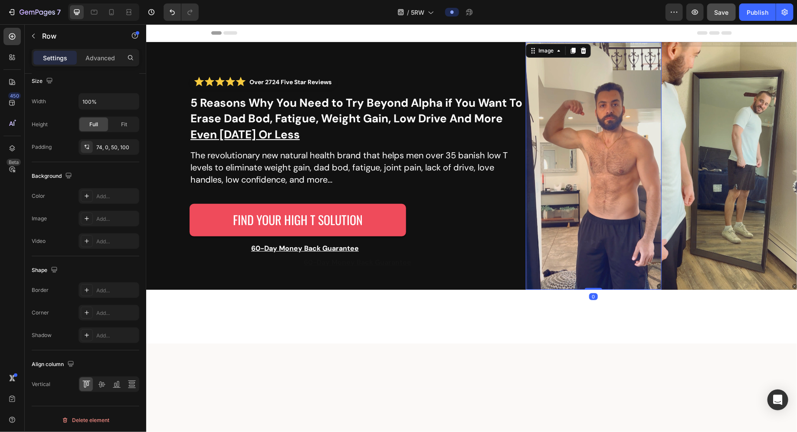
scroll to position [0, 0]
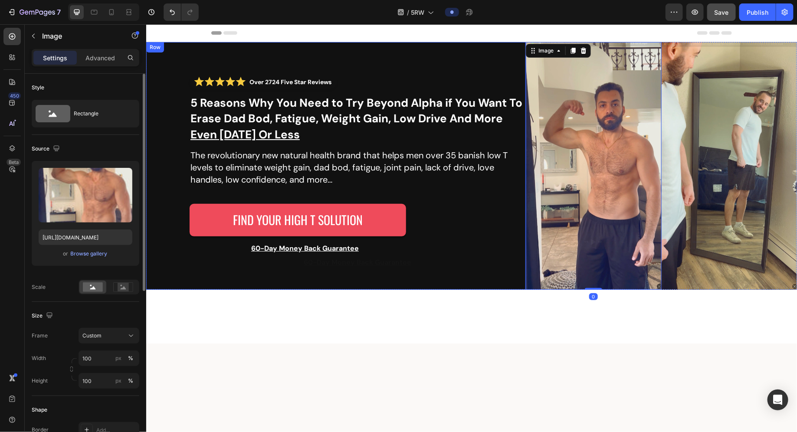
click at [510, 289] on div "Over 2724 Five Star Reviews Custom Code ⁠⁠⁠⁠⁠⁠⁠ 5 Reasons Why You Need to Try B…" at bounding box center [336, 166] width 380 height 248
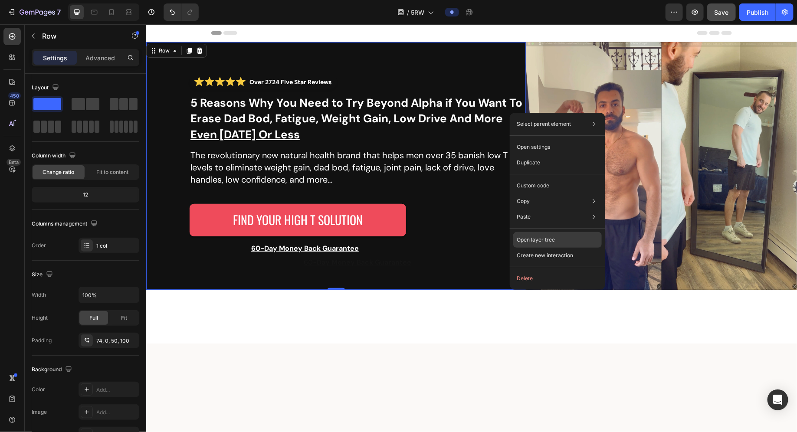
click at [544, 235] on div "Open layer tree" at bounding box center [557, 240] width 89 height 16
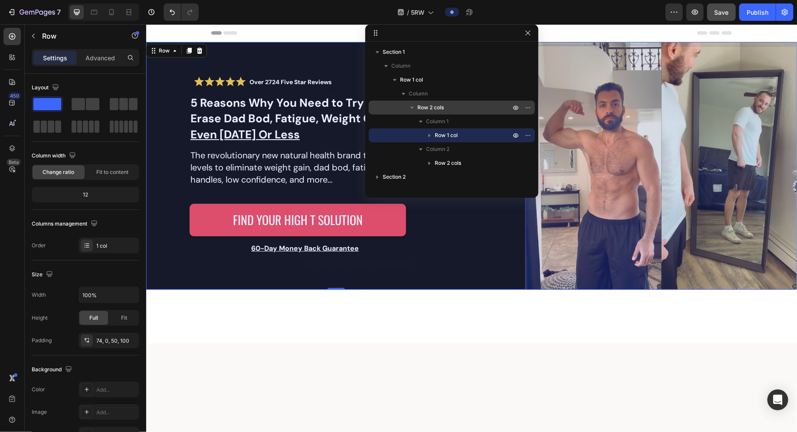
click at [455, 110] on p "Row 2 cols" at bounding box center [464, 107] width 95 height 9
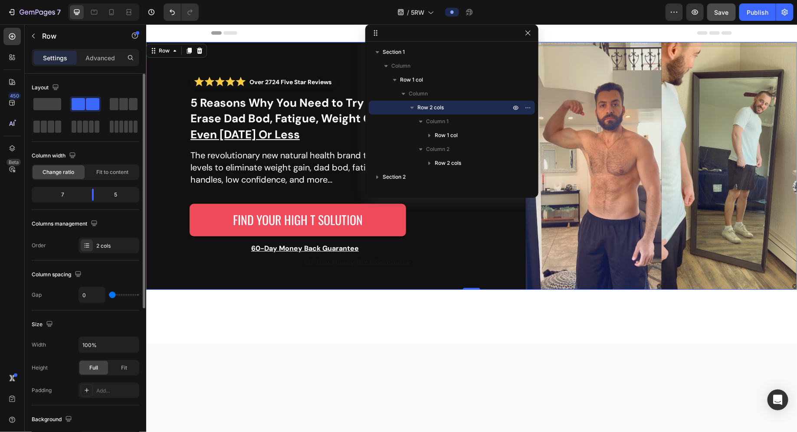
type input "10"
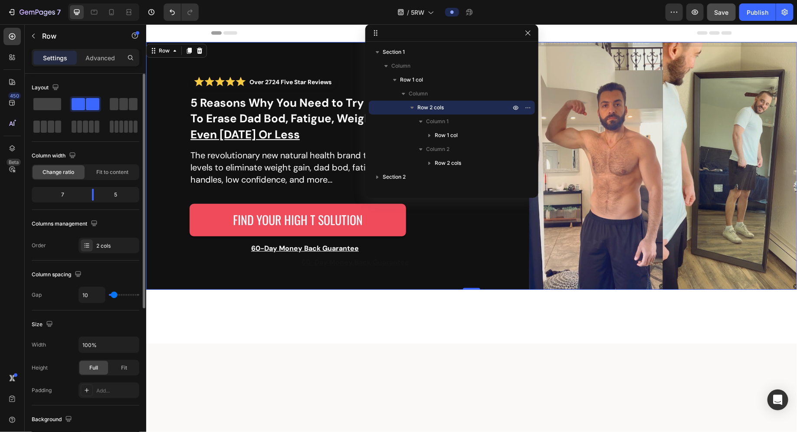
type input "20"
type input "21"
type input "22"
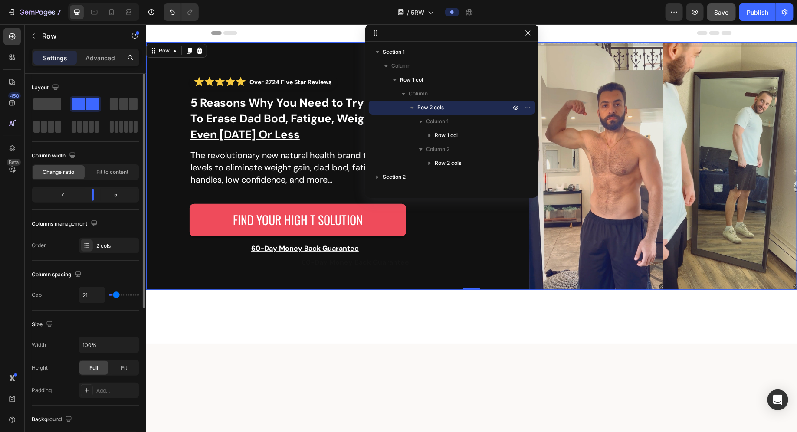
type input "22"
type input "24"
type input "26"
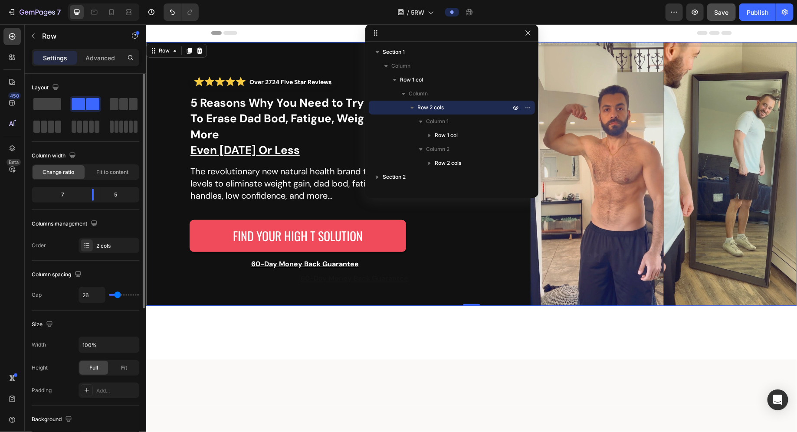
type input "28"
type input "29"
type input "30"
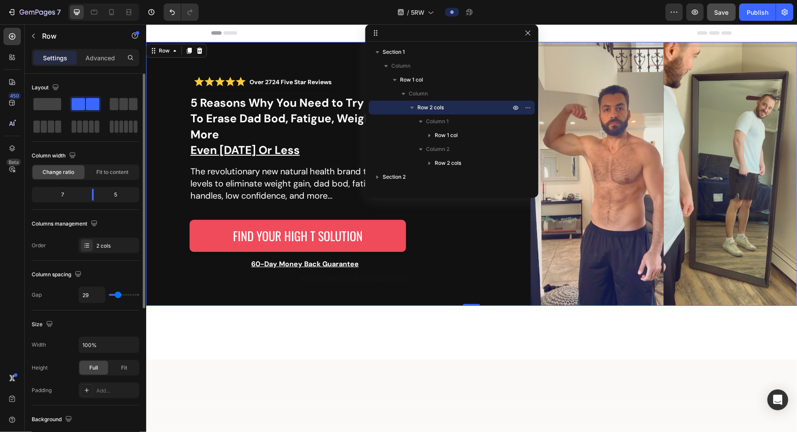
type input "30"
type input "31"
type input "32"
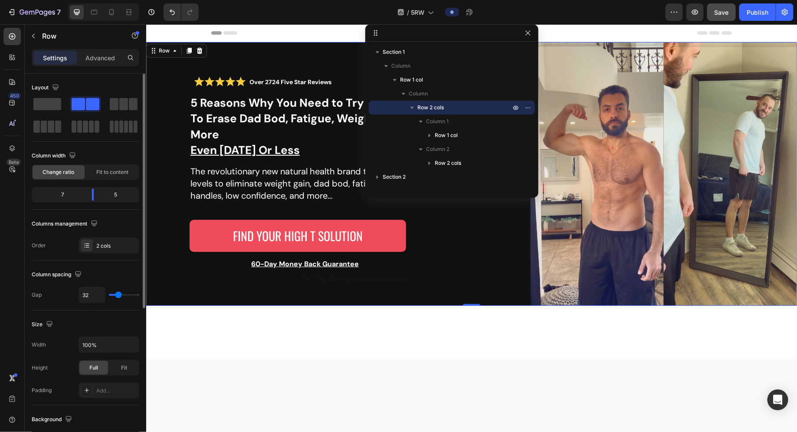
type input "33"
type input "35"
type input "37"
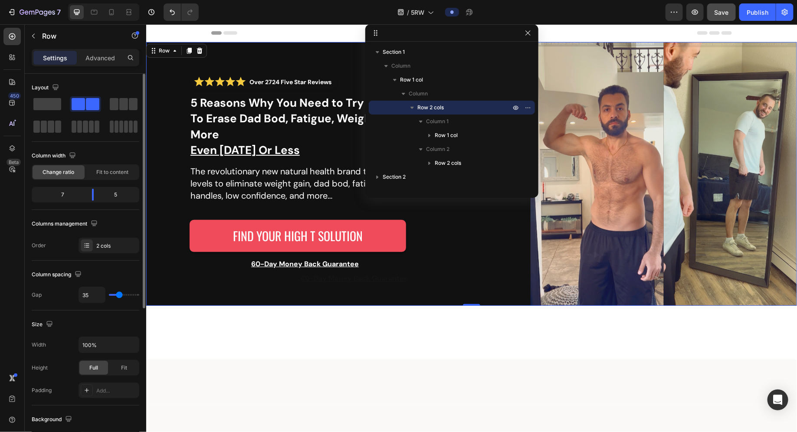
type input "37"
type input "38"
type input "41"
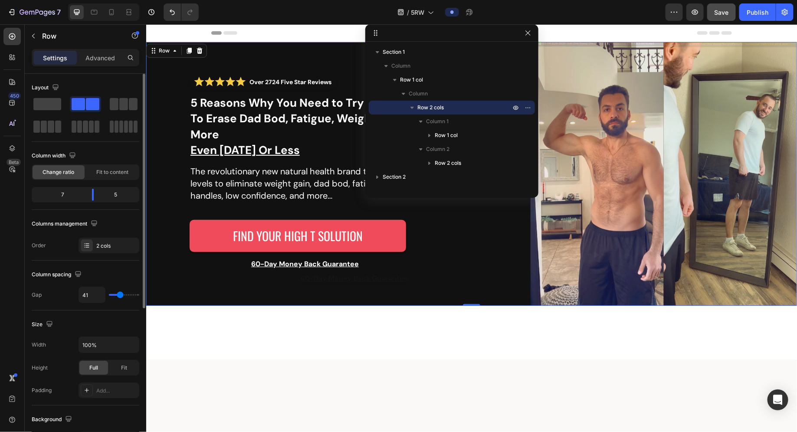
type input "42"
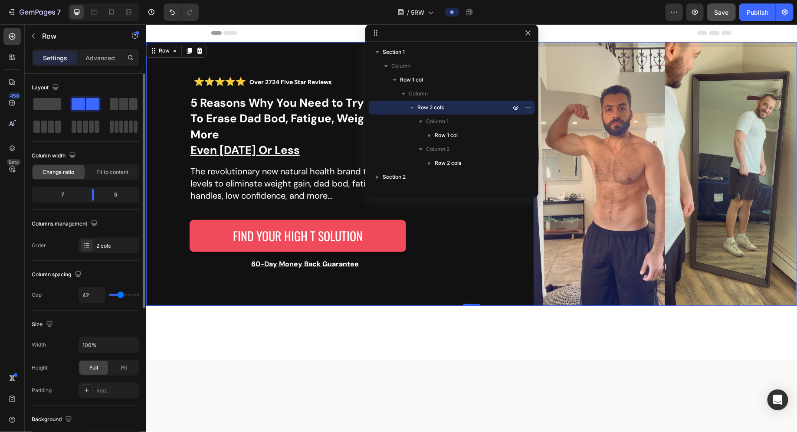
type input "44"
type input "50"
type input "60"
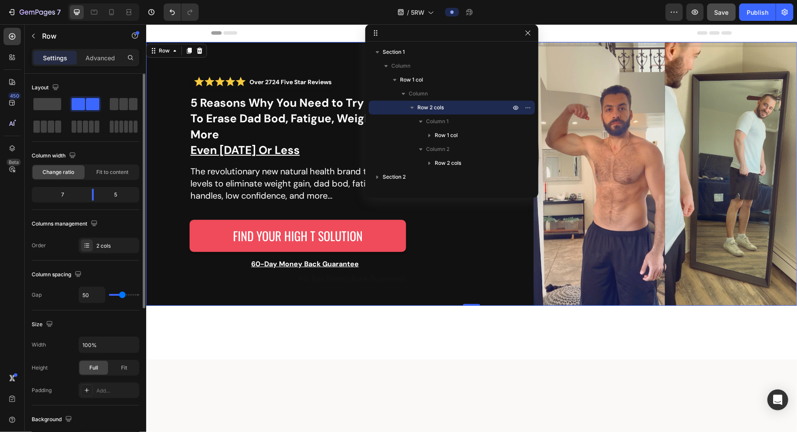
type input "60"
type input "61"
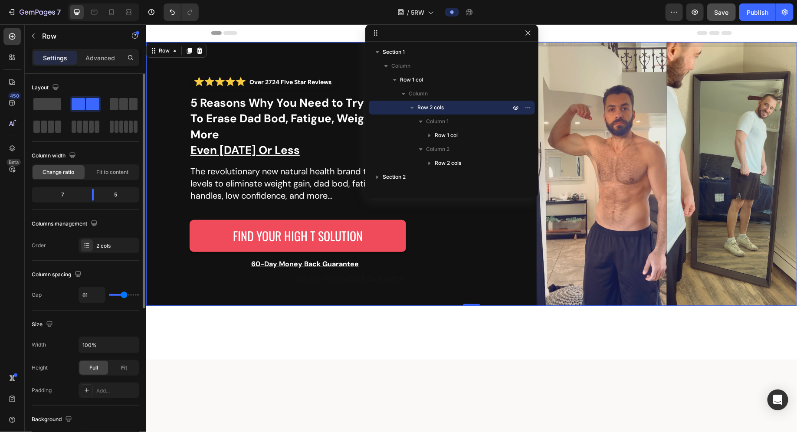
type input "69"
type input "74"
type input "83"
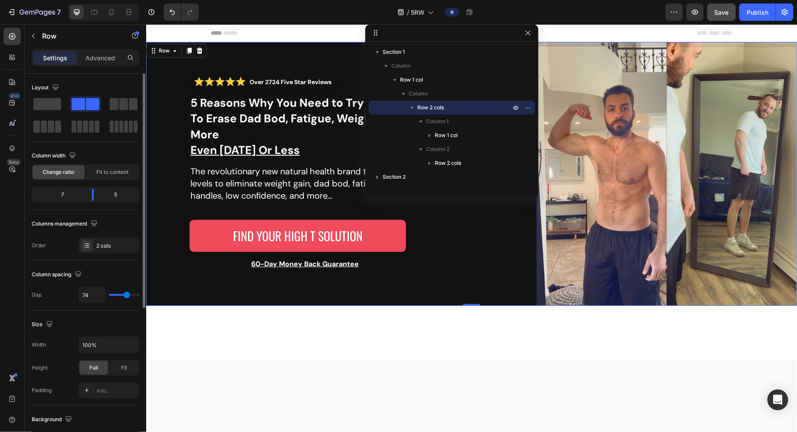
type input "83"
type input "86"
type input "88"
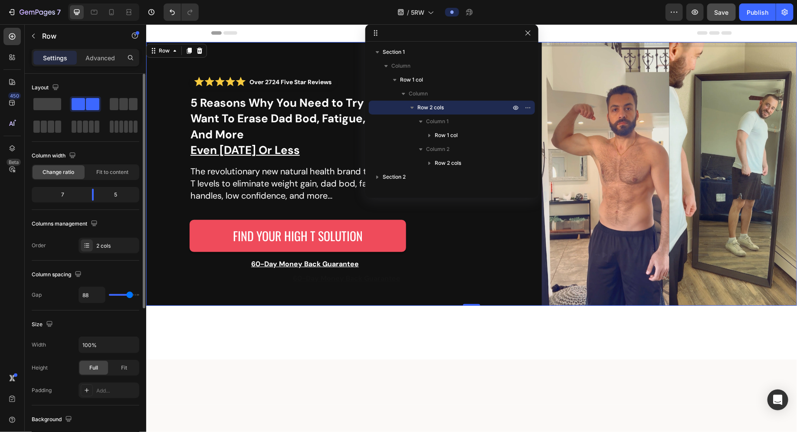
type input "89"
type input "91"
type input "92"
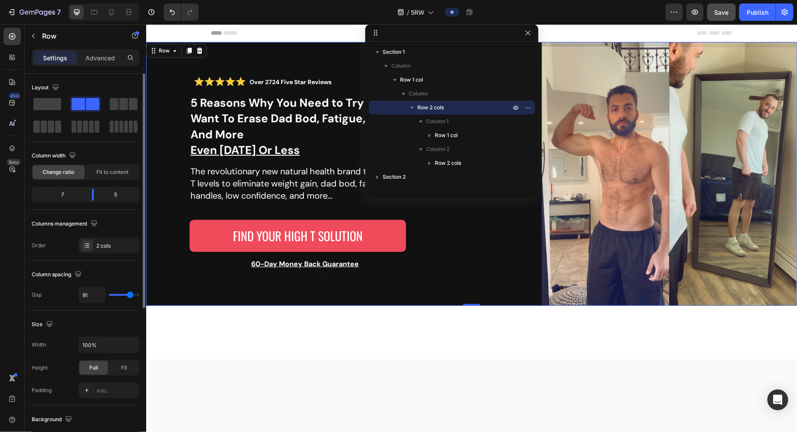
type input "92"
type input "93"
type input "94"
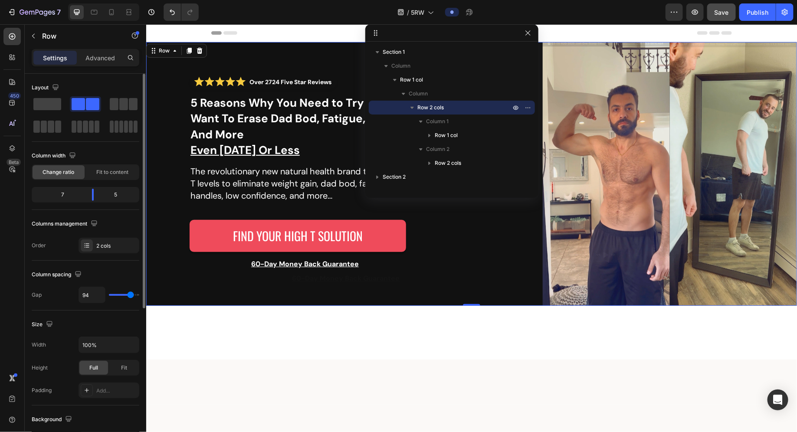
type input "95"
type input "94"
type input "93"
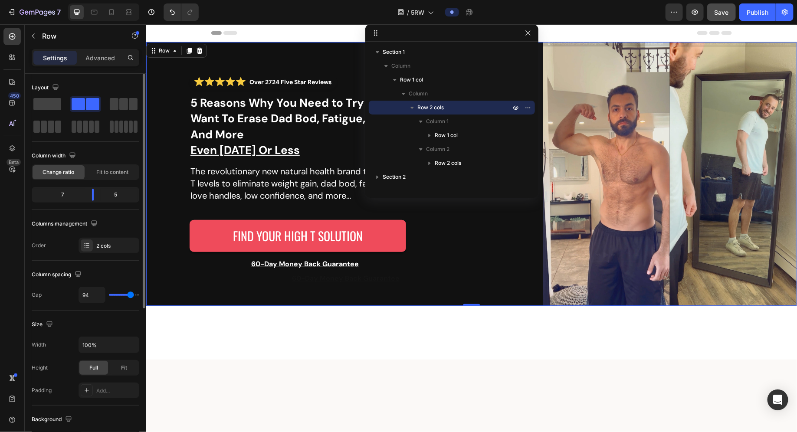
type input "93"
type input "92"
type input "91"
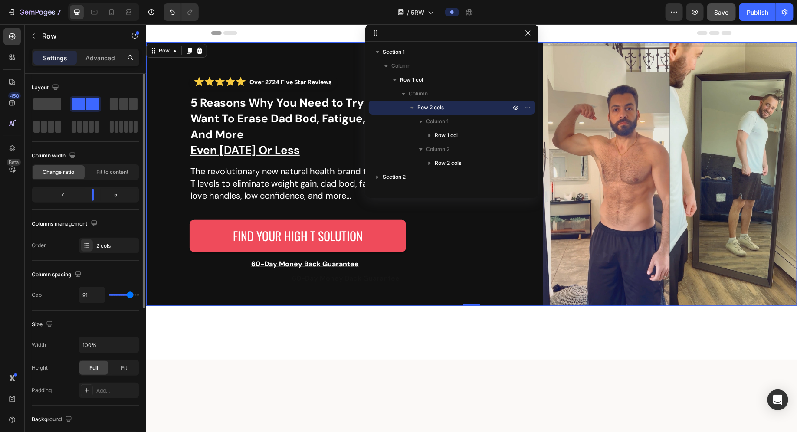
type input "90"
type input "89"
type input "88"
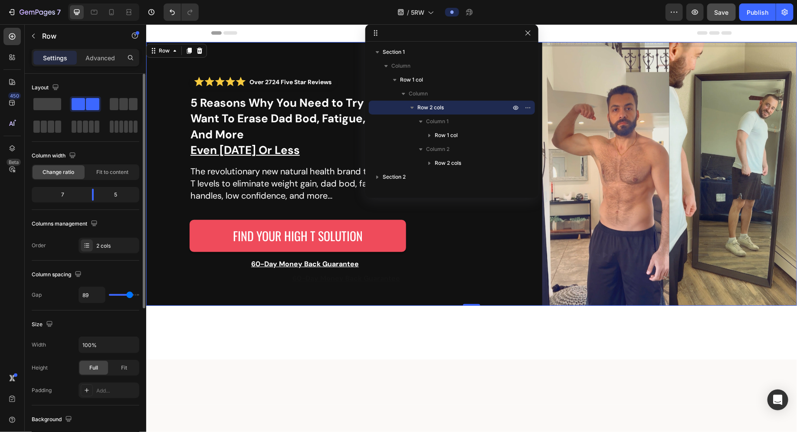
type input "88"
type input "87"
type input "85"
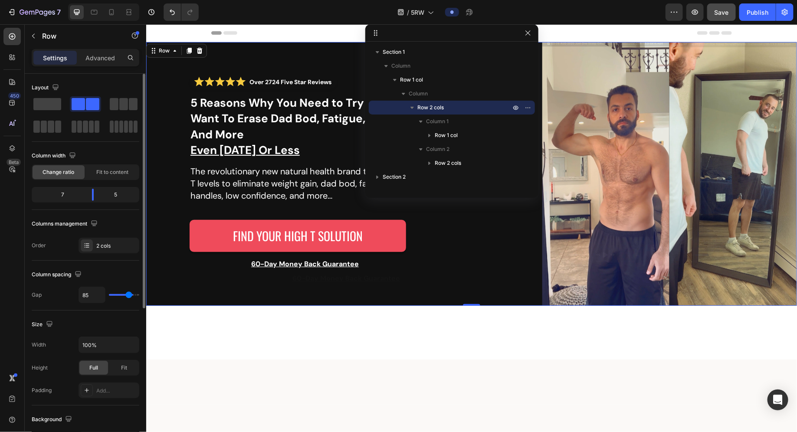
type input "84"
type input "83"
type input "82"
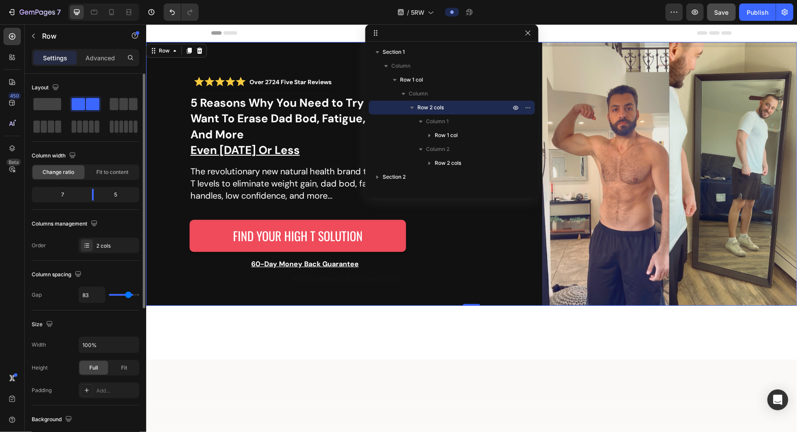
type input "82"
type input "78"
type input "77"
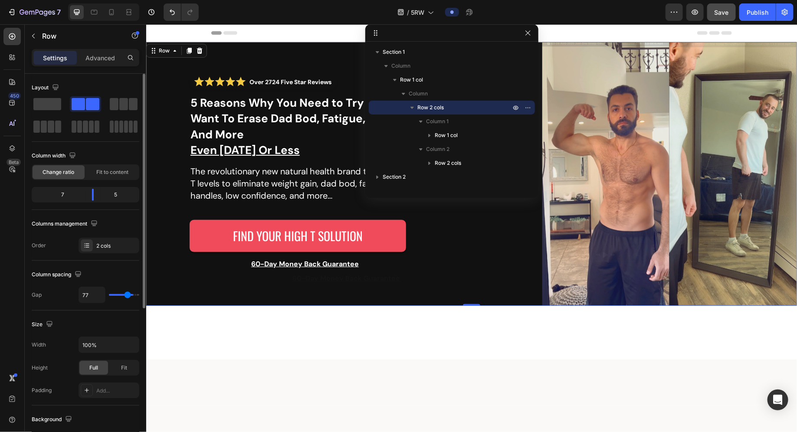
type input "75"
type input "74"
type input "71"
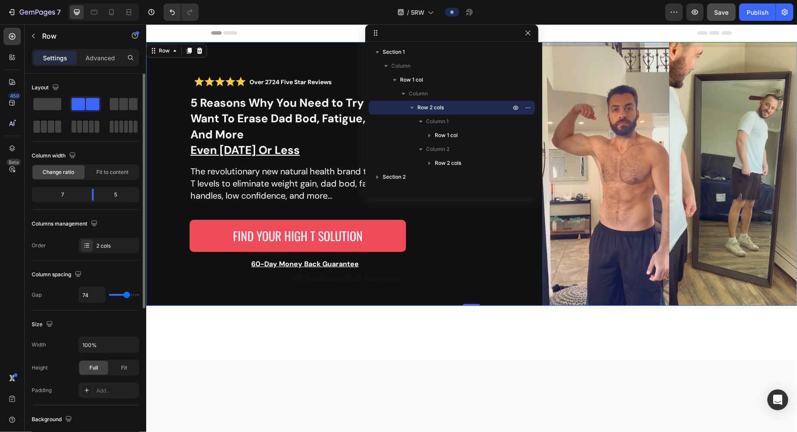
type input "71"
type input "70"
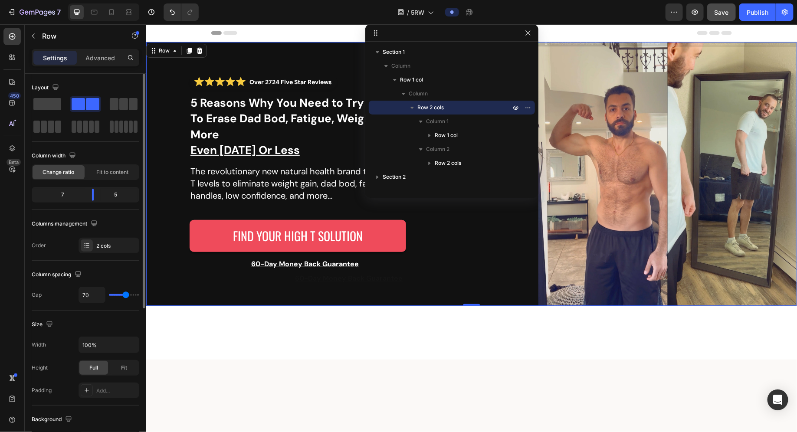
type input "69"
type input "68"
type input "67"
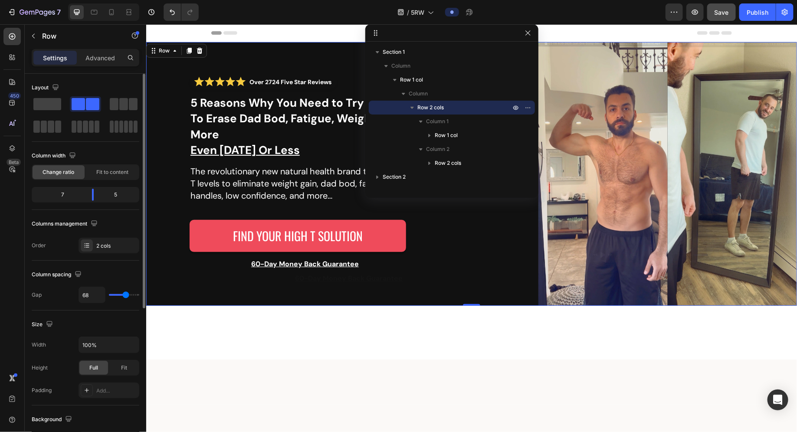
type input "67"
type input "66"
type input "65"
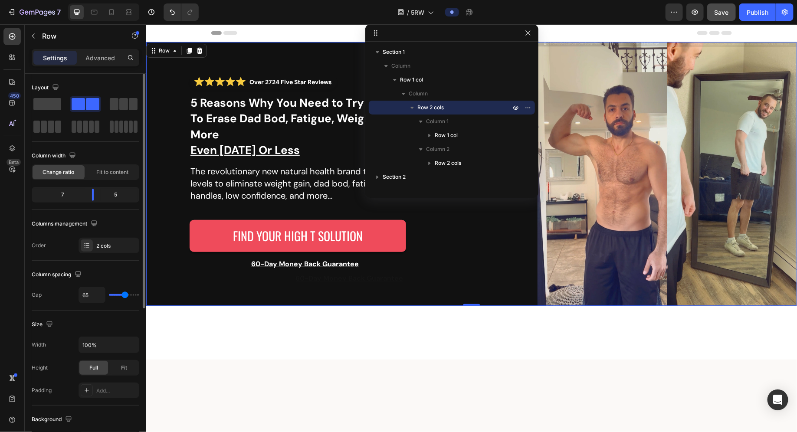
type input "64"
type input "65"
type input "67"
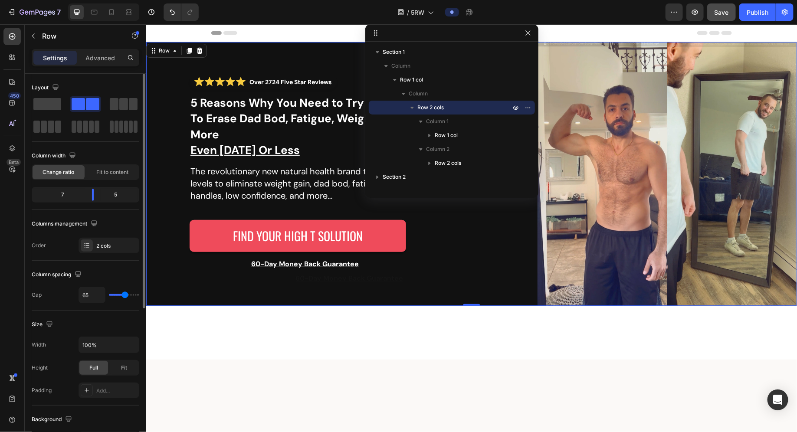
type input "67"
type input "69"
type input "70"
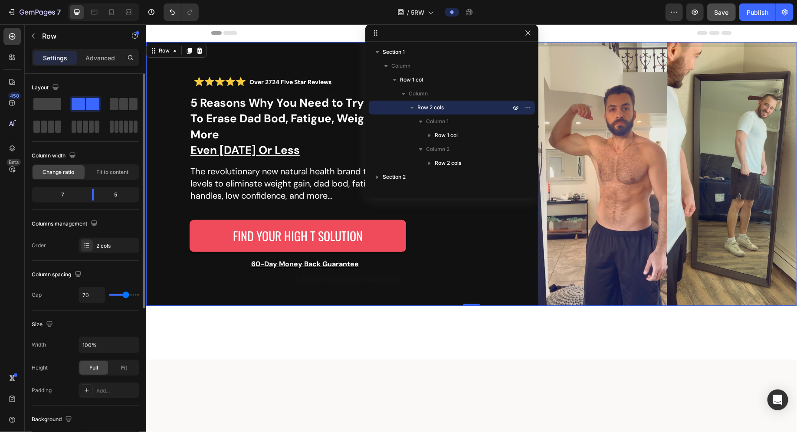
type input "71"
type input "73"
type input "72"
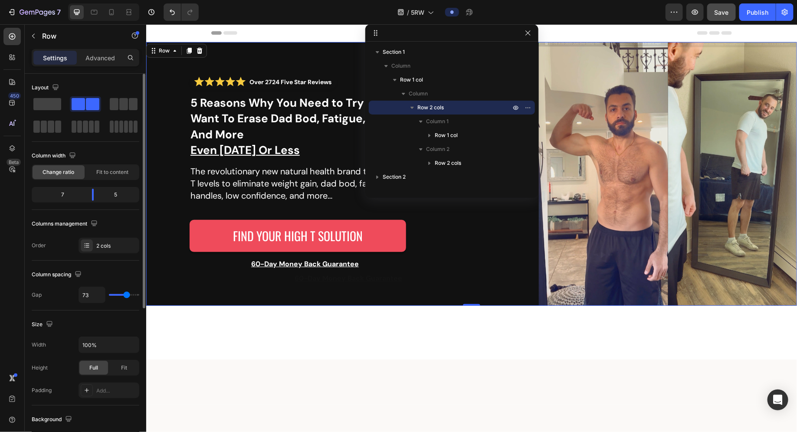
type input "72"
type input "71"
type input "70"
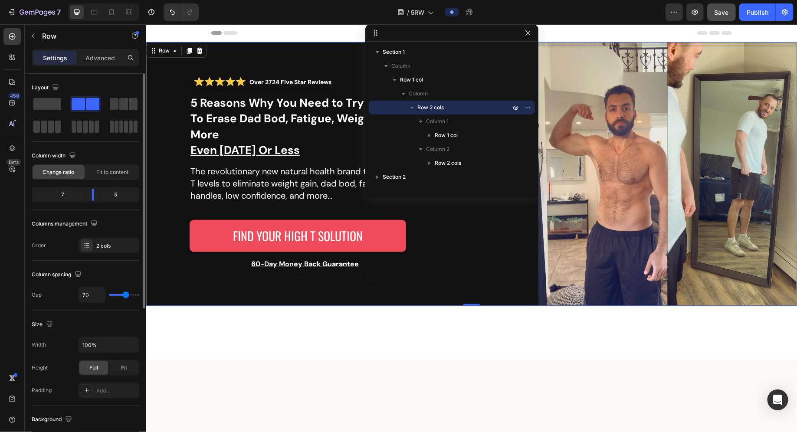
type input "69"
drag, startPoint x: 112, startPoint y: 296, endPoint x: 126, endPoint y: 296, distance: 13.4
type input "69"
click at [126, 296] on input "range" at bounding box center [124, 295] width 30 height 2
click at [92, 294] on input "69" at bounding box center [92, 295] width 26 height 16
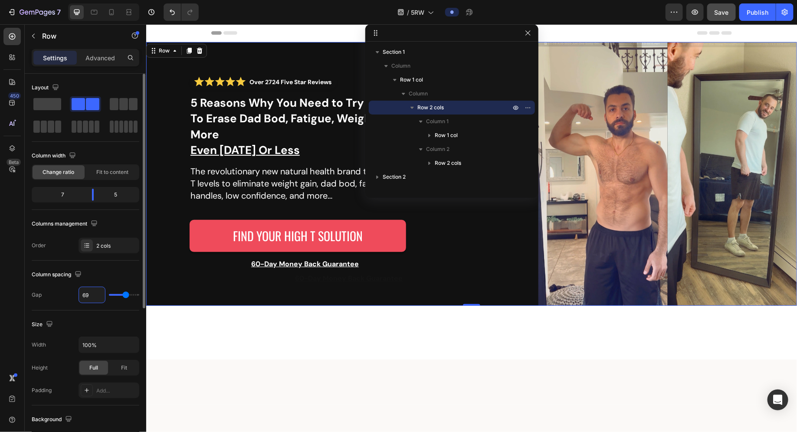
click at [92, 294] on input "69" at bounding box center [92, 295] width 26 height 16
type input "7"
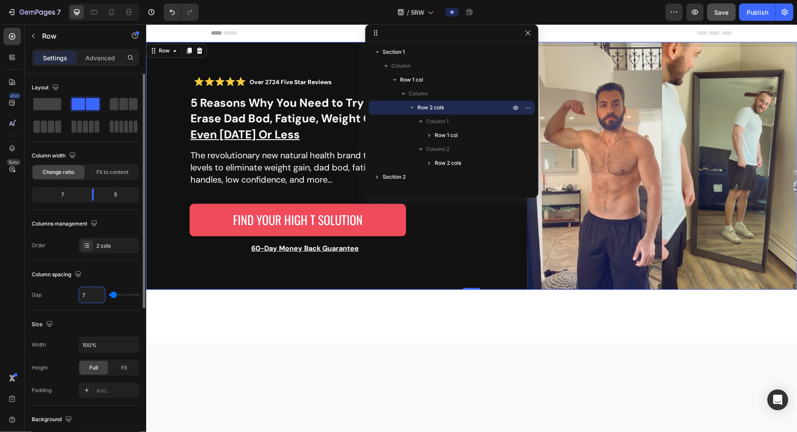
type input "70"
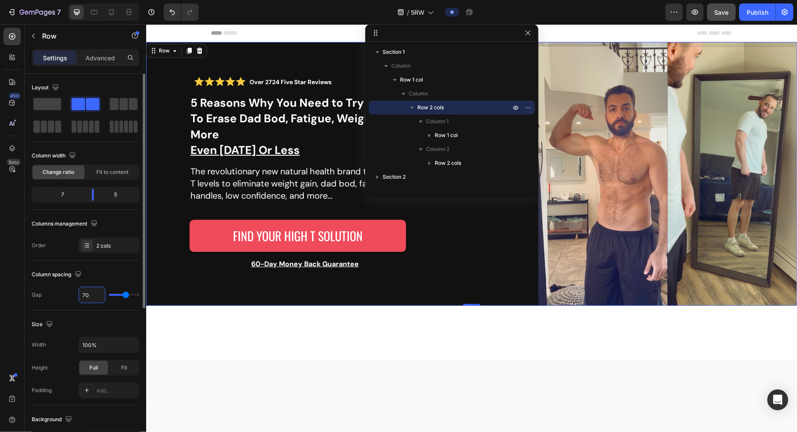
click at [100, 279] on div "Column spacing" at bounding box center [86, 275] width 108 height 14
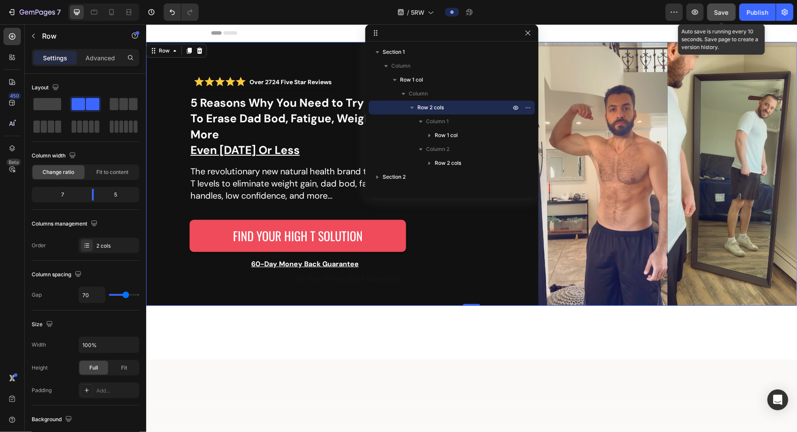
click at [728, 17] on button "Save" at bounding box center [721, 11] width 29 height 17
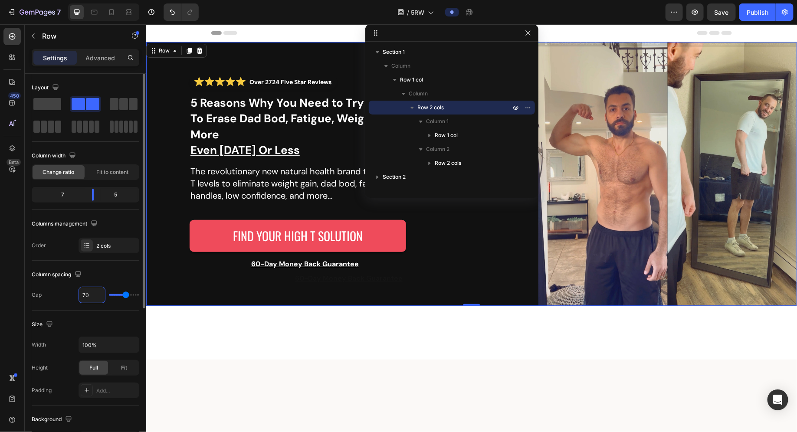
click at [83, 294] on input "70" at bounding box center [92, 295] width 26 height 16
type input "1"
type input "15"
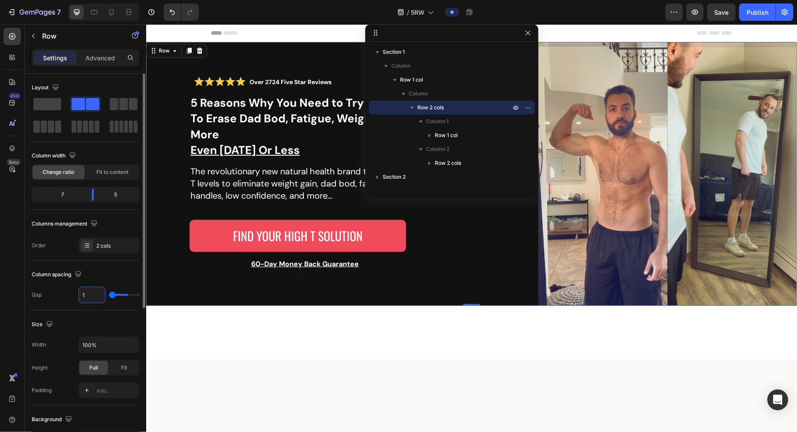
type input "15"
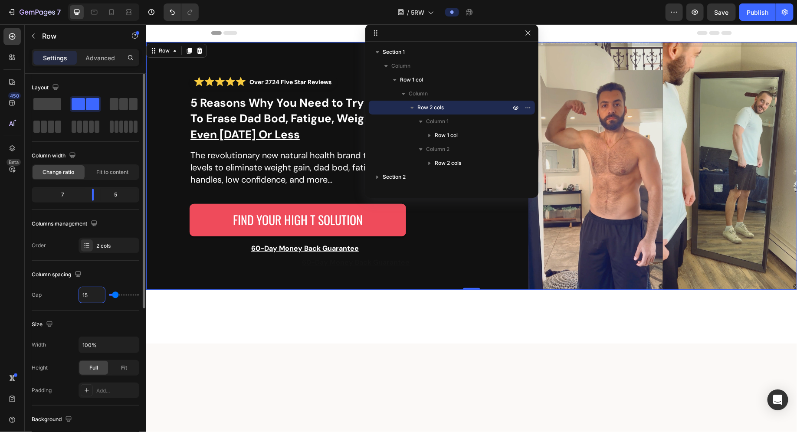
type input "150"
type input "120"
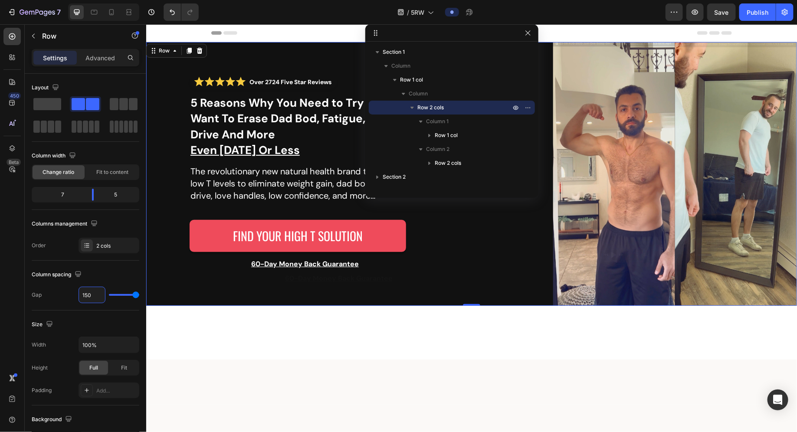
click at [211, 315] on div at bounding box center [471, 332] width 651 height 54
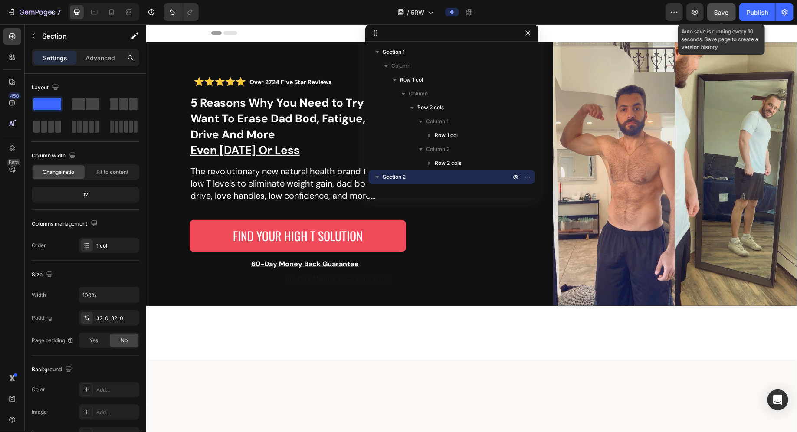
click at [731, 14] on button "Save" at bounding box center [721, 11] width 29 height 17
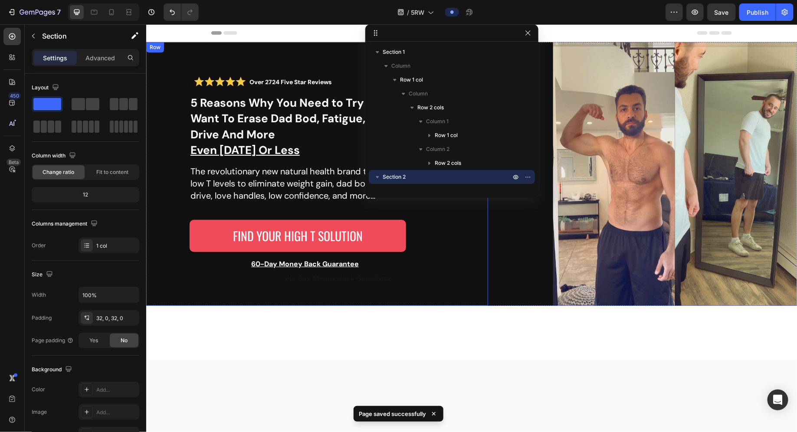
click at [178, 91] on div "Over 2724 Five Star Reviews Custom Code ⁠⁠⁠⁠⁠⁠⁠ 5 Reasons Why You Need to Try B…" at bounding box center [317, 174] width 342 height 264
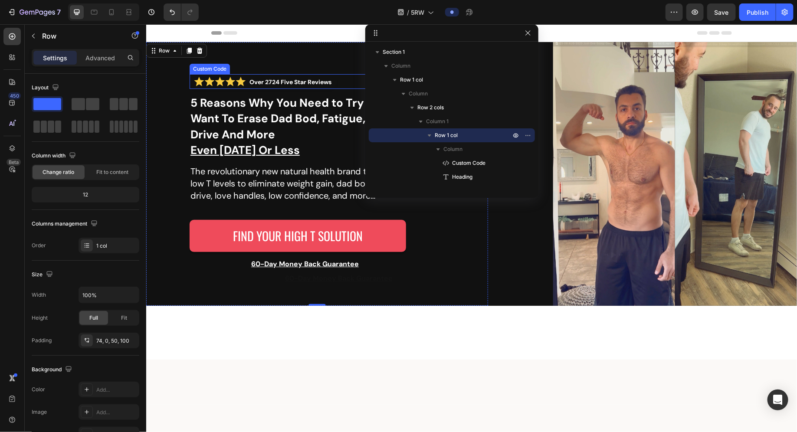
click at [202, 80] on icon at bounding box center [199, 81] width 10 height 10
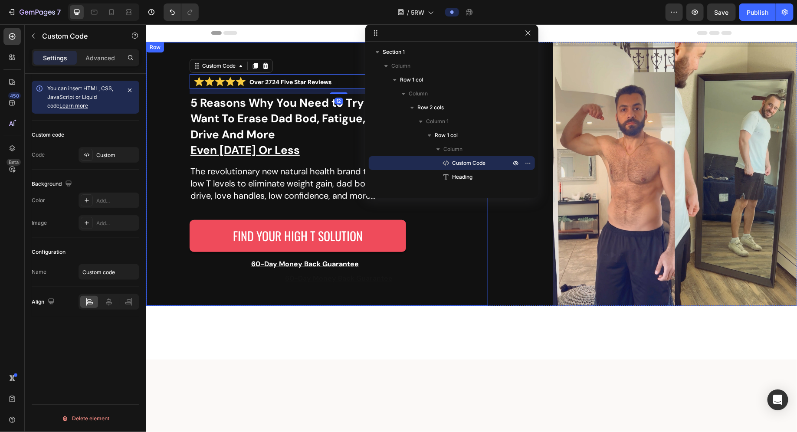
click at [177, 125] on div "Over 2724 Five Star Reviews Custom Code 12 ⁠⁠⁠⁠⁠⁠⁠ 5 Reasons Why You Need to Tr…" at bounding box center [317, 174] width 342 height 264
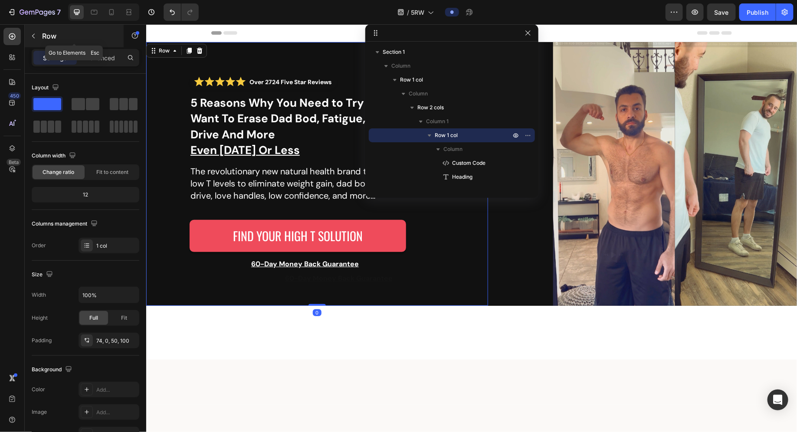
click at [33, 35] on icon "button" at bounding box center [33, 36] width 3 height 5
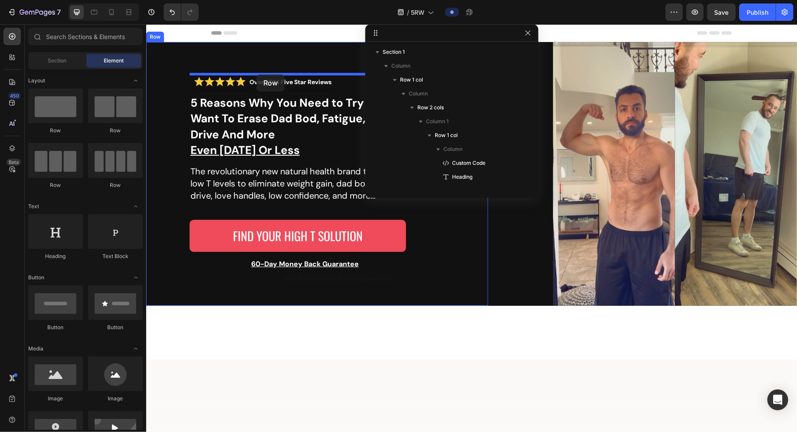
drag, startPoint x: 202, startPoint y: 129, endPoint x: 256, endPoint y: 74, distance: 77.0
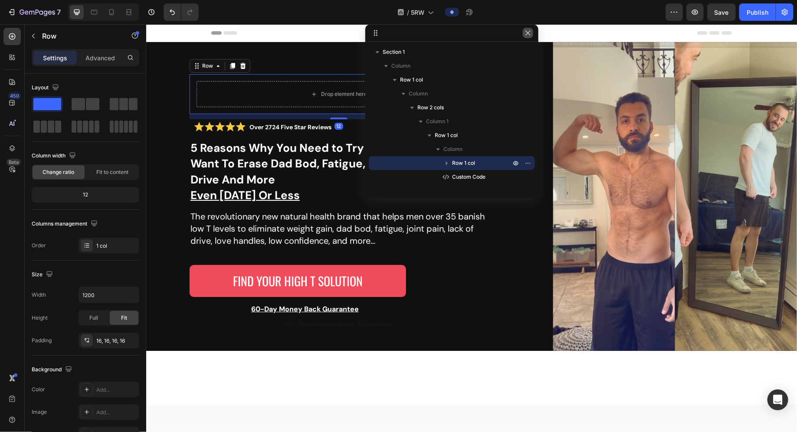
click at [528, 34] on icon "button" at bounding box center [527, 33] width 7 height 7
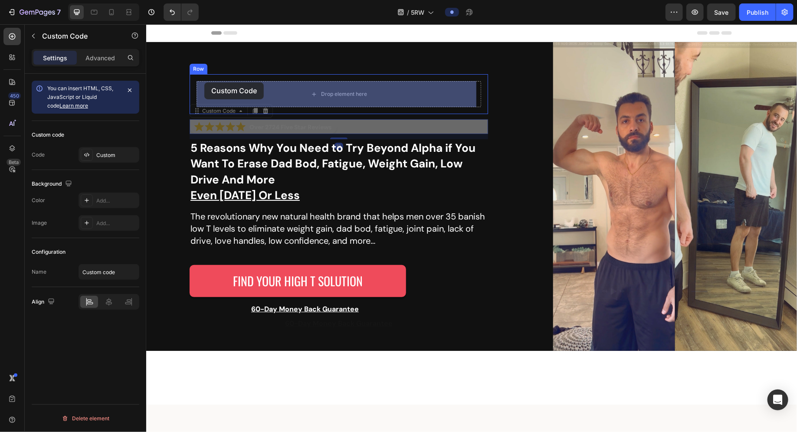
drag, startPoint x: 193, startPoint y: 117, endPoint x: 204, endPoint y: 82, distance: 36.8
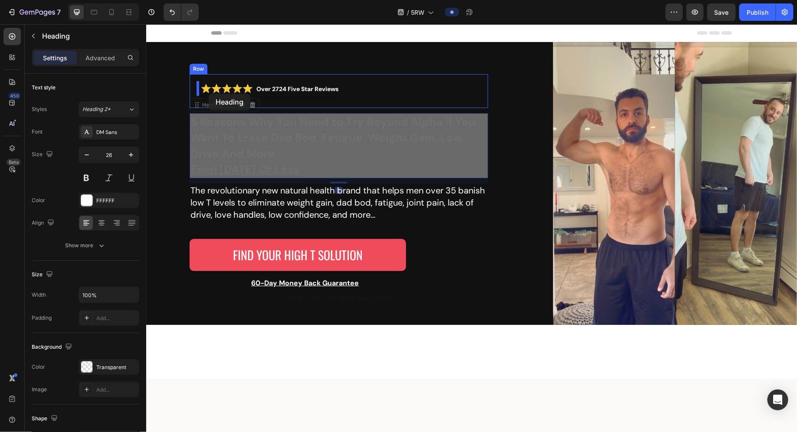
drag, startPoint x: 197, startPoint y: 111, endPoint x: 208, endPoint y: 93, distance: 21.1
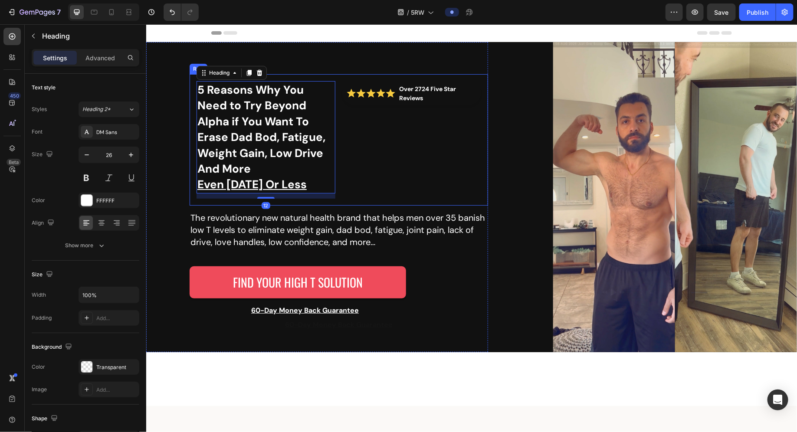
click at [352, 126] on div "Over 2724 Five Star Reviews Custom Code" at bounding box center [411, 140] width 139 height 118
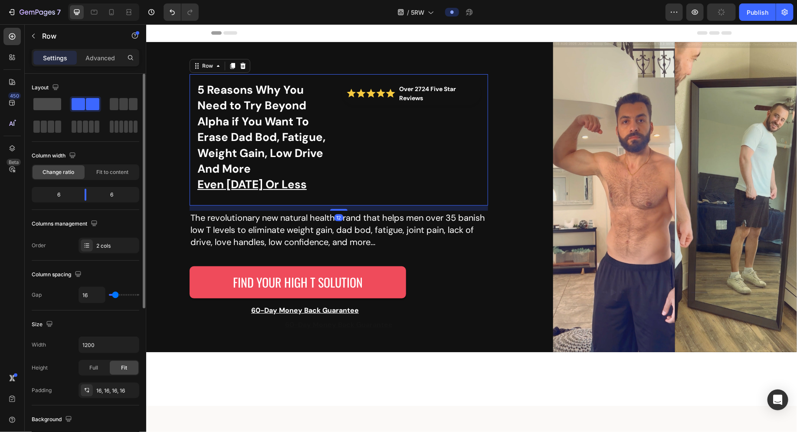
click at [53, 103] on span at bounding box center [47, 104] width 28 height 12
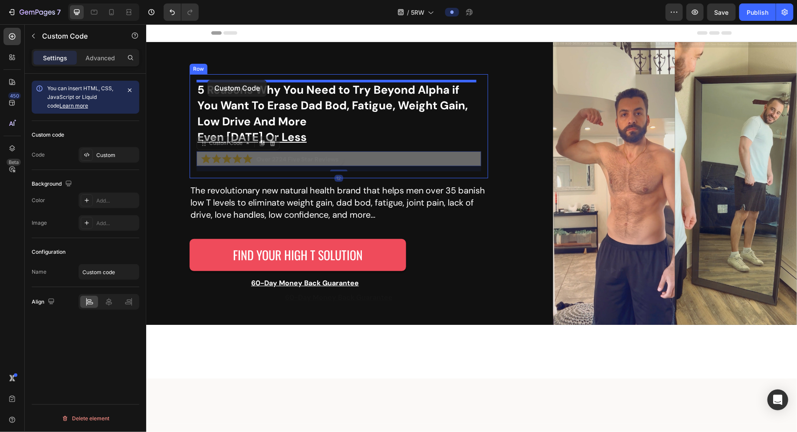
drag, startPoint x: 203, startPoint y: 142, endPoint x: 207, endPoint y: 79, distance: 63.0
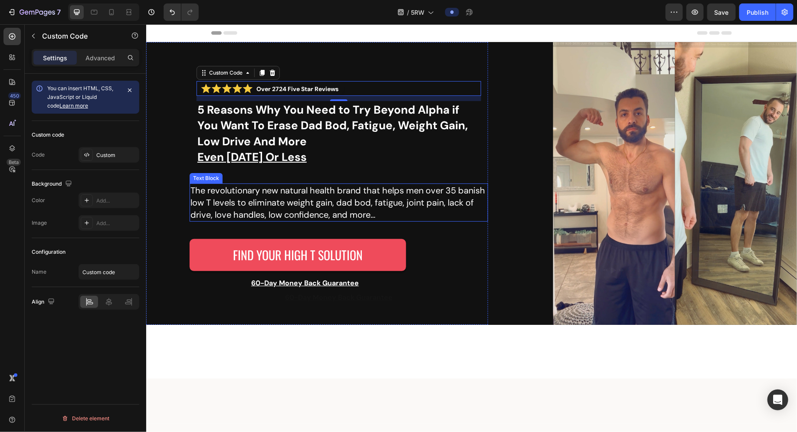
click at [204, 185] on p "The revolutionary new natural health brand that helps men over 35 banish low T …" at bounding box center [338, 202] width 297 height 36
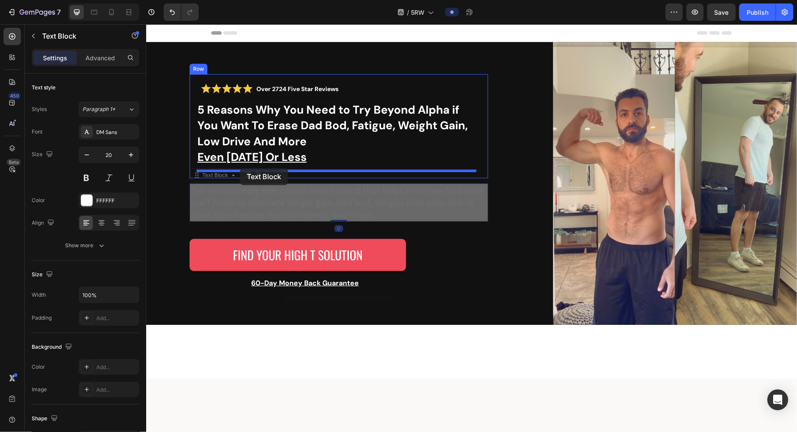
drag, startPoint x: 199, startPoint y: 176, endPoint x: 239, endPoint y: 168, distance: 41.1
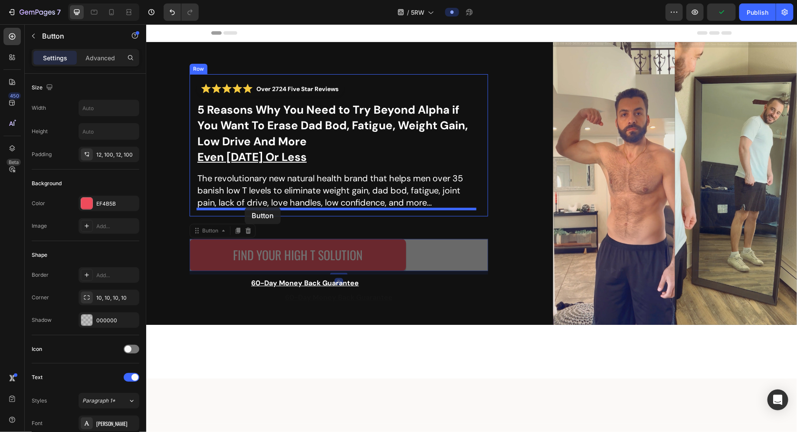
drag, startPoint x: 198, startPoint y: 235, endPoint x: 244, endPoint y: 207, distance: 53.7
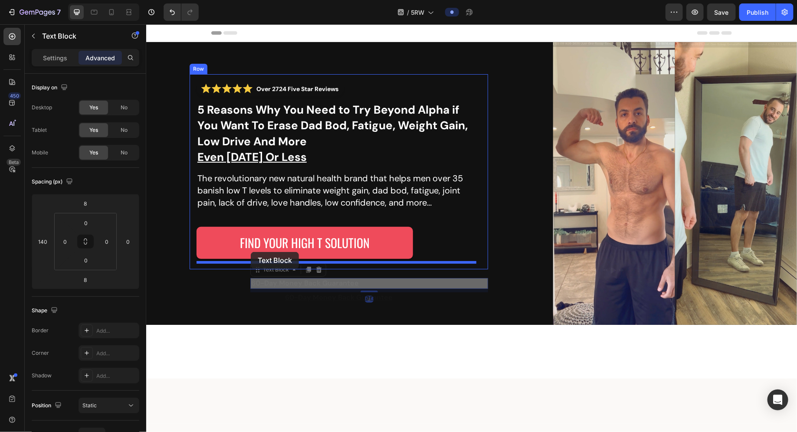
drag, startPoint x: 263, startPoint y: 274, endPoint x: 250, endPoint y: 252, distance: 26.0
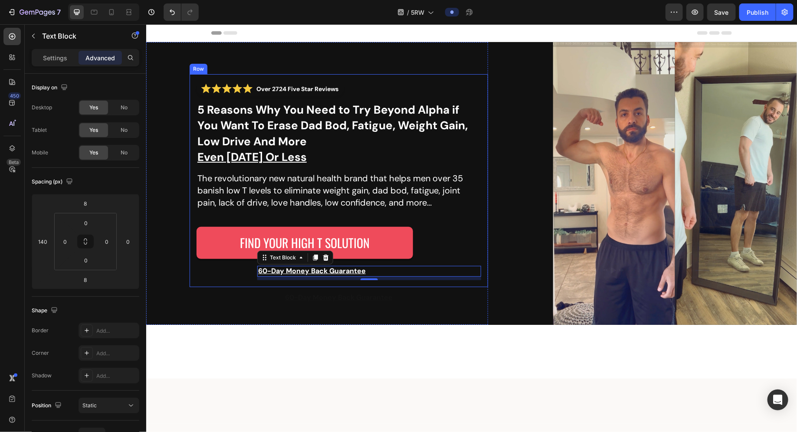
click at [239, 78] on div "Over 2724 Five Star Reviews Custom Code 5 Reasons Why You Need to Try Beyond Al…" at bounding box center [338, 180] width 298 height 213
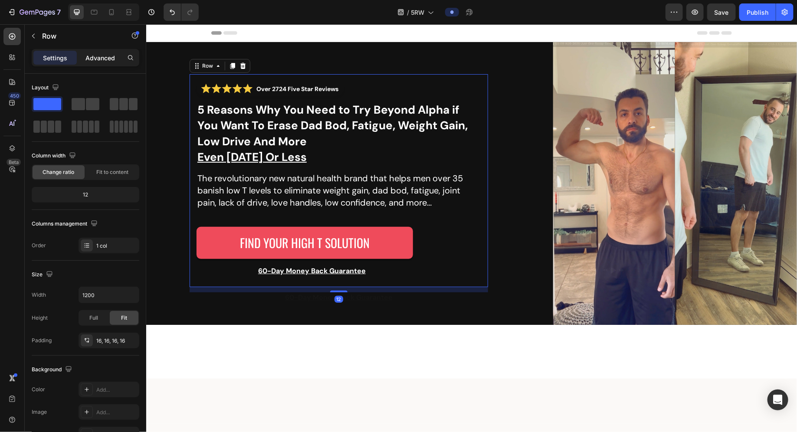
click at [108, 62] on div "Advanced" at bounding box center [100, 58] width 43 height 14
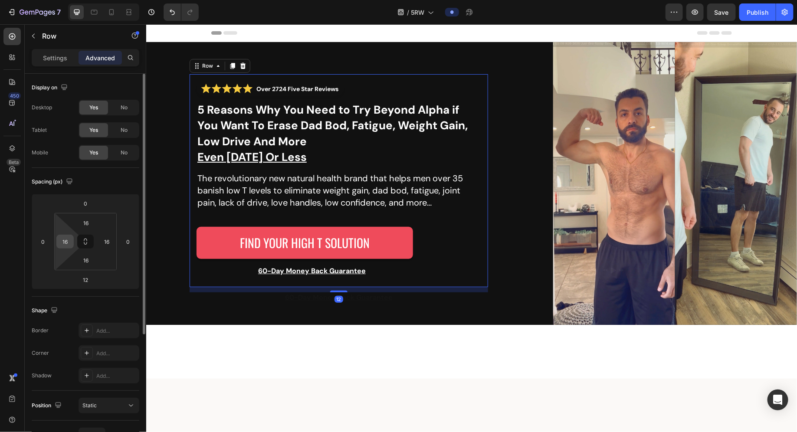
click at [68, 240] on input "16" at bounding box center [65, 241] width 13 height 13
type input "0"
click at [0, 0] on div "Spacing (px) 0 0 12 0 16 0 16 16" at bounding box center [0, 0] width 0 height 0
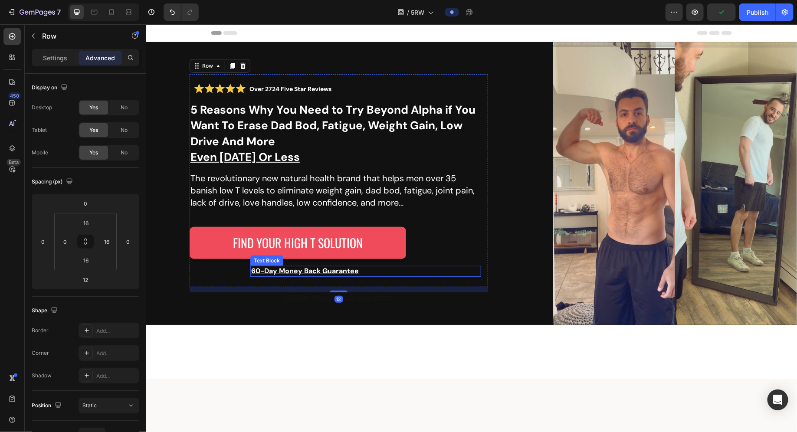
click at [383, 273] on p "60-Day Money Back Guarantee" at bounding box center [365, 270] width 229 height 9
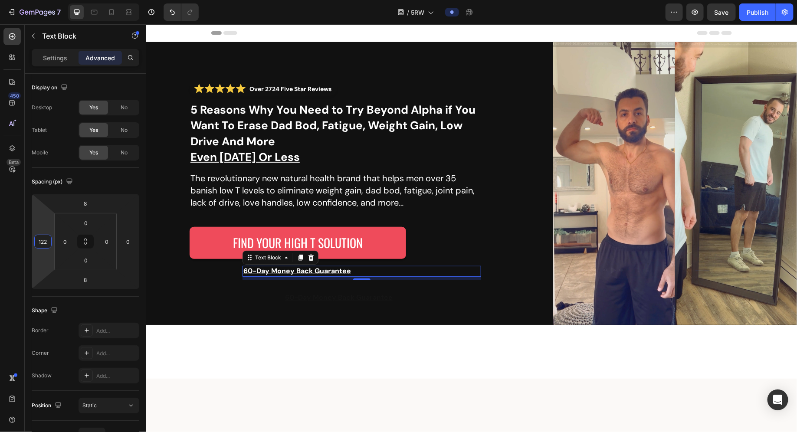
type input "124"
drag, startPoint x: 40, startPoint y: 255, endPoint x: 41, endPoint y: 259, distance: 4.9
click at [41, 0] on html "7 Version history / 5RW Preview Save Publish 450 Beta Sections(30) Elements(83)…" at bounding box center [398, 0] width 797 height 0
click at [731, 16] on button "Save" at bounding box center [721, 11] width 29 height 17
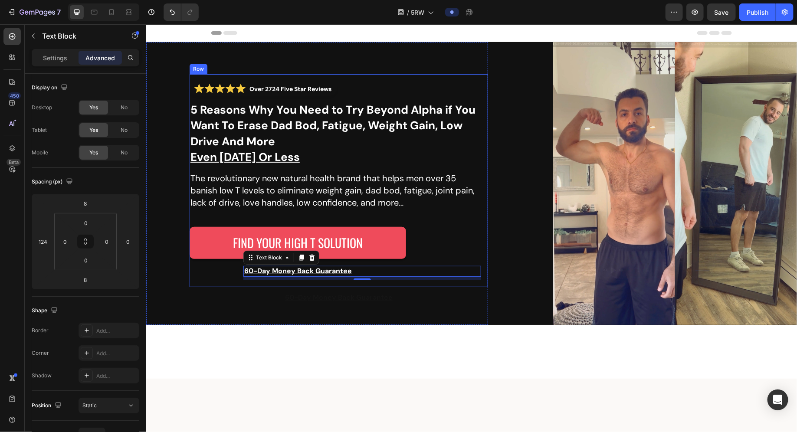
click at [382, 74] on div "Over 2724 Five Star Reviews Custom Code 5 Reasons Why You Need to Try Beyond Al…" at bounding box center [338, 180] width 298 height 213
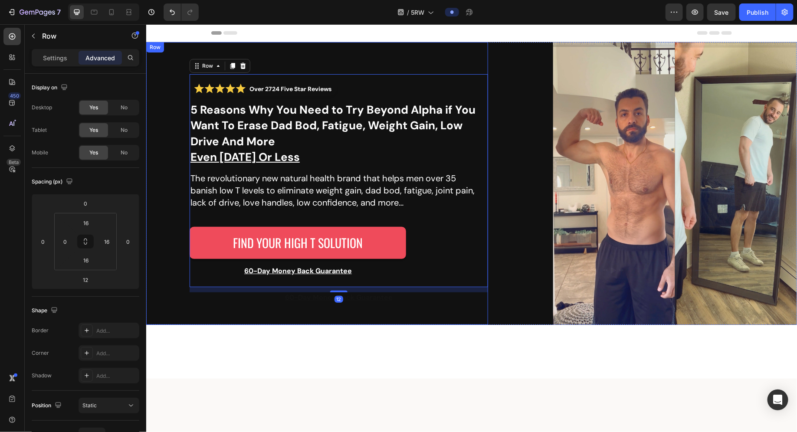
click at [430, 66] on div "Over 2724 Five Star Reviews Custom Code 5 Reasons Why You Need to Try Beyond Al…" at bounding box center [317, 183] width 342 height 283
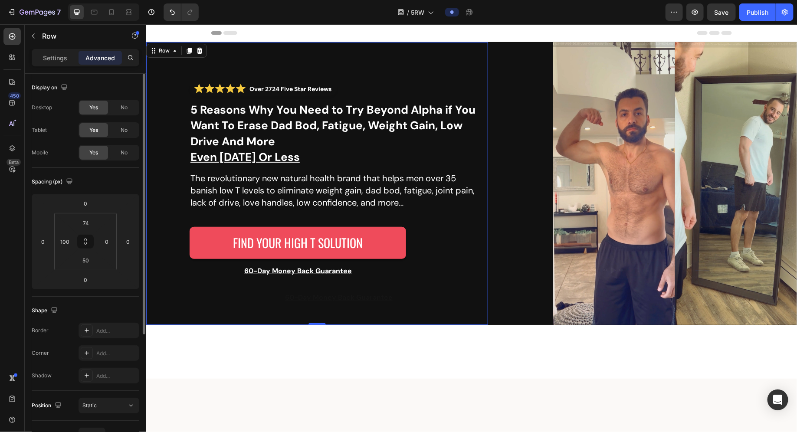
scroll to position [180, 0]
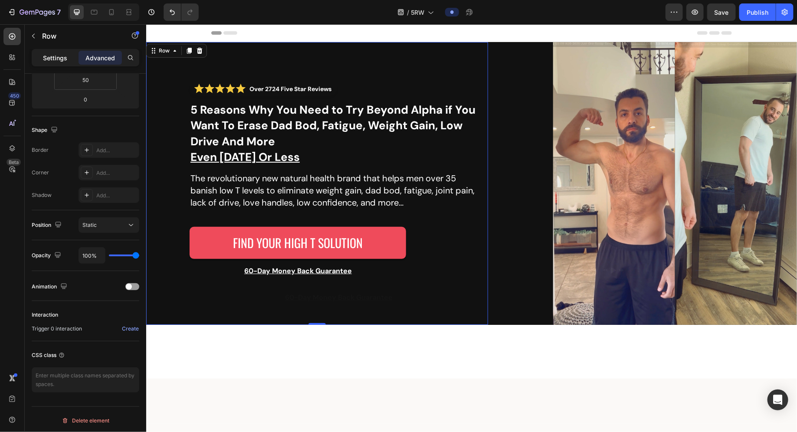
click at [58, 56] on p "Settings" at bounding box center [55, 57] width 24 height 9
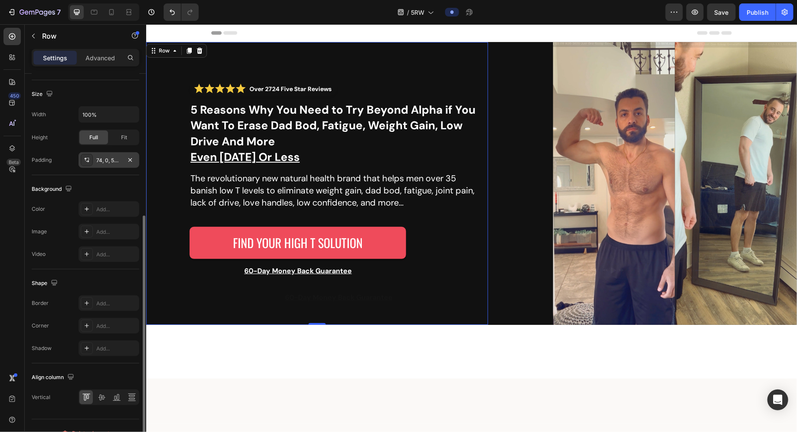
scroll to position [193, 0]
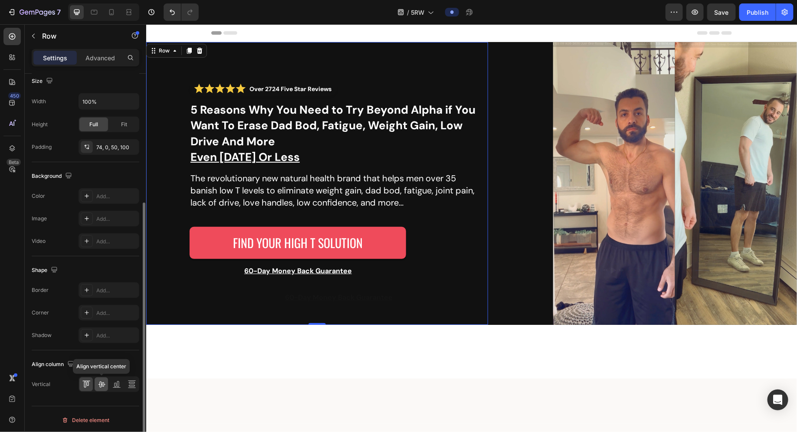
click at [102, 386] on icon at bounding box center [101, 384] width 9 height 9
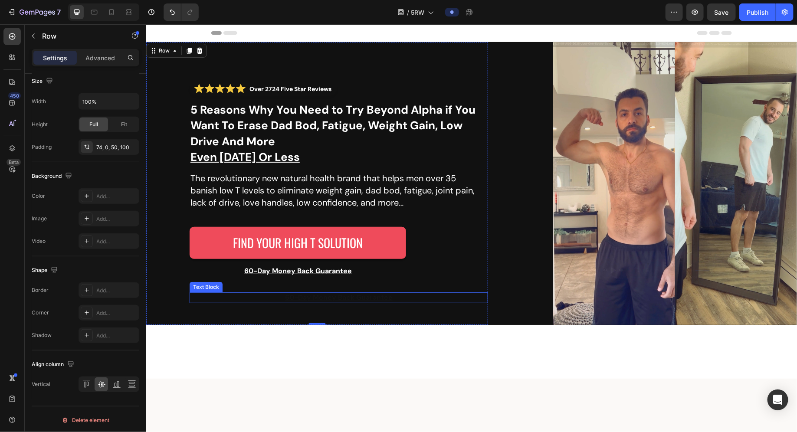
click at [262, 298] on p "60-Day Money Back Guarantee" at bounding box center [338, 297] width 297 height 9
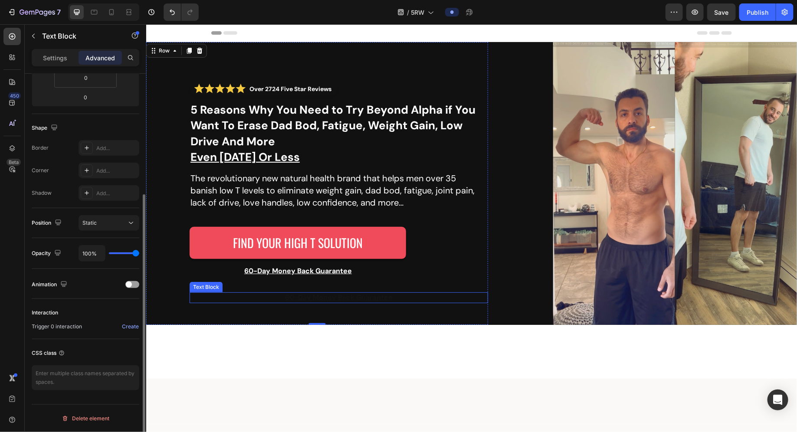
scroll to position [0, 0]
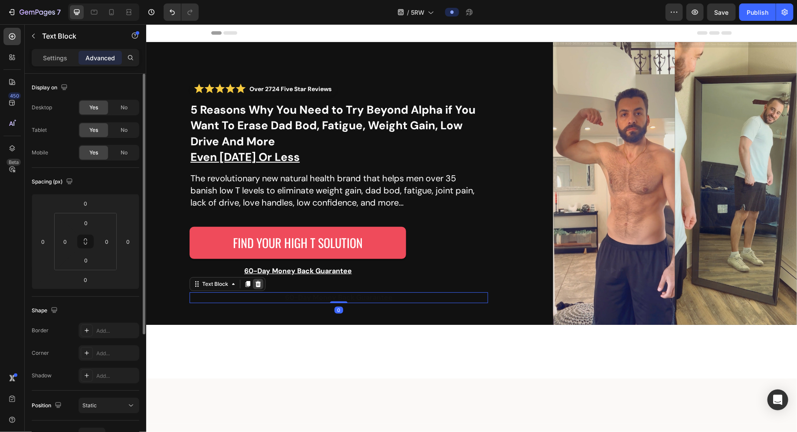
click at [256, 285] on icon at bounding box center [258, 284] width 6 height 6
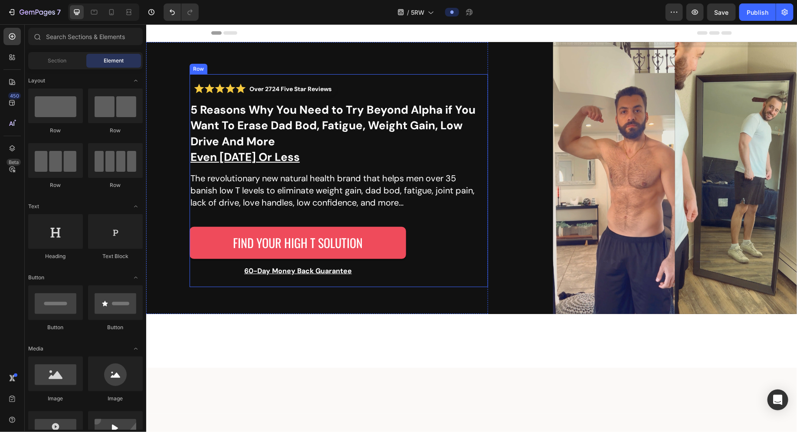
click at [255, 285] on div "Over 2724 Five Star Reviews Custom Code 5 Reasons Why You Need to Try Beyond Al…" at bounding box center [338, 180] width 298 height 213
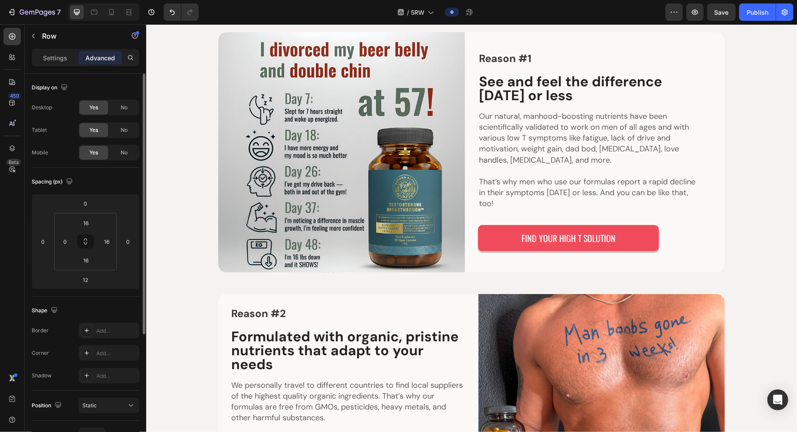
scroll to position [388, 0]
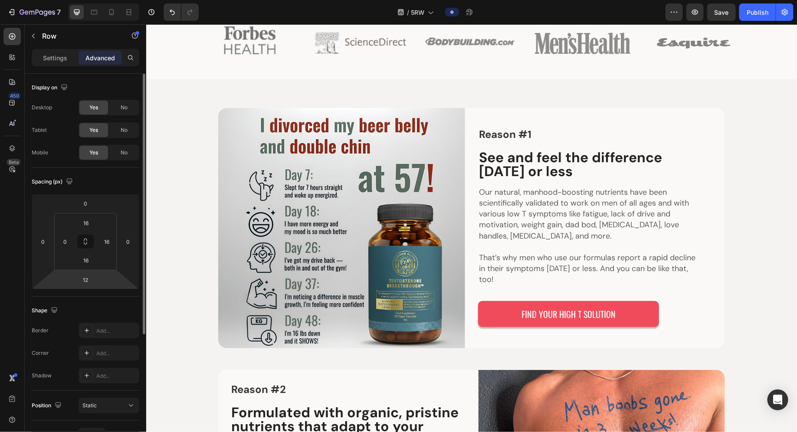
click at [55, 65] on div "Settings Advanced" at bounding box center [86, 57] width 108 height 17
click at [55, 56] on p "Settings" at bounding box center [55, 57] width 24 height 9
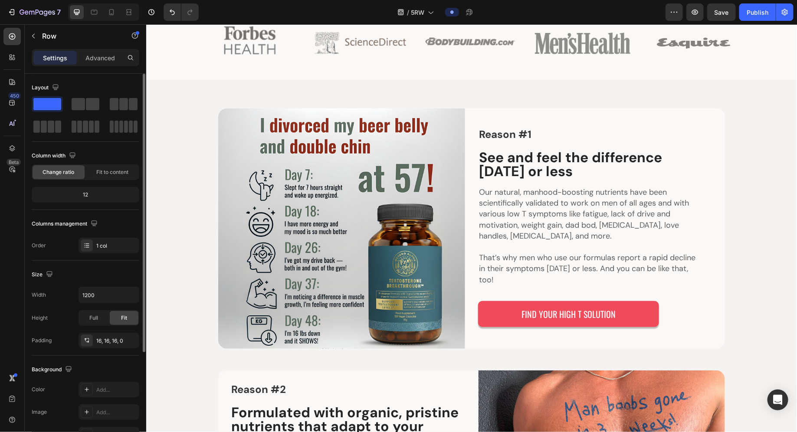
scroll to position [0, 0]
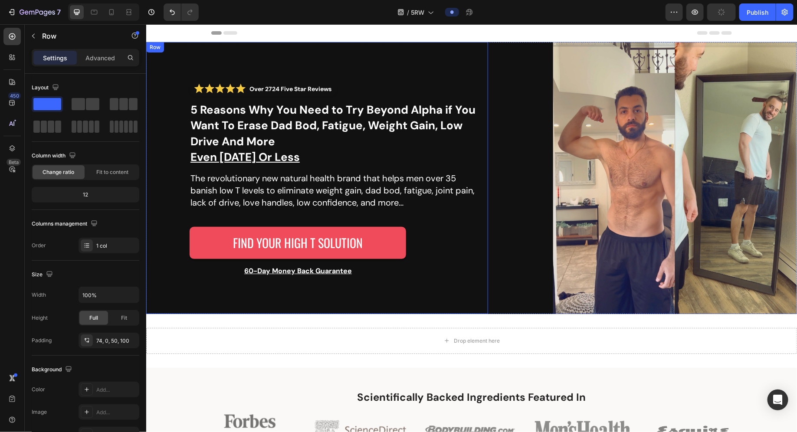
click at [167, 295] on div "Over 2724 Five Star Reviews Custom Code 5 Reasons Why You Need to Try Beyond Al…" at bounding box center [317, 178] width 342 height 272
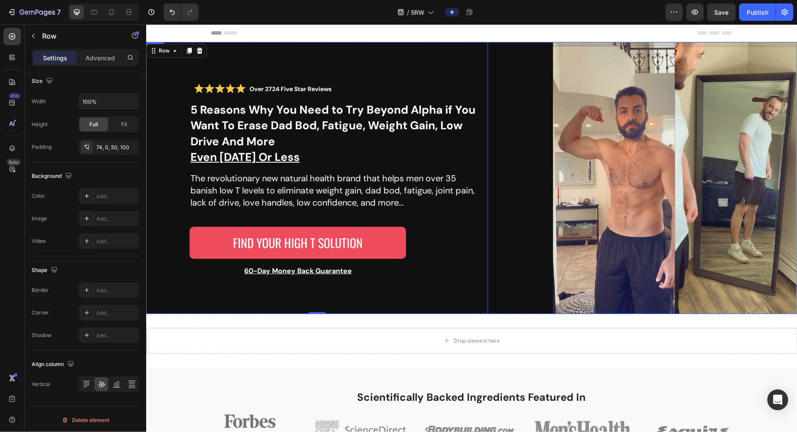
click at [496, 197] on div "Over 2724 Five Star Reviews Custom Code 5 Reasons Why You Need to Try Beyond Al…" at bounding box center [471, 178] width 651 height 272
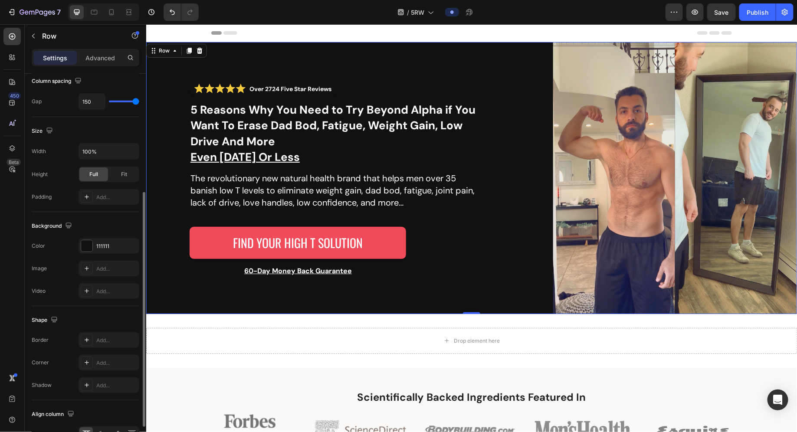
scroll to position [243, 0]
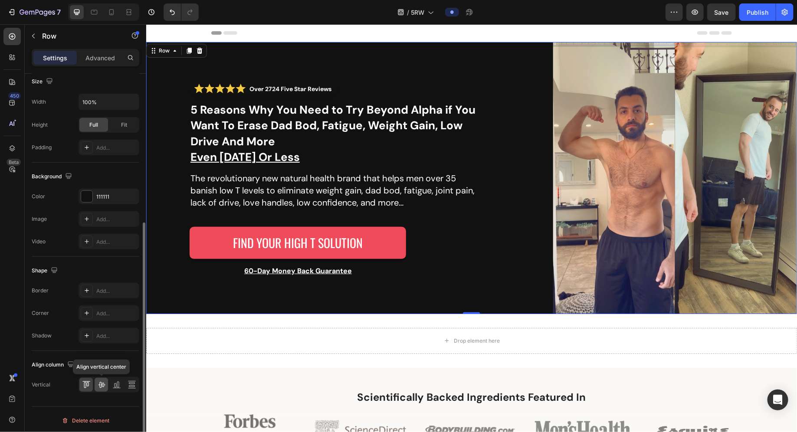
click at [99, 384] on icon at bounding box center [101, 385] width 7 height 6
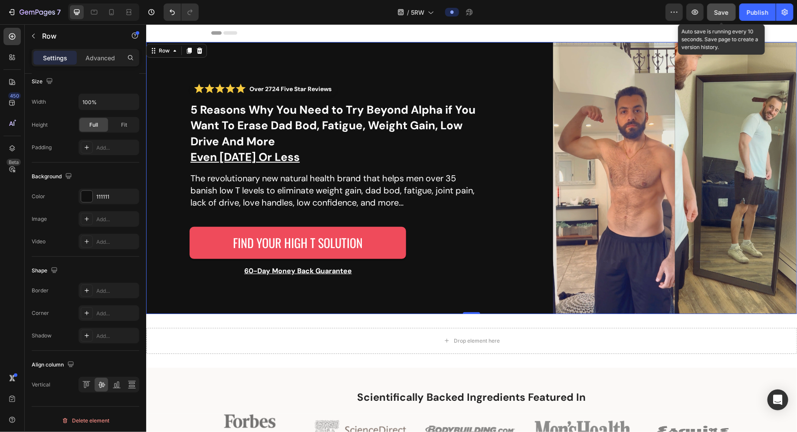
click at [718, 20] on button "Save" at bounding box center [721, 11] width 29 height 17
click at [719, 11] on span "Save" at bounding box center [722, 12] width 14 height 7
